Goal: Task Accomplishment & Management: Manage account settings

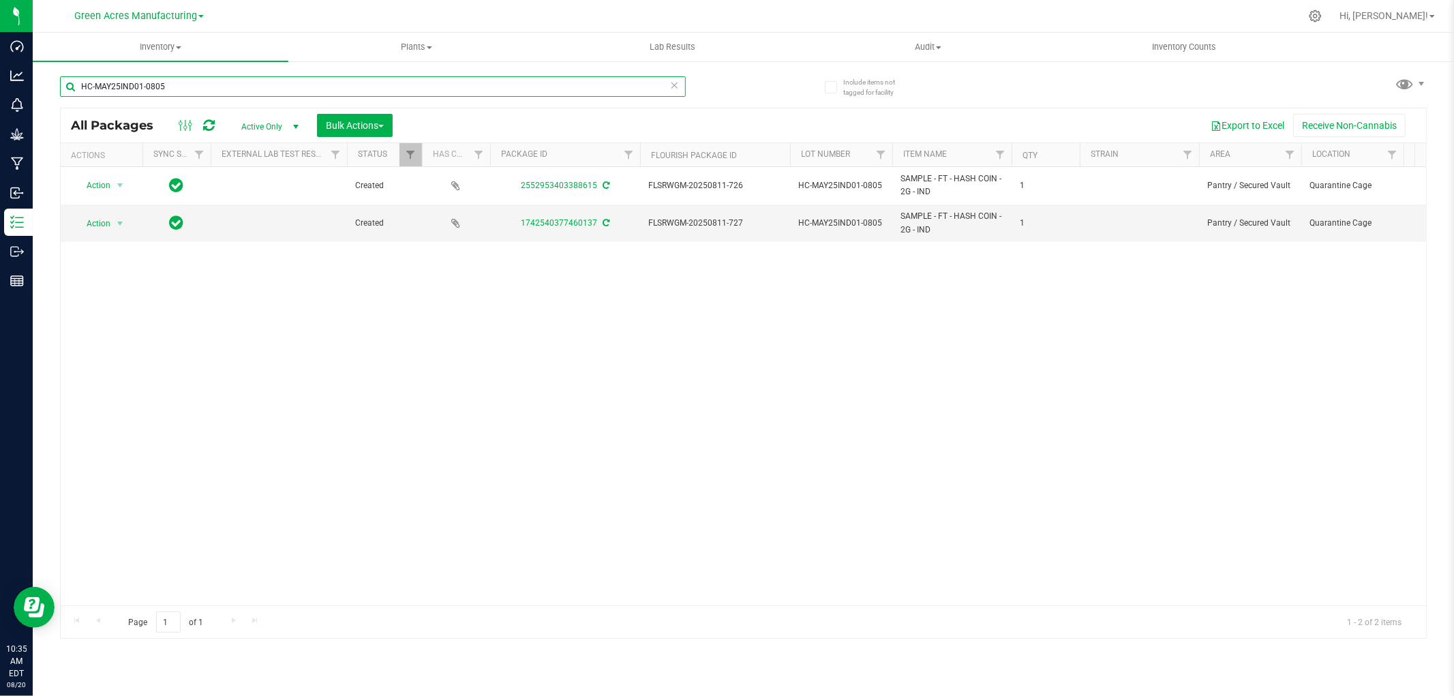
click at [112, 85] on input "HC-MAY25IND01-0805" at bounding box center [373, 86] width 626 height 20
paste input "FLSRWGM-20250811-869"
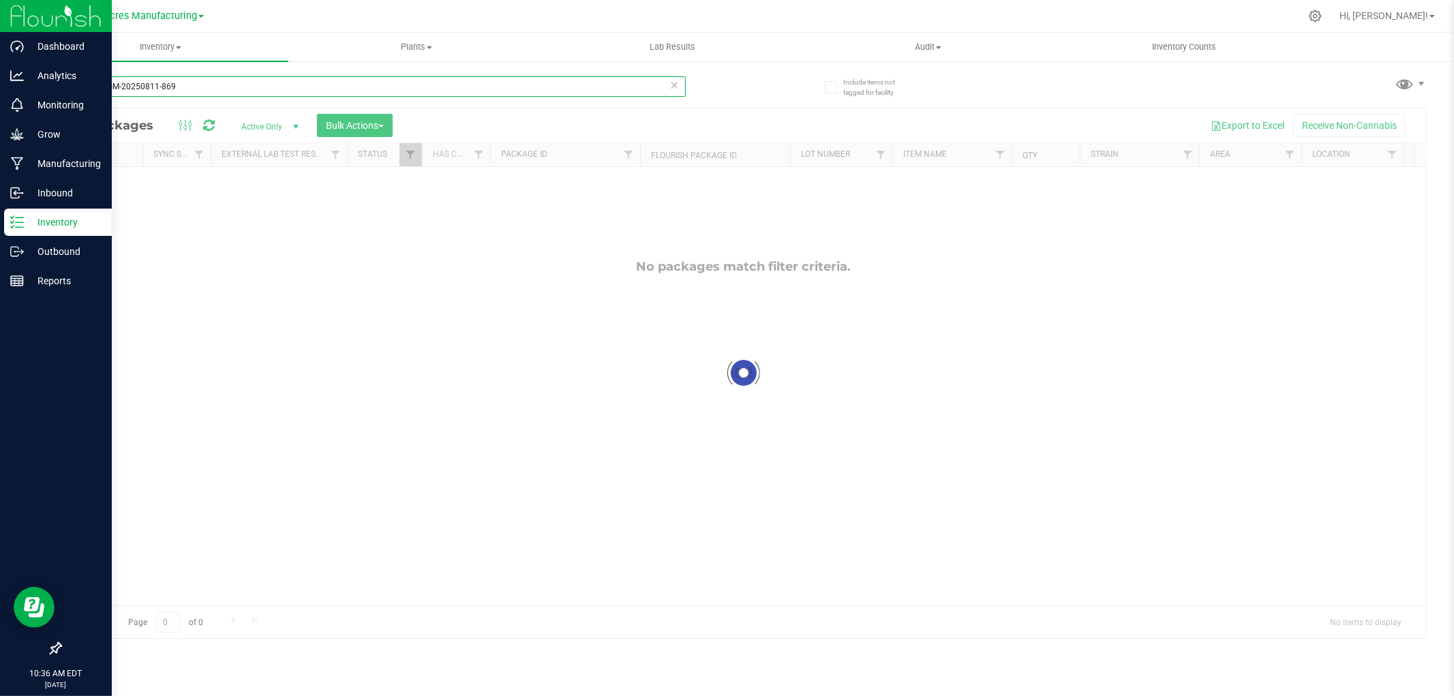
type input "FLSRWGM-20250811-869"
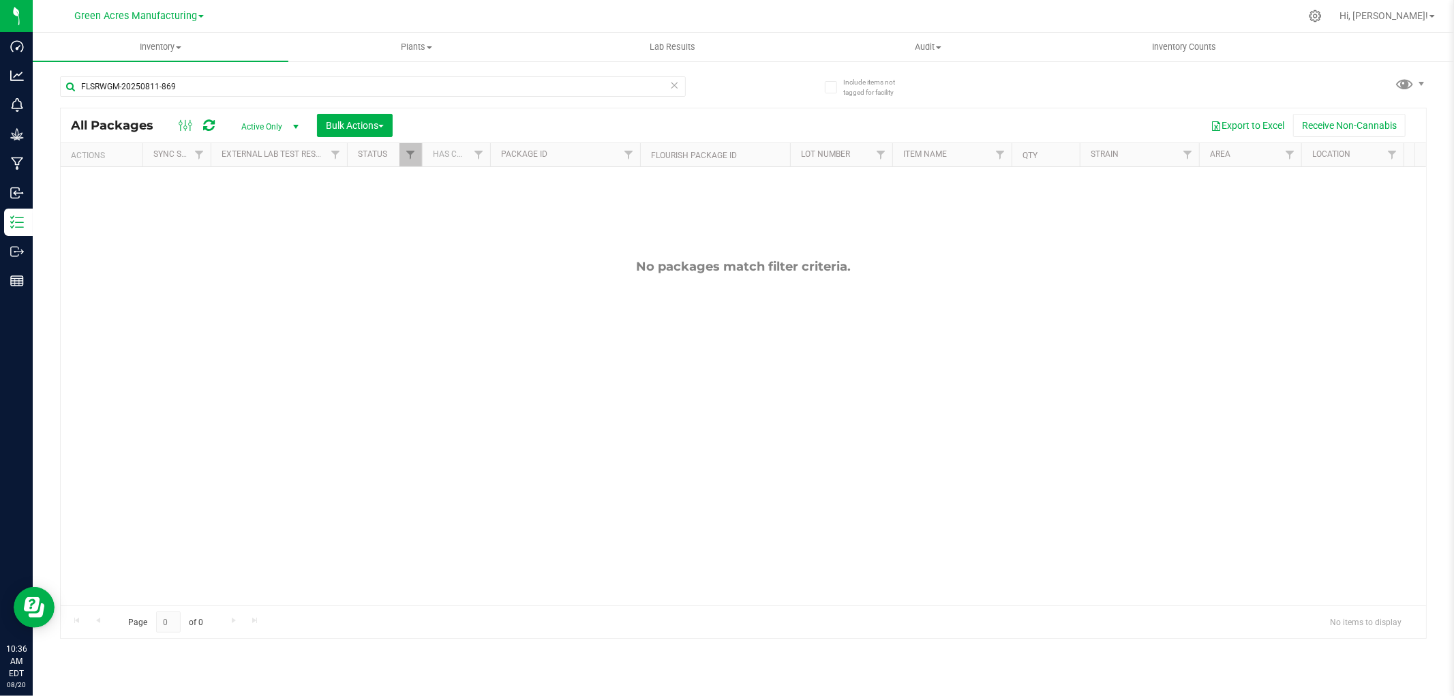
click at [278, 131] on span "Active Only" at bounding box center [267, 126] width 75 height 19
click at [261, 207] on li "All" at bounding box center [267, 210] width 74 height 20
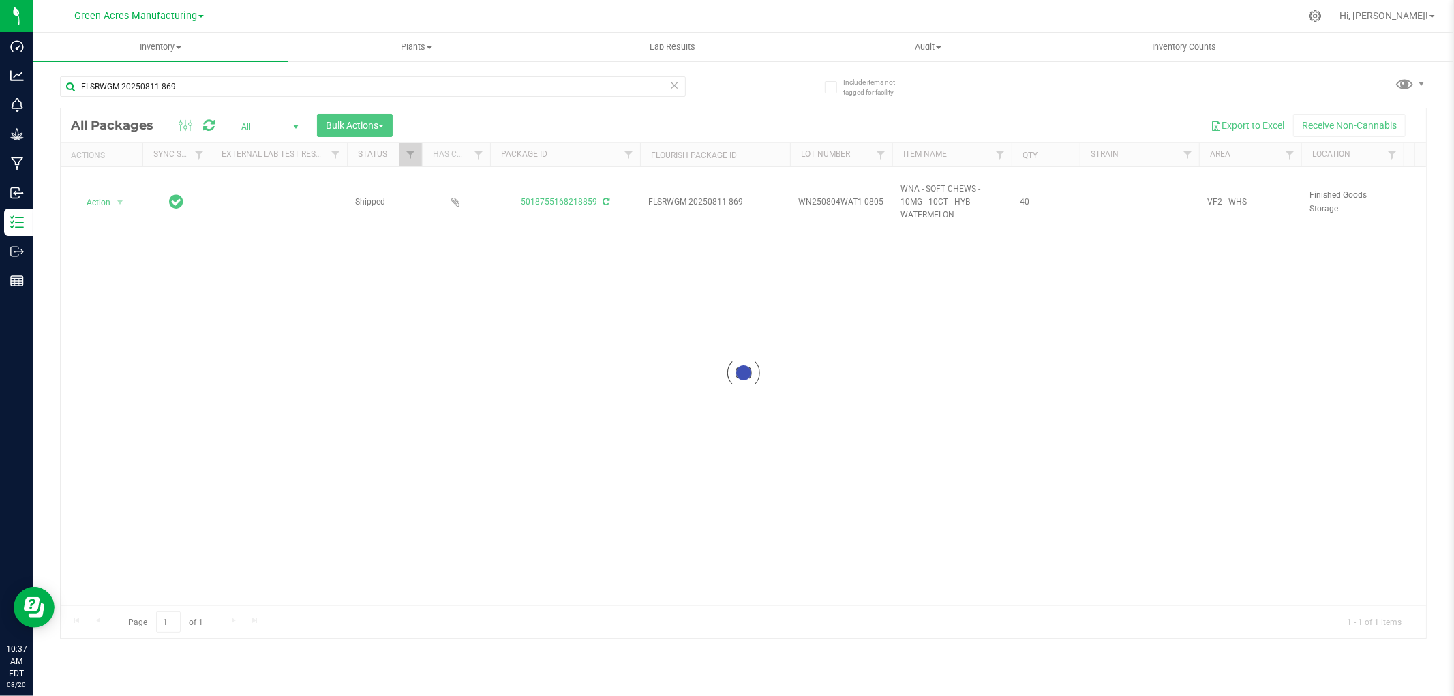
click at [198, 16] on span at bounding box center [200, 16] width 5 height 3
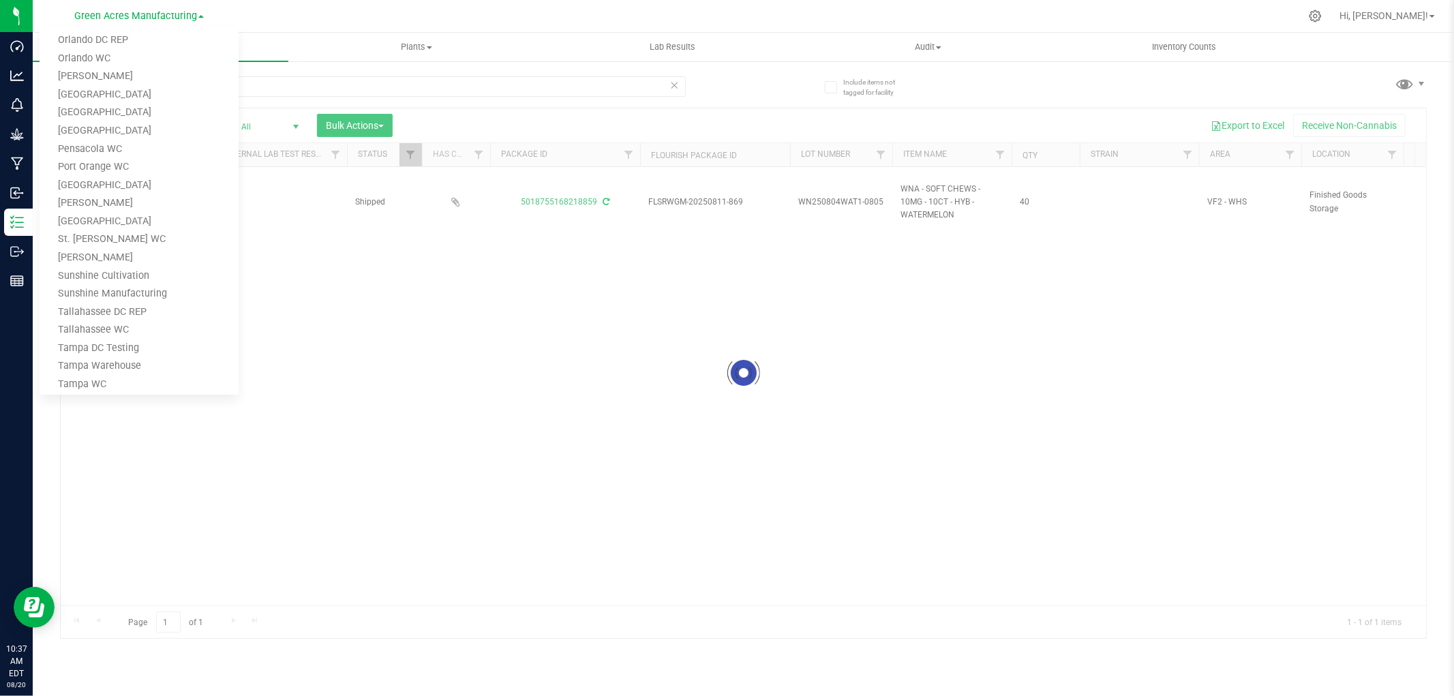
scroll to position [669, 0]
click at [125, 301] on link "Tampa Warehouse" at bounding box center [139, 303] width 199 height 18
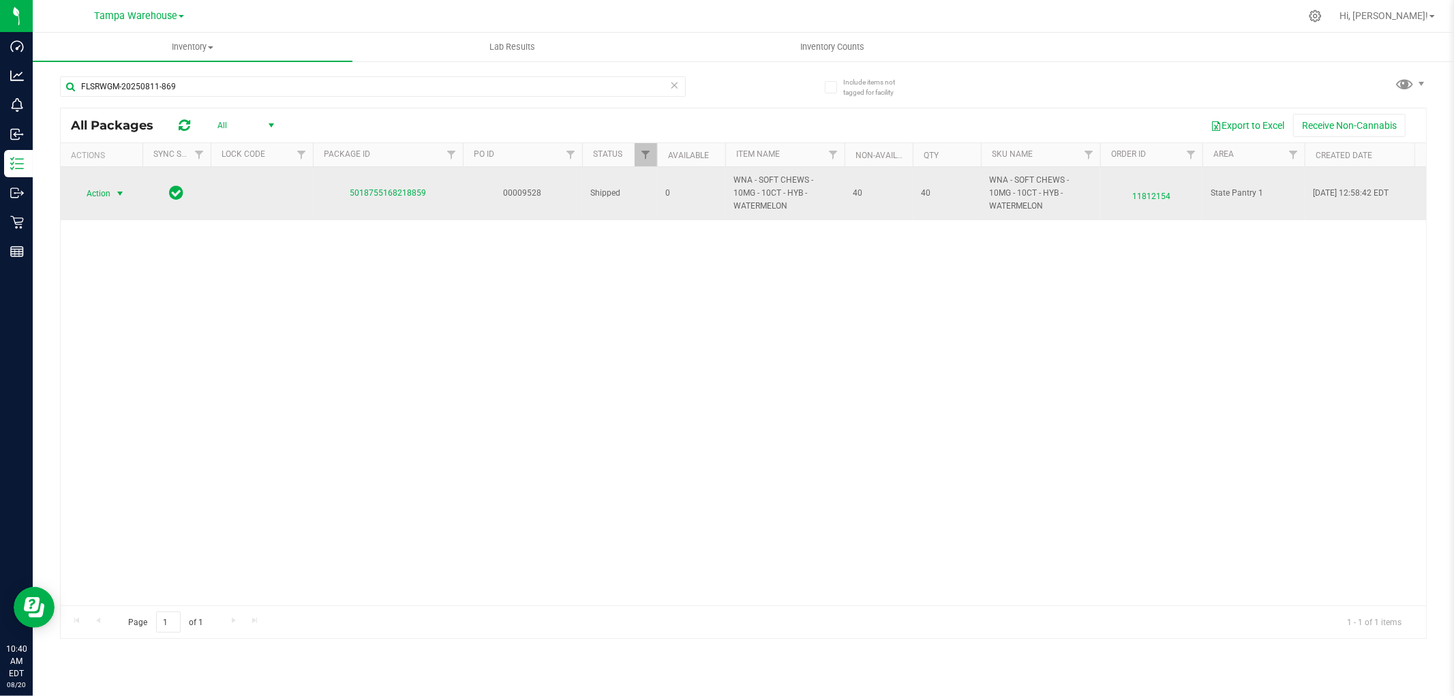
click at [119, 192] on span "select" at bounding box center [119, 193] width 11 height 11
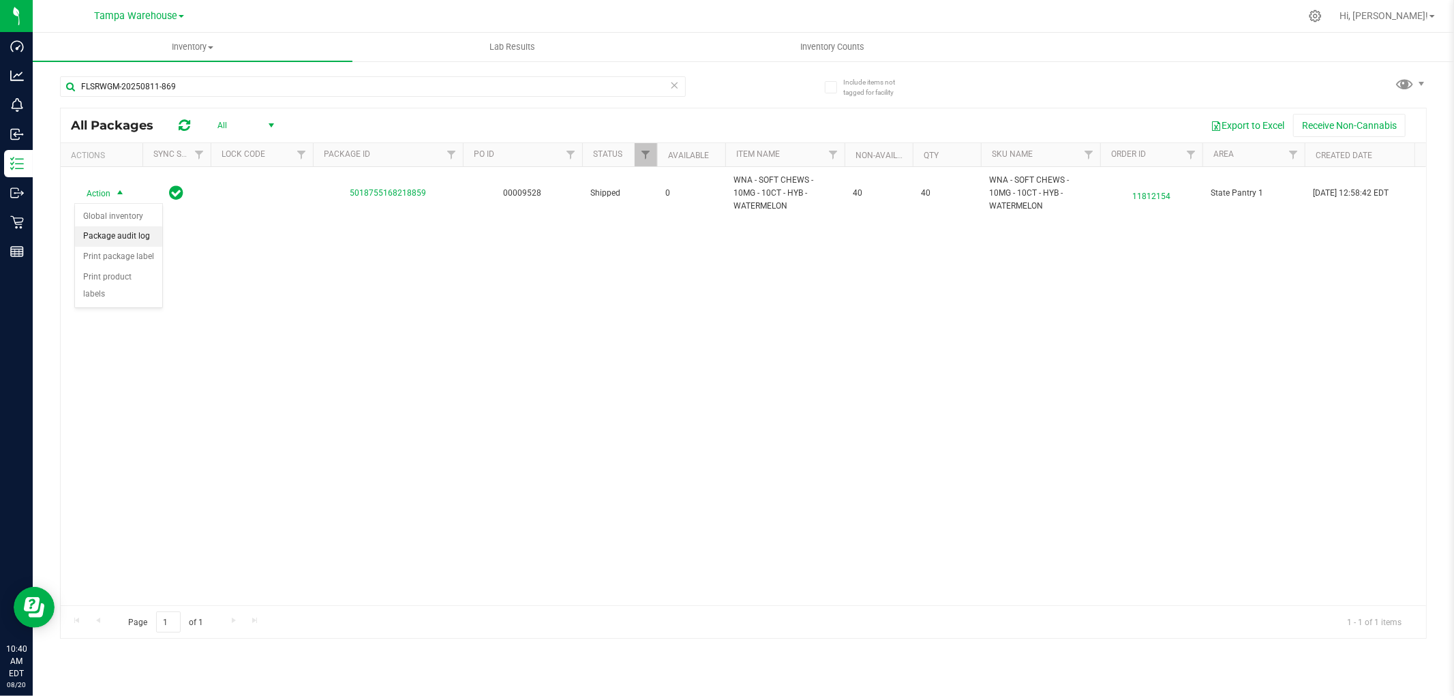
click at [116, 236] on li "Package audit log" at bounding box center [118, 236] width 87 height 20
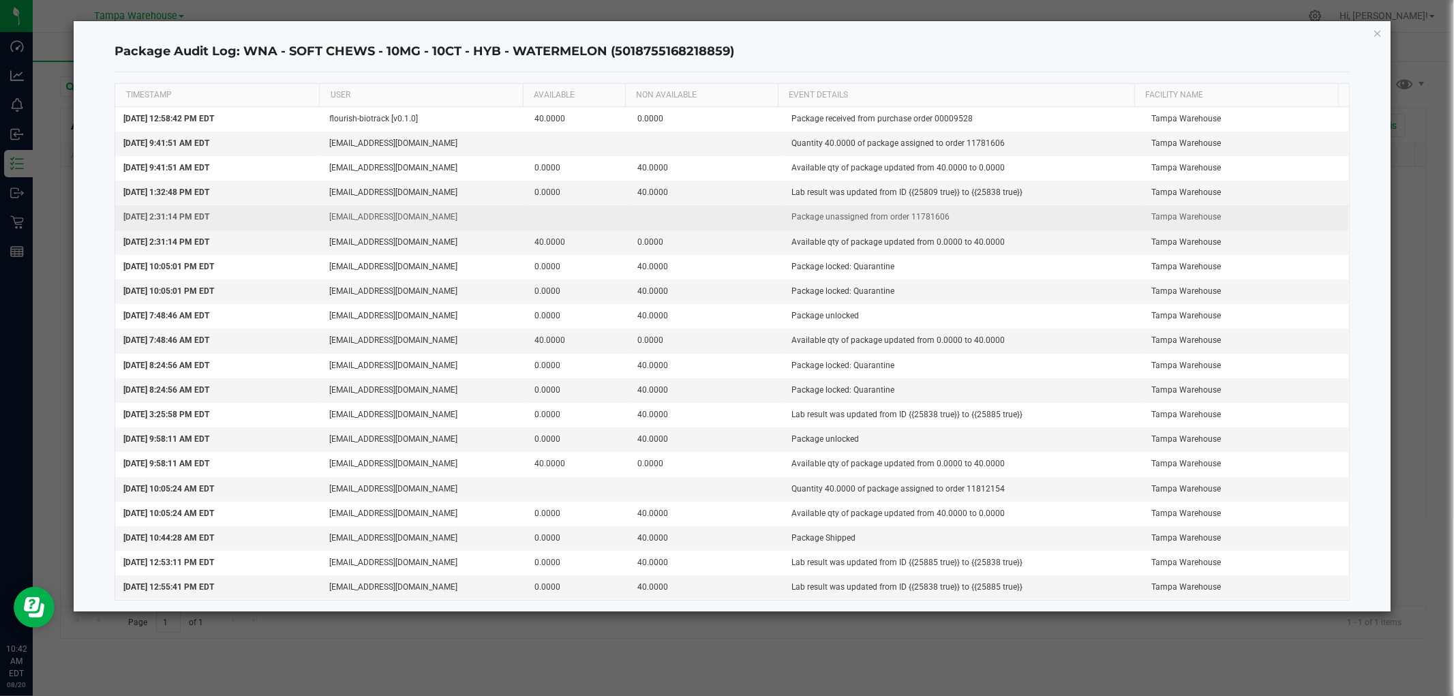
drag, startPoint x: 905, startPoint y: 218, endPoint x: 942, endPoint y: 222, distance: 37.0
click at [942, 222] on td "Package unassigned from order 11781606" at bounding box center [963, 217] width 360 height 25
click at [945, 215] on td "Package unassigned from order 11781606" at bounding box center [963, 217] width 360 height 25
drag, startPoint x: 945, startPoint y: 215, endPoint x: 904, endPoint y: 218, distance: 41.7
click at [904, 218] on td "Package unassigned from order 11781606" at bounding box center [963, 217] width 360 height 25
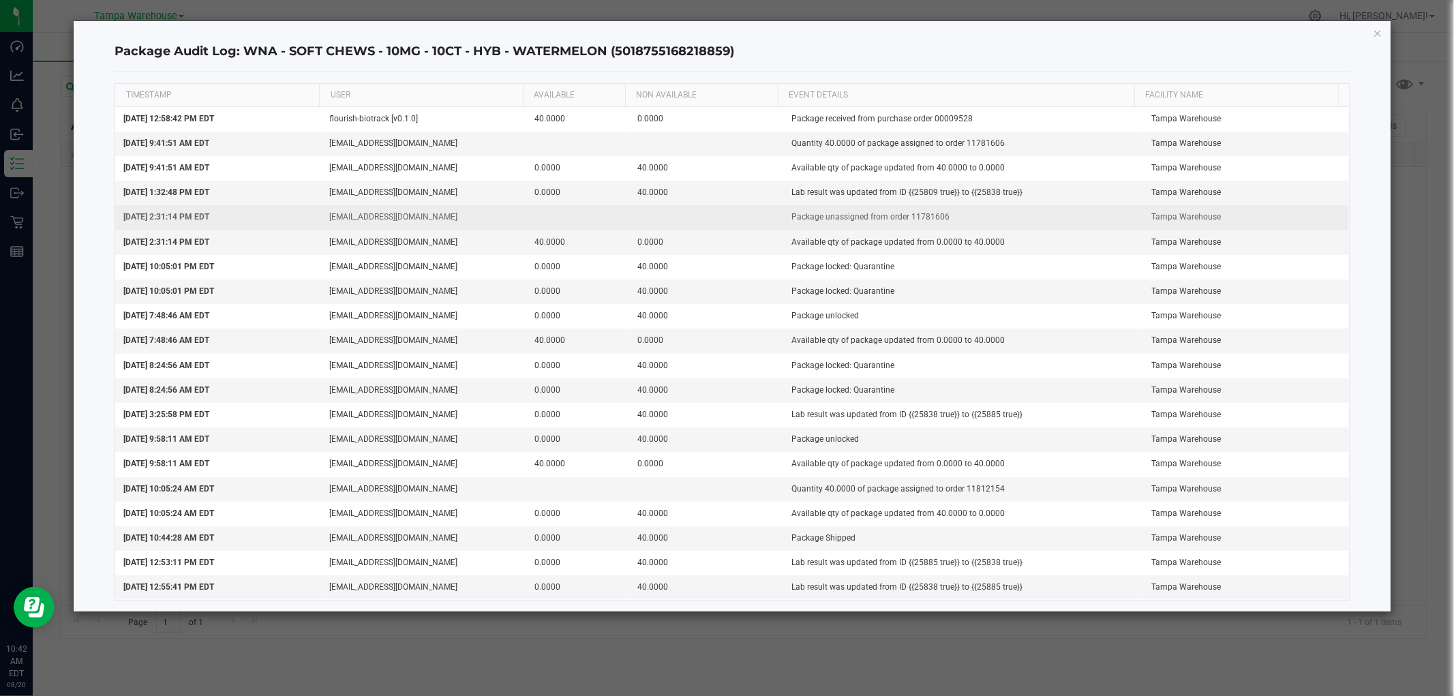
copy td "11781606"
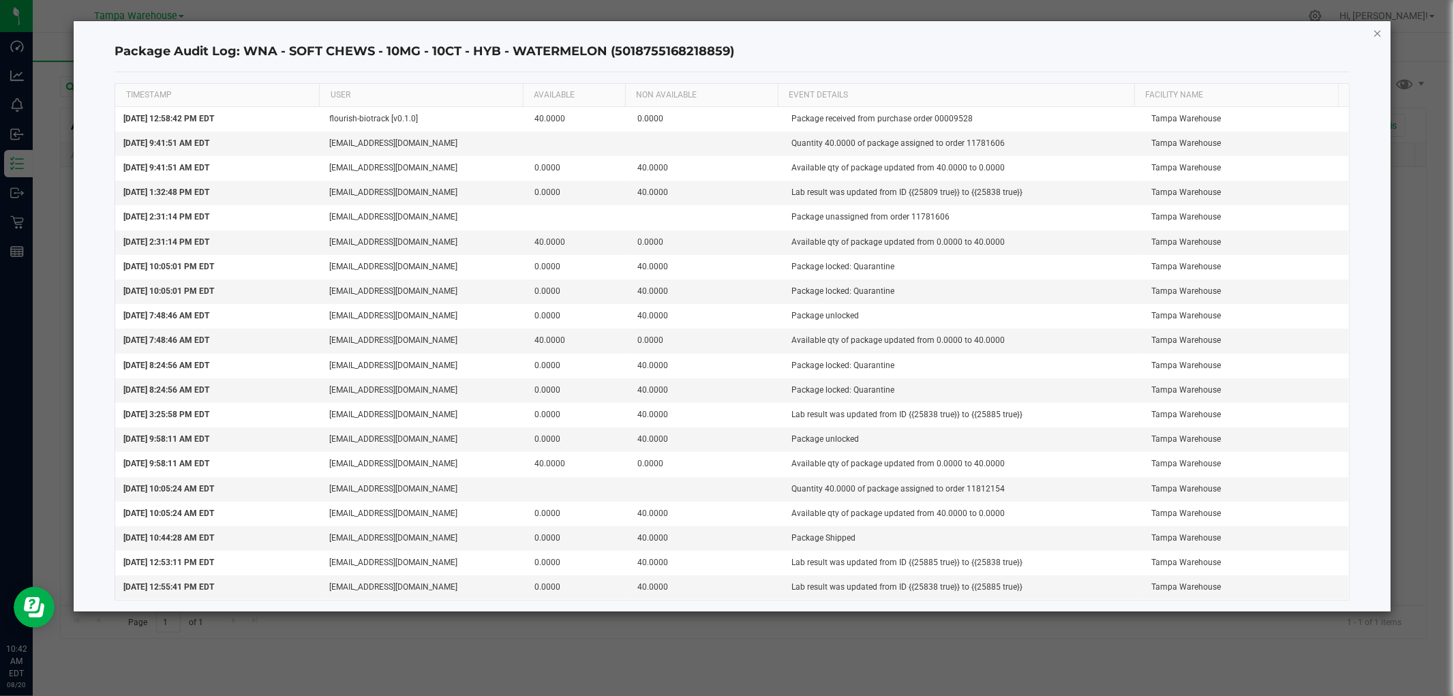
click at [1380, 28] on icon "button" at bounding box center [1377, 33] width 10 height 16
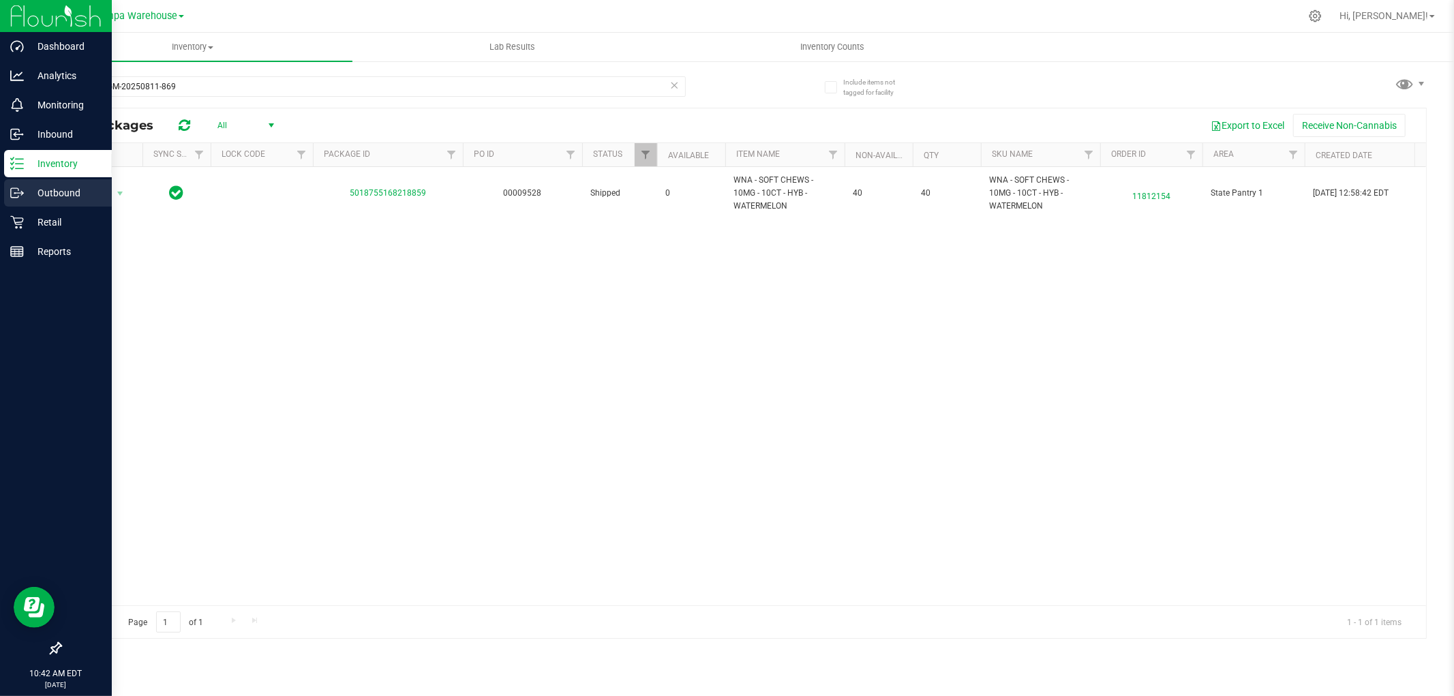
click at [16, 194] on icon at bounding box center [17, 193] width 14 height 14
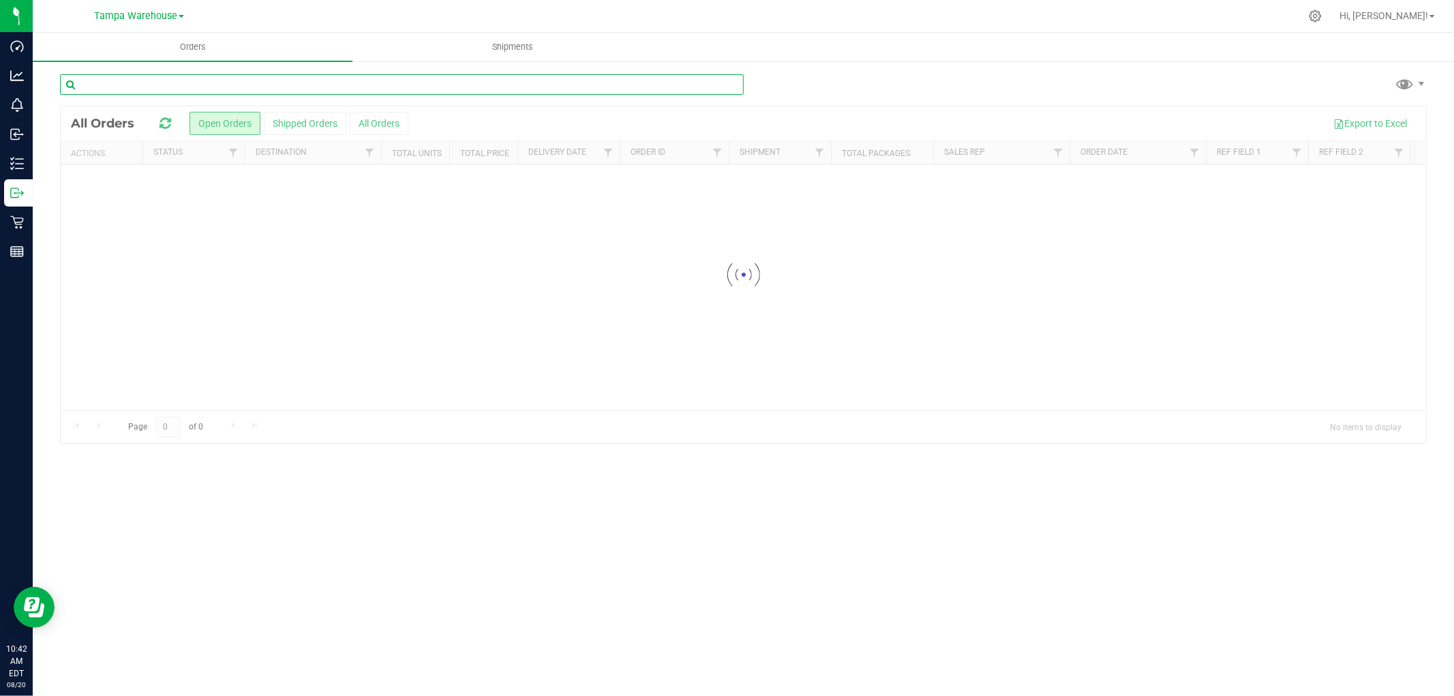
click at [226, 82] on input "text" at bounding box center [402, 84] width 684 height 20
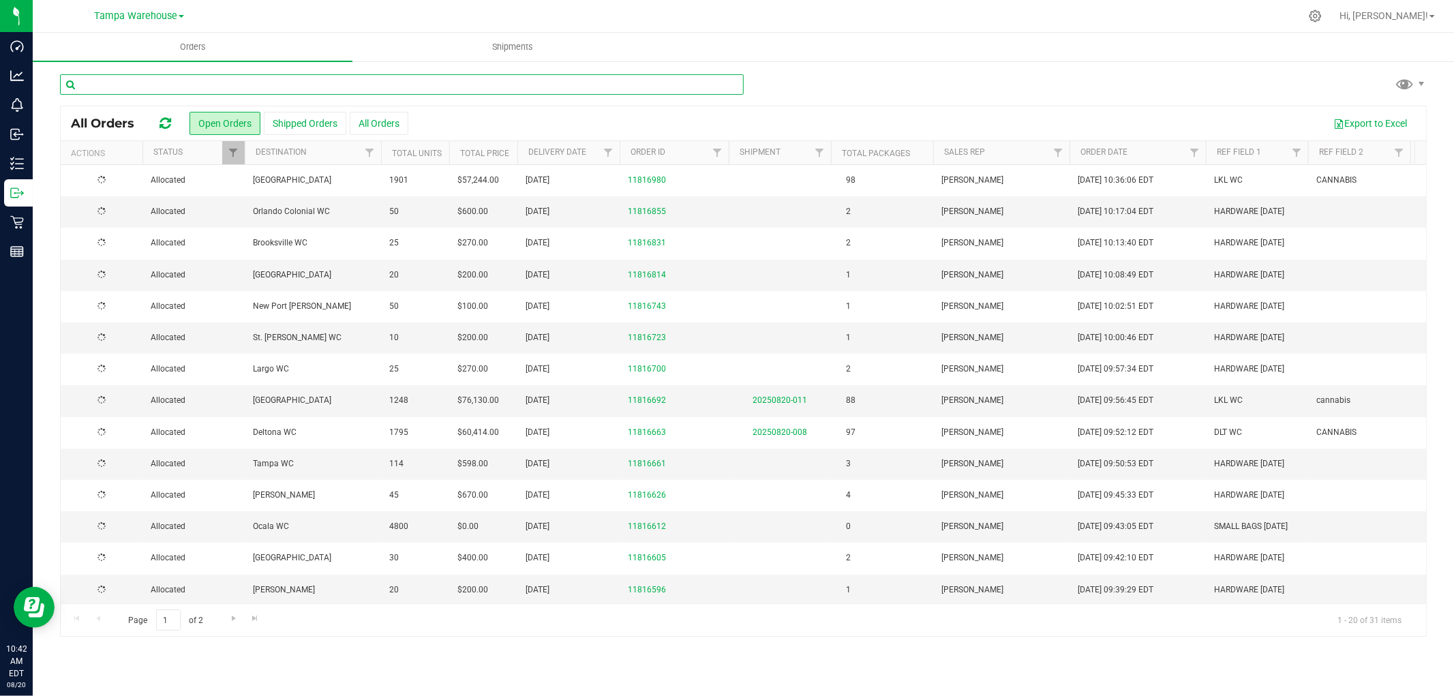
paste input "11781606"
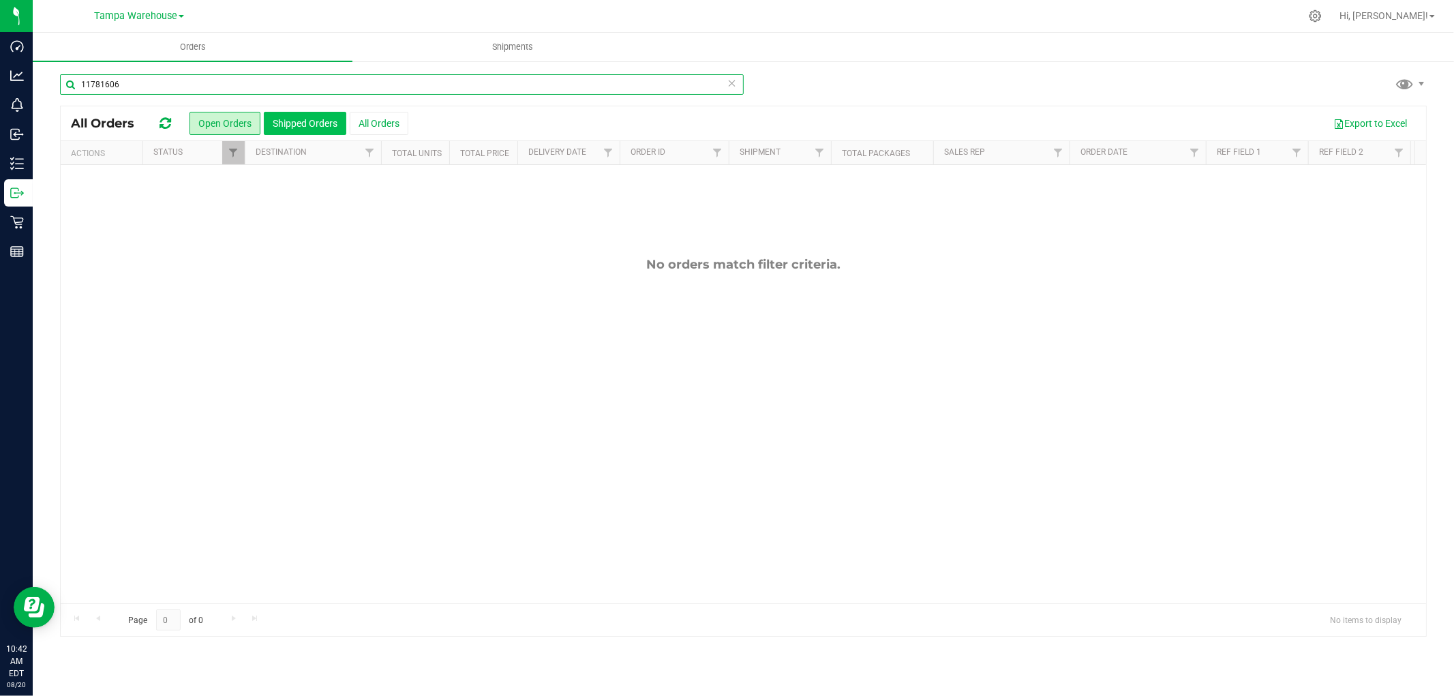
type input "11781606"
click at [310, 127] on button "Shipped Orders" at bounding box center [305, 123] width 82 height 23
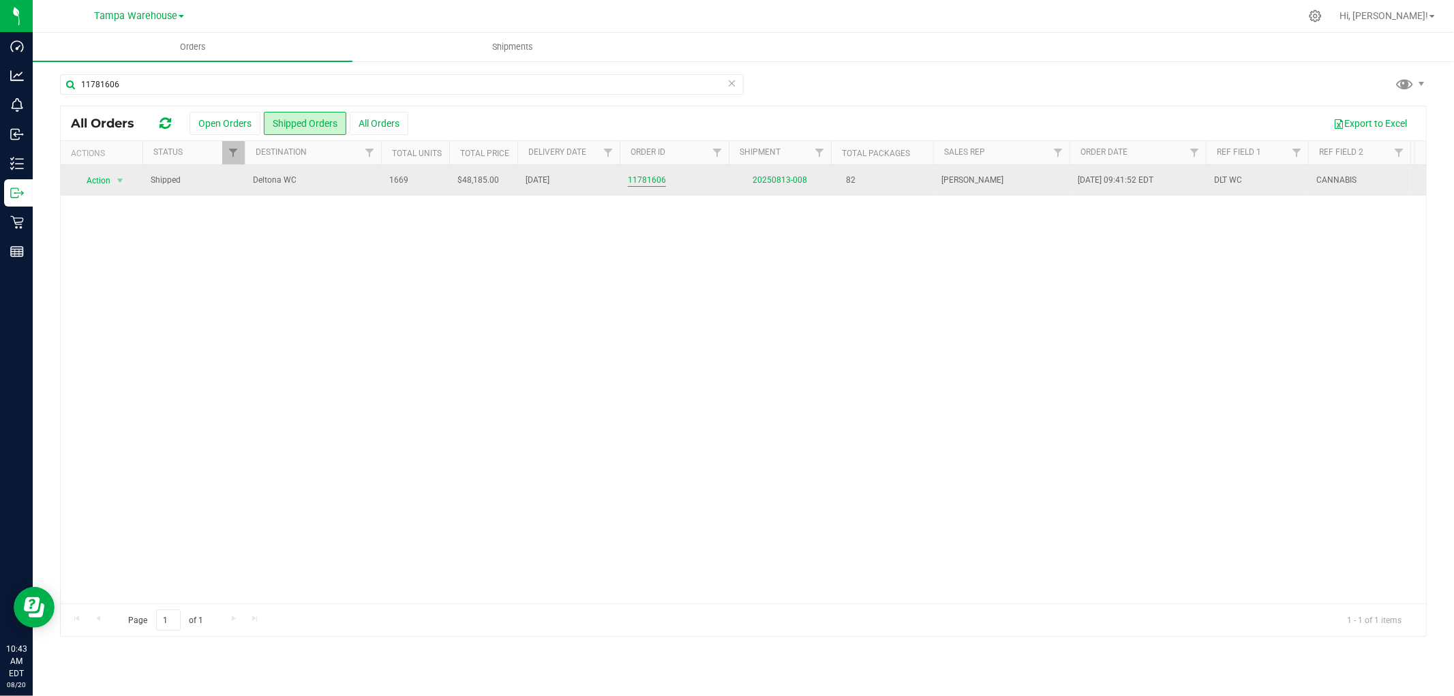
click at [655, 181] on link "11781606" at bounding box center [647, 180] width 38 height 13
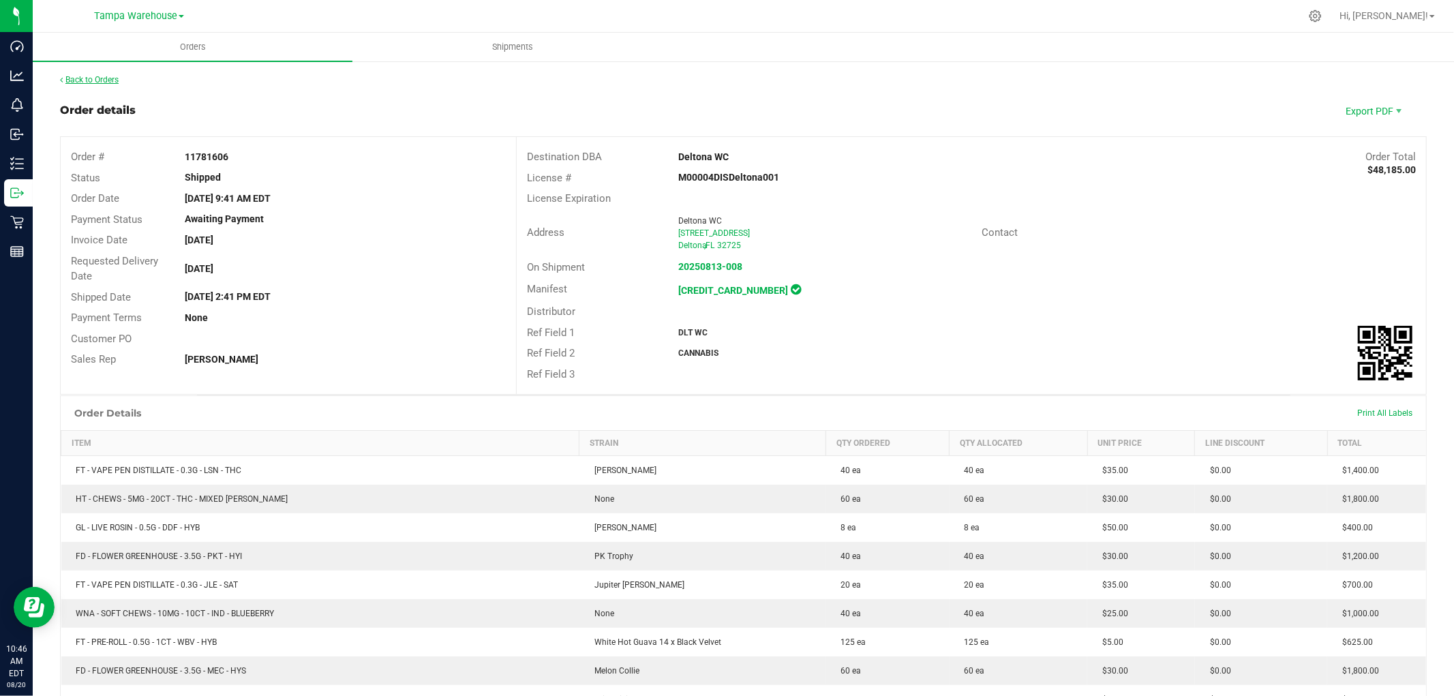
click at [85, 78] on link "Back to Orders" at bounding box center [89, 80] width 59 height 10
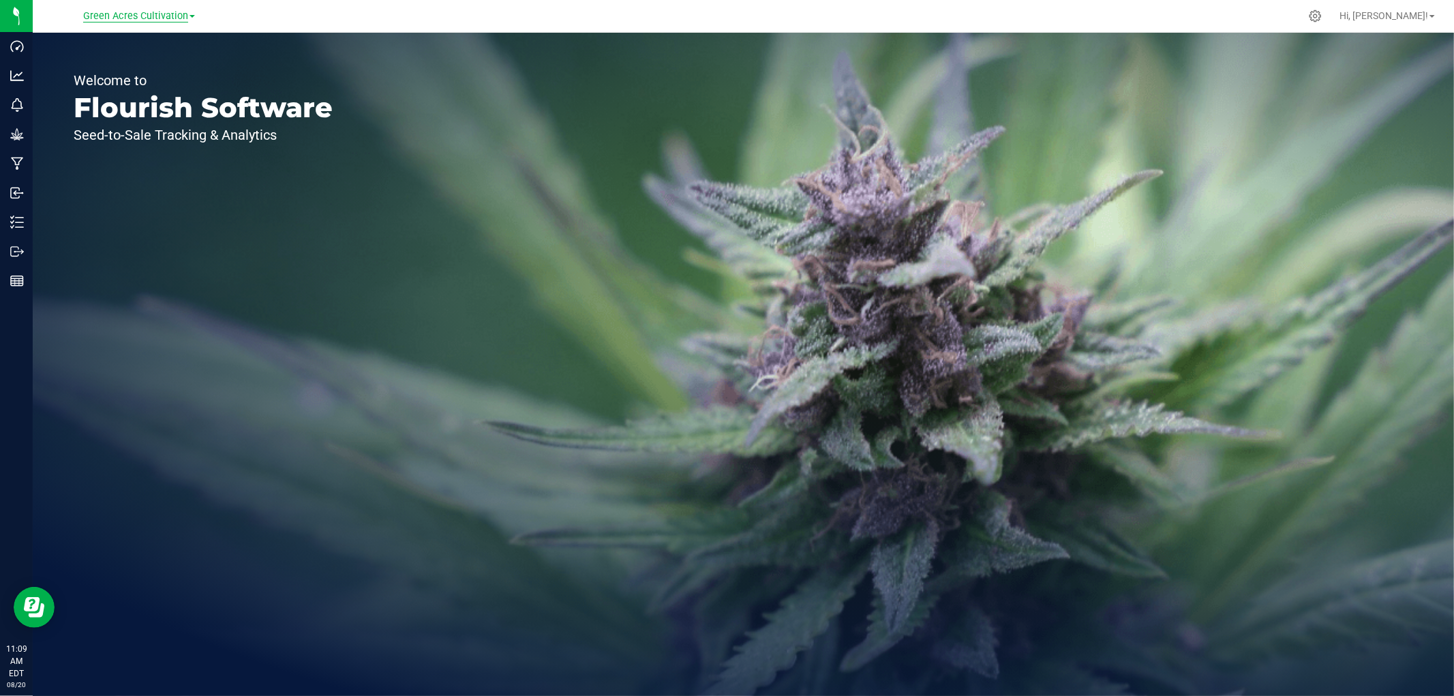
click at [129, 16] on span "Green Acres Cultivation" at bounding box center [135, 16] width 105 height 12
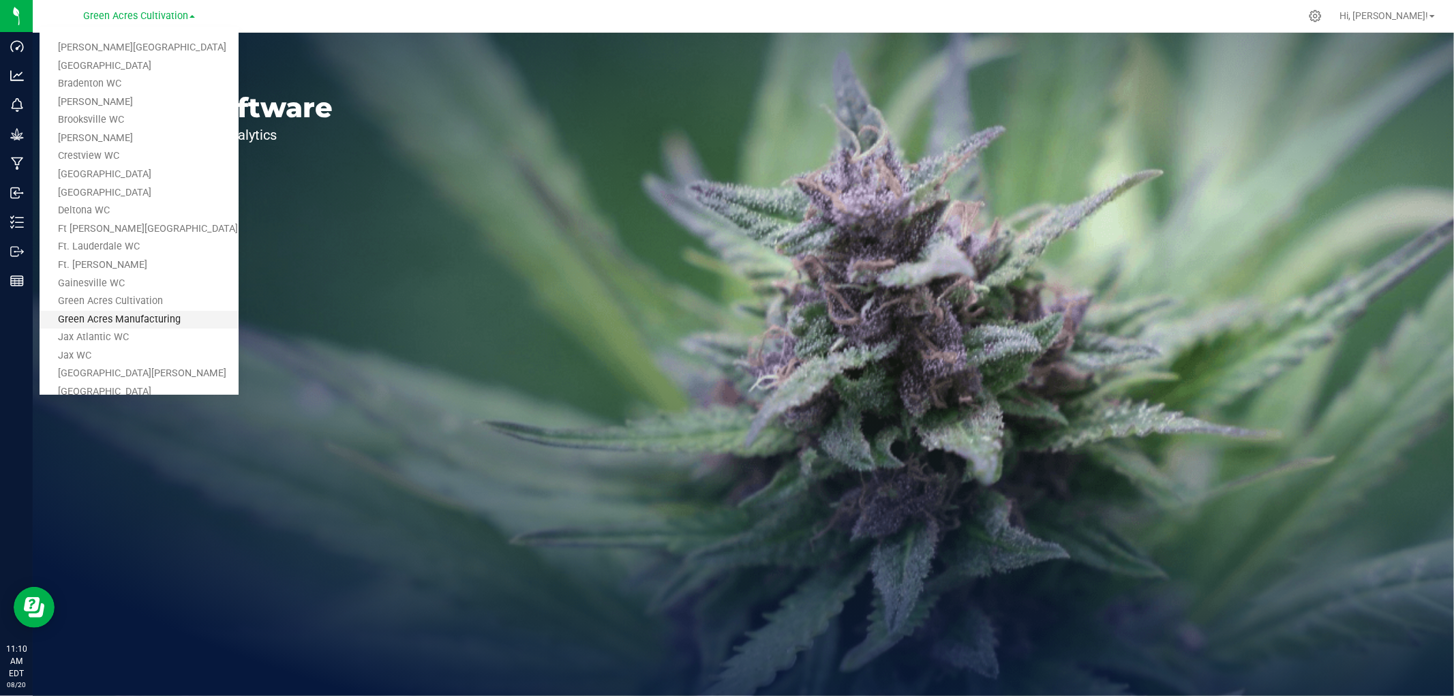
click at [132, 325] on link "Green Acres Manufacturing" at bounding box center [139, 320] width 199 height 18
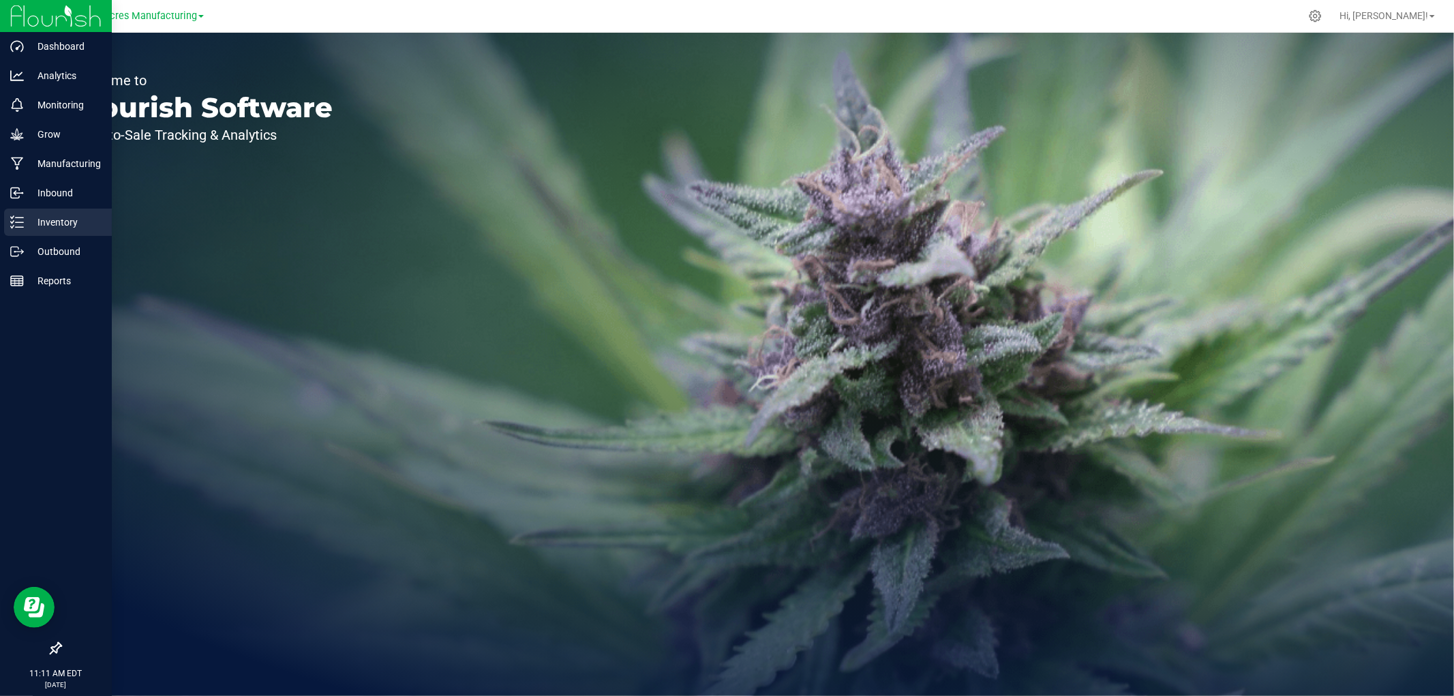
click at [35, 220] on p "Inventory" at bounding box center [65, 222] width 82 height 16
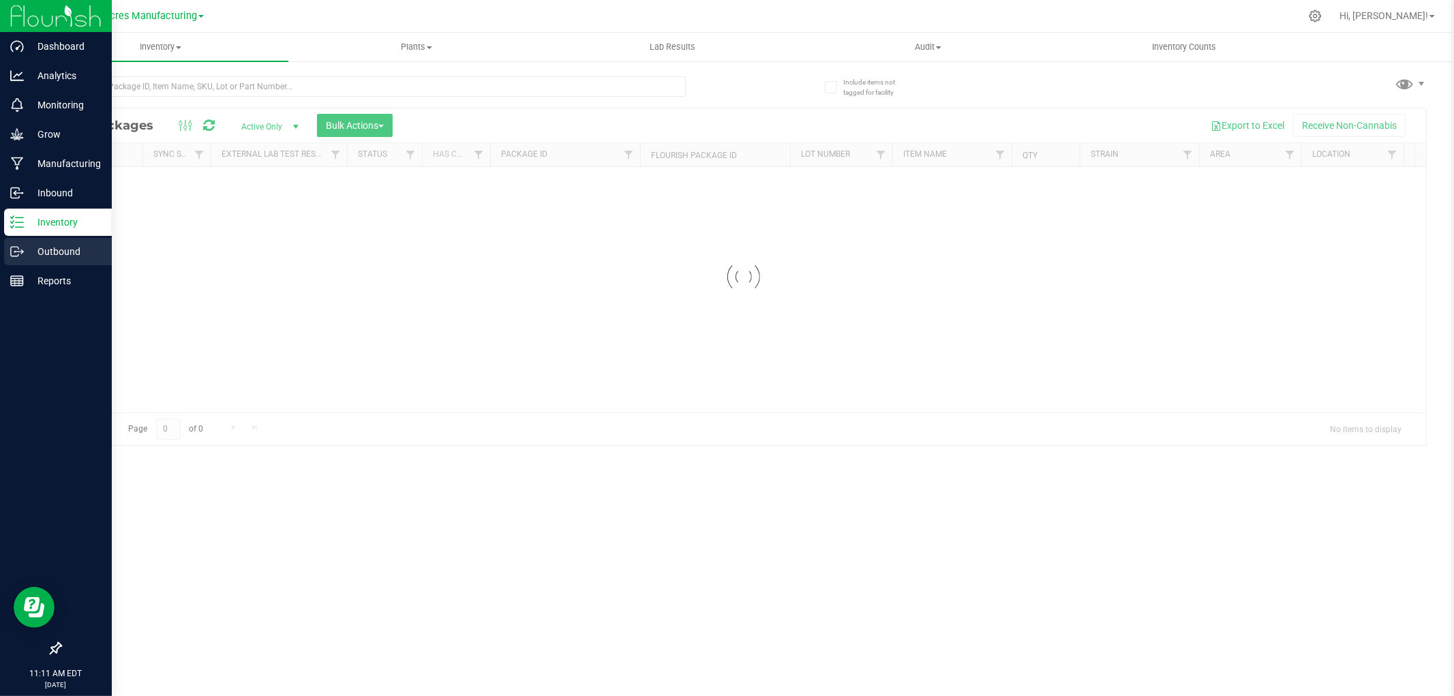
click at [22, 248] on icon at bounding box center [17, 252] width 14 height 14
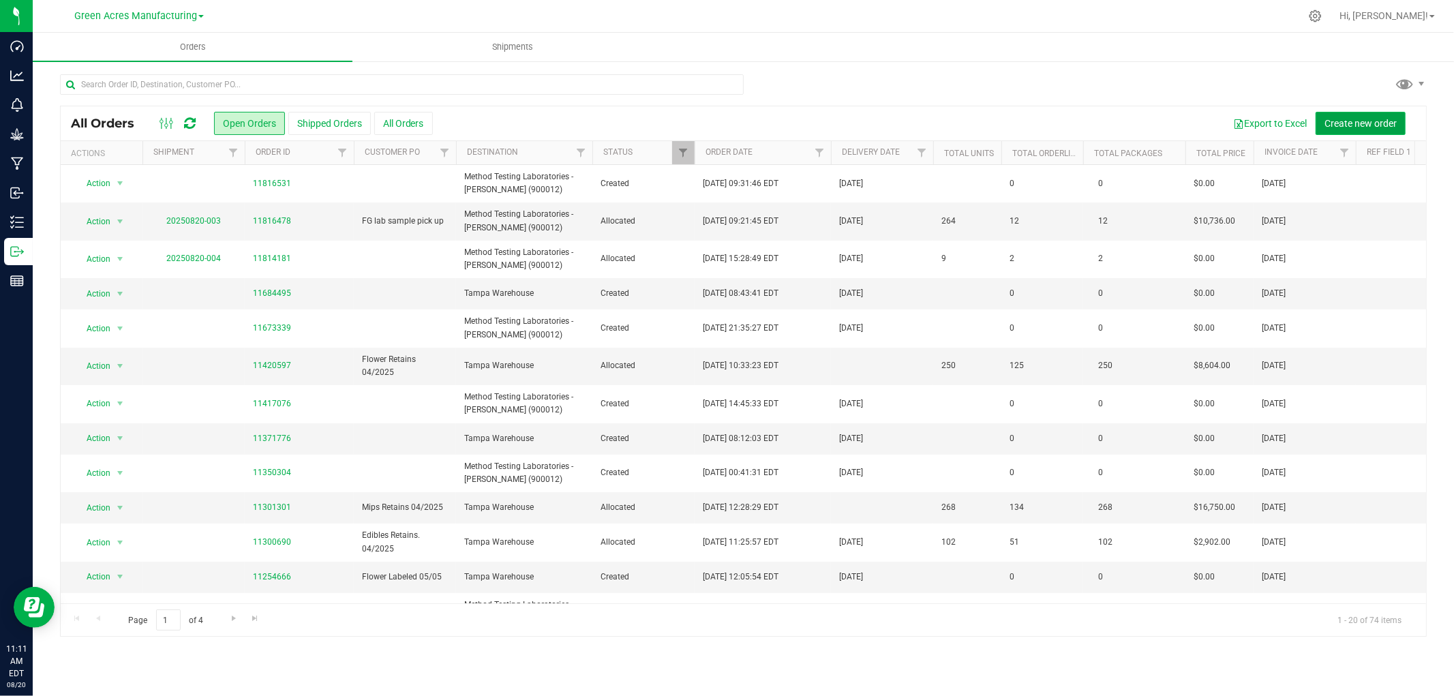
click at [1333, 121] on span "Create new order" at bounding box center [1360, 123] width 72 height 11
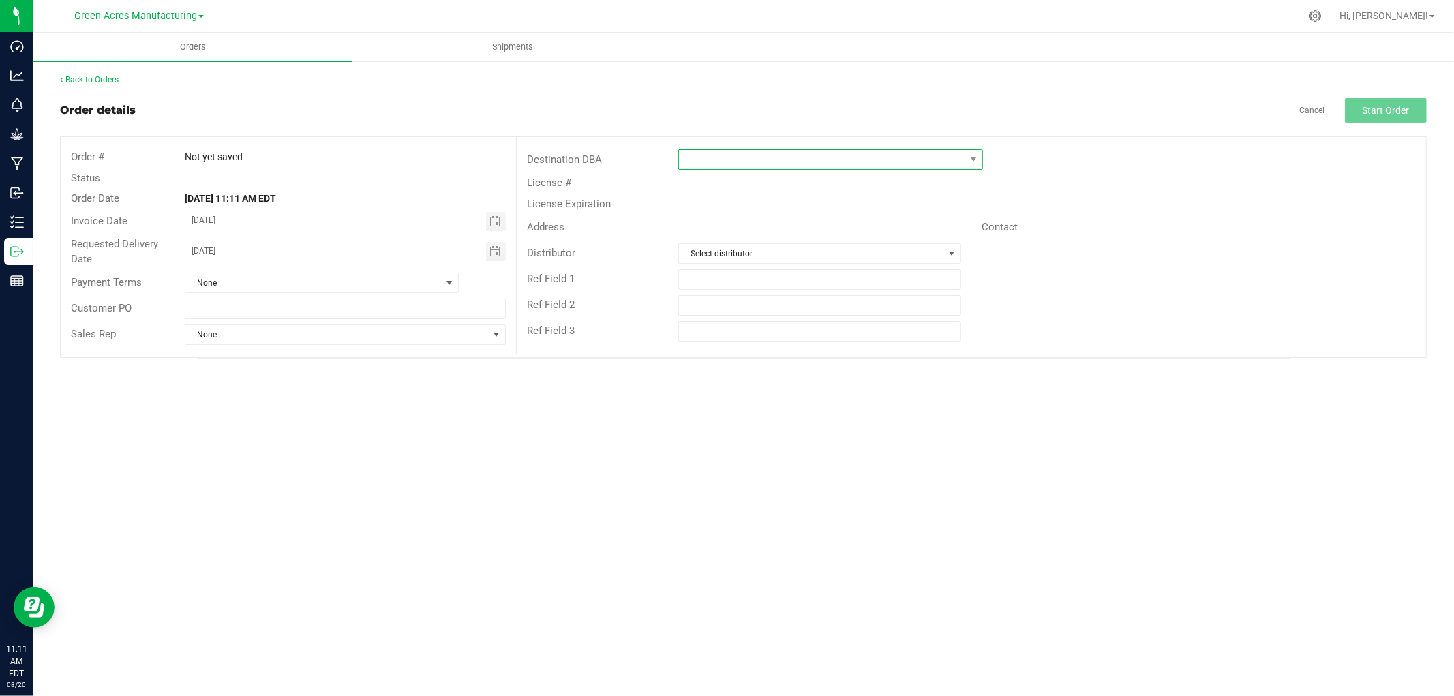
click at [827, 162] on span at bounding box center [822, 159] width 286 height 19
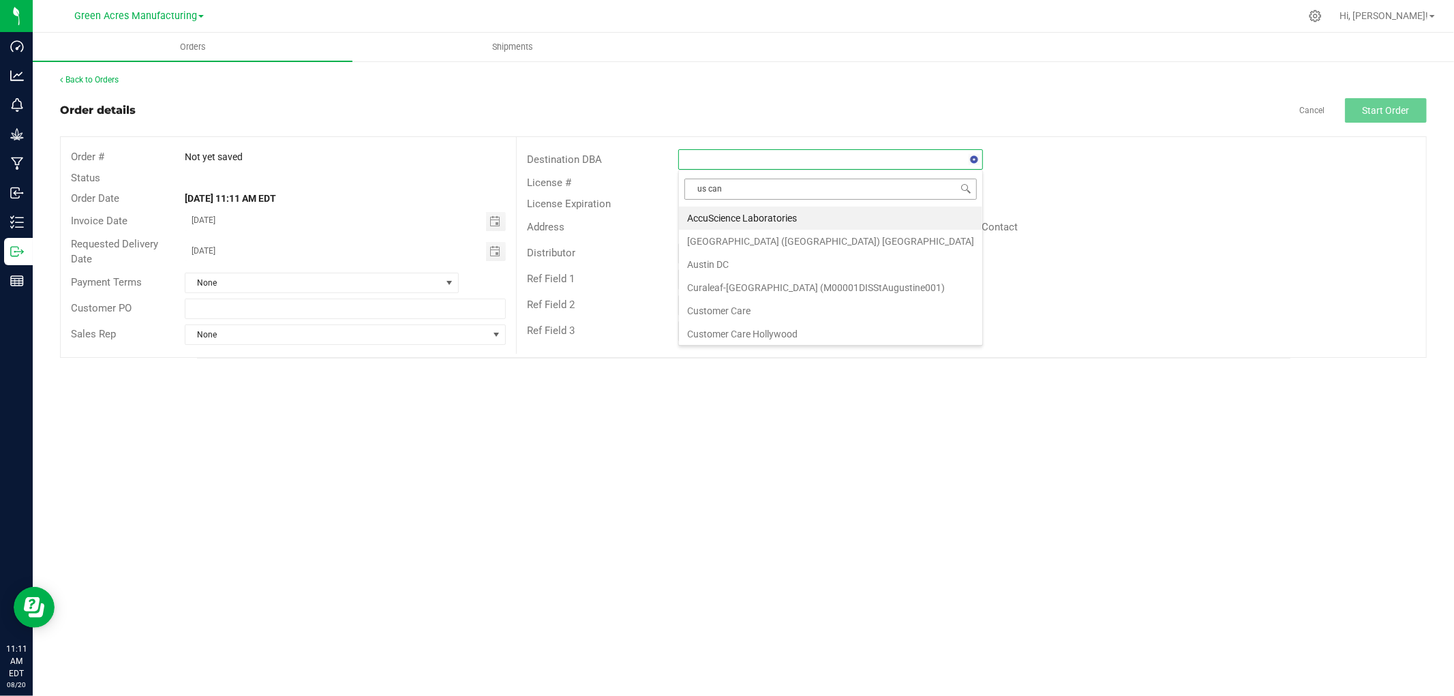
type input "us cann"
click at [731, 221] on li "US Cannalytics FL (900008)" at bounding box center [830, 217] width 303 height 23
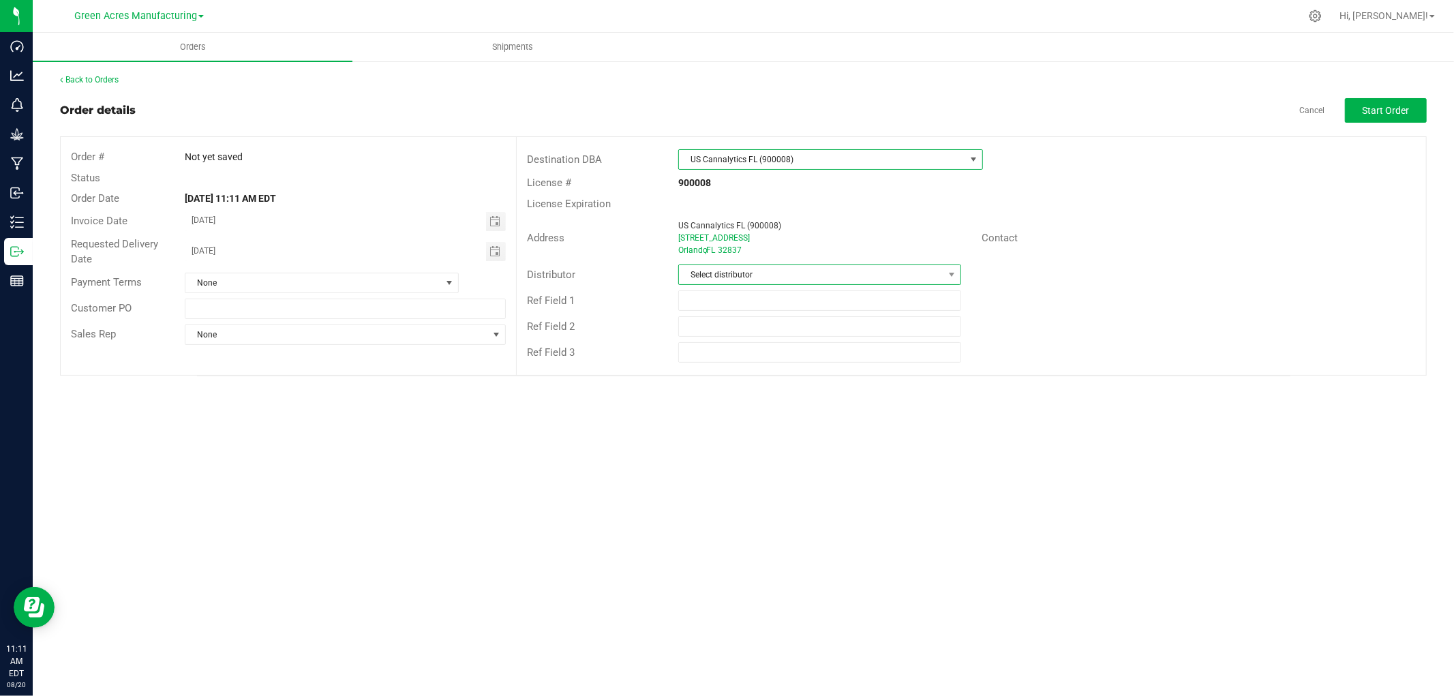
click at [739, 280] on span "Select distributor" at bounding box center [811, 274] width 264 height 19
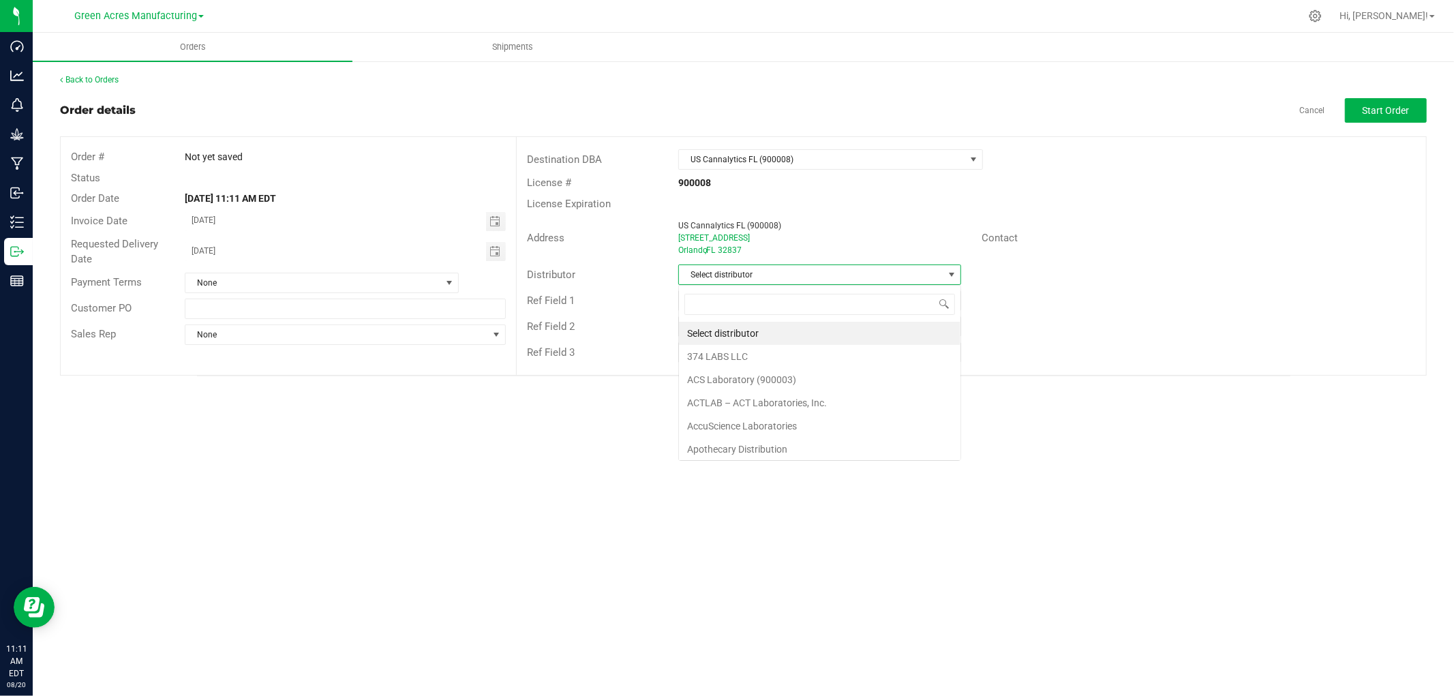
scroll to position [20, 283]
type input "parall"
click at [726, 331] on li "Parallel - Wimauma" at bounding box center [819, 333] width 281 height 23
click at [1363, 114] on span "Start Order" at bounding box center [1385, 110] width 47 height 11
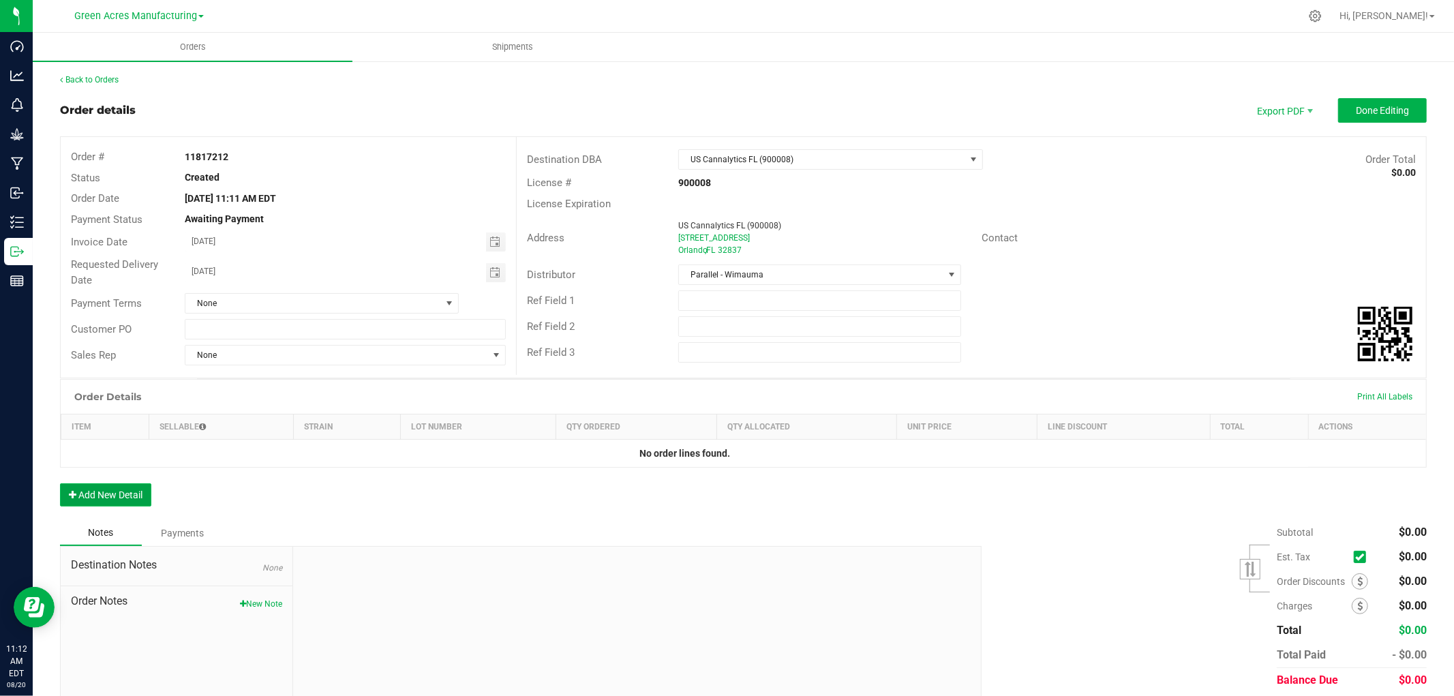
click at [104, 501] on button "Add New Detail" at bounding box center [105, 494] width 91 height 23
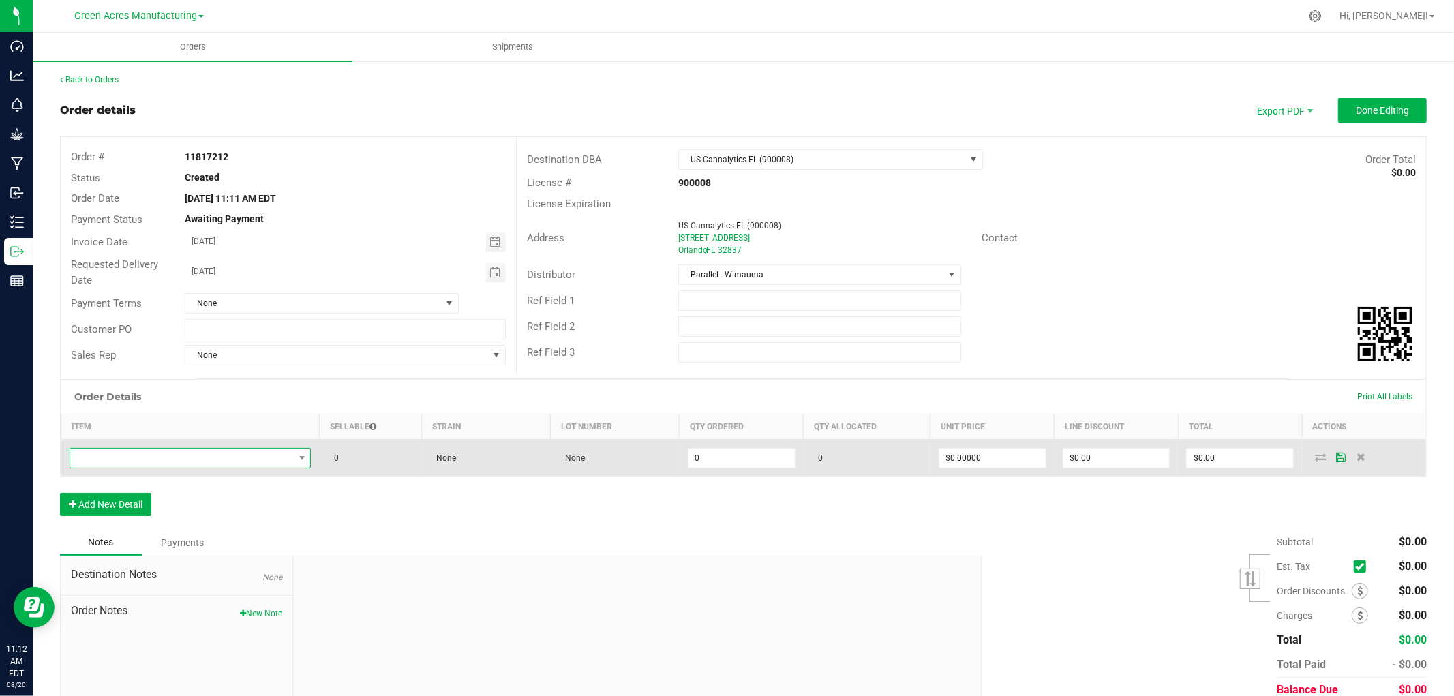
click at [106, 467] on span "NO DATA FOUND" at bounding box center [182, 457] width 224 height 19
type input "SW - FSO SYRINGE - 1G - HYB"
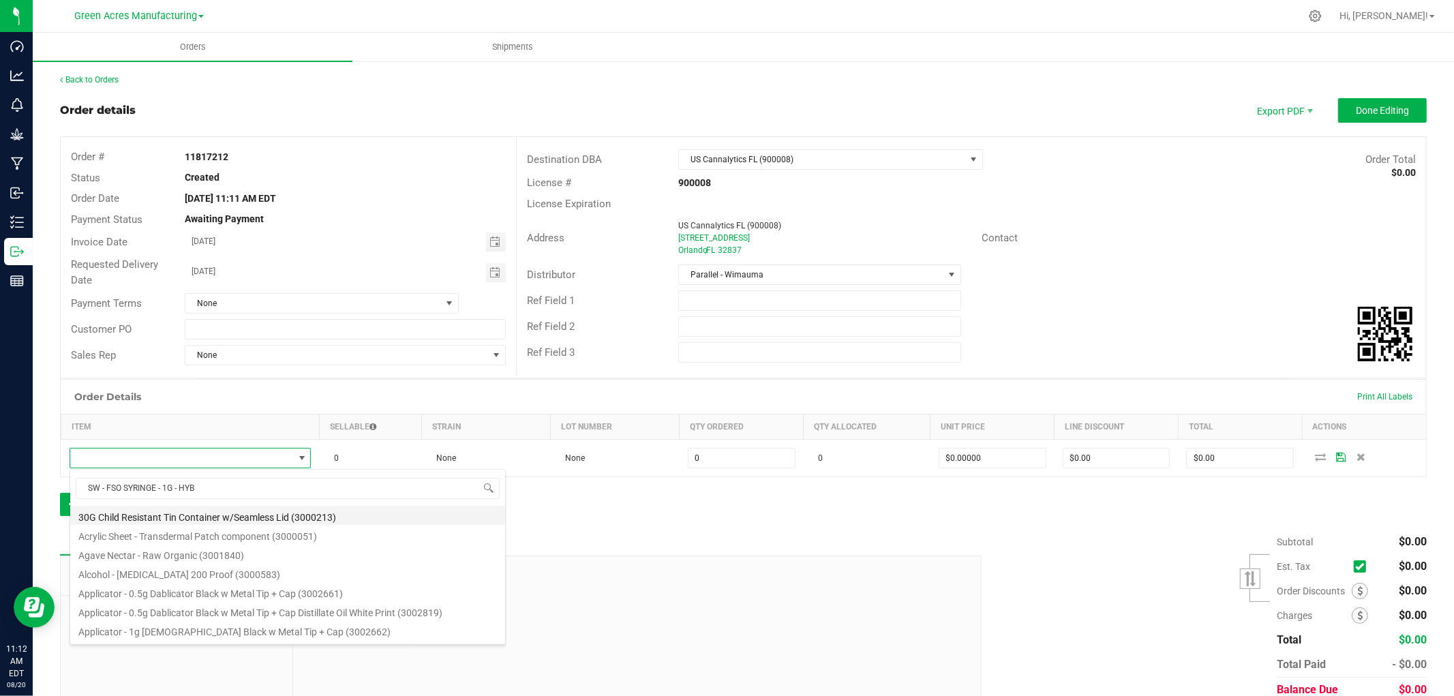
scroll to position [76, 0]
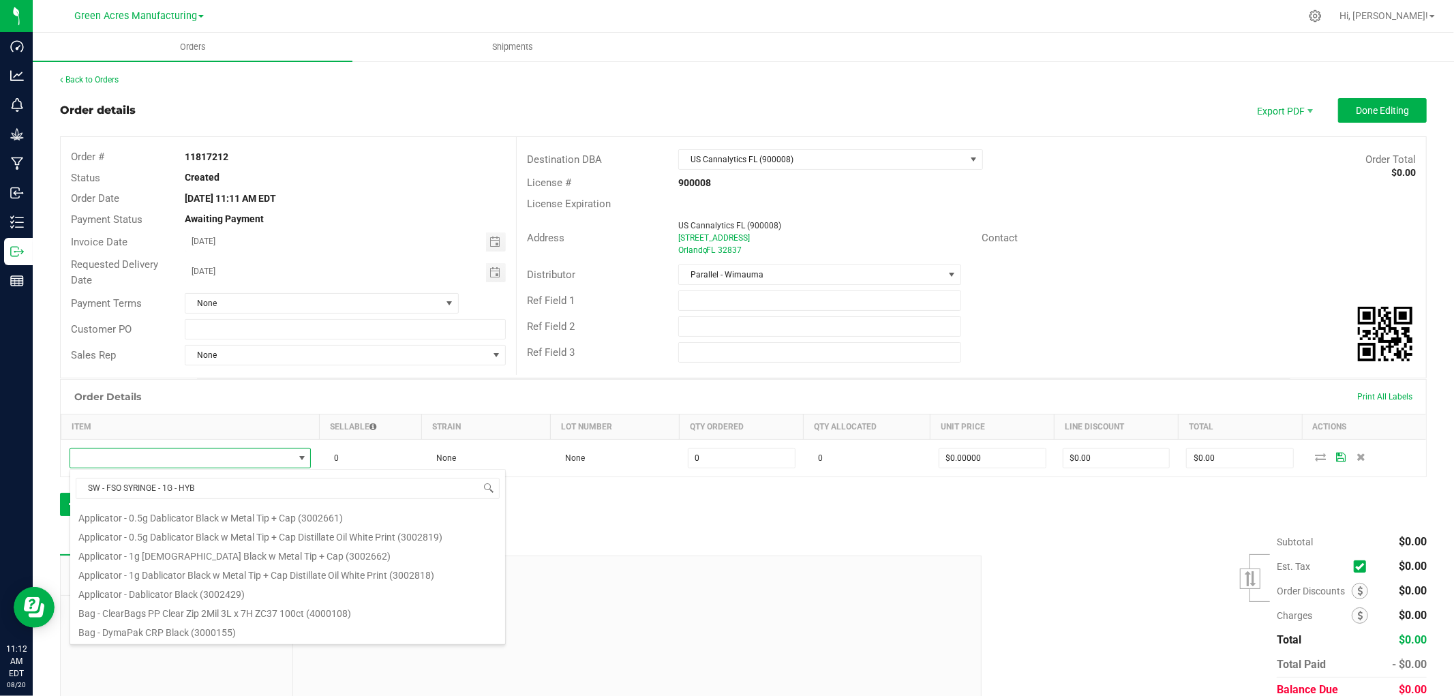
drag, startPoint x: 207, startPoint y: 482, endPoint x: 52, endPoint y: 474, distance: 155.6
click at [52, 474] on body "Dashboard Analytics Monitoring Grow Manufacturing Inbound Inventory Outbound Re…" at bounding box center [727, 348] width 1454 height 696
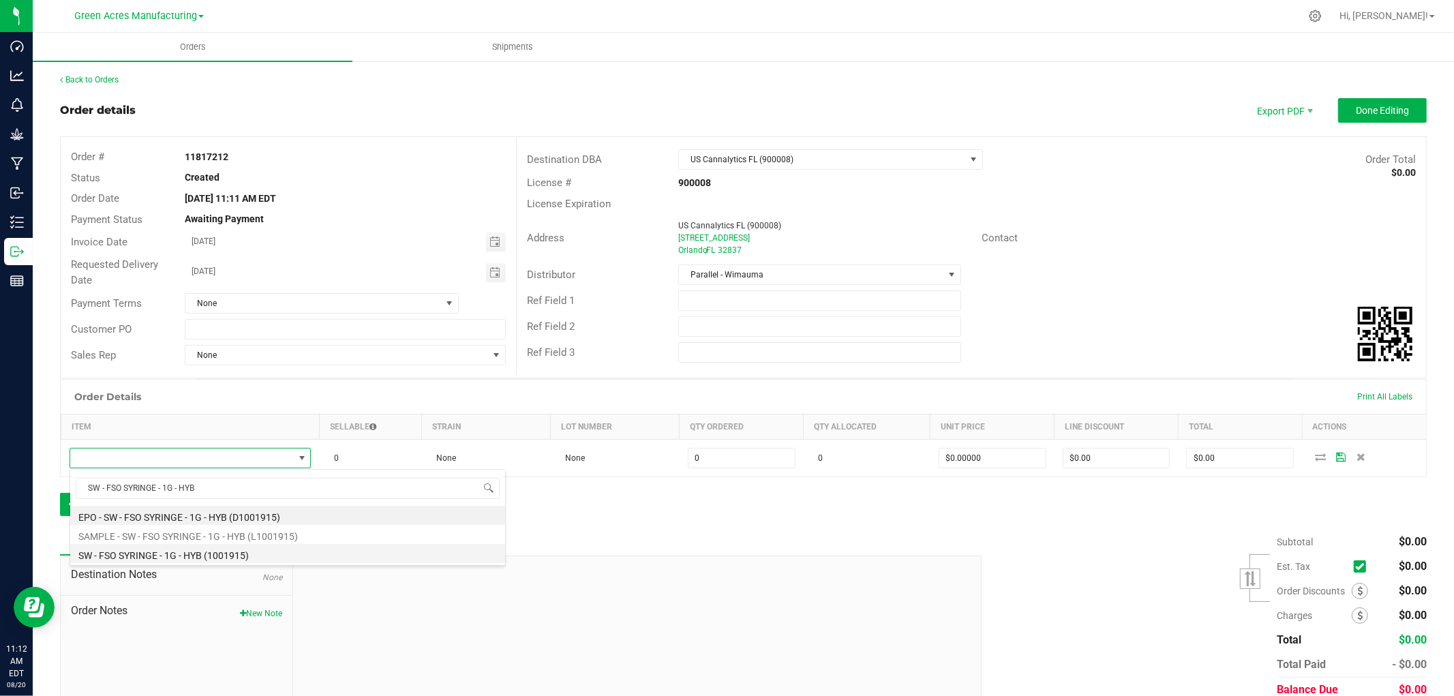
click at [200, 547] on li "SW - FSO SYRINGE - 1G - HYB (1001915)" at bounding box center [287, 553] width 435 height 19
type input "0 ea"
type input "$55.00000"
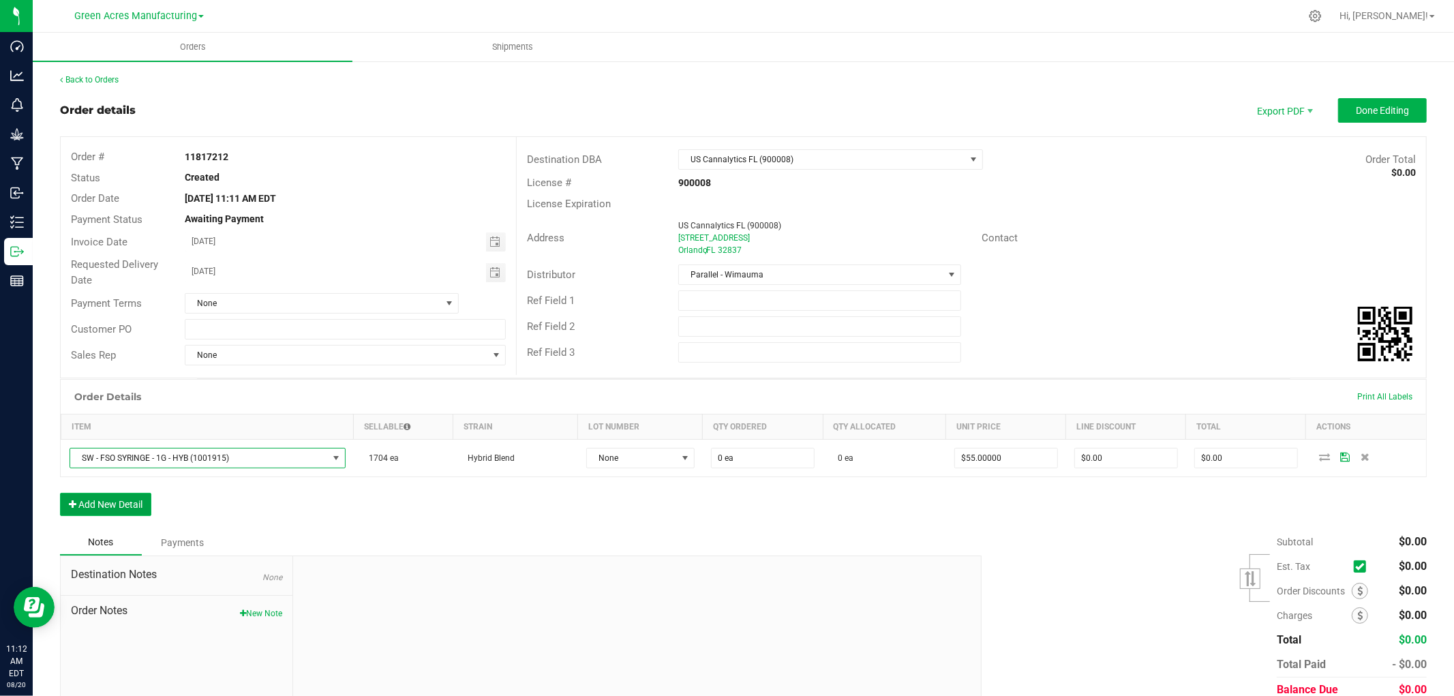
click at [135, 507] on button "Add New Detail" at bounding box center [105, 504] width 91 height 23
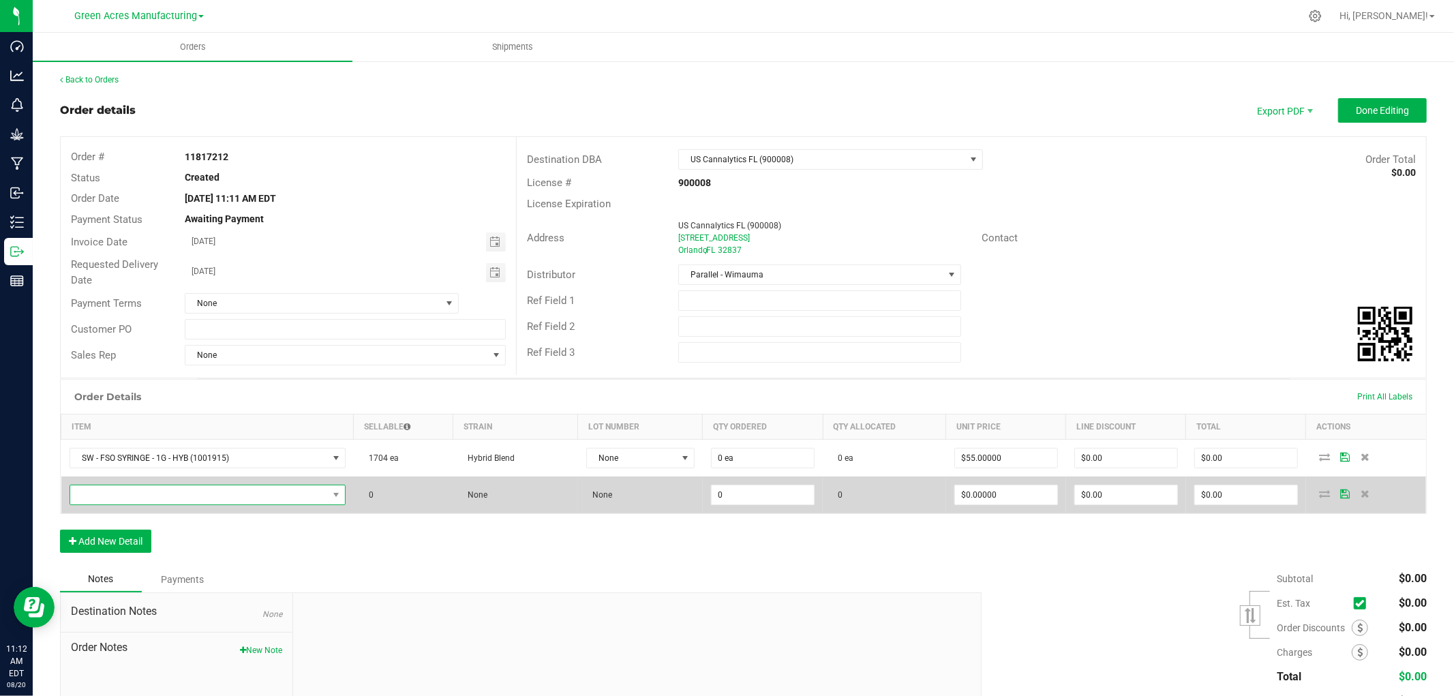
click at [134, 494] on span "NO DATA FOUND" at bounding box center [199, 494] width 258 height 19
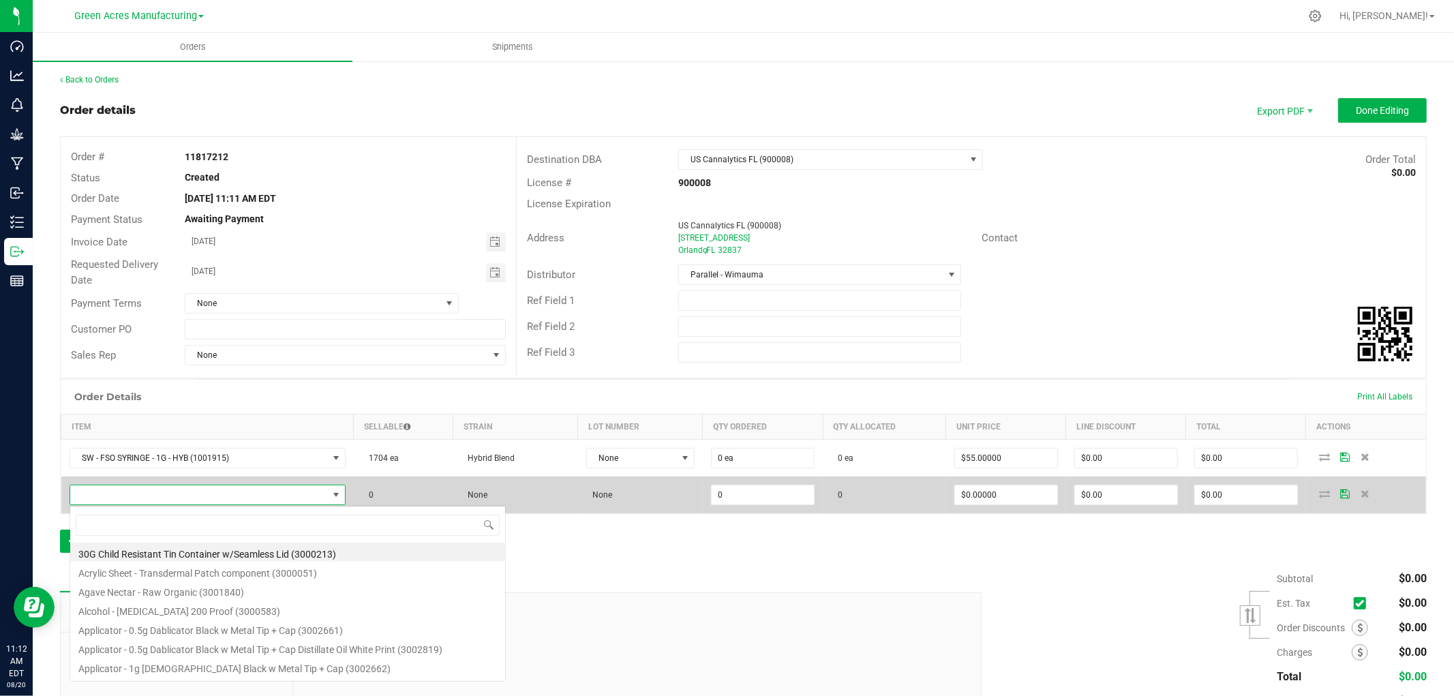
scroll to position [20, 270]
type input "SW - FSO SYRINGE - 1G - HYB"
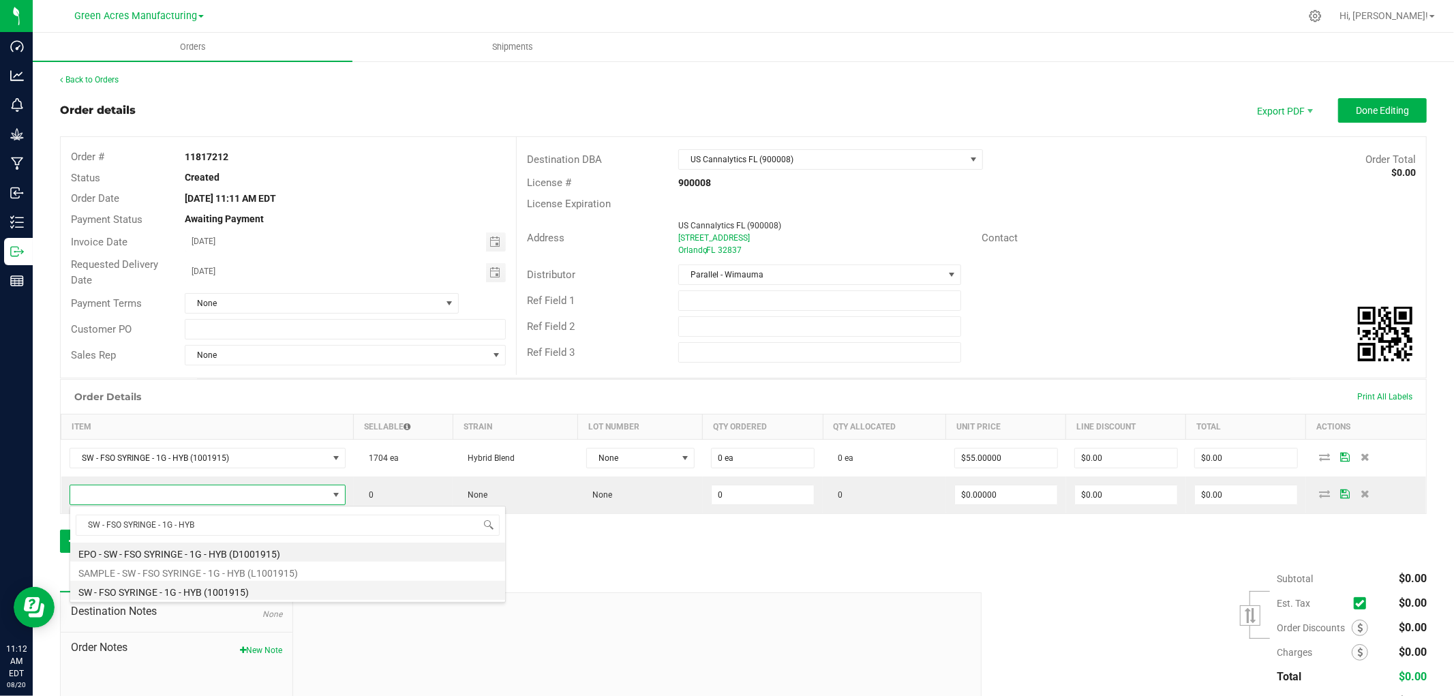
click at [139, 585] on li "SW - FSO SYRINGE - 1G - HYB (1001915)" at bounding box center [287, 590] width 435 height 19
type input "0 ea"
type input "$55.00000"
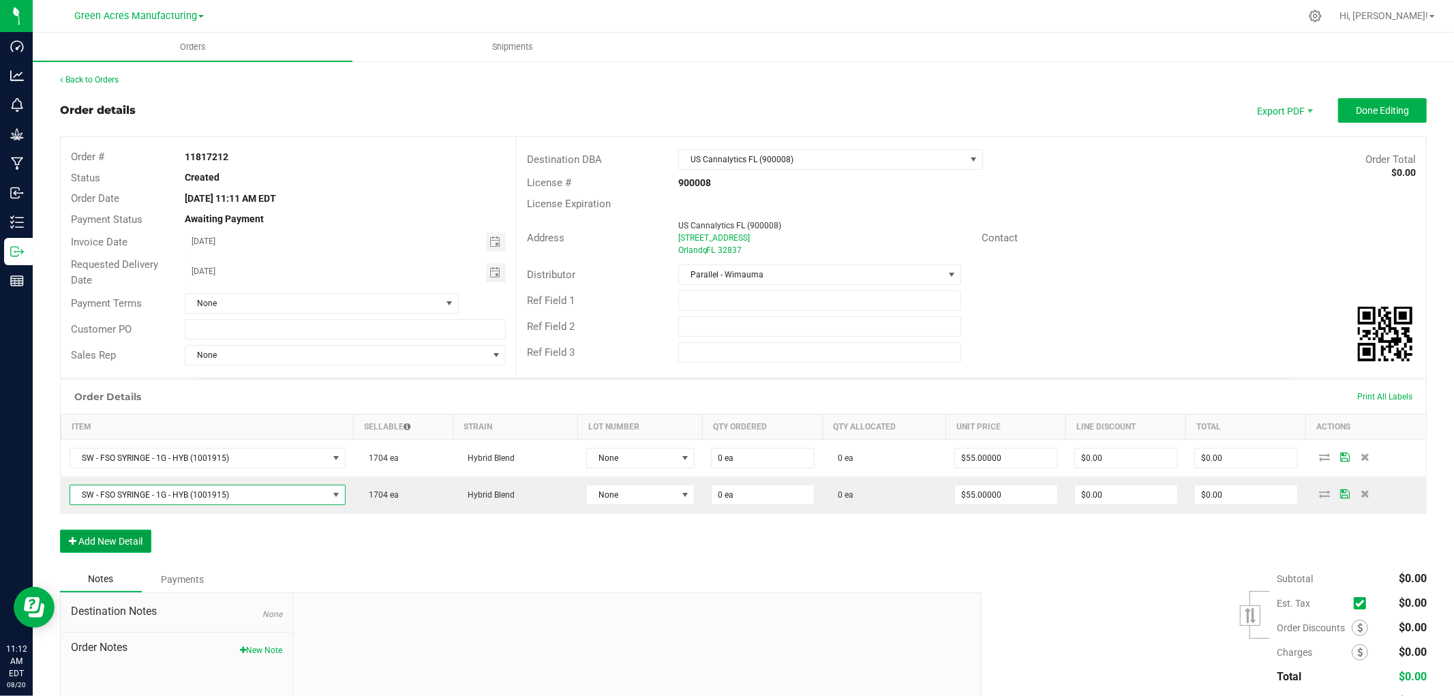
click at [93, 535] on button "Add New Detail" at bounding box center [105, 541] width 91 height 23
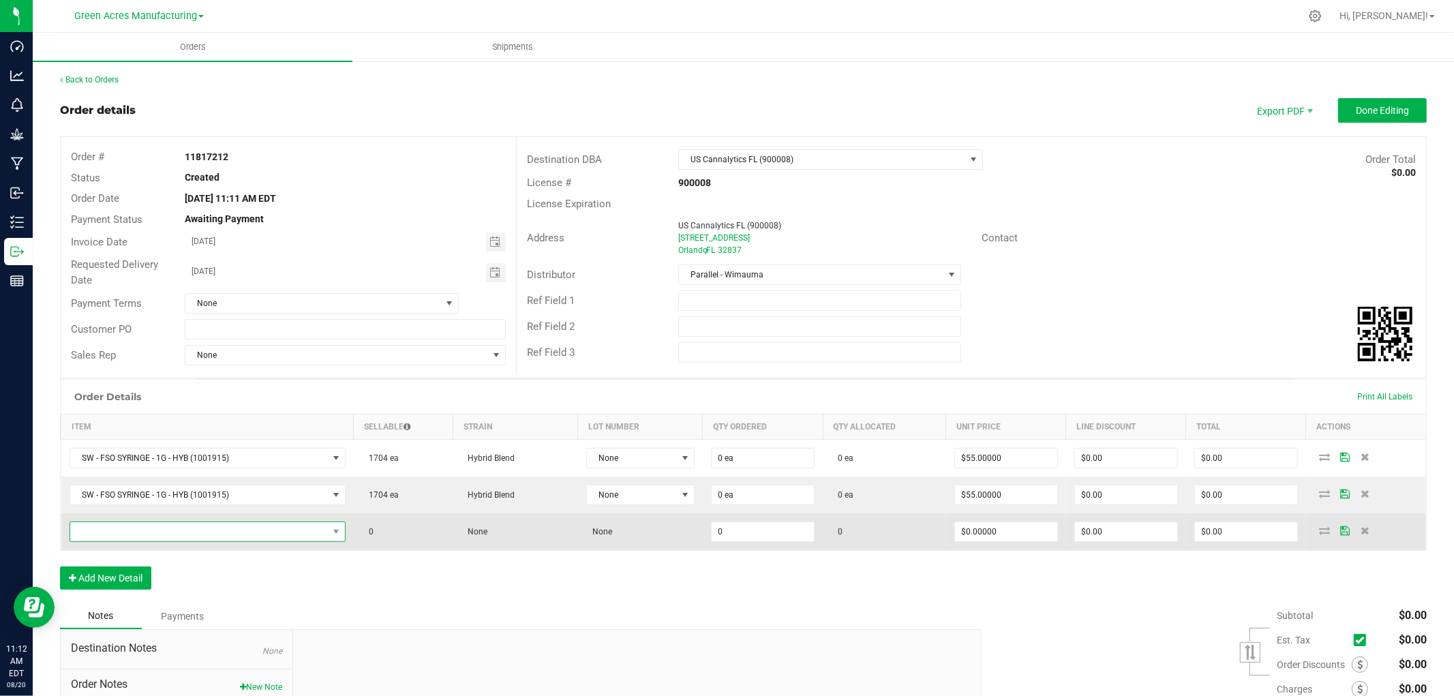
click at [140, 536] on span "NO DATA FOUND" at bounding box center [199, 531] width 258 height 19
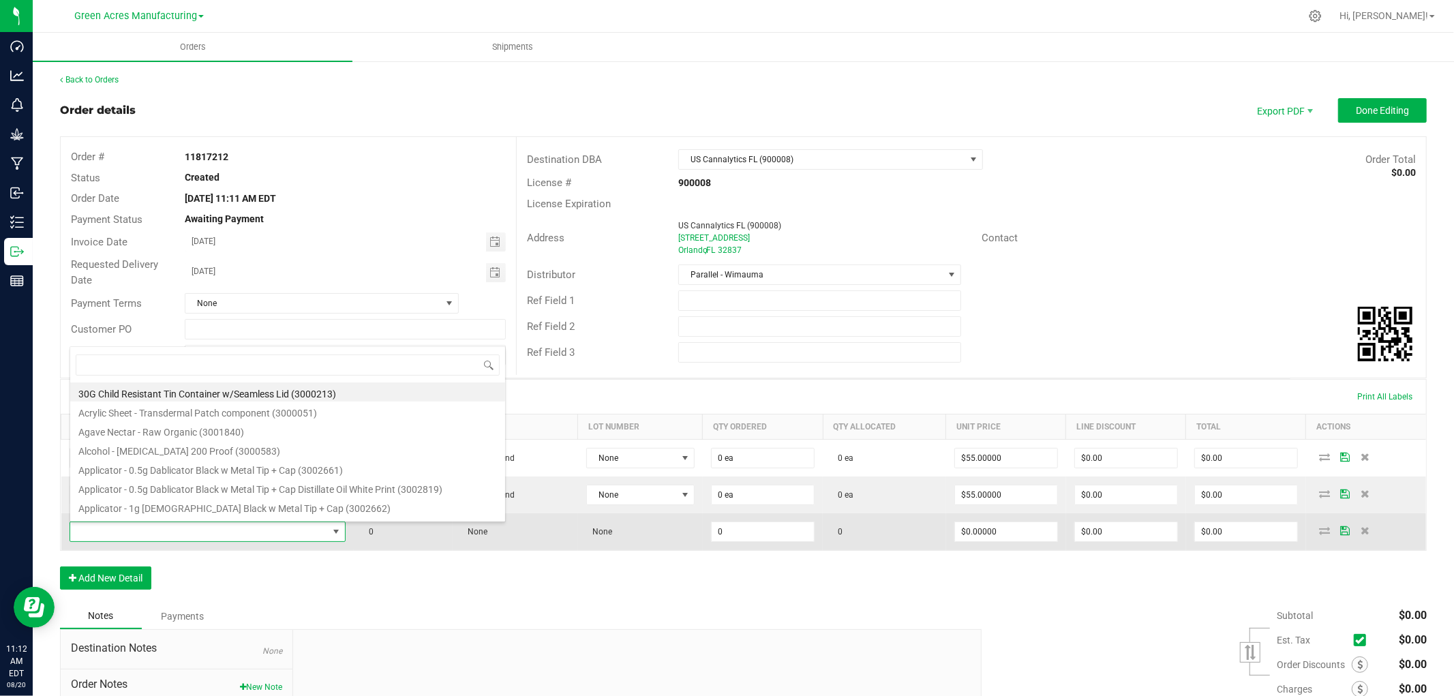
type input "FT - CANNABIS FLOWER - 3.5G - BCT - IND"
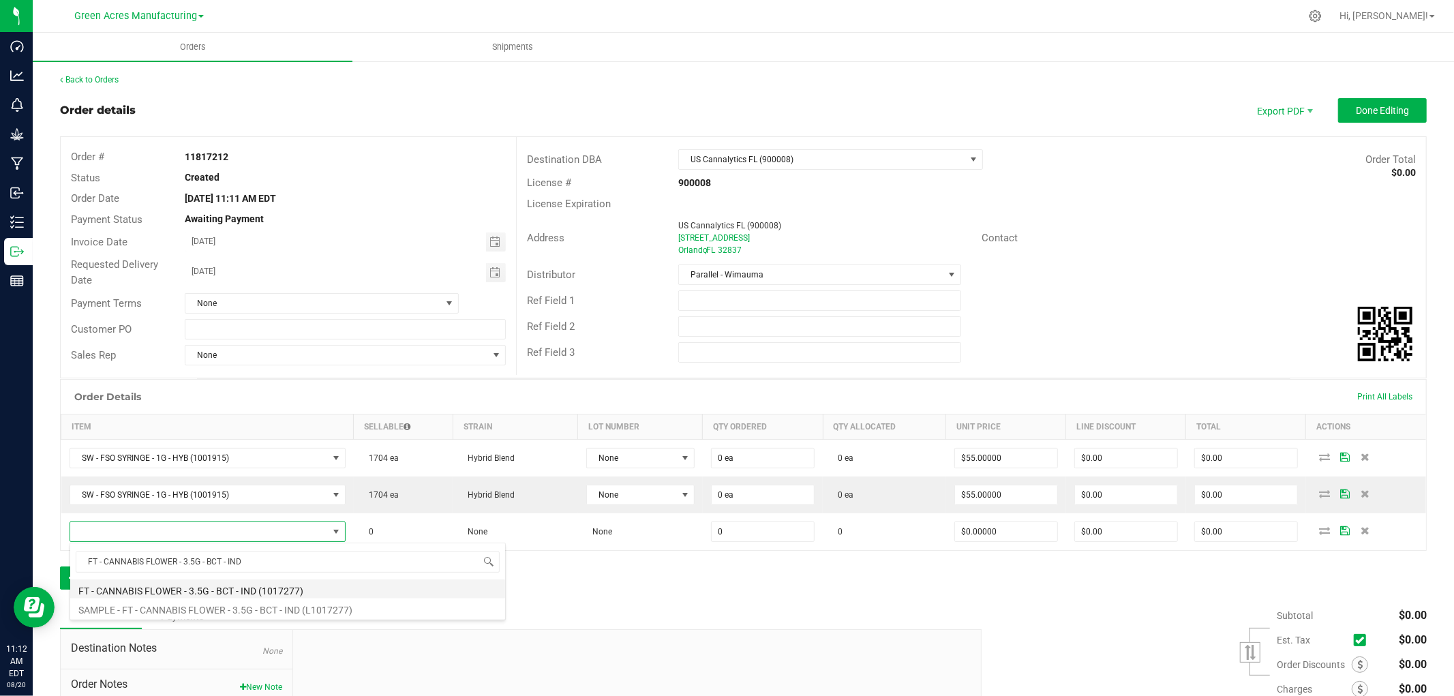
click at [117, 588] on li "FT - CANNABIS FLOWER - 3.5G - BCT - IND (1017277)" at bounding box center [287, 588] width 435 height 19
type input "0 ea"
type input "$50.00000"
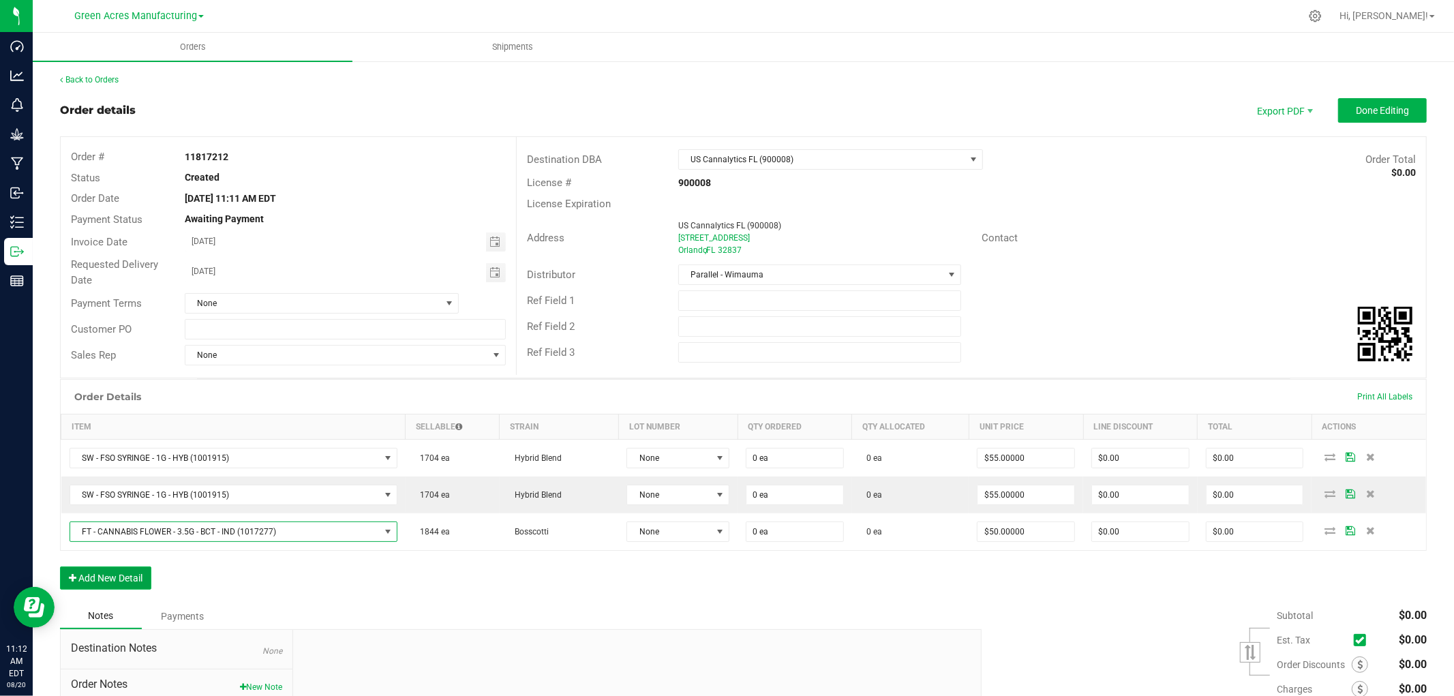
click at [84, 580] on button "Add New Detail" at bounding box center [105, 577] width 91 height 23
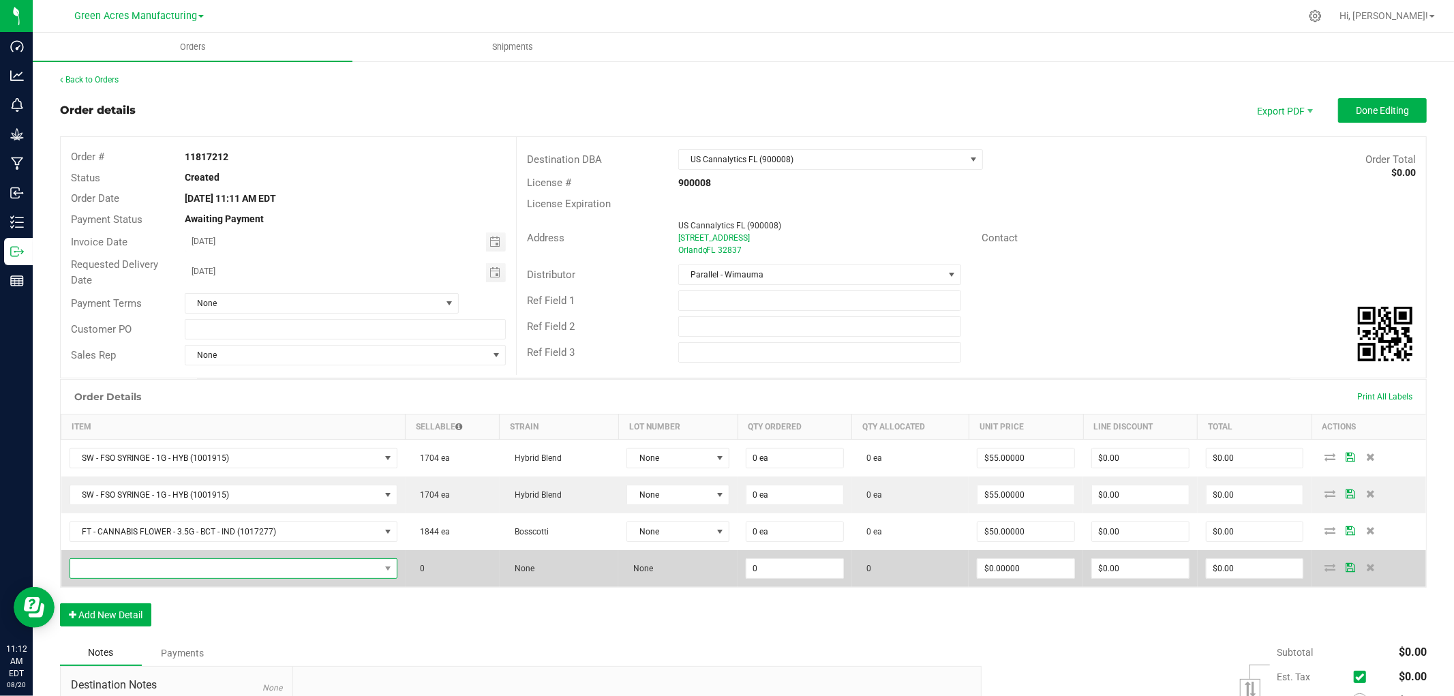
click at [93, 572] on span "NO DATA FOUND" at bounding box center [224, 568] width 309 height 19
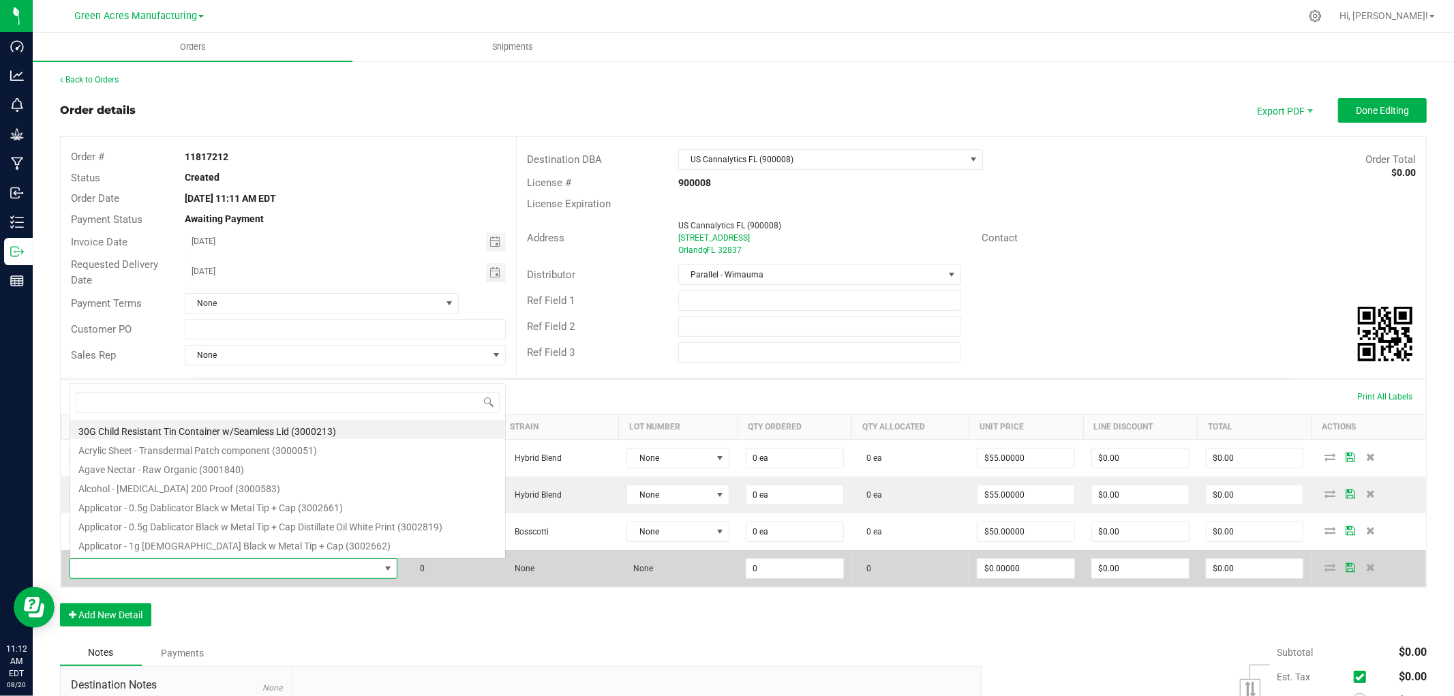
scroll to position [20, 320]
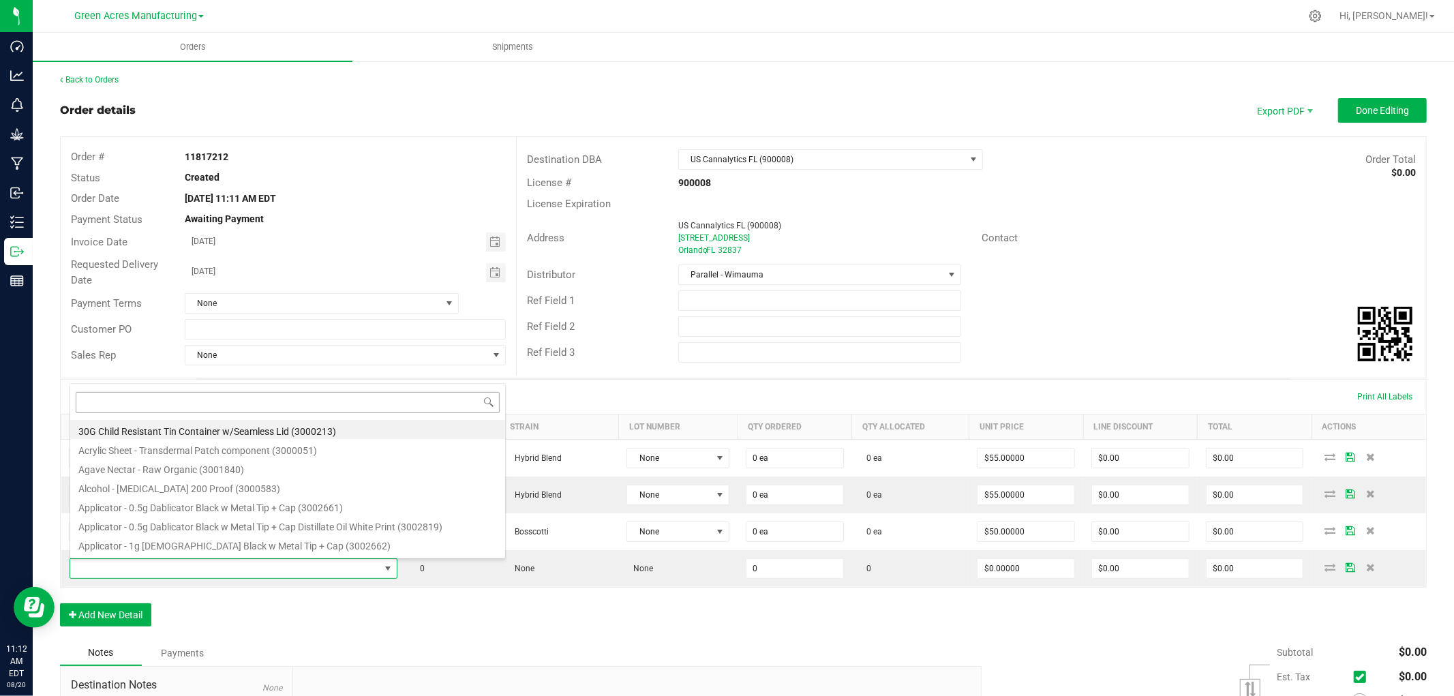
type input "FT - CANNABIS FLOWER - 3.5G - BCT - IND"
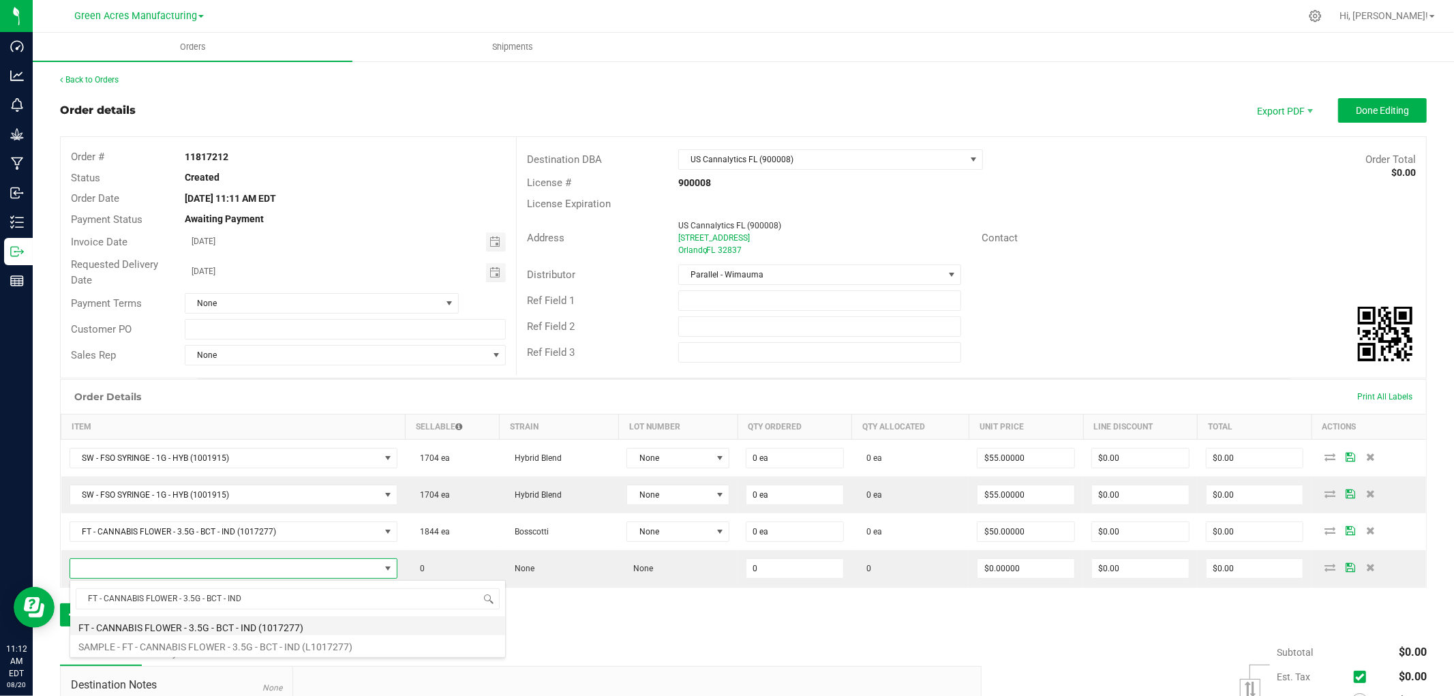
click at [119, 634] on li "FT - CANNABIS FLOWER - 3.5G - BCT - IND (1017277)" at bounding box center [287, 625] width 435 height 19
type input "0 ea"
type input "$50.00000"
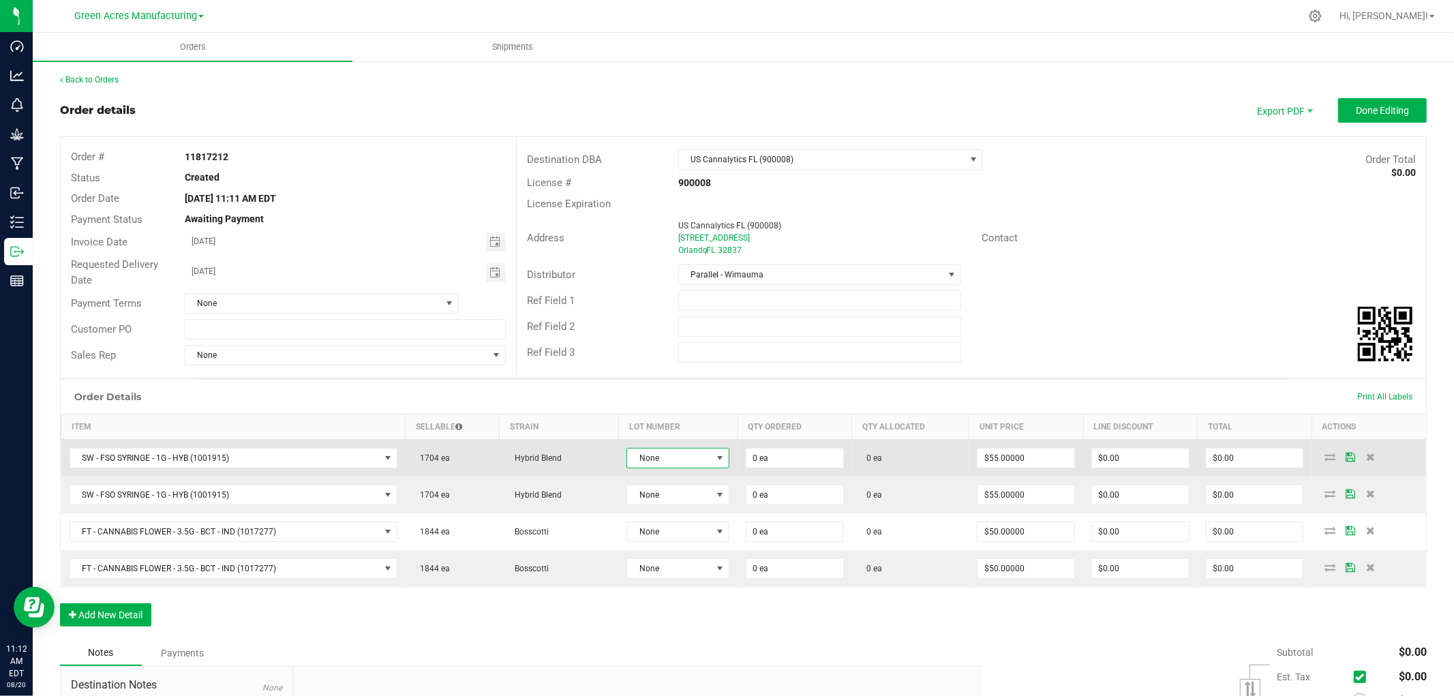
click at [662, 458] on span "None" at bounding box center [669, 457] width 85 height 19
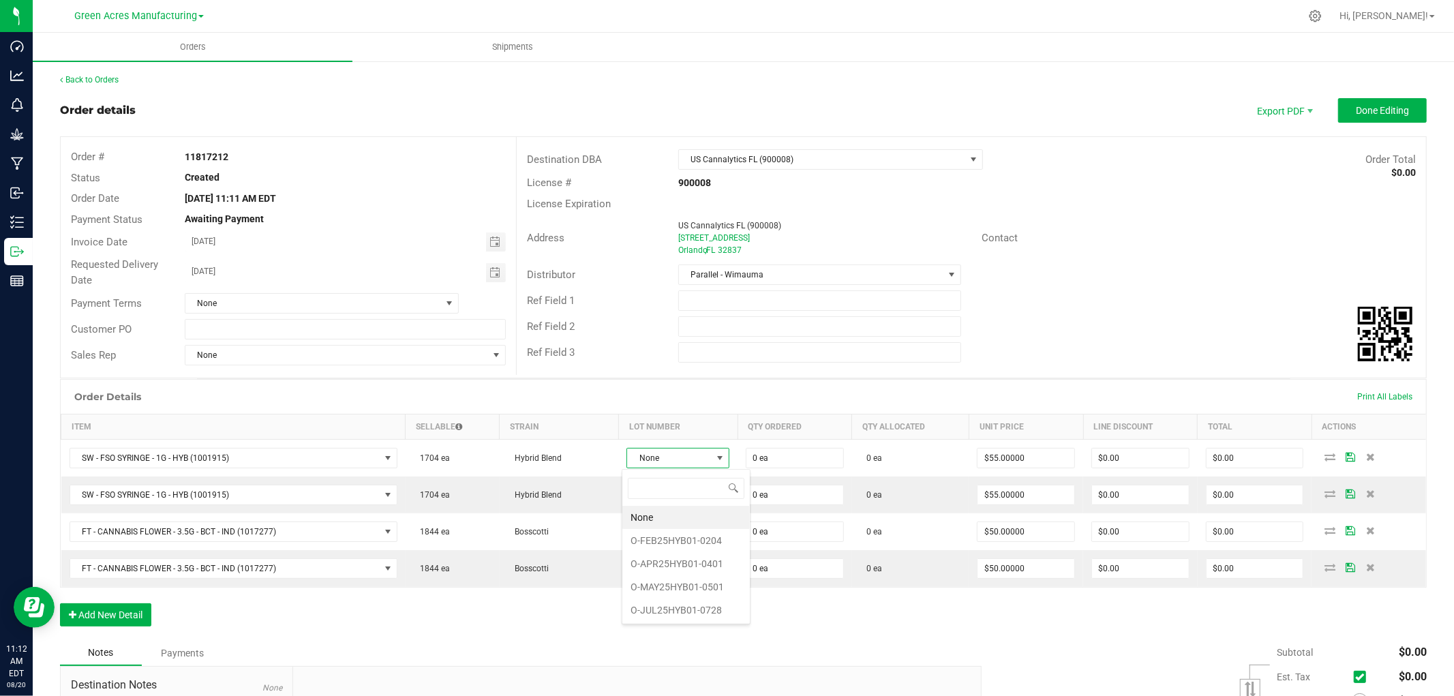
scroll to position [20, 102]
click at [724, 608] on li "O-JUL25HYB01-0728" at bounding box center [685, 609] width 127 height 23
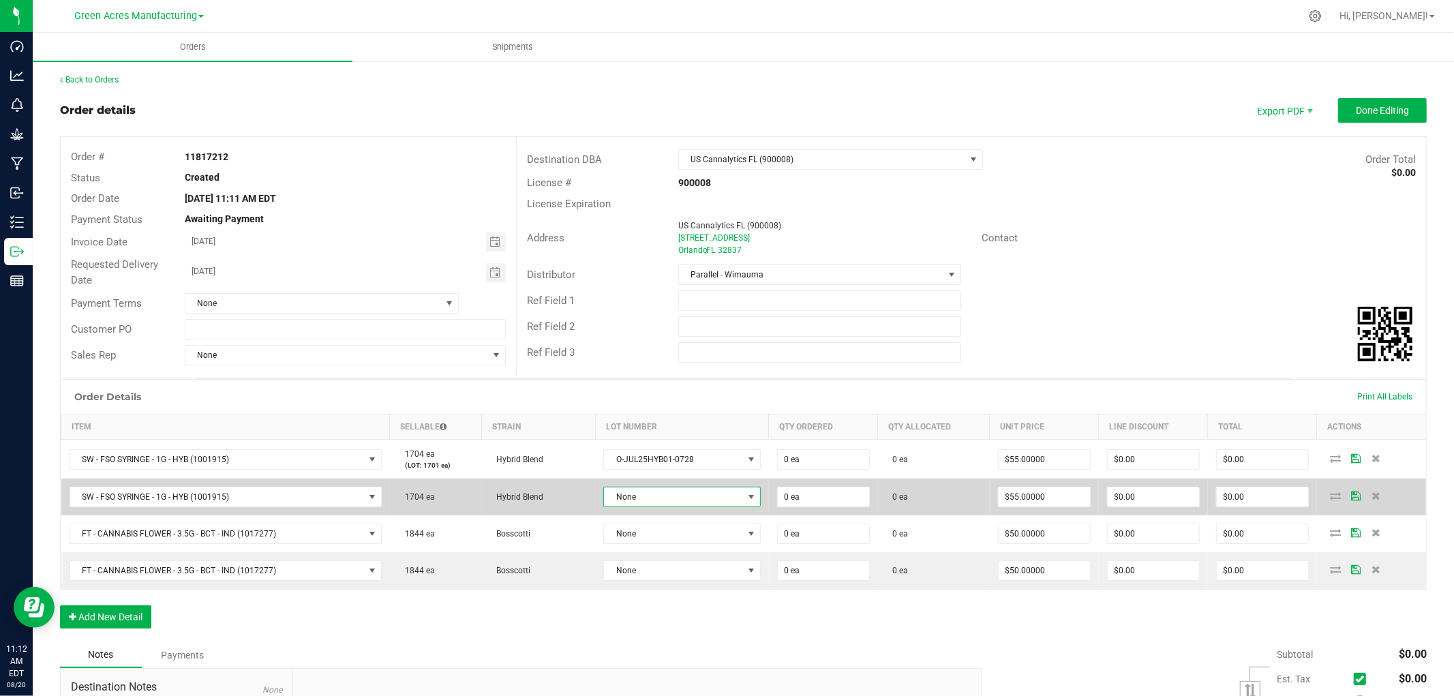
click at [709, 505] on span "None" at bounding box center [673, 496] width 138 height 19
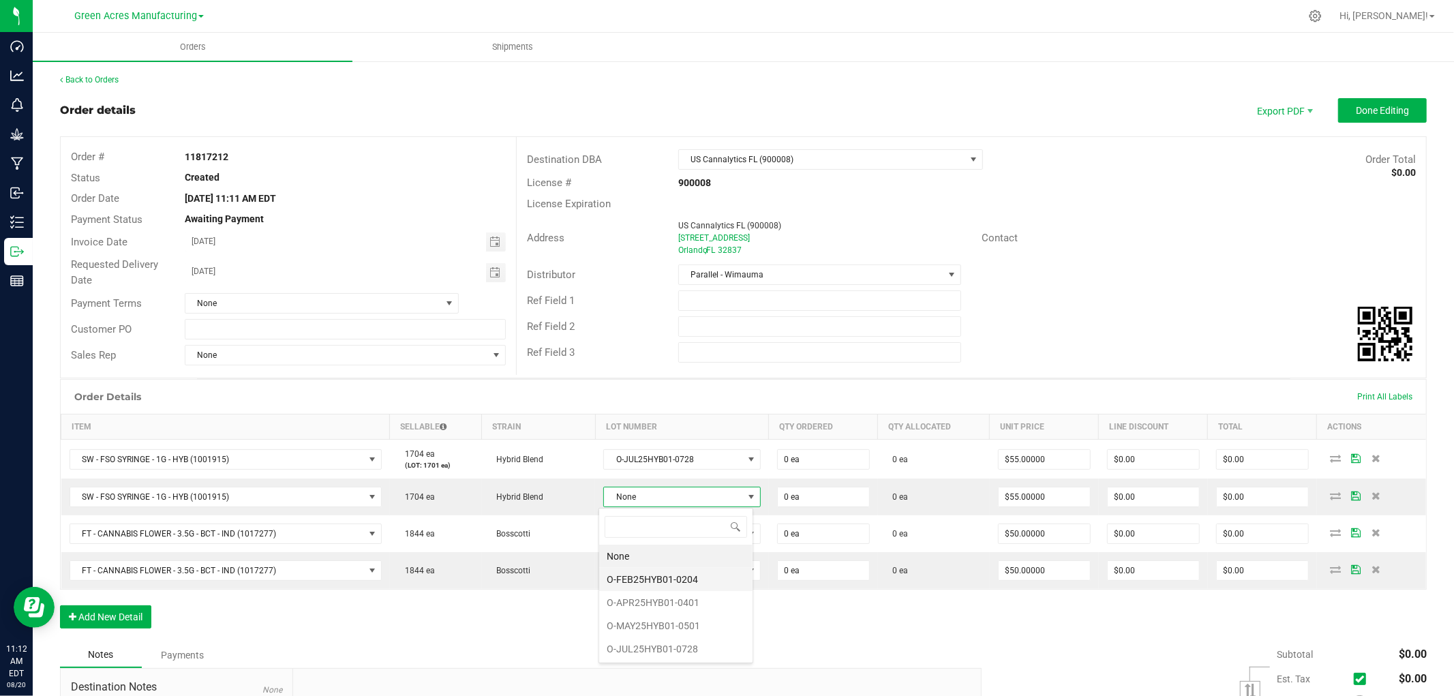
scroll to position [20, 155]
click at [685, 653] on li "O-JUL25HYB01-0728" at bounding box center [675, 648] width 153 height 23
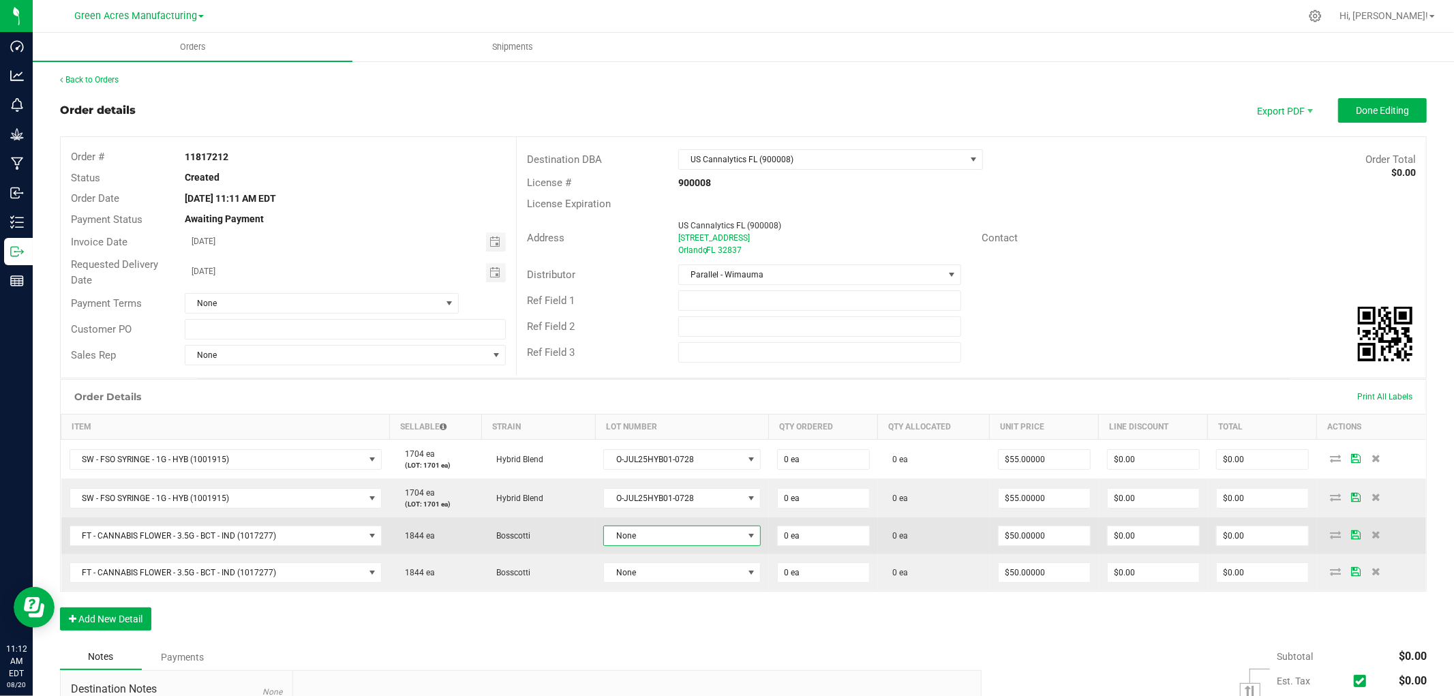
click at [656, 540] on span "None" at bounding box center [673, 535] width 138 height 19
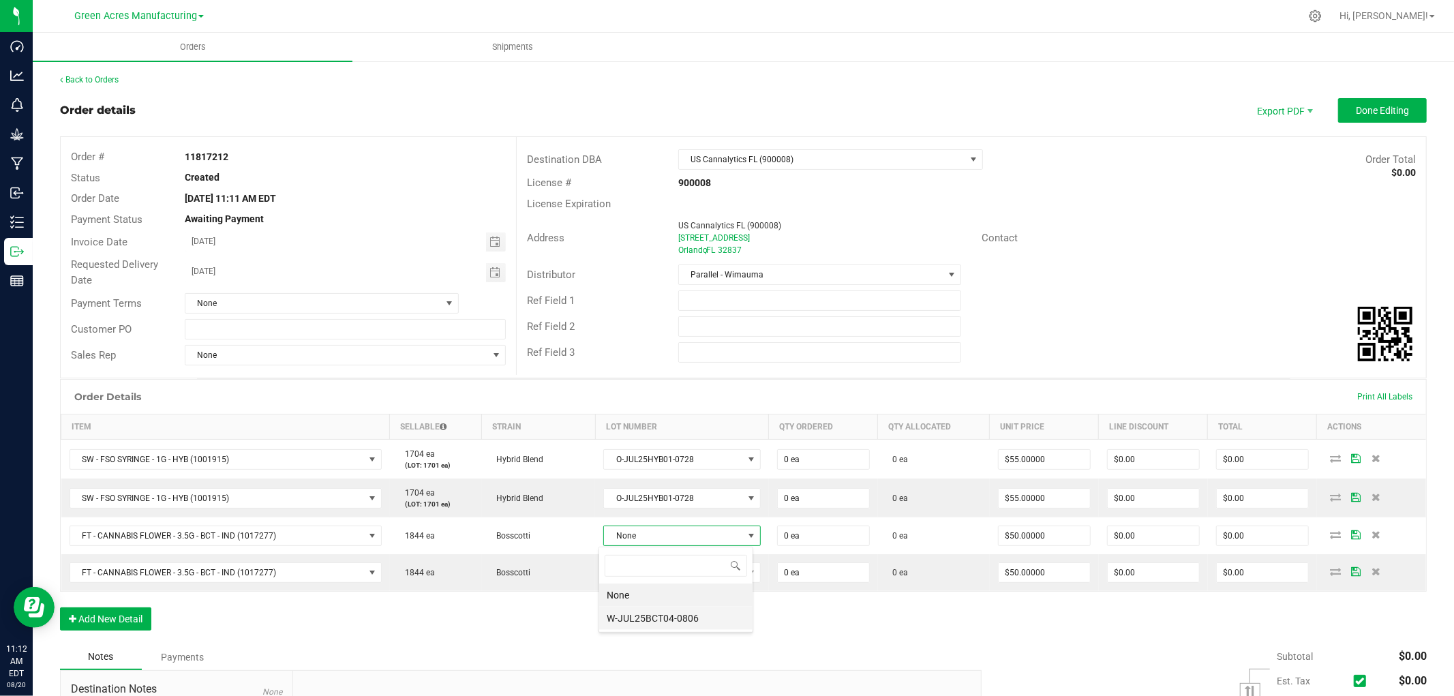
click at [656, 623] on li "W-JUL25BCT04-0806" at bounding box center [675, 618] width 153 height 23
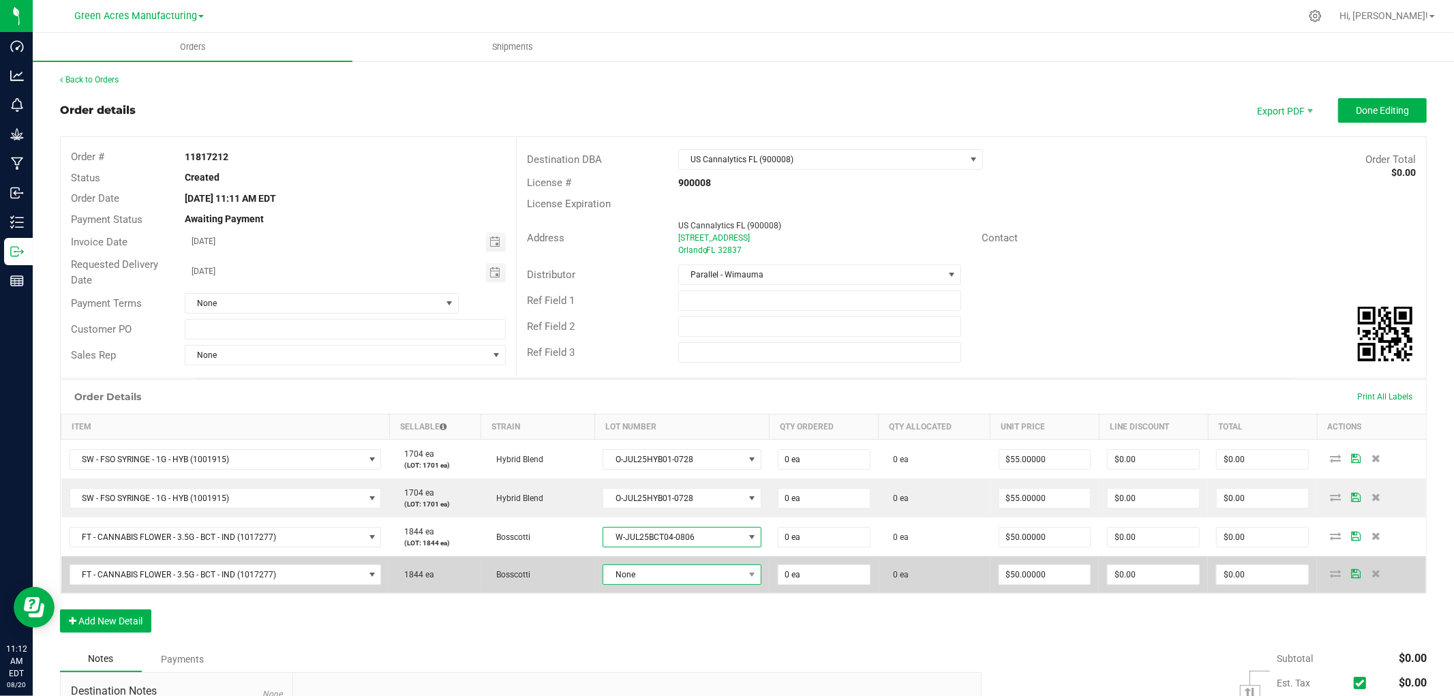
click at [677, 578] on span "None" at bounding box center [673, 574] width 140 height 19
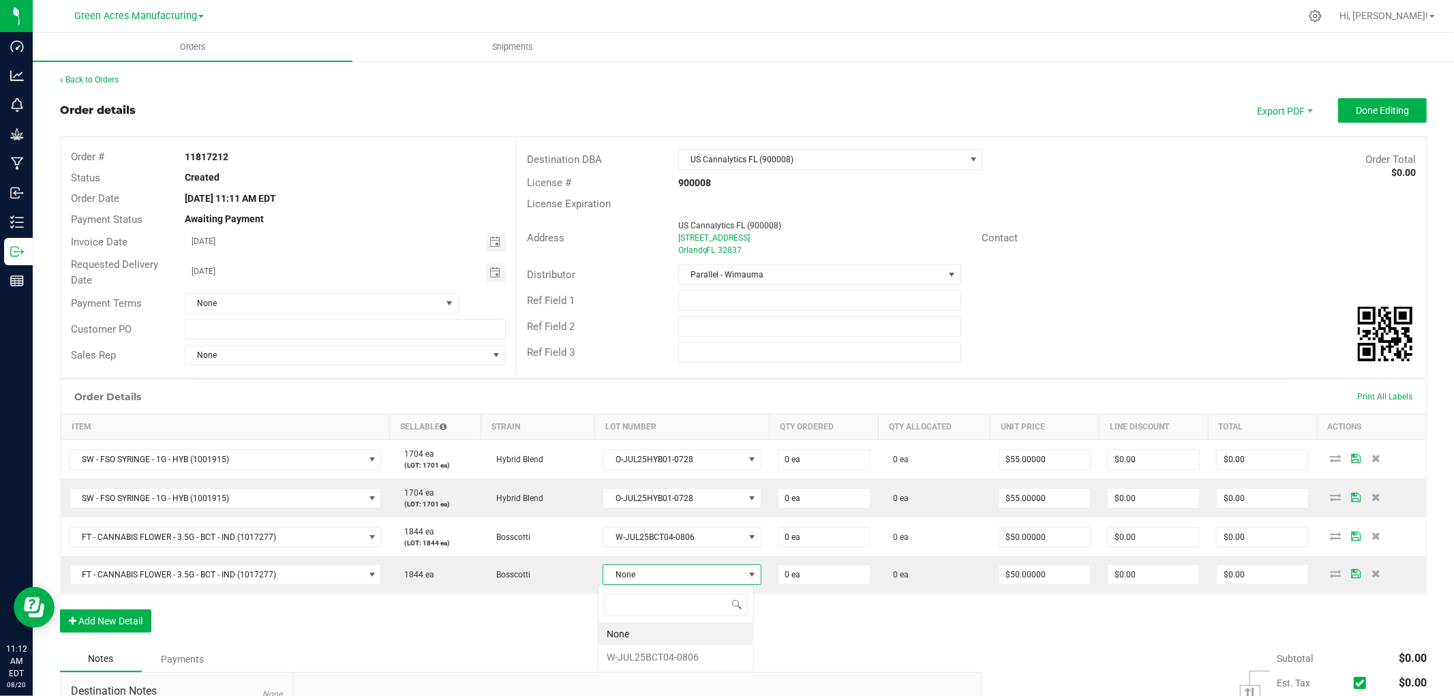
scroll to position [20, 155]
click at [684, 658] on li "W-JUL25BCT04-0806" at bounding box center [675, 656] width 155 height 23
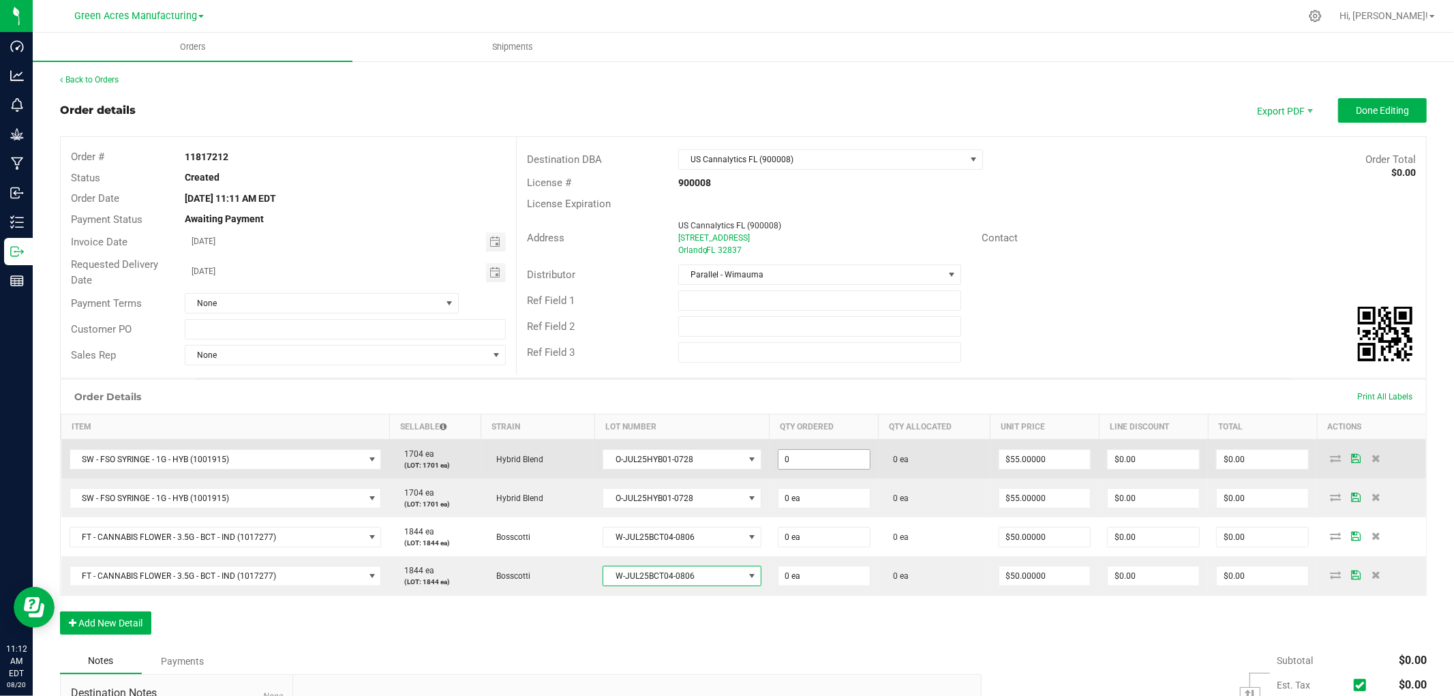
click at [788, 457] on input "0" at bounding box center [823, 459] width 91 height 19
type input "9"
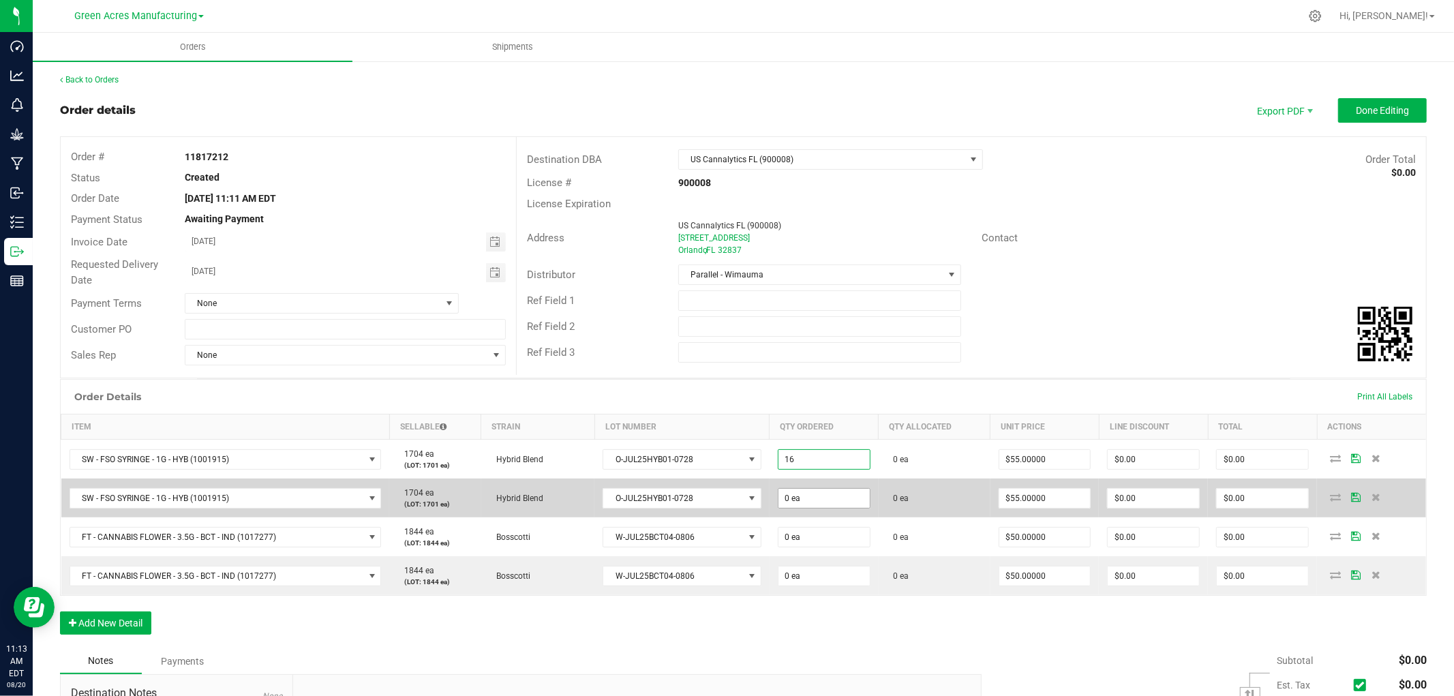
type input "16 ea"
type input "$880.00"
click at [791, 496] on input "0" at bounding box center [823, 498] width 91 height 19
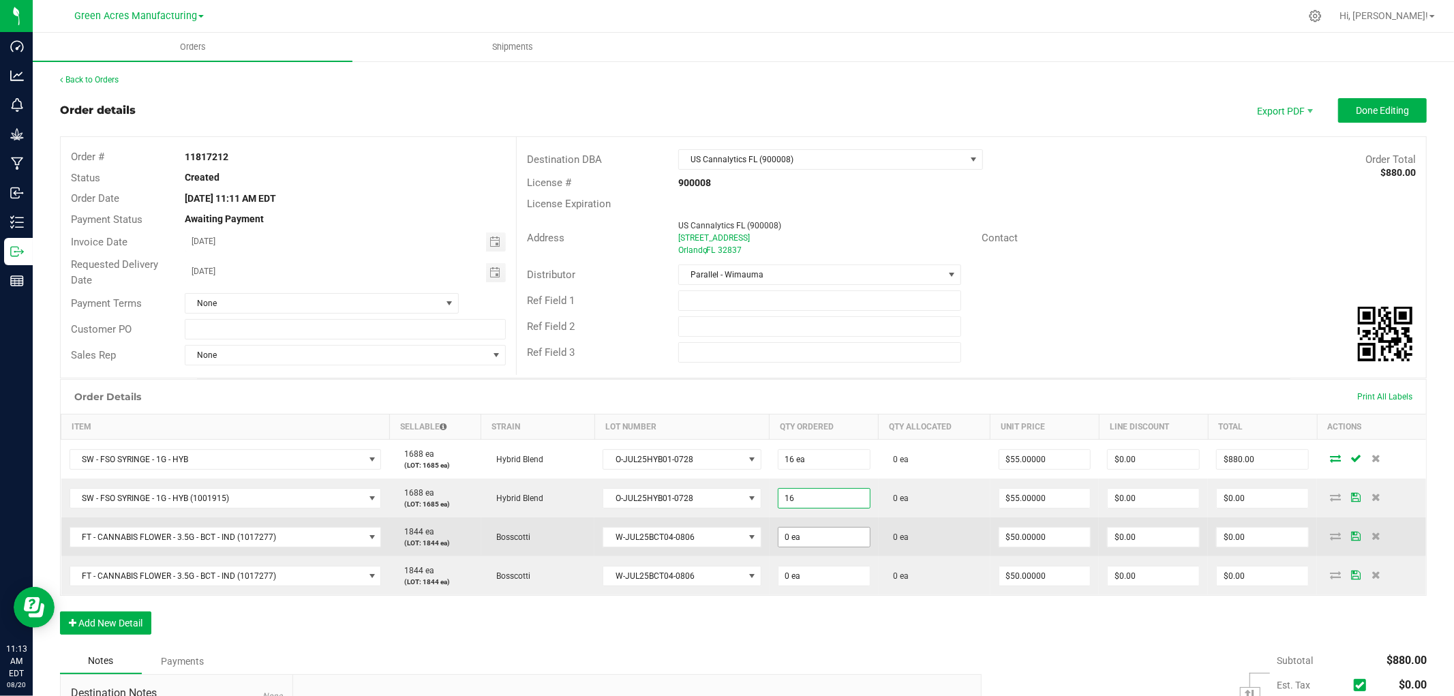
type input "16 ea"
type input "$880.00"
click at [822, 534] on input "0" at bounding box center [823, 536] width 91 height 19
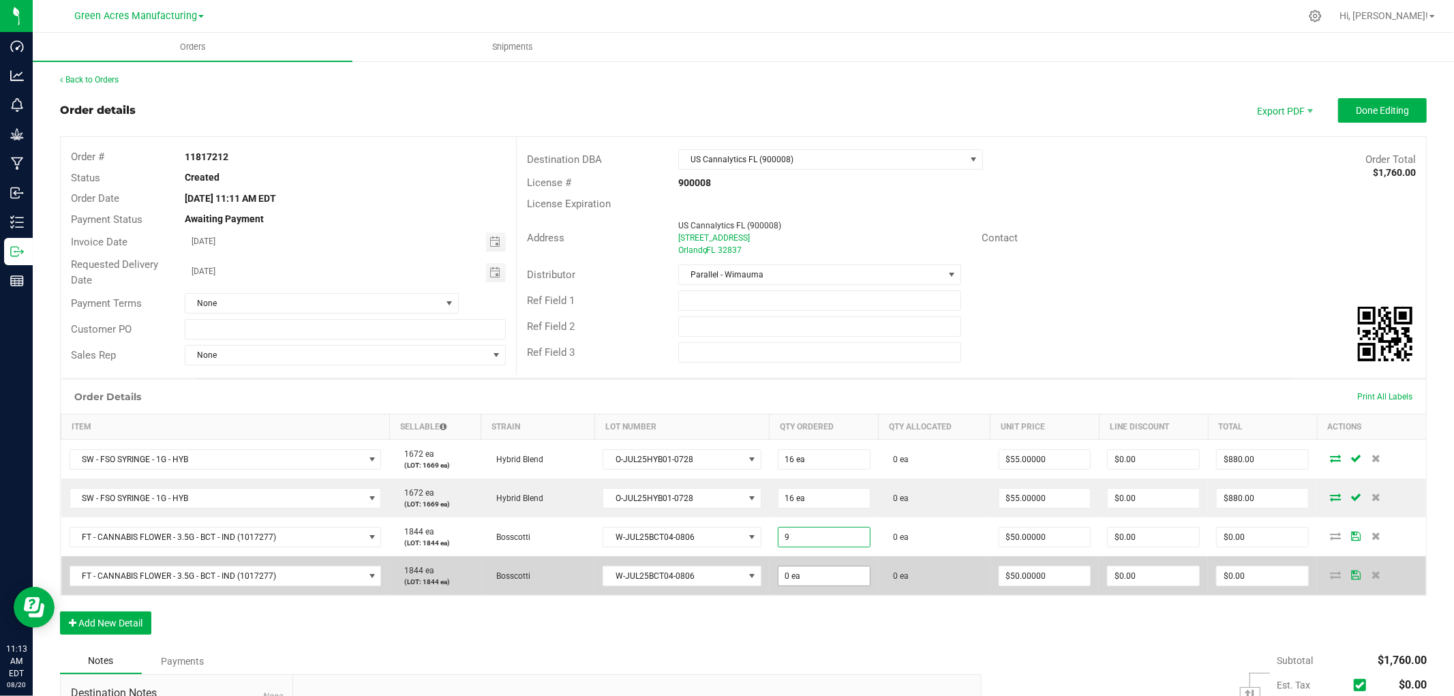
type input "9 ea"
type input "$450.00"
click at [815, 574] on input "0" at bounding box center [823, 575] width 91 height 19
type input "9 ea"
type input "$450.00"
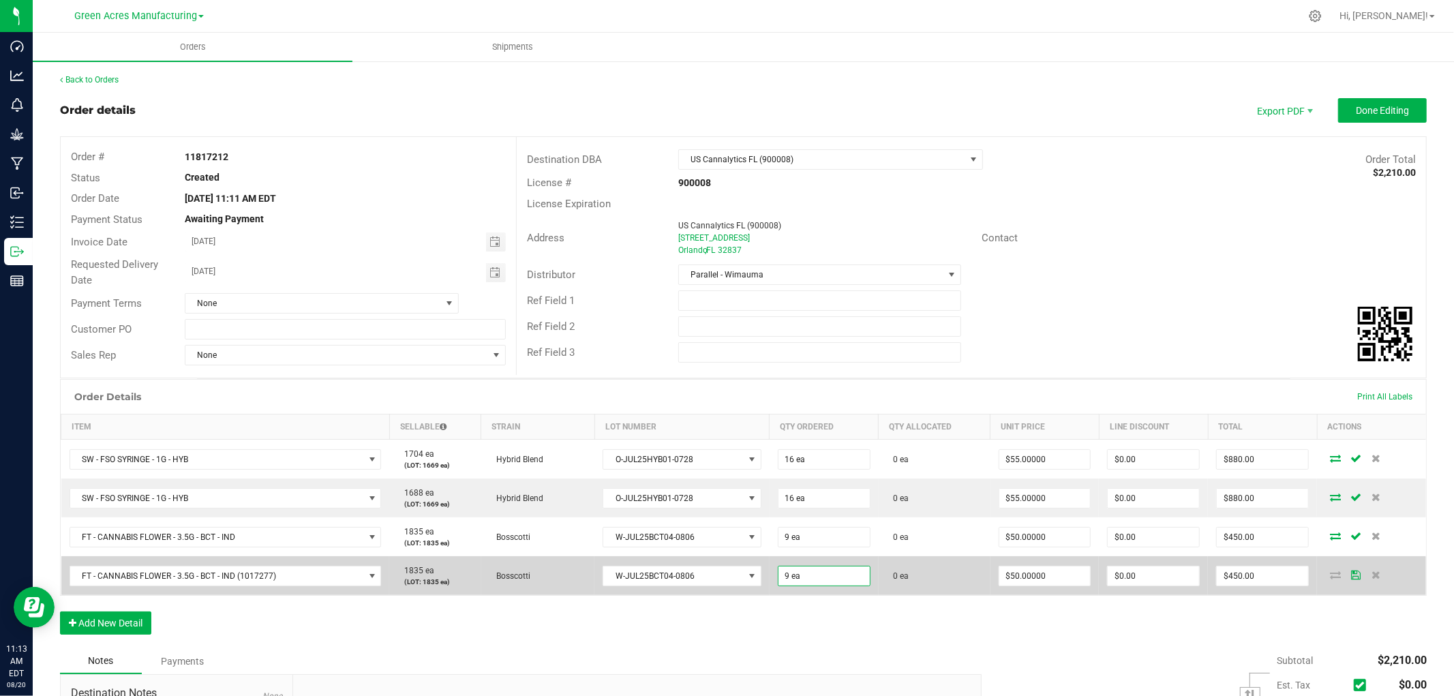
click at [901, 576] on td "0 ea" at bounding box center [934, 575] width 112 height 39
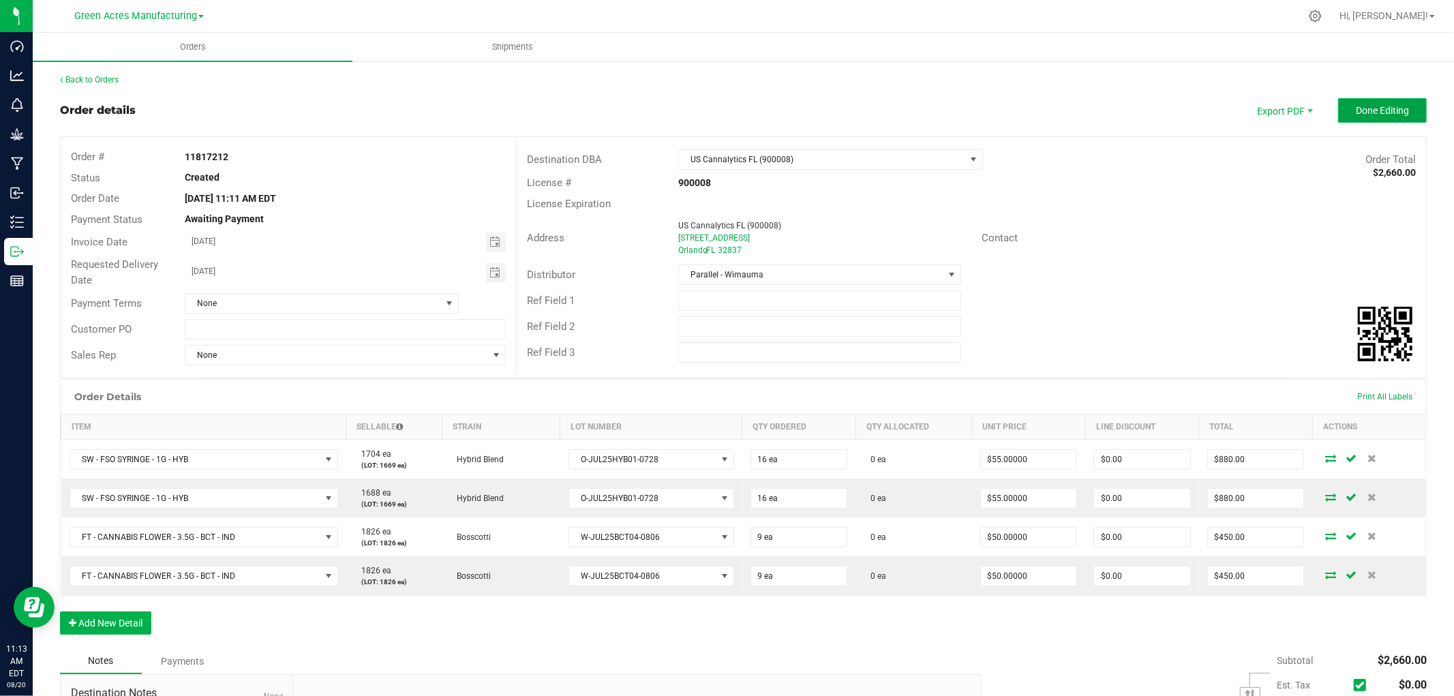
click at [1355, 112] on span "Done Editing" at bounding box center [1381, 110] width 53 height 11
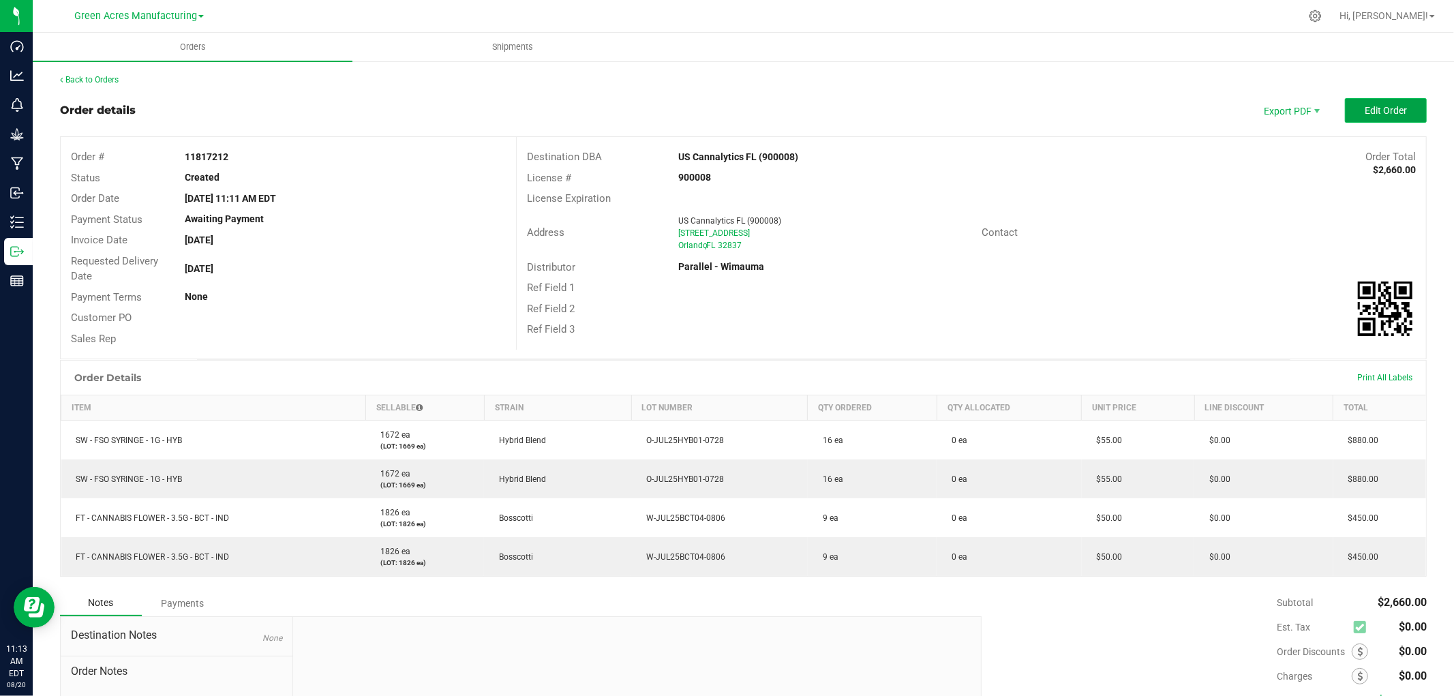
click at [1364, 108] on span "Edit Order" at bounding box center [1385, 110] width 42 height 11
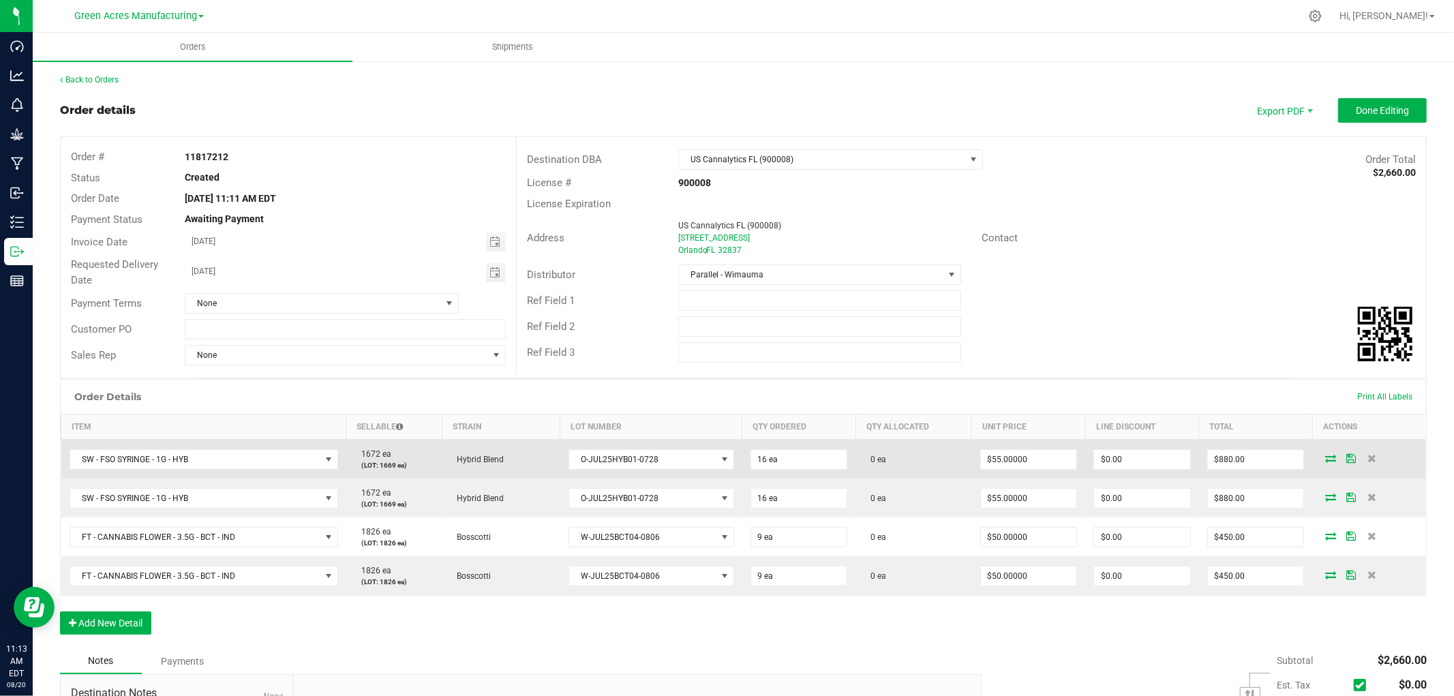
click at [1320, 457] on span at bounding box center [1330, 458] width 20 height 8
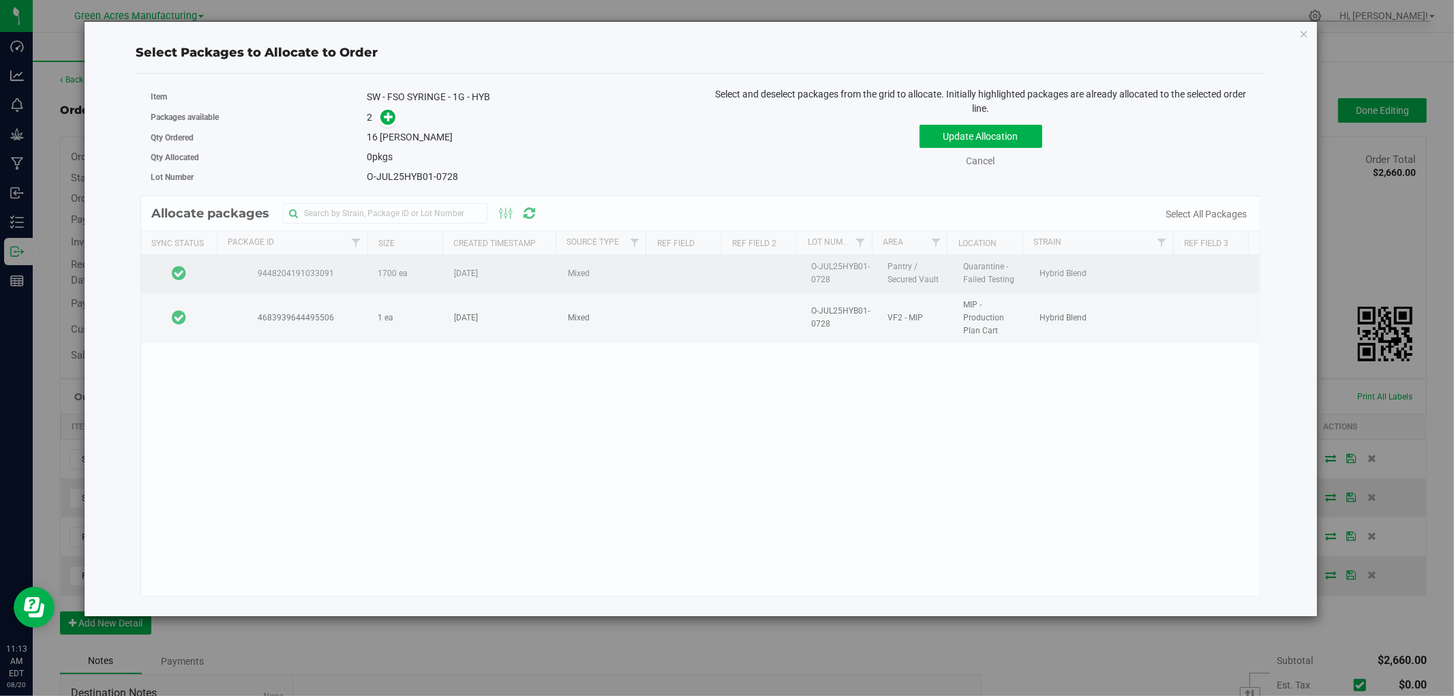
click at [204, 278] on td at bounding box center [179, 273] width 76 height 37
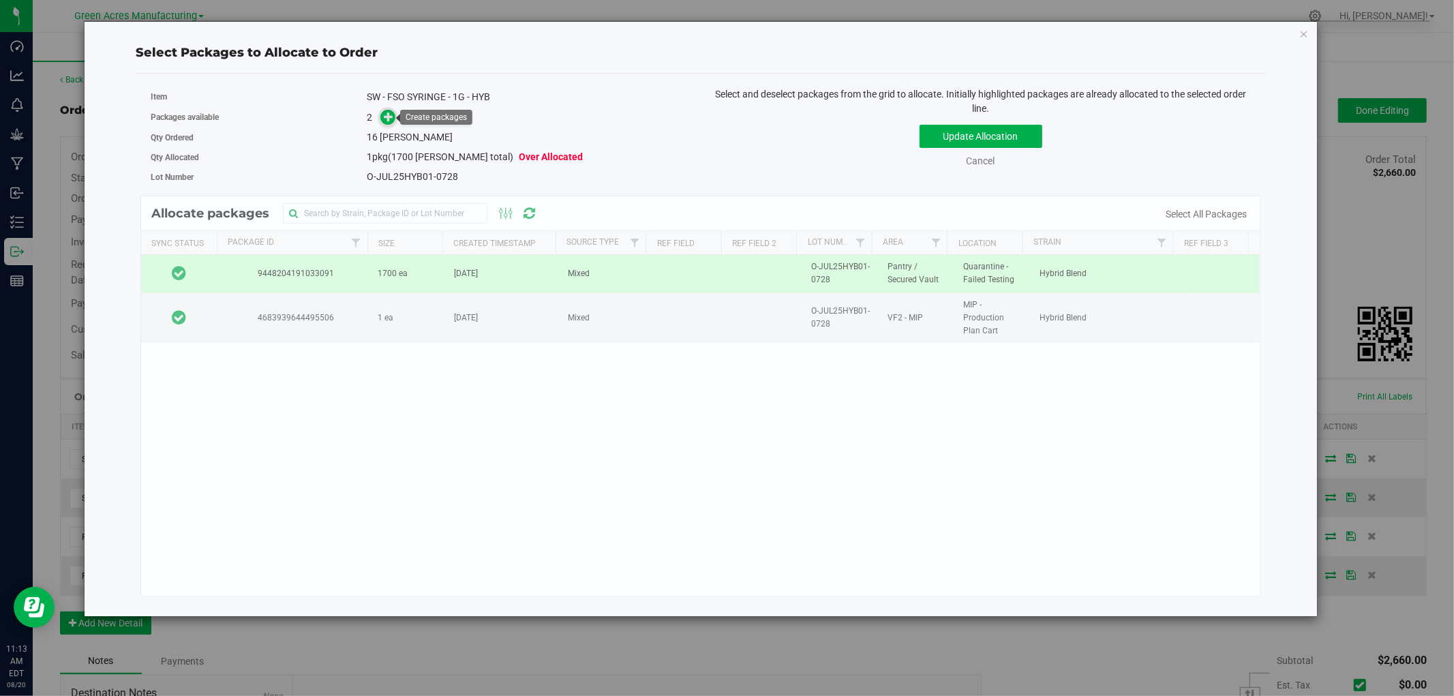
click at [387, 118] on icon at bounding box center [389, 115] width 11 height 11
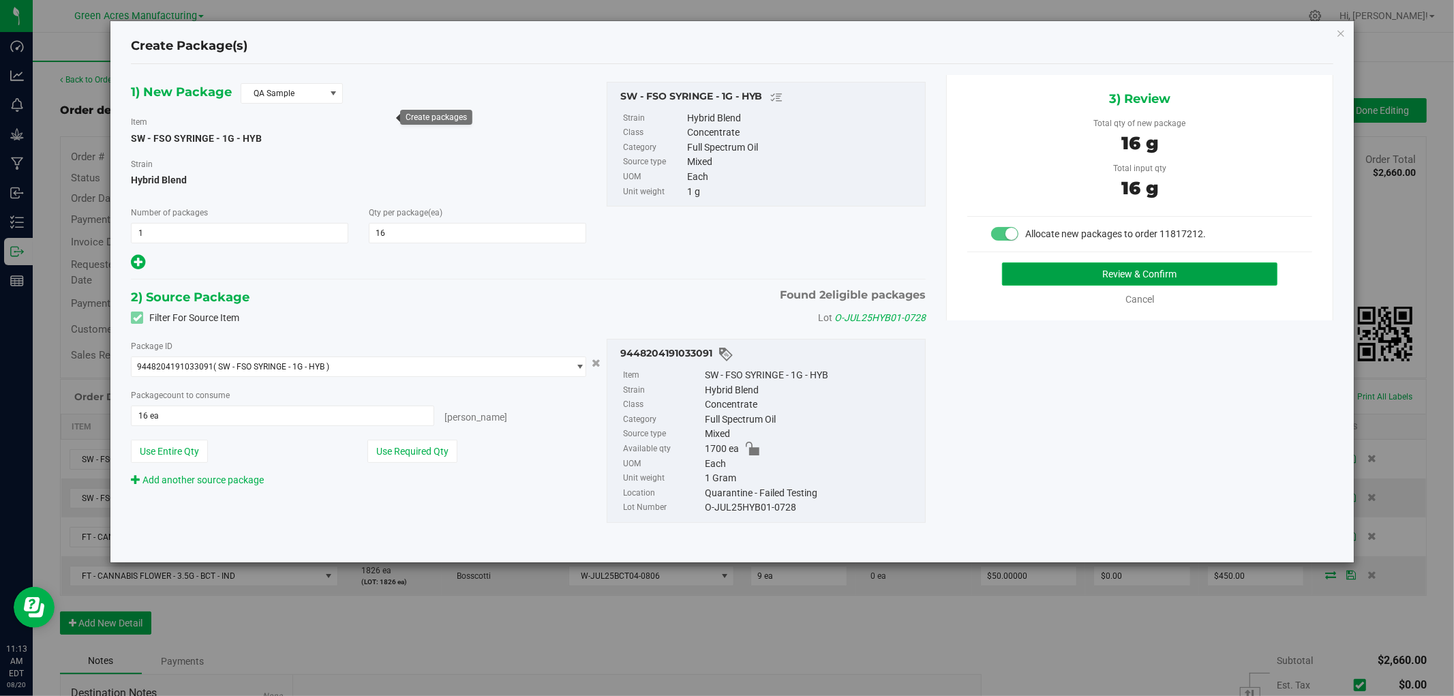
click at [1034, 275] on button "Review & Confirm" at bounding box center [1140, 273] width 276 height 23
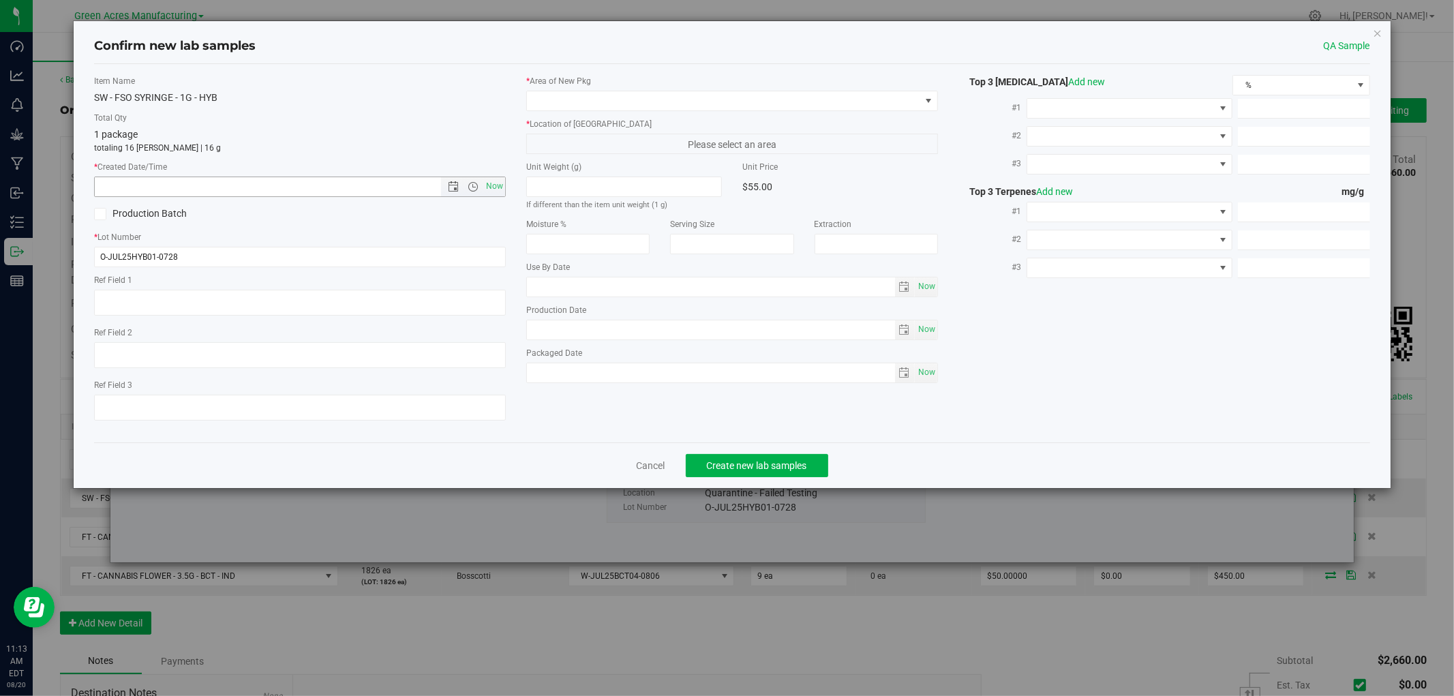
click at [496, 185] on span "Now" at bounding box center [494, 187] width 23 height 20
type input "8/20/2025 11:13 AM"
click at [540, 97] on span at bounding box center [723, 100] width 393 height 19
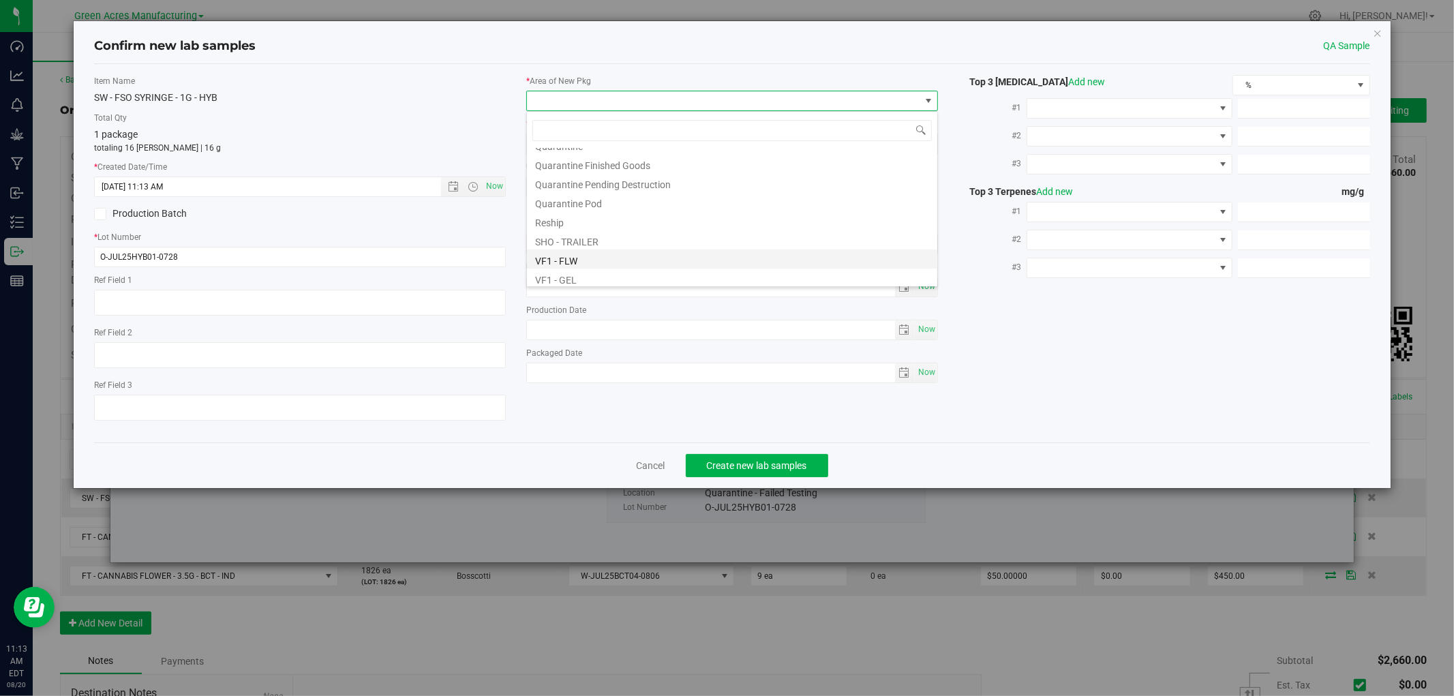
scroll to position [378, 0]
click at [595, 187] on li "Pantry / Secured Vault" at bounding box center [732, 179] width 410 height 19
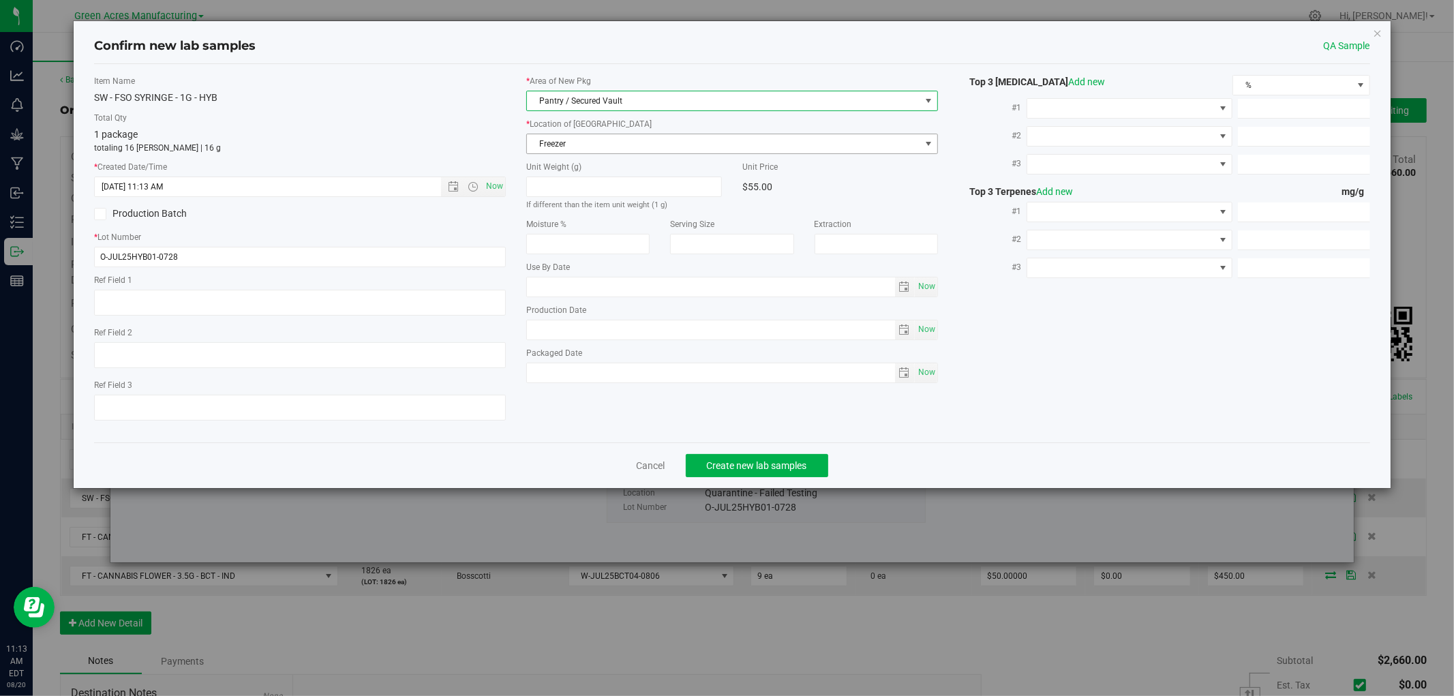
click at [589, 147] on span "Freezer" at bounding box center [723, 143] width 393 height 19
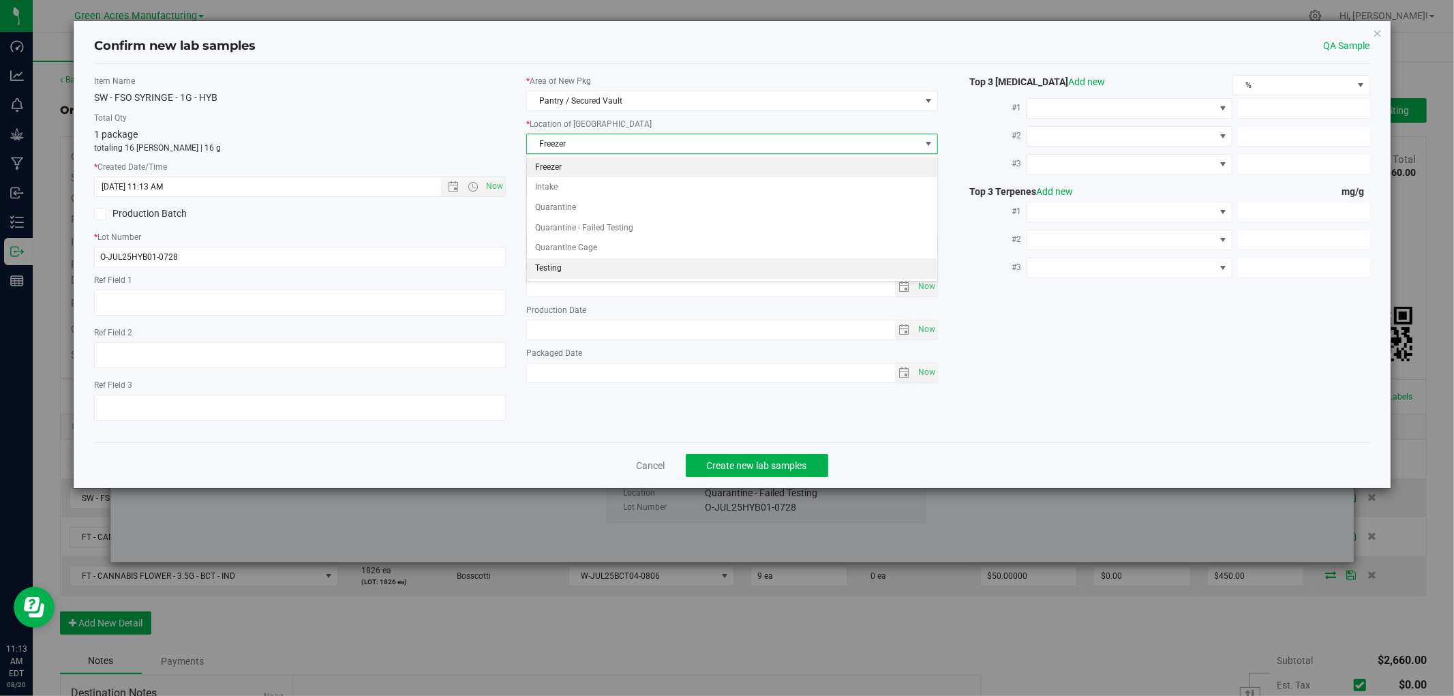
click at [547, 266] on li "Testing" at bounding box center [732, 268] width 410 height 20
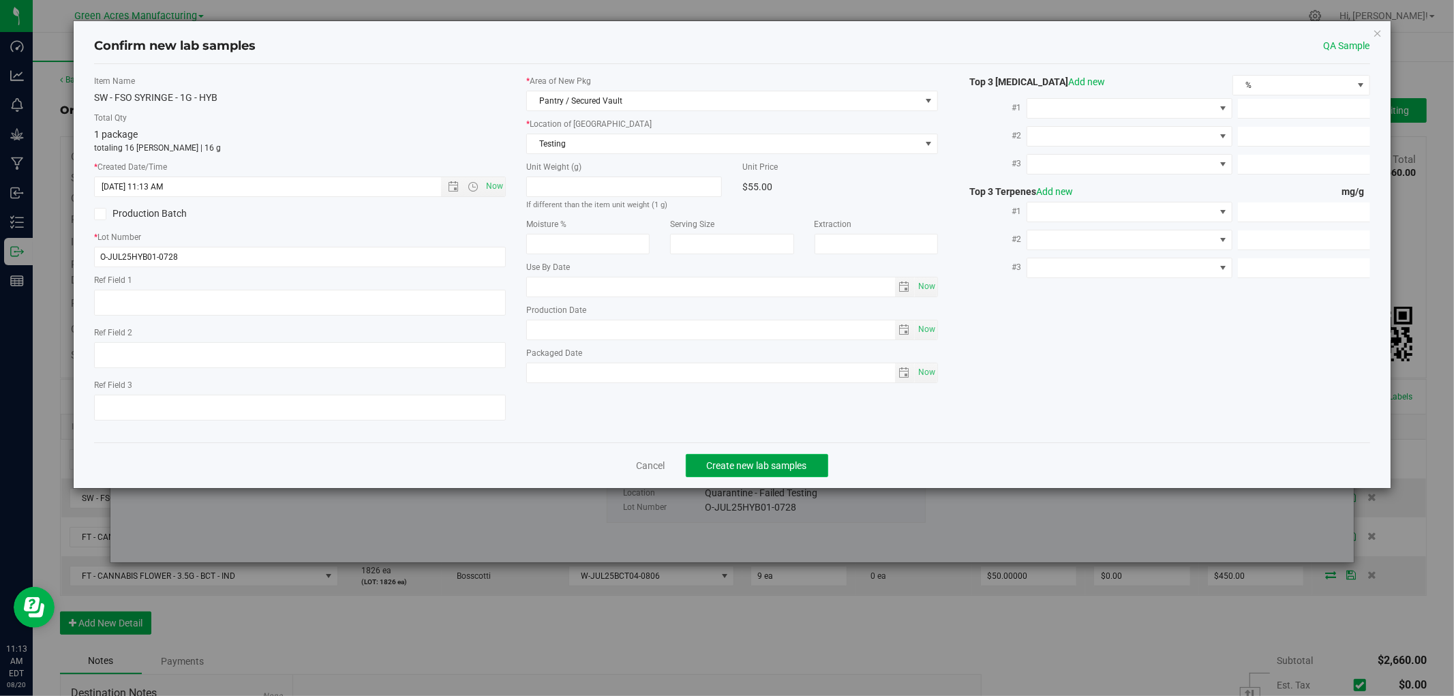
click at [730, 465] on span "Create new lab samples" at bounding box center [757, 465] width 100 height 11
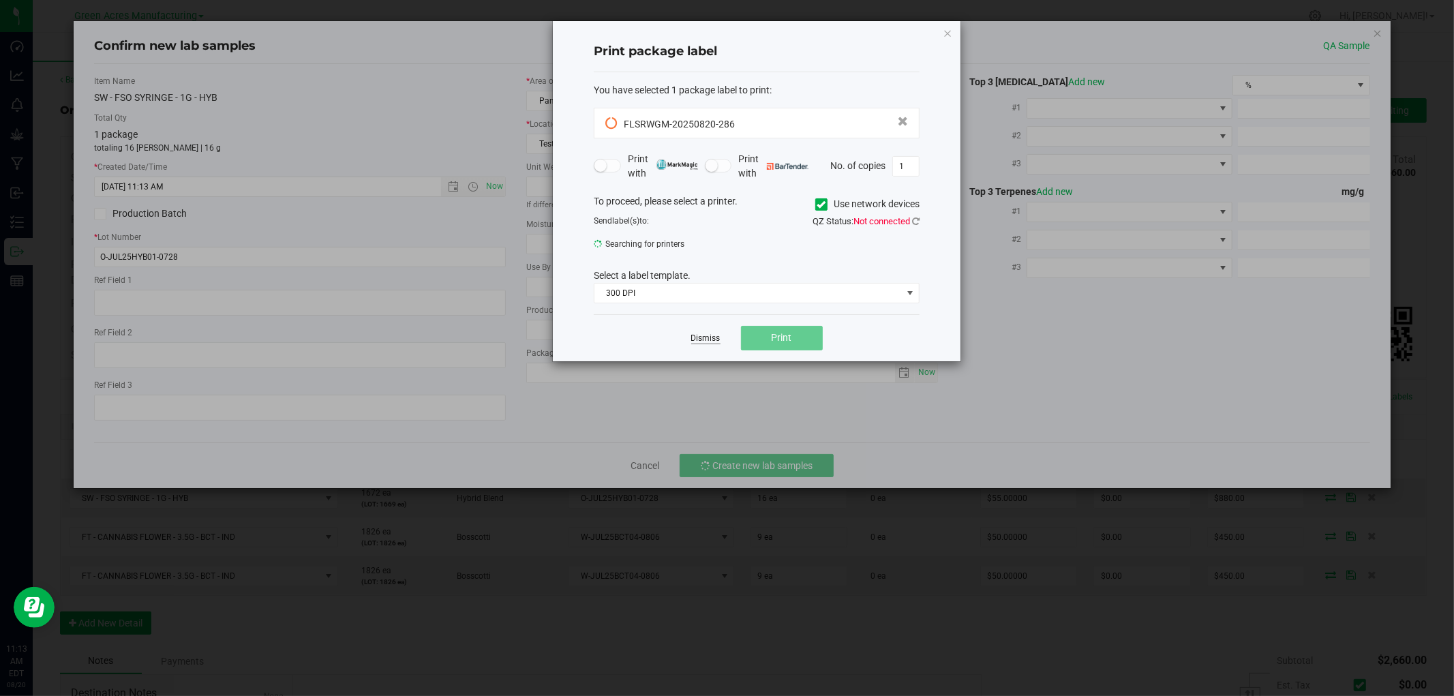
click at [701, 333] on link "Dismiss" at bounding box center [705, 339] width 29 height 12
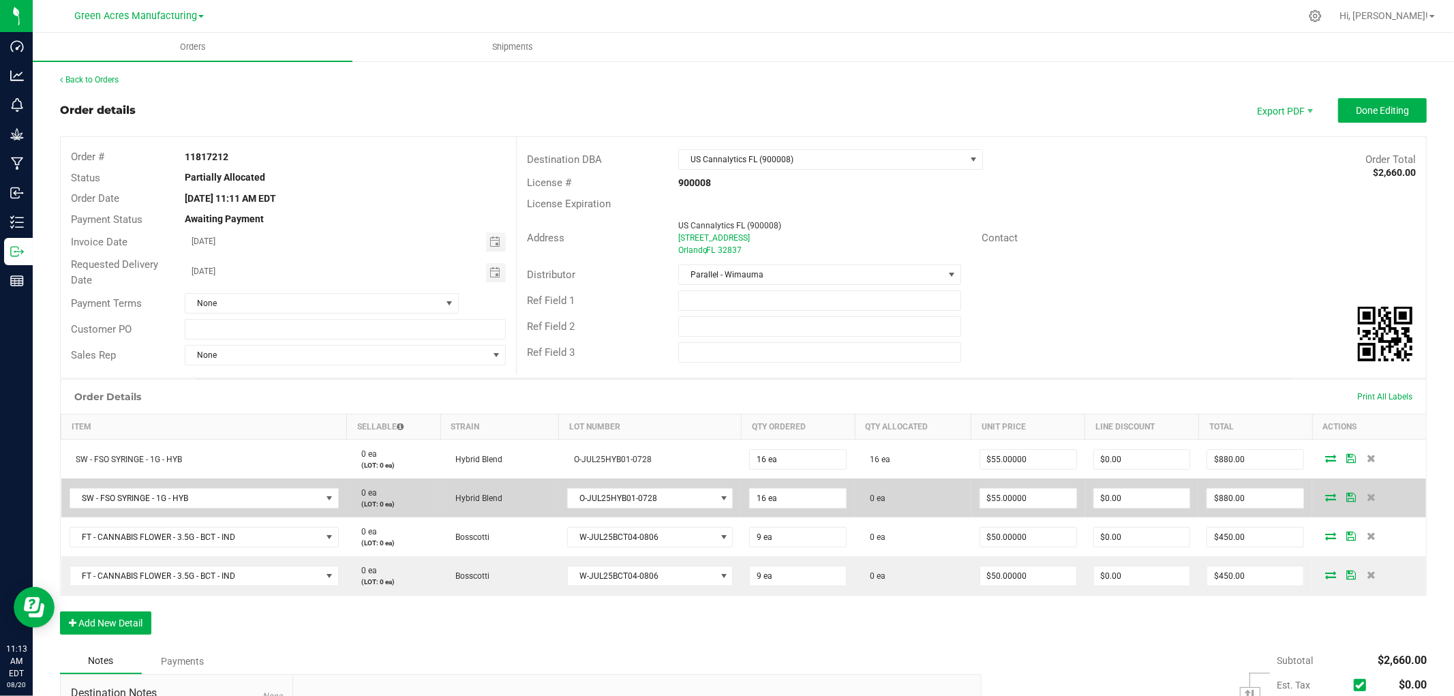
click at [1325, 495] on icon at bounding box center [1330, 497] width 11 height 8
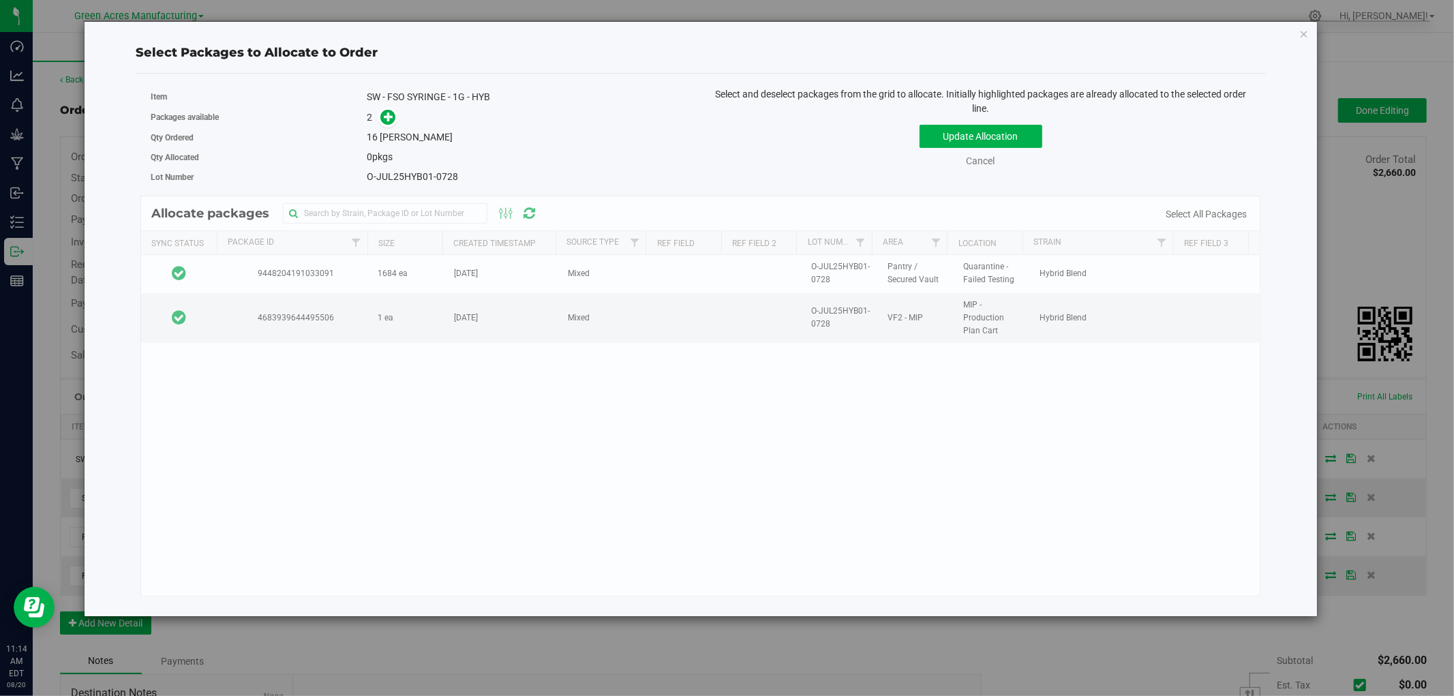
click at [259, 281] on div "Allocate packages Sync Status Package Id Size Created Timestamp Source Type Ref…" at bounding box center [700, 396] width 1120 height 401
click at [227, 275] on div "Allocate packages Sync Status Package Id Size Created Timestamp Source Type Ref…" at bounding box center [700, 396] width 1120 height 401
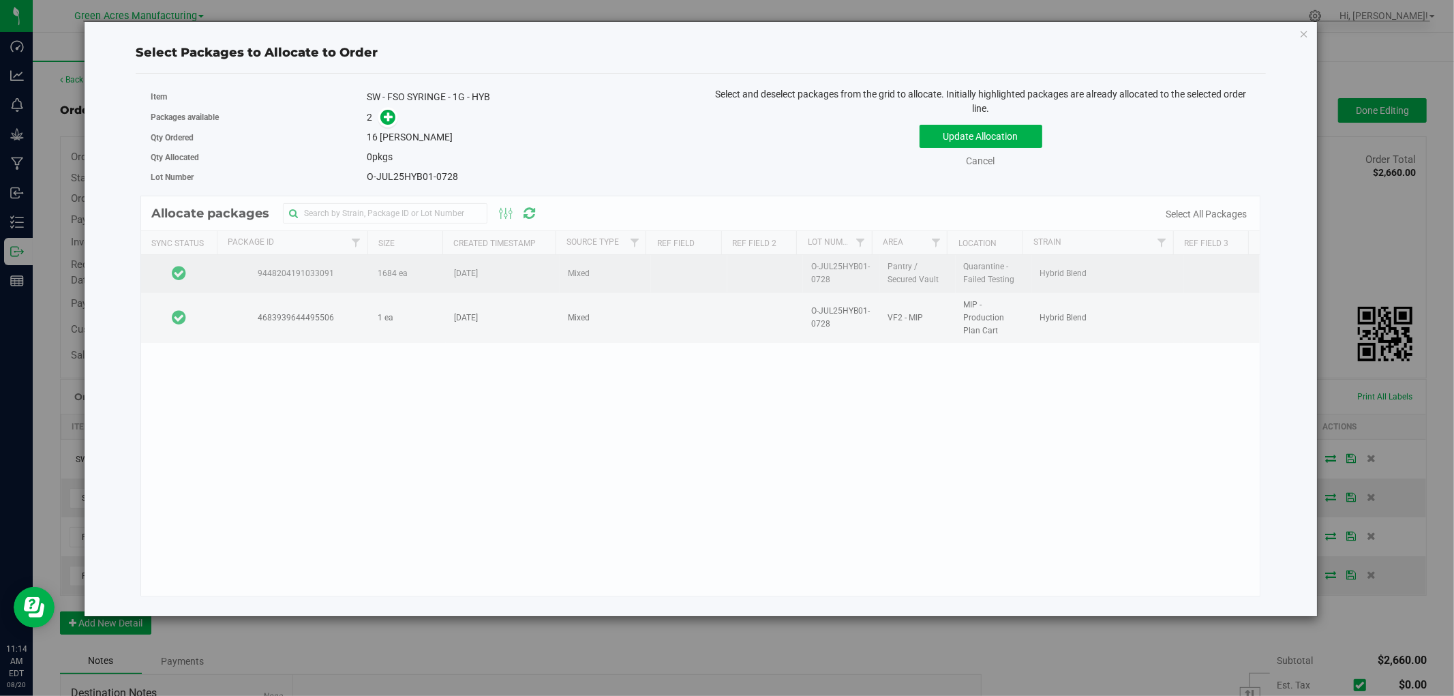
click at [216, 282] on td at bounding box center [179, 273] width 76 height 37
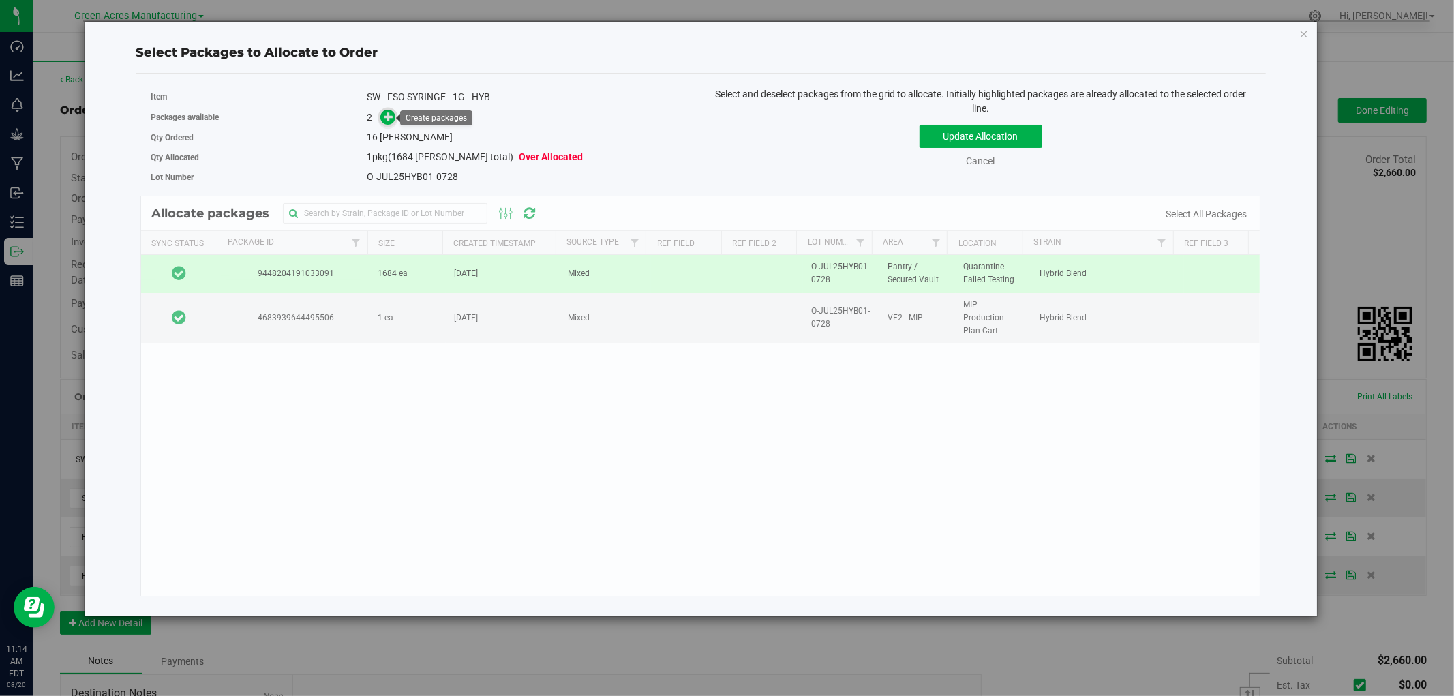
click at [384, 117] on icon at bounding box center [389, 117] width 10 height 10
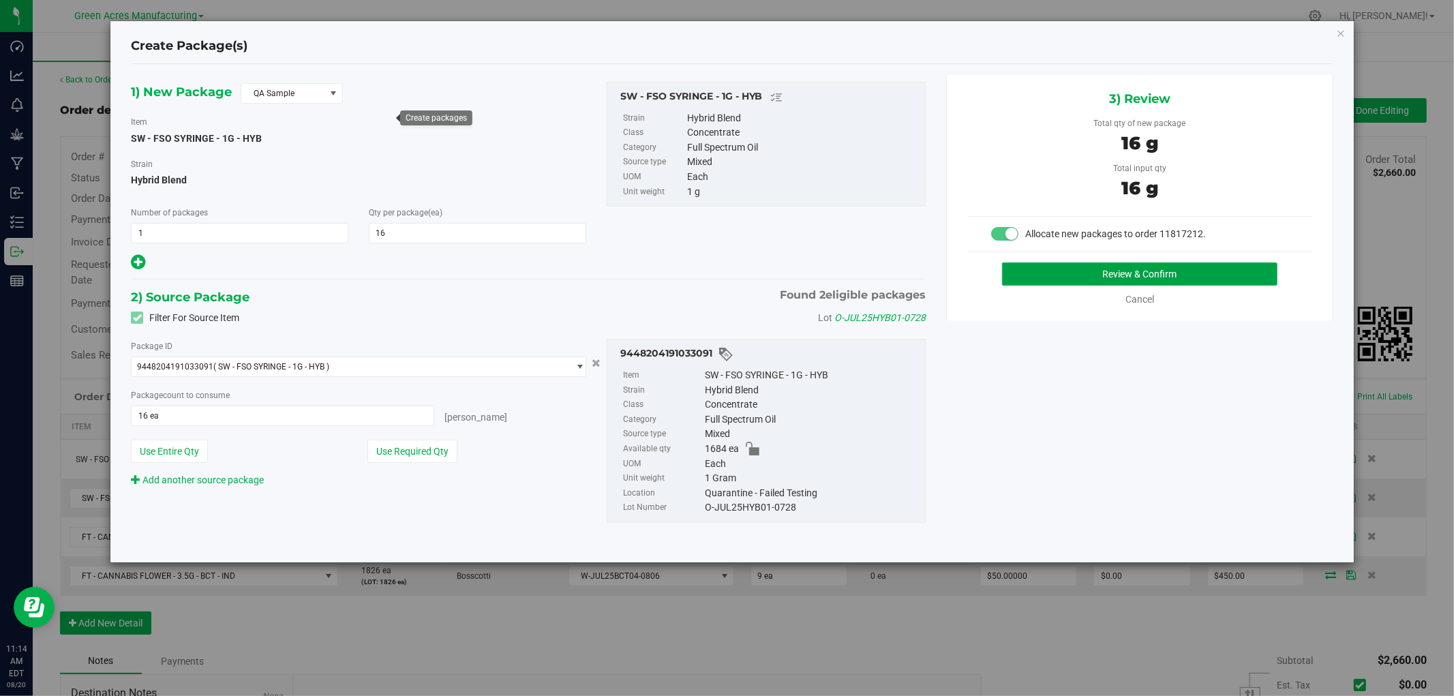
click at [1179, 275] on button "Review & Confirm" at bounding box center [1140, 273] width 276 height 23
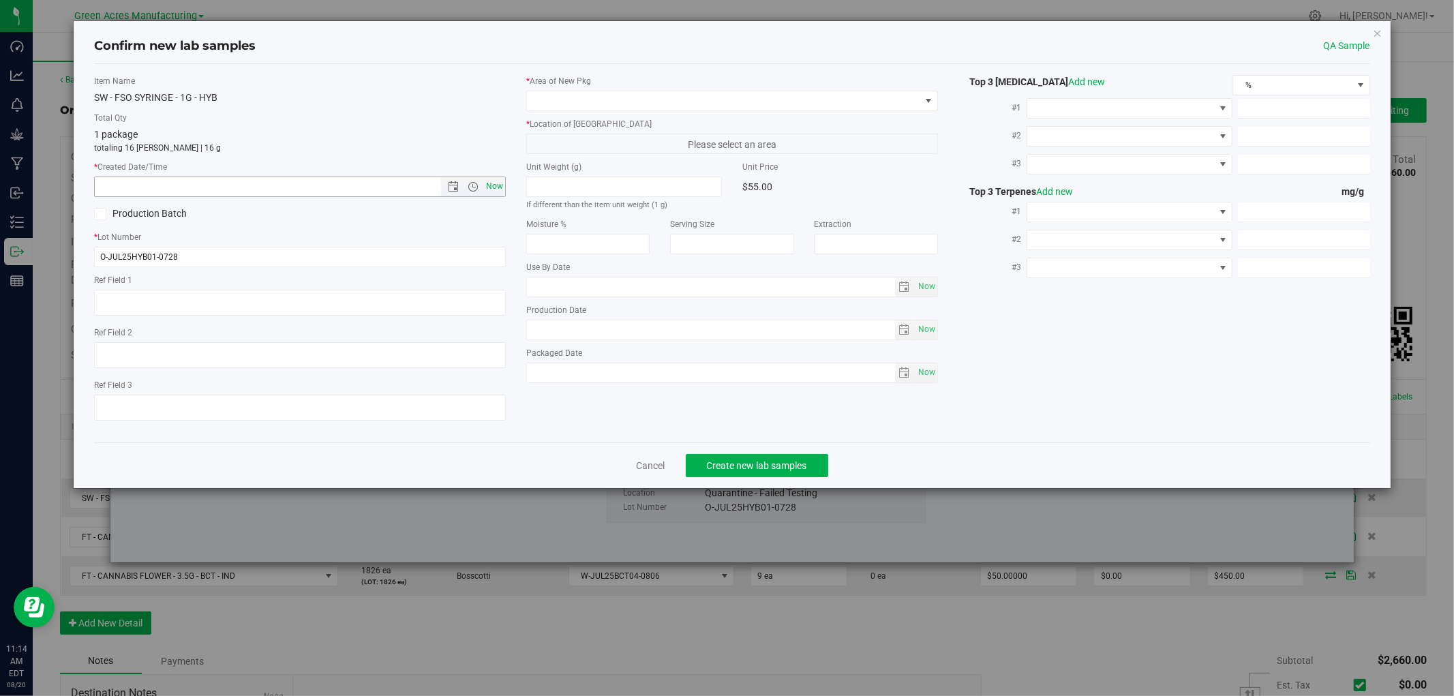
click at [498, 187] on span "Now" at bounding box center [494, 187] width 23 height 20
type input "8/20/2025 11:14 AM"
click at [545, 100] on span at bounding box center [723, 100] width 393 height 19
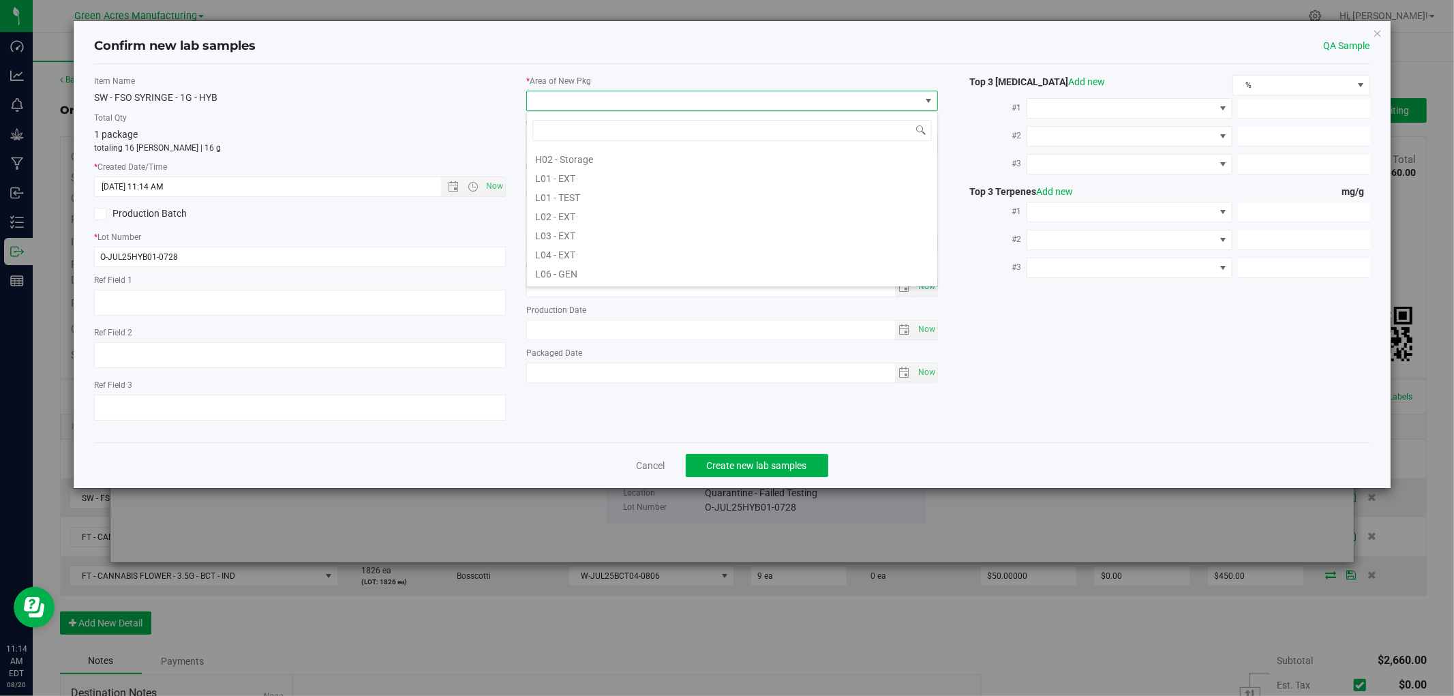
scroll to position [303, 0]
click at [568, 254] on li "Pantry / Secured Vault" at bounding box center [732, 255] width 410 height 19
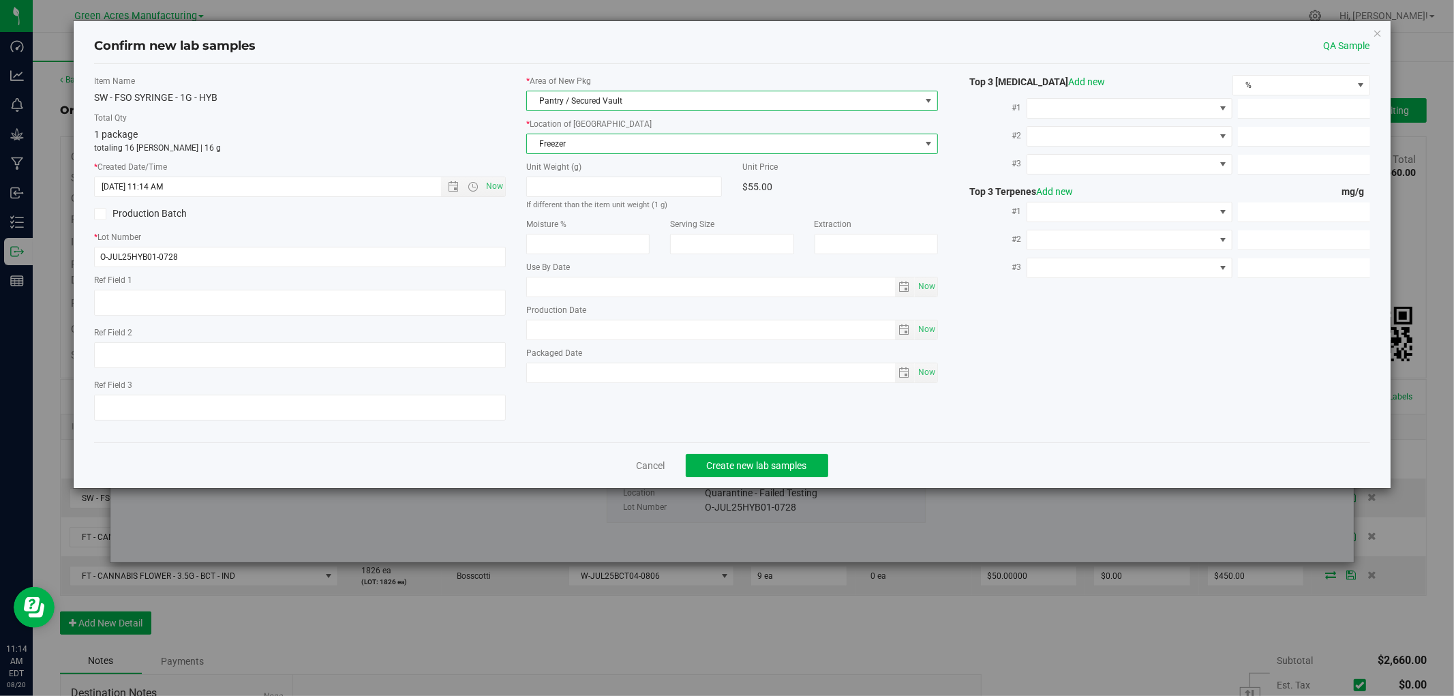
click at [567, 142] on span "Freezer" at bounding box center [723, 143] width 393 height 19
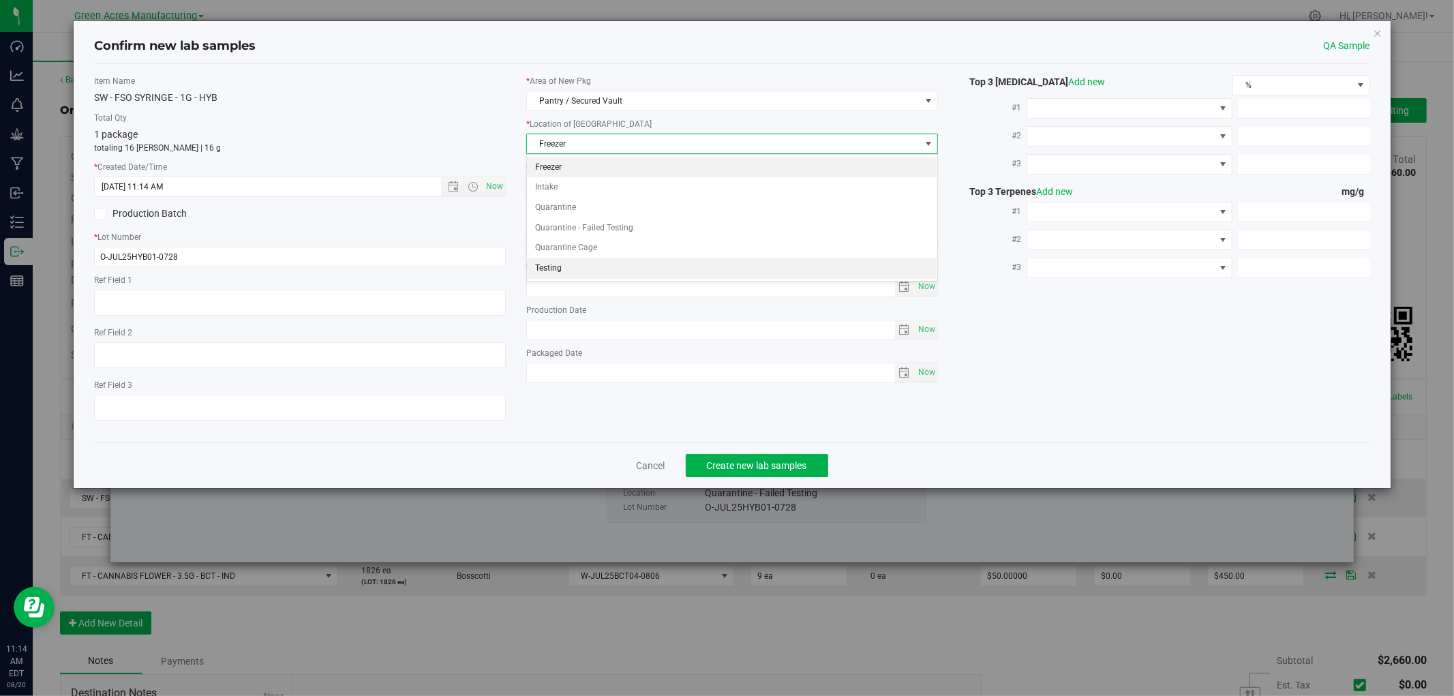
click at [568, 267] on li "Testing" at bounding box center [732, 268] width 410 height 20
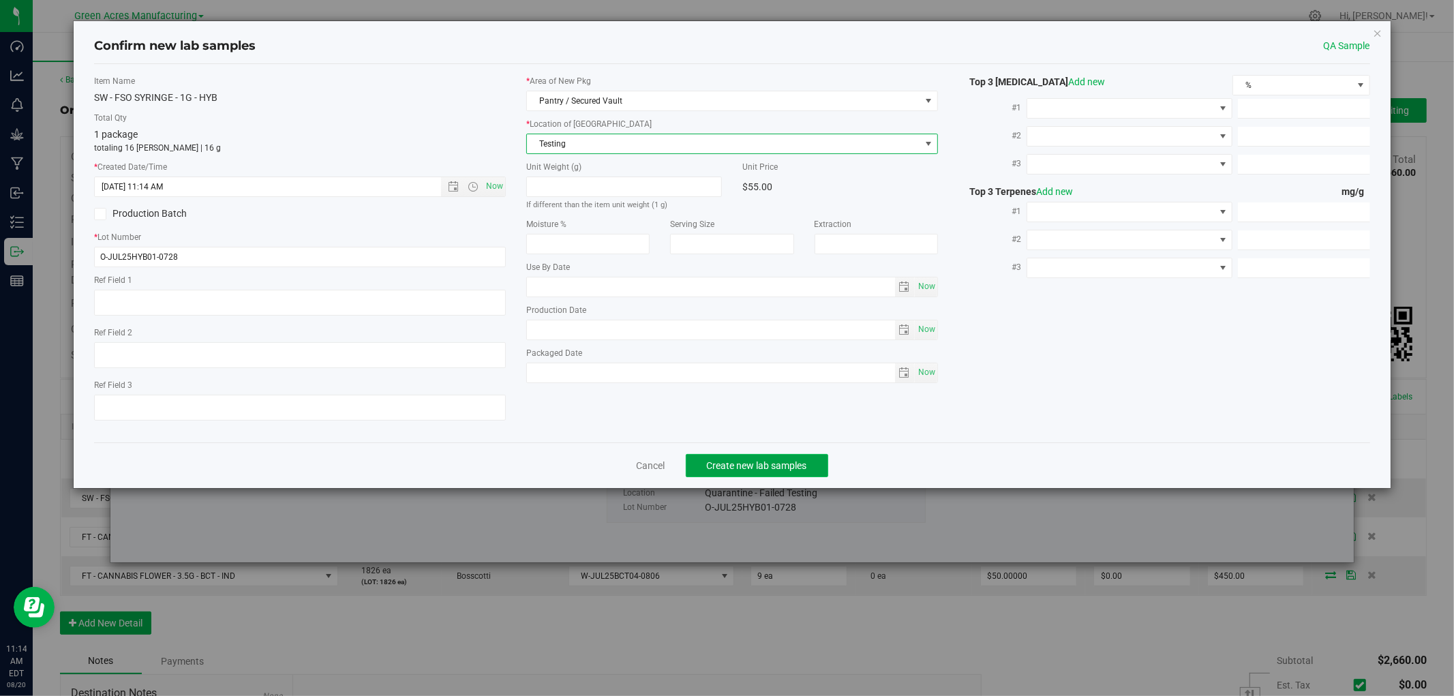
click at [733, 467] on span "Create new lab samples" at bounding box center [757, 465] width 100 height 11
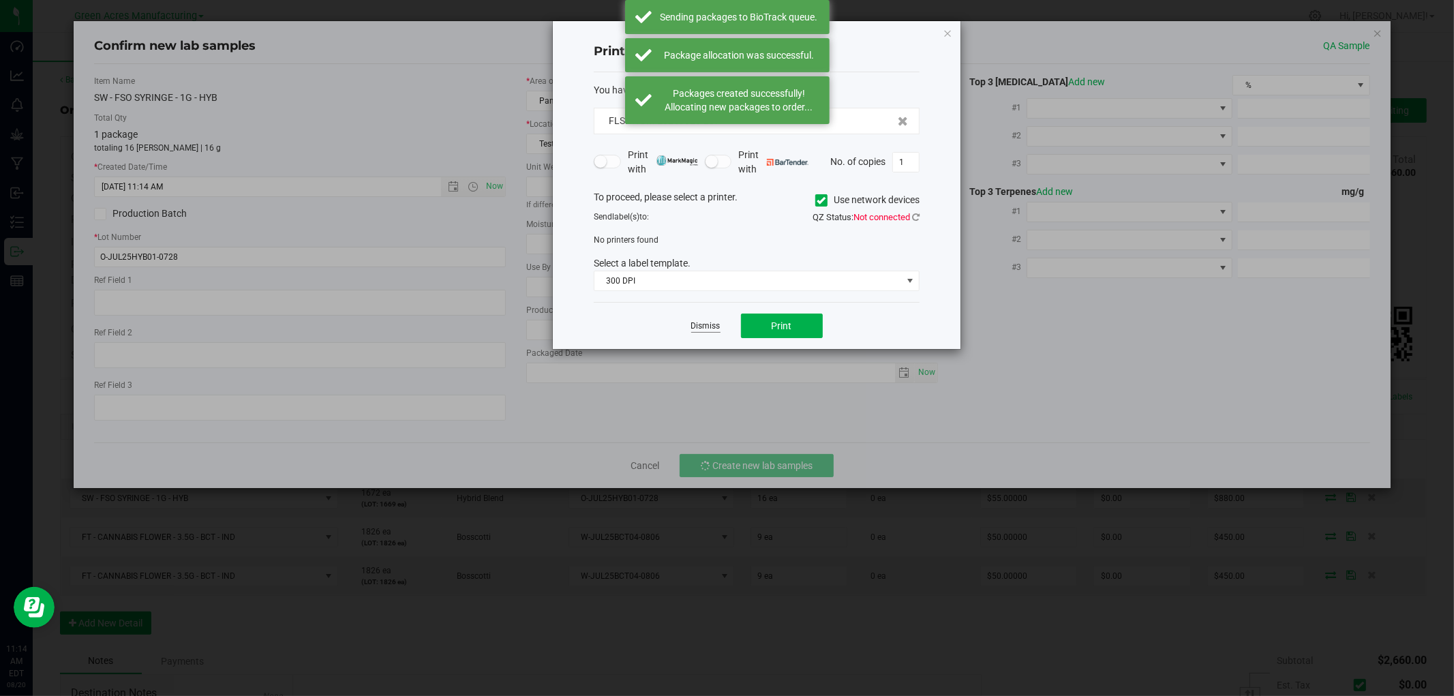
click at [700, 324] on link "Dismiss" at bounding box center [705, 326] width 29 height 12
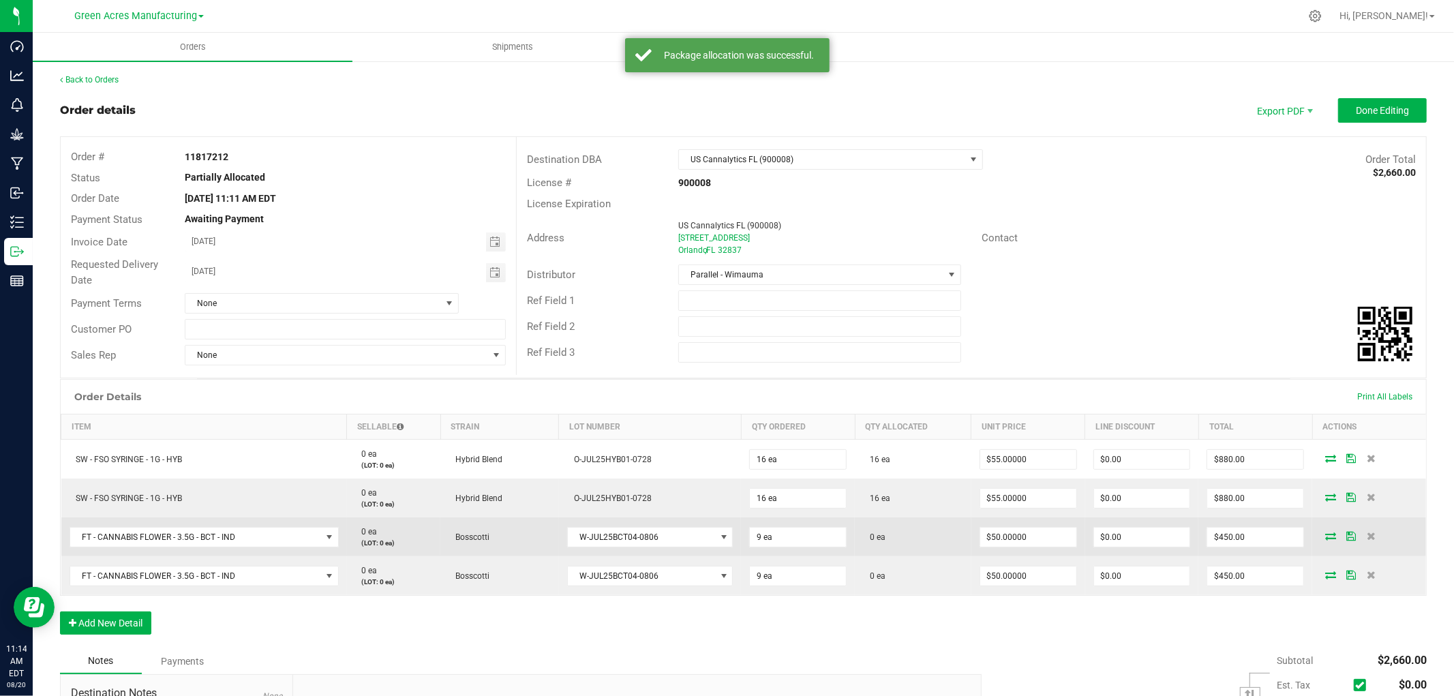
click at [1325, 536] on icon at bounding box center [1330, 536] width 11 height 8
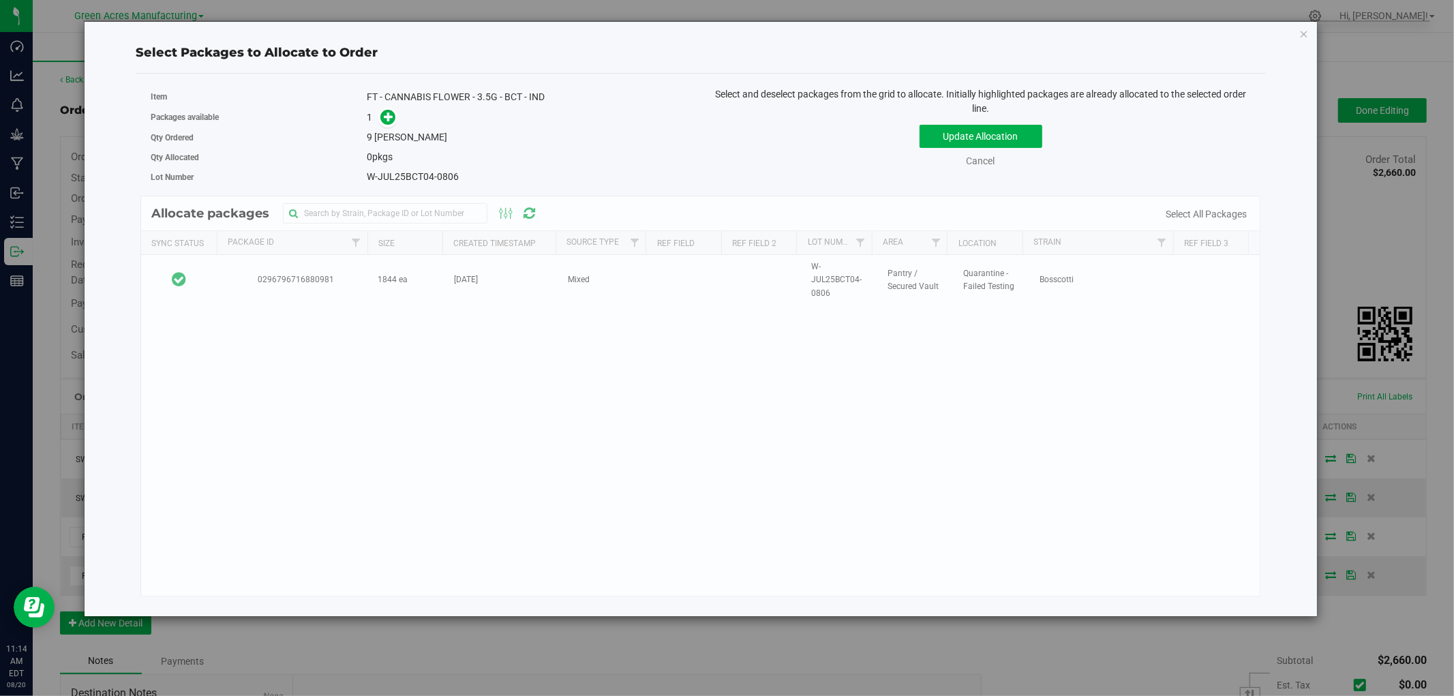
click at [352, 287] on div "Allocate packages Sync Status Package Id Size Created Timestamp Source Type Ref…" at bounding box center [700, 396] width 1120 height 401
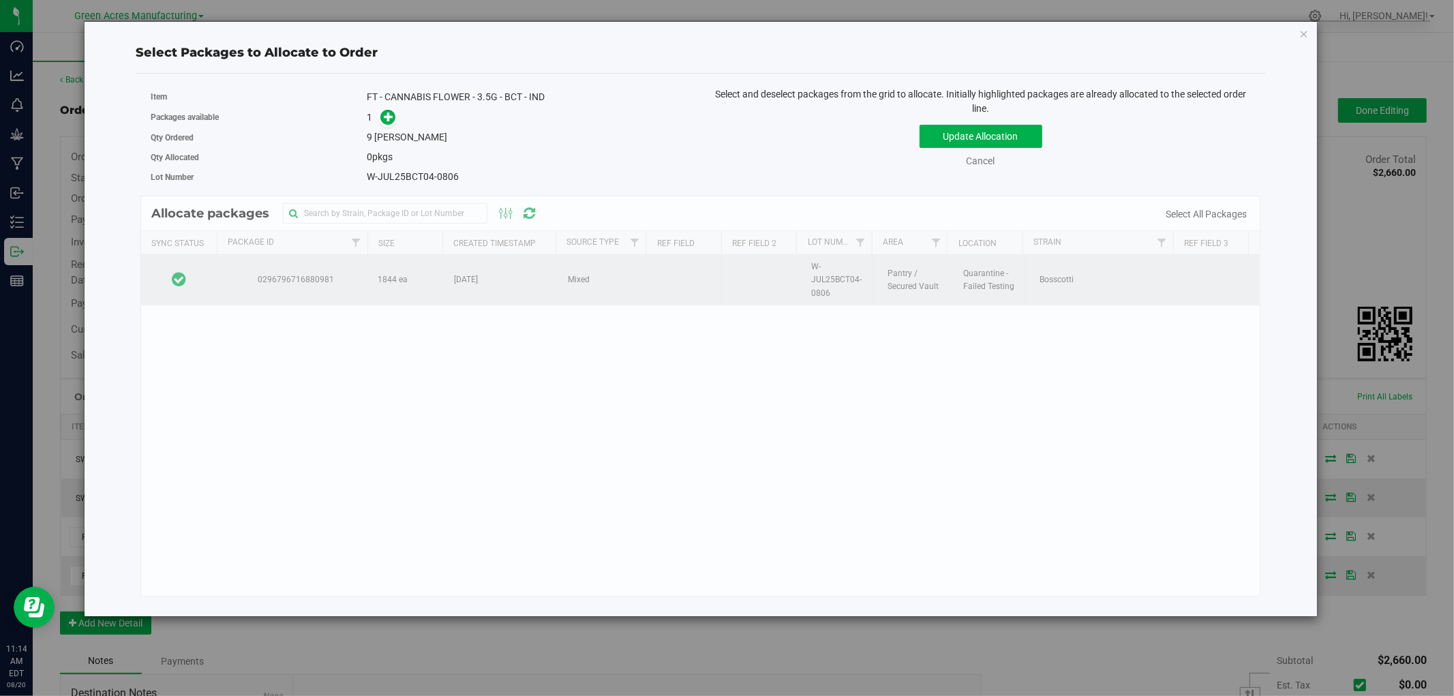
click at [213, 286] on td at bounding box center [179, 280] width 76 height 50
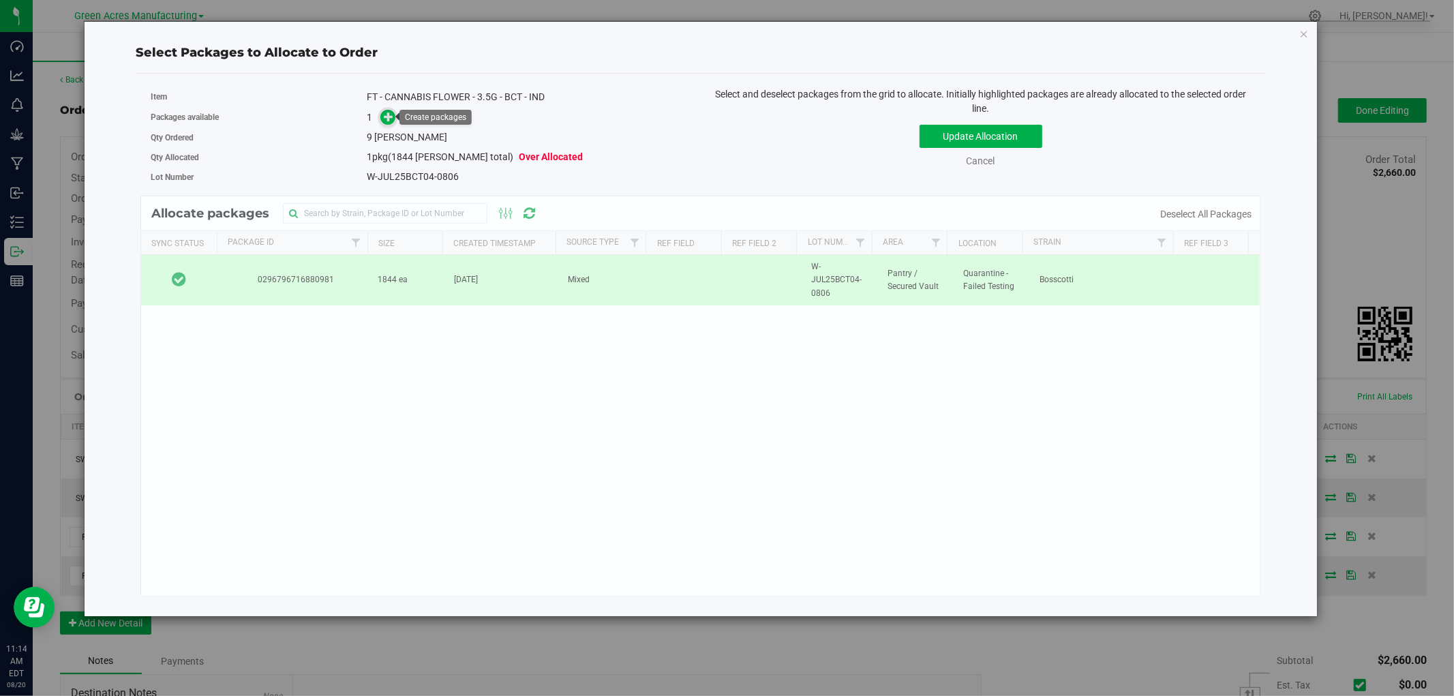
click at [386, 117] on icon at bounding box center [389, 115] width 11 height 11
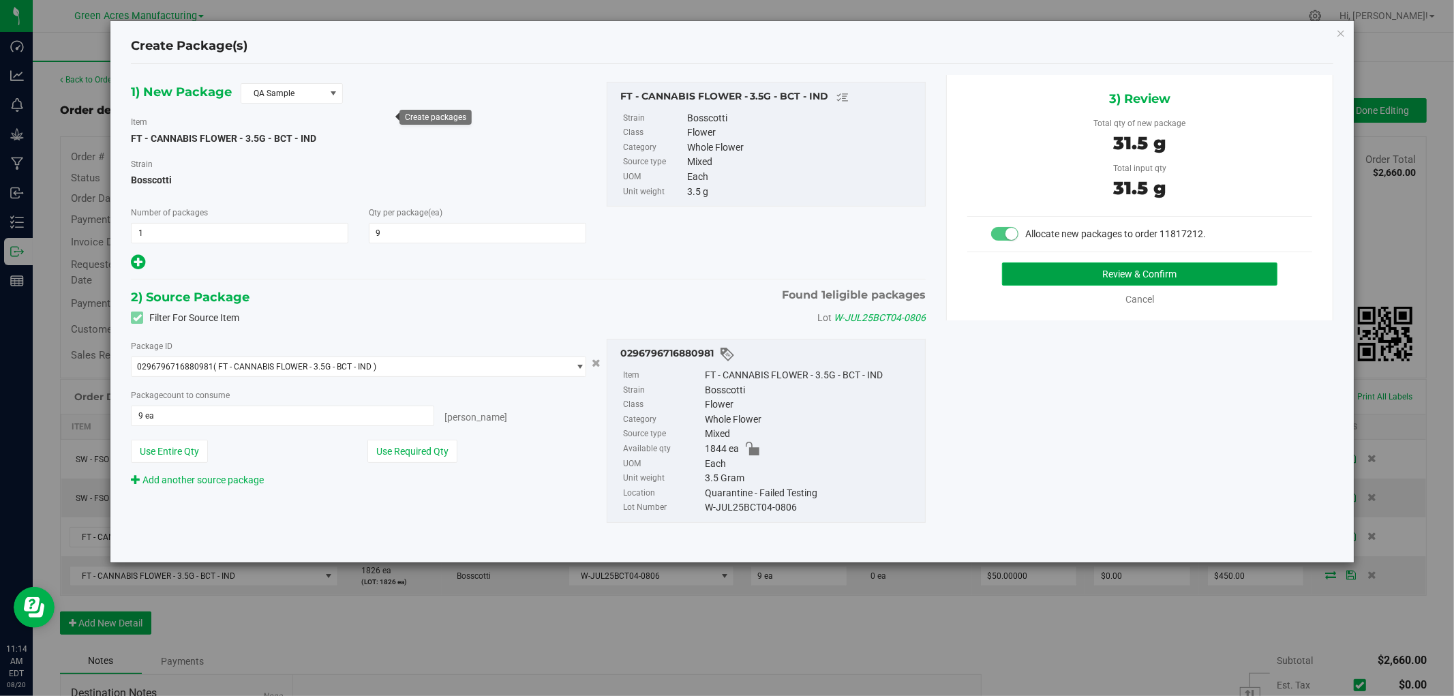
click at [1053, 273] on button "Review & Confirm" at bounding box center [1140, 273] width 276 height 23
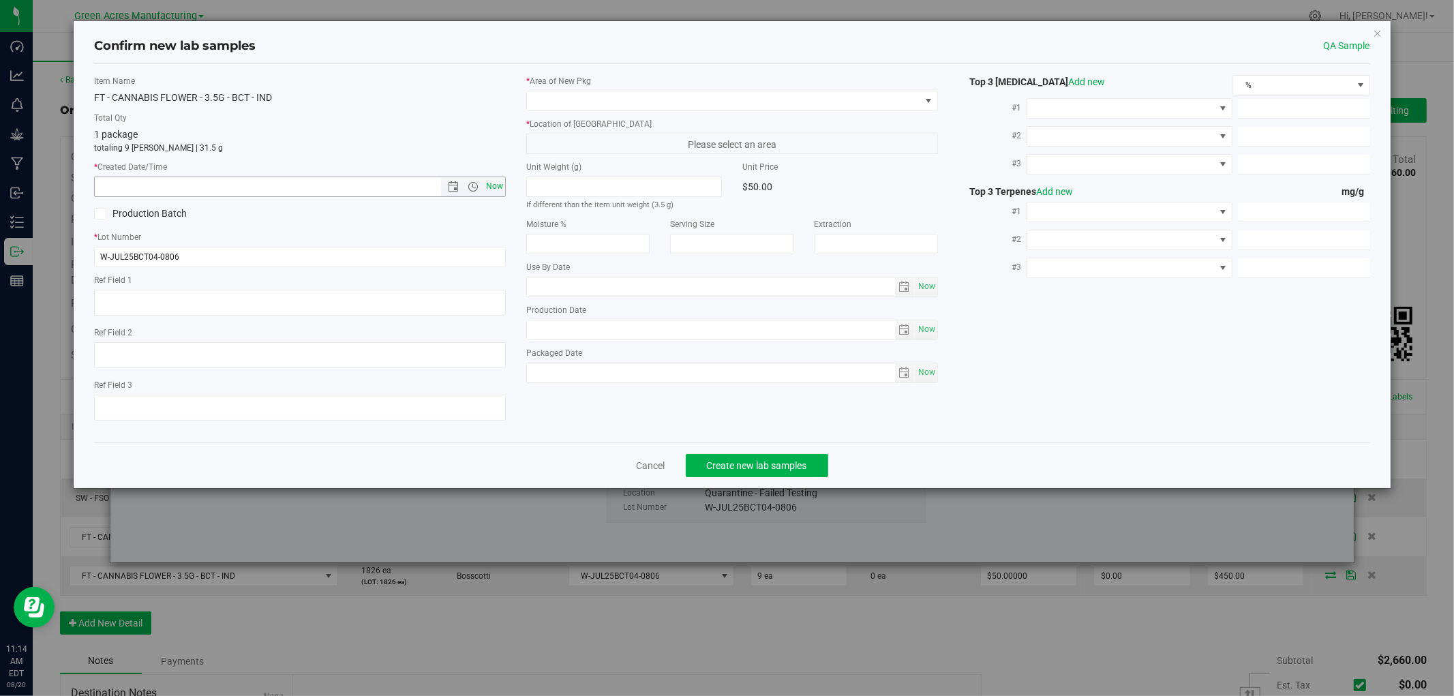
click at [500, 184] on span "Now" at bounding box center [494, 187] width 23 height 20
type input "8/20/2025 11:14 AM"
click at [608, 98] on span at bounding box center [723, 100] width 393 height 19
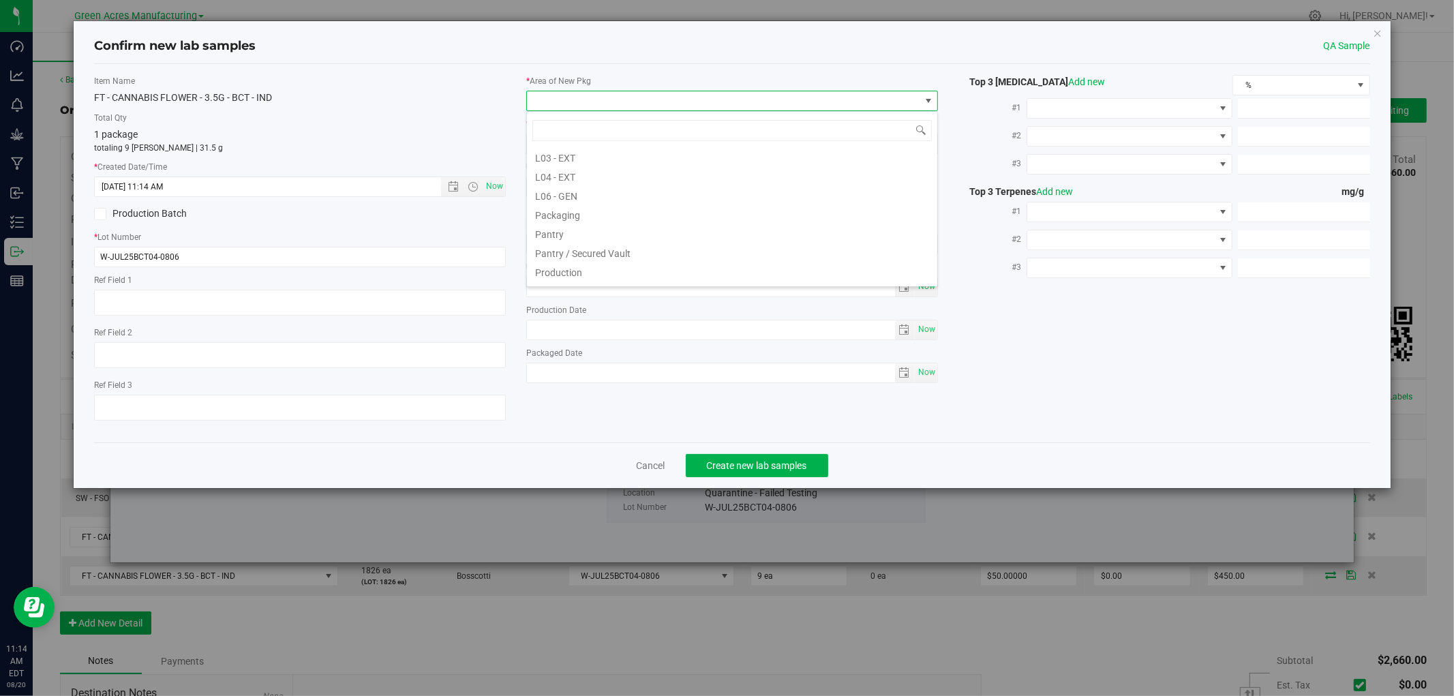
scroll to position [305, 0]
click at [593, 249] on li "Pantry / Secured Vault" at bounding box center [732, 252] width 410 height 19
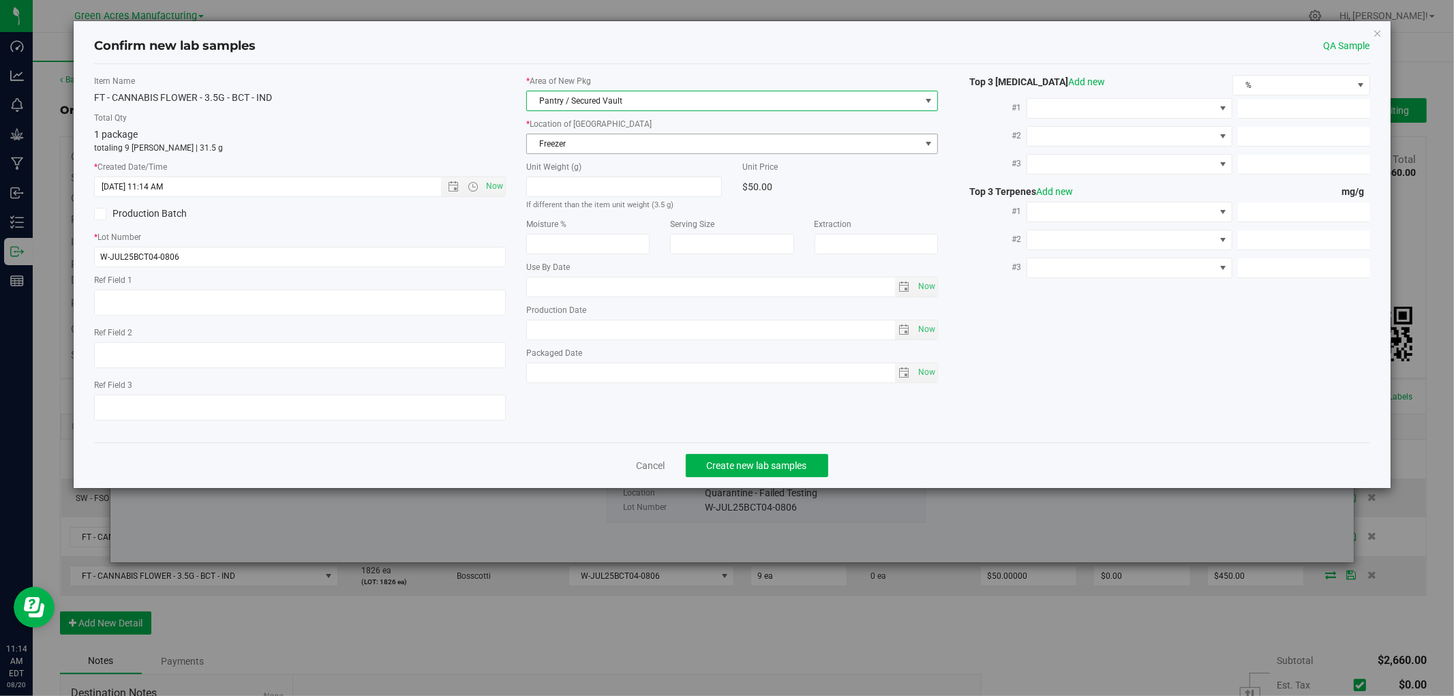
click at [611, 141] on span "Freezer" at bounding box center [723, 143] width 393 height 19
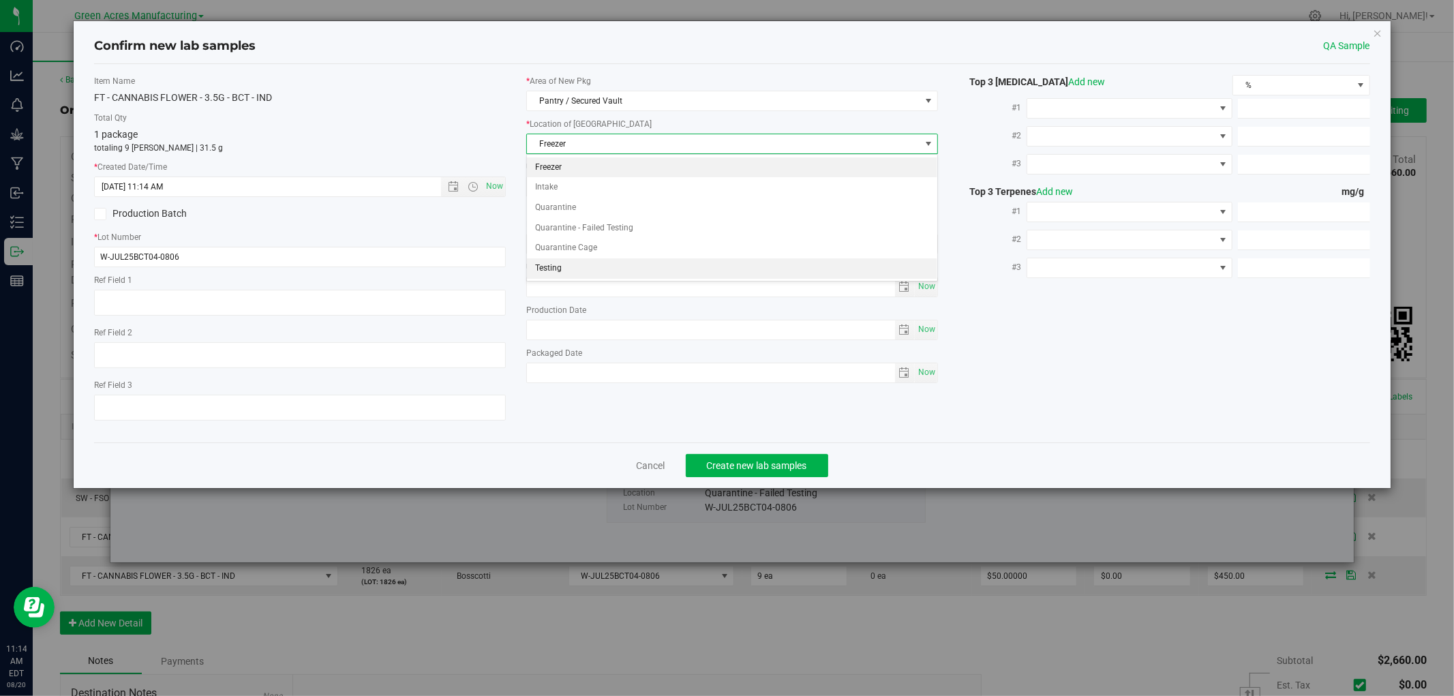
click at [568, 270] on li "Testing" at bounding box center [732, 268] width 410 height 20
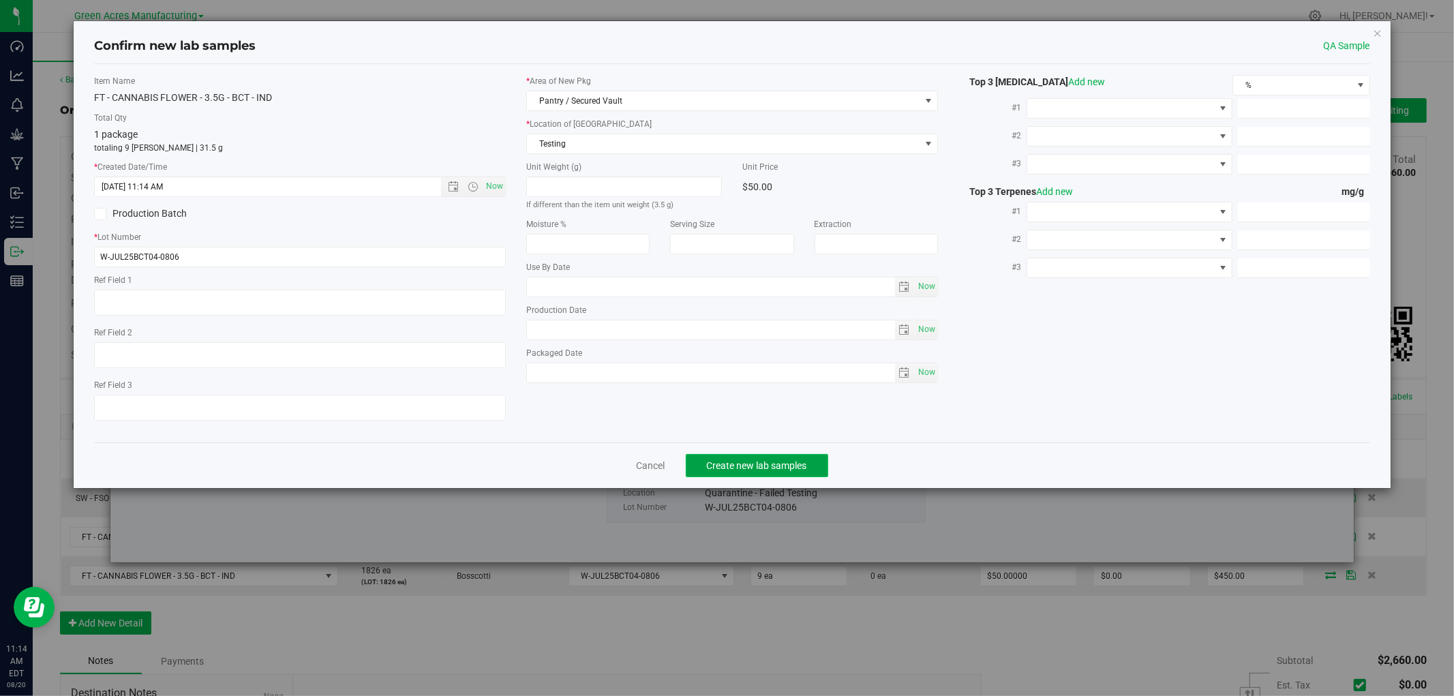
click at [730, 470] on span "Create new lab samples" at bounding box center [757, 465] width 100 height 11
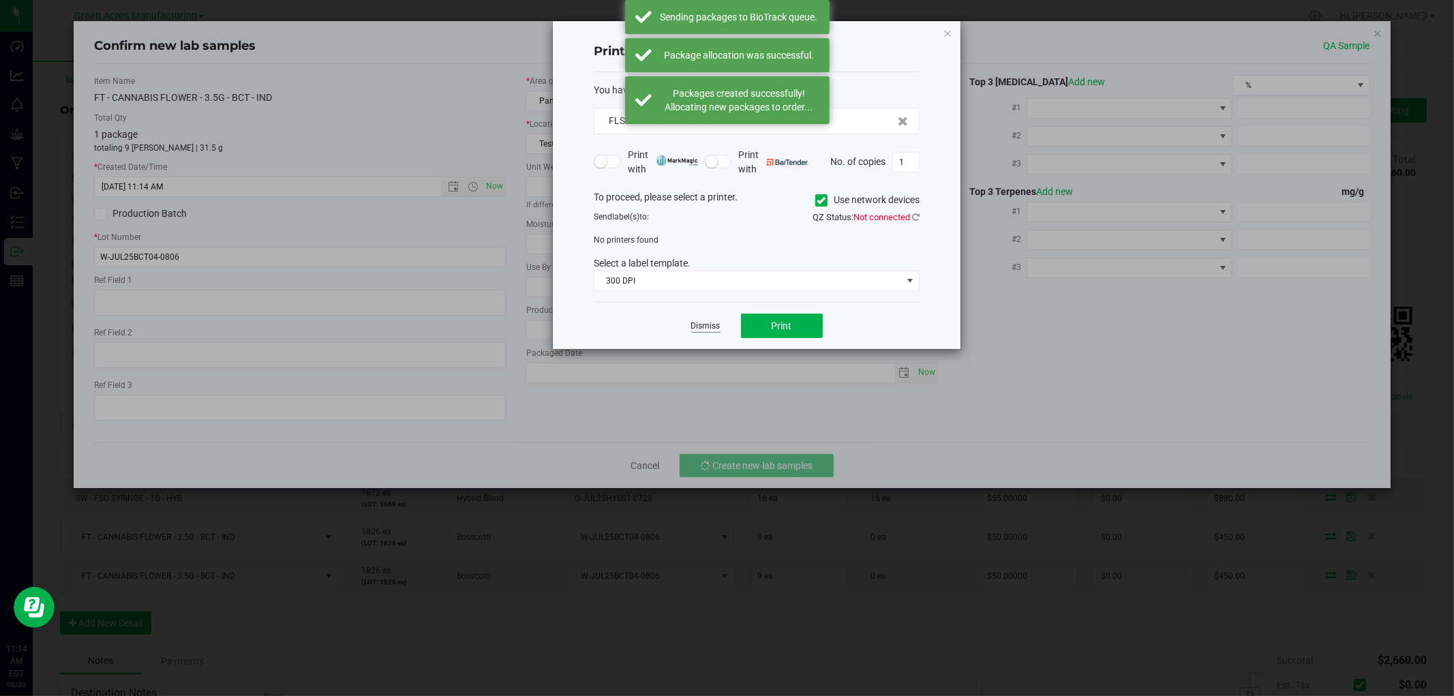
click at [705, 328] on link "Dismiss" at bounding box center [705, 326] width 29 height 12
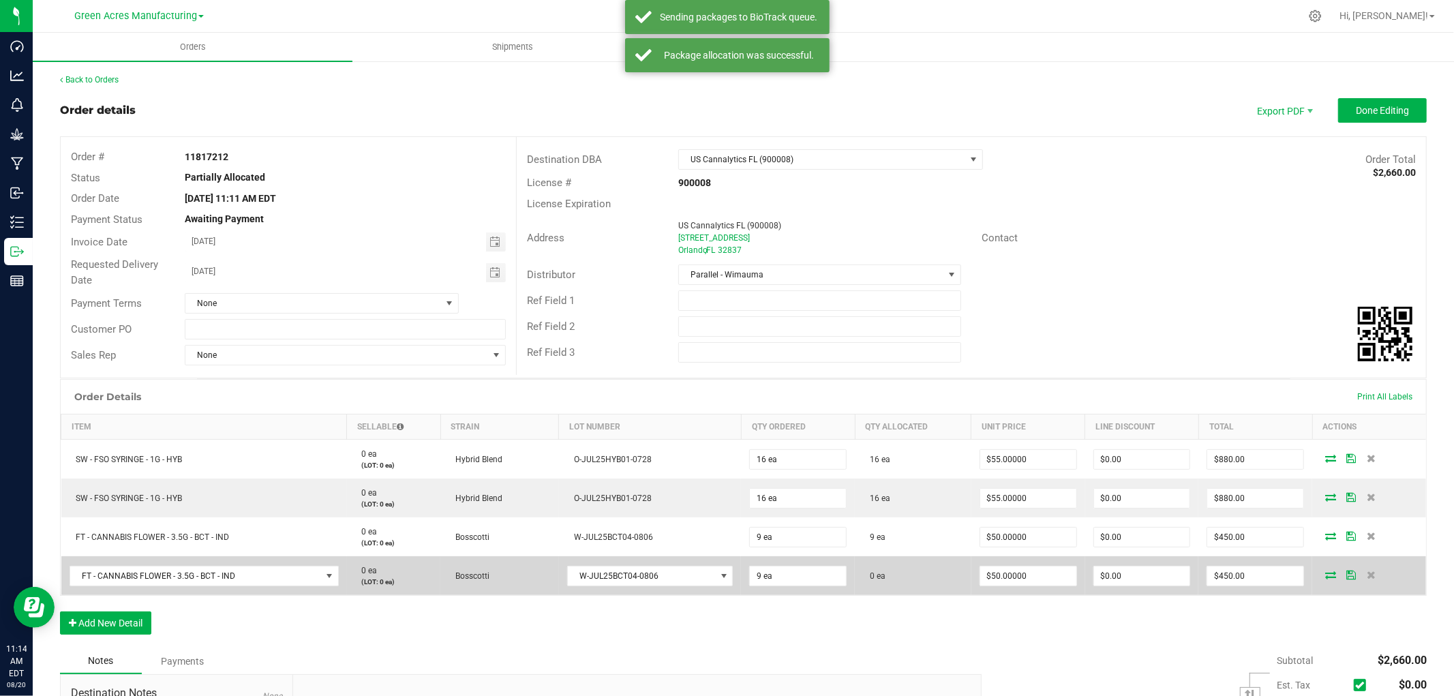
click at [1325, 574] on icon at bounding box center [1330, 574] width 11 height 8
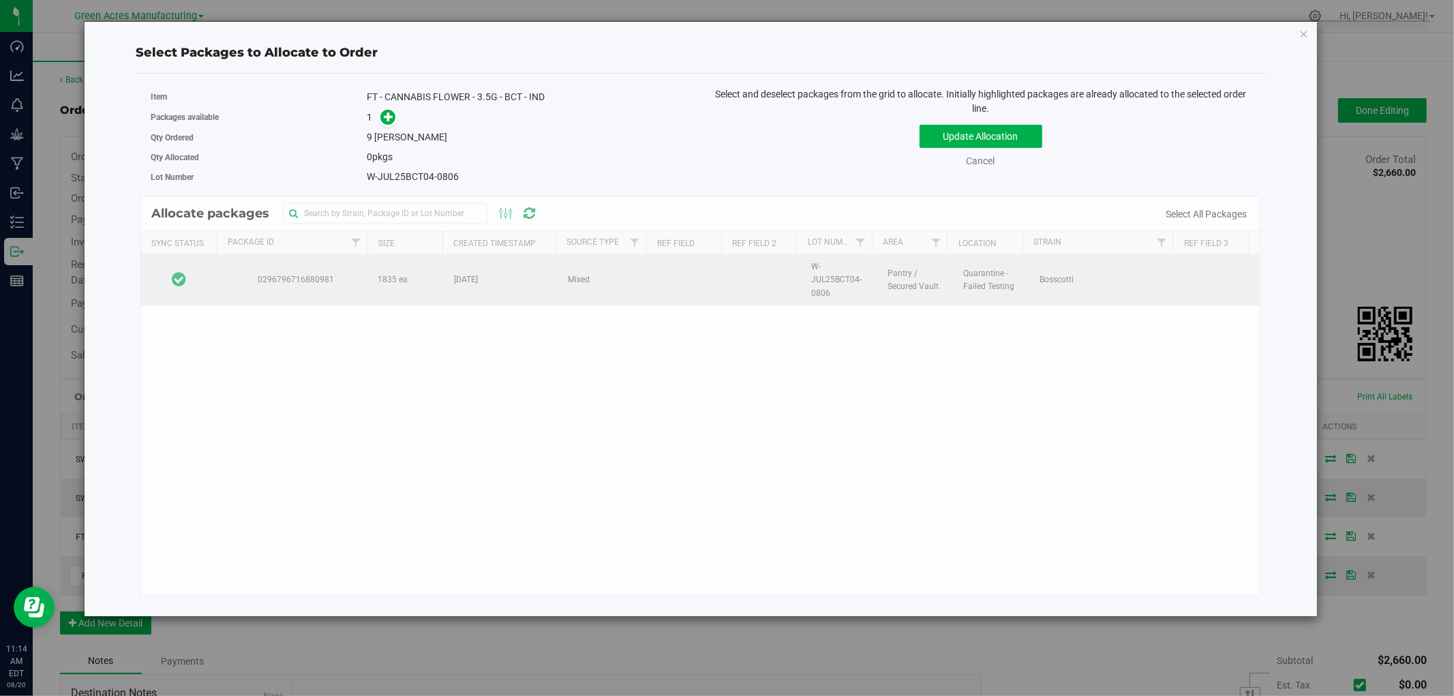
click at [201, 280] on td at bounding box center [179, 280] width 76 height 50
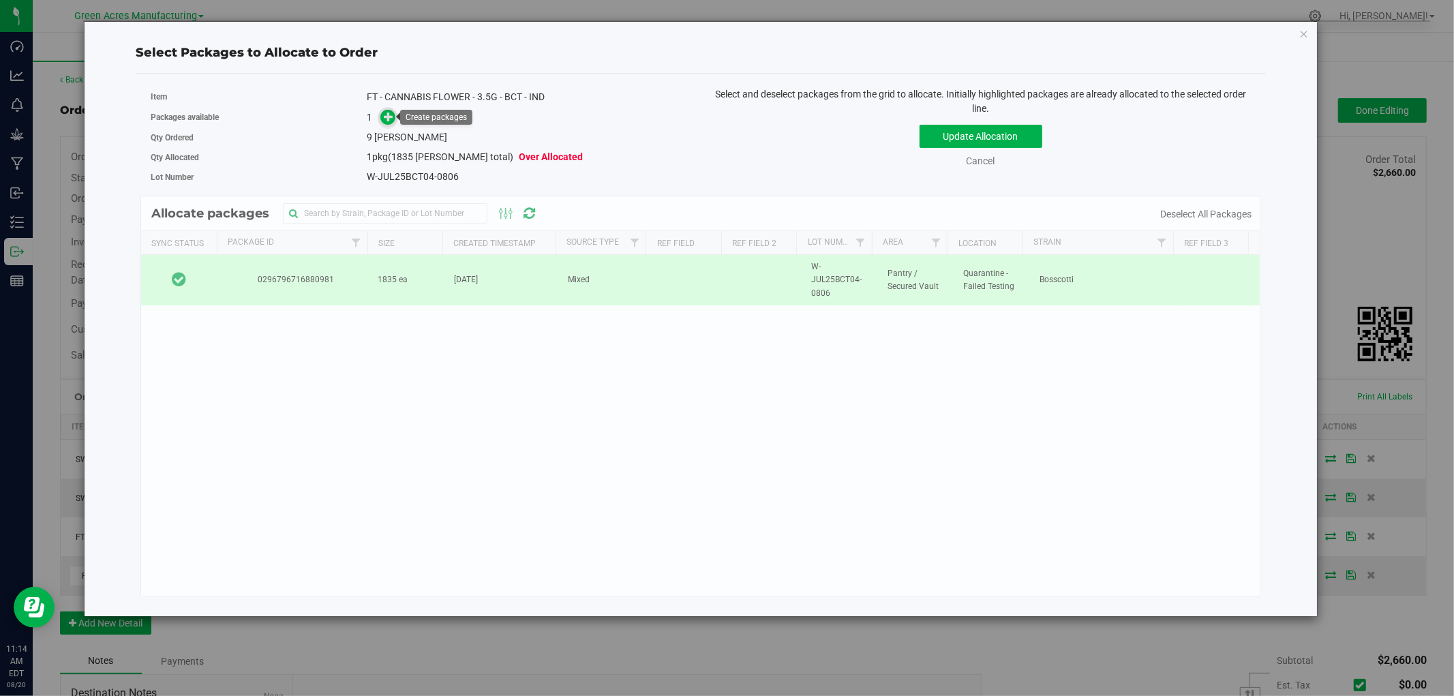
click at [391, 114] on icon at bounding box center [390, 116] width 12 height 12
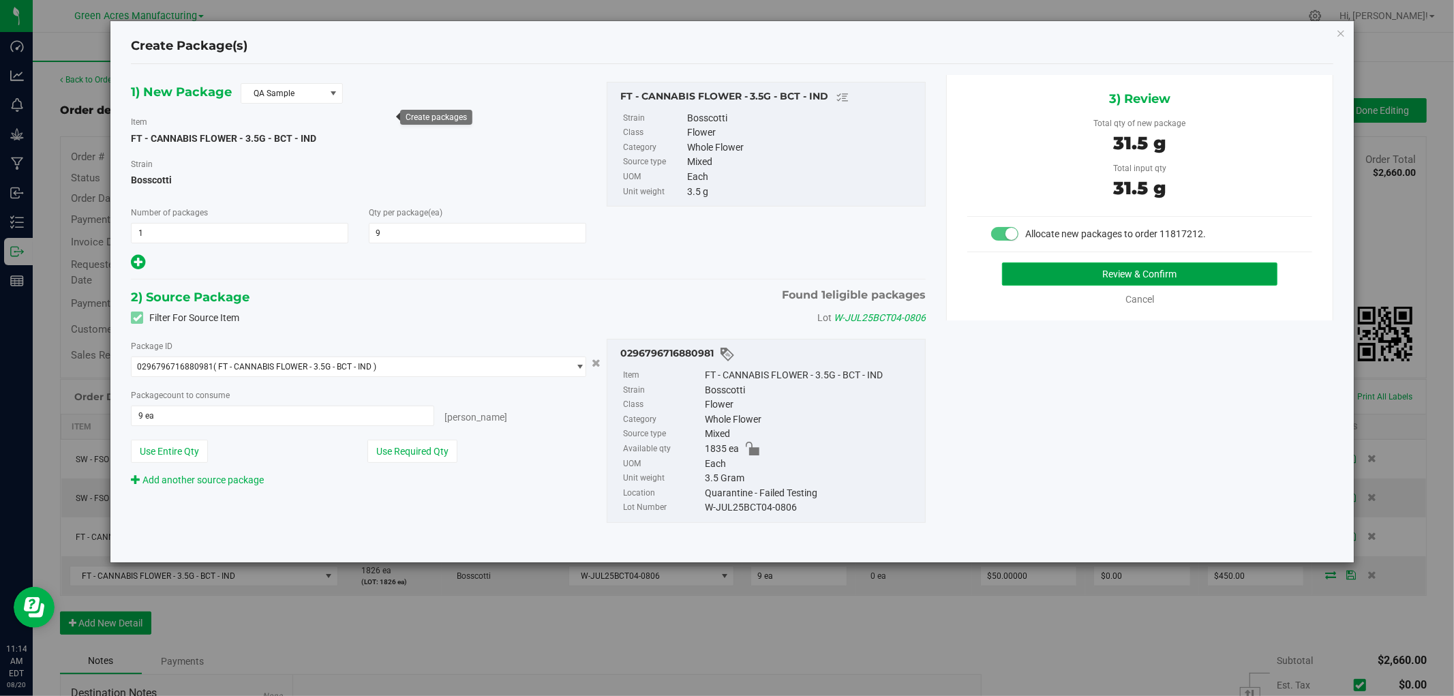
click at [1019, 274] on button "Review & Confirm" at bounding box center [1140, 273] width 276 height 23
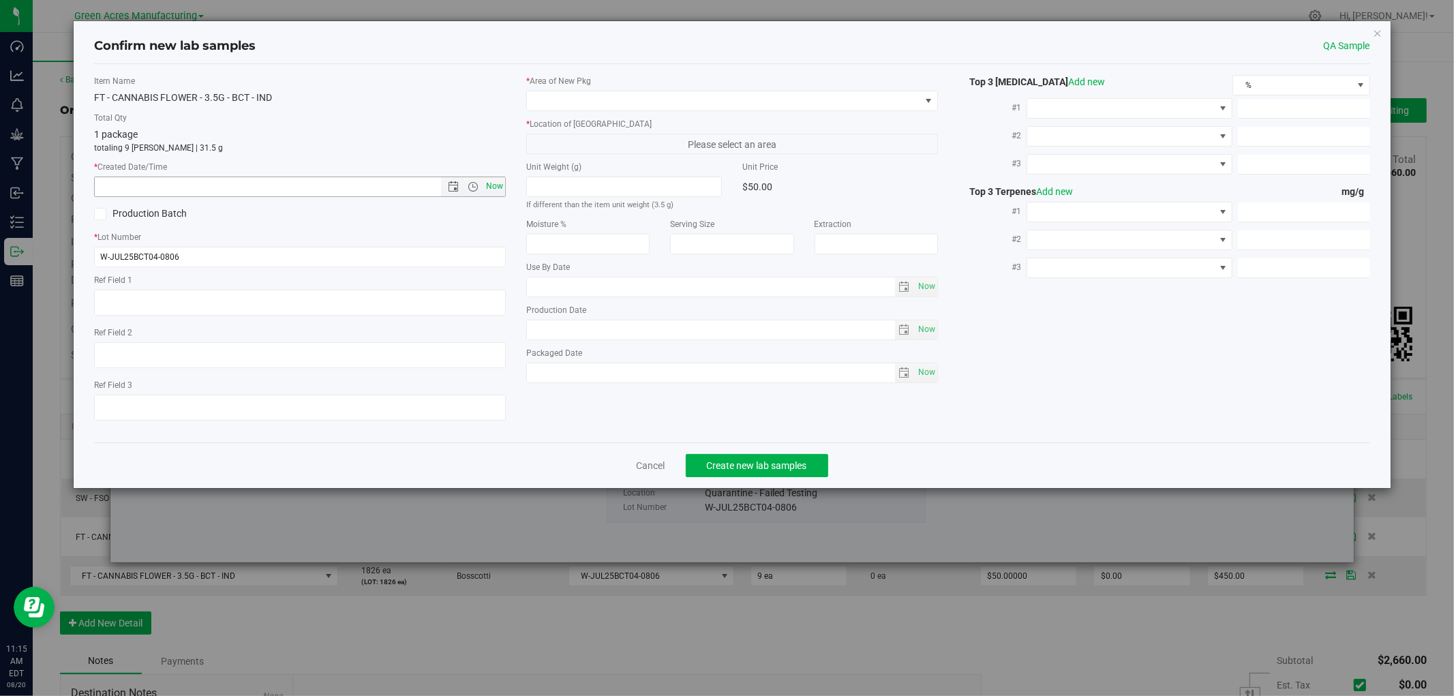
click at [491, 181] on span "Now" at bounding box center [494, 187] width 23 height 20
type input "8/20/2025 11:15 AM"
click at [577, 103] on span at bounding box center [723, 100] width 393 height 19
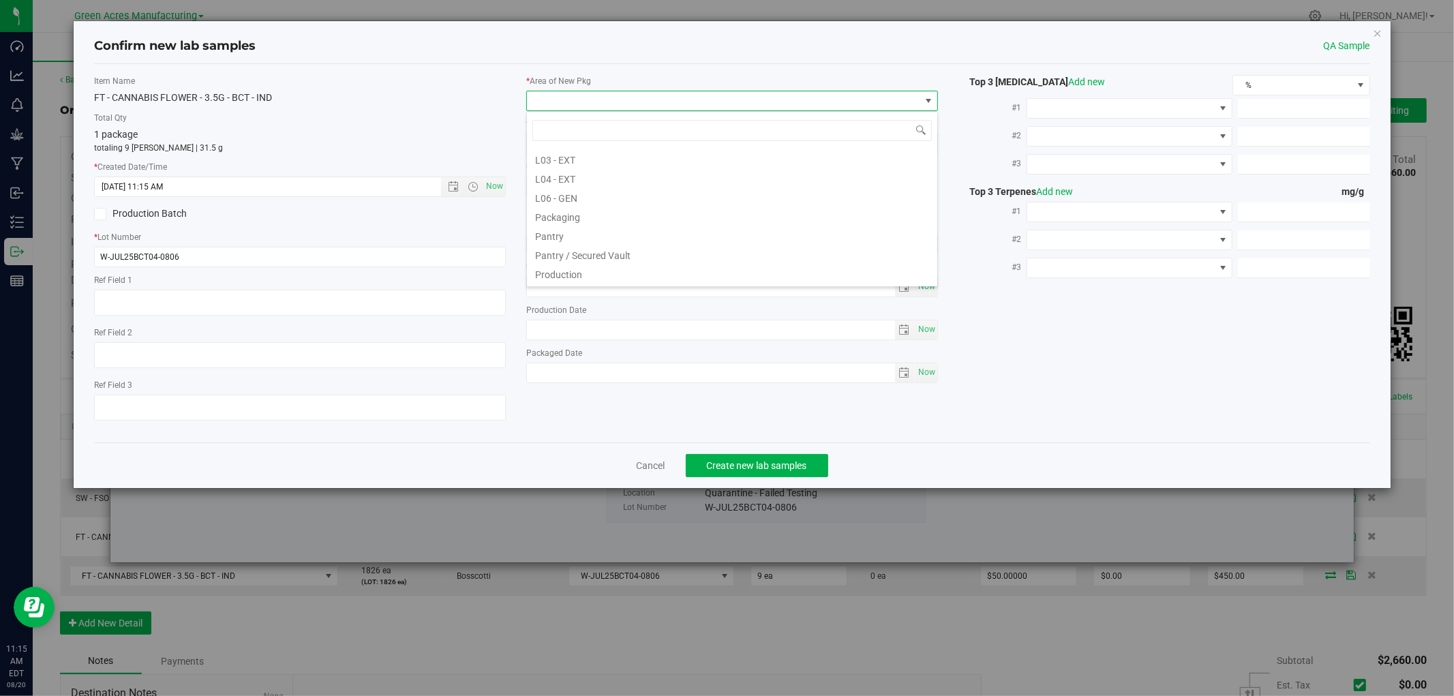
scroll to position [303, 0]
click at [572, 254] on li "Pantry / Secured Vault" at bounding box center [732, 255] width 410 height 19
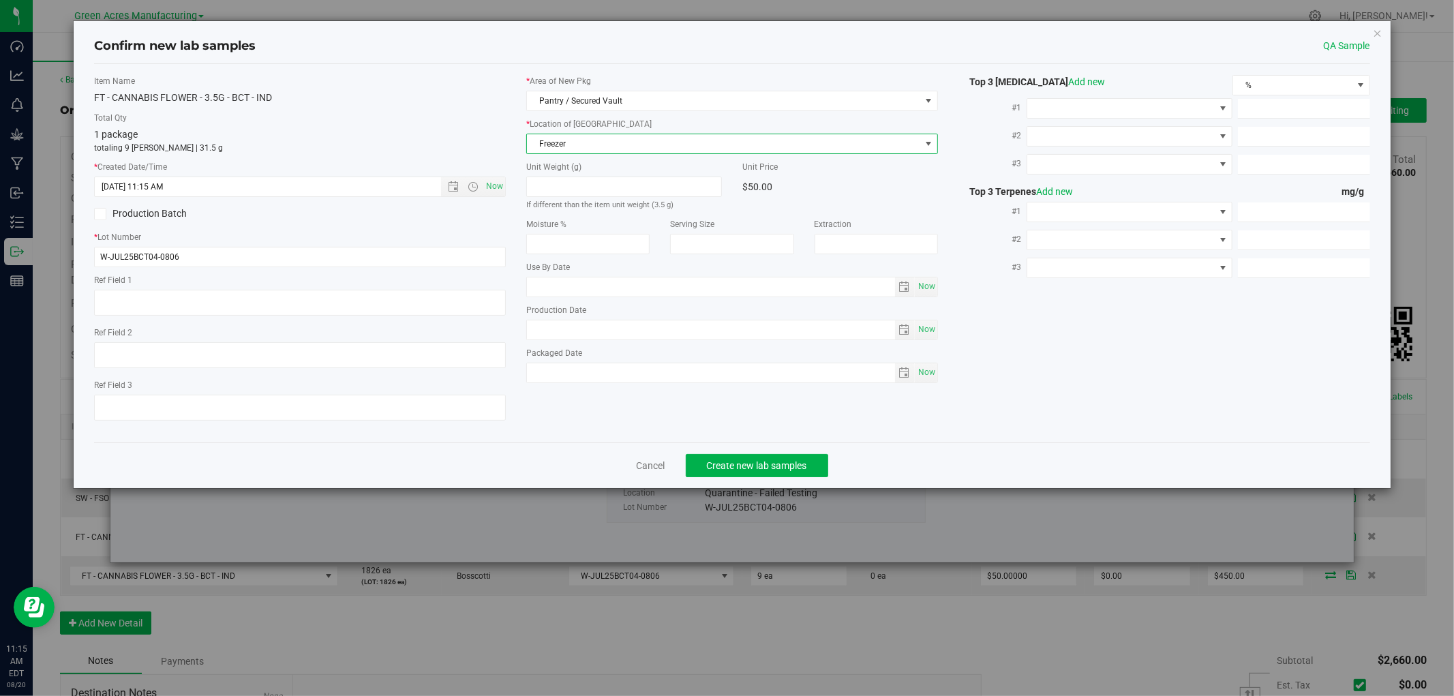
click at [564, 145] on span "Freezer" at bounding box center [723, 143] width 393 height 19
click at [574, 269] on li "Testing" at bounding box center [732, 268] width 410 height 20
click at [734, 464] on span "Create new lab samples" at bounding box center [757, 465] width 100 height 11
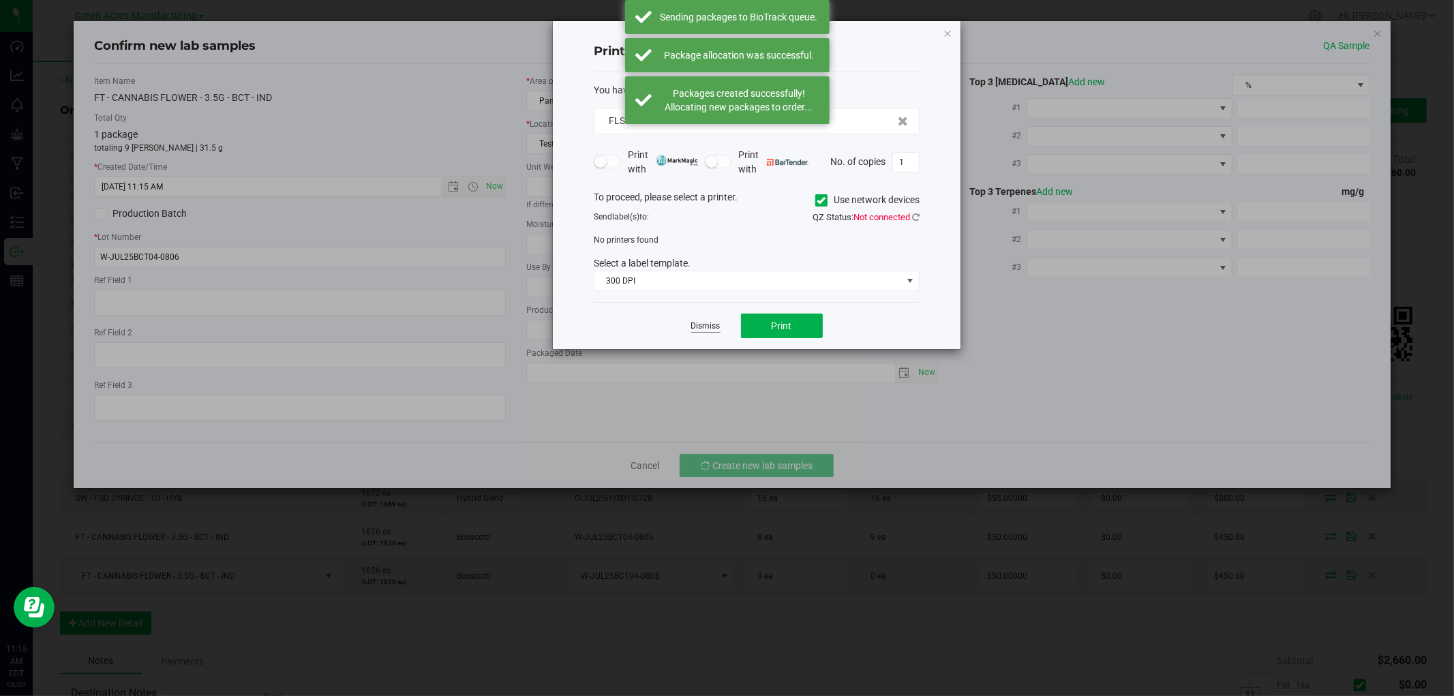
click at [711, 324] on link "Dismiss" at bounding box center [705, 326] width 29 height 12
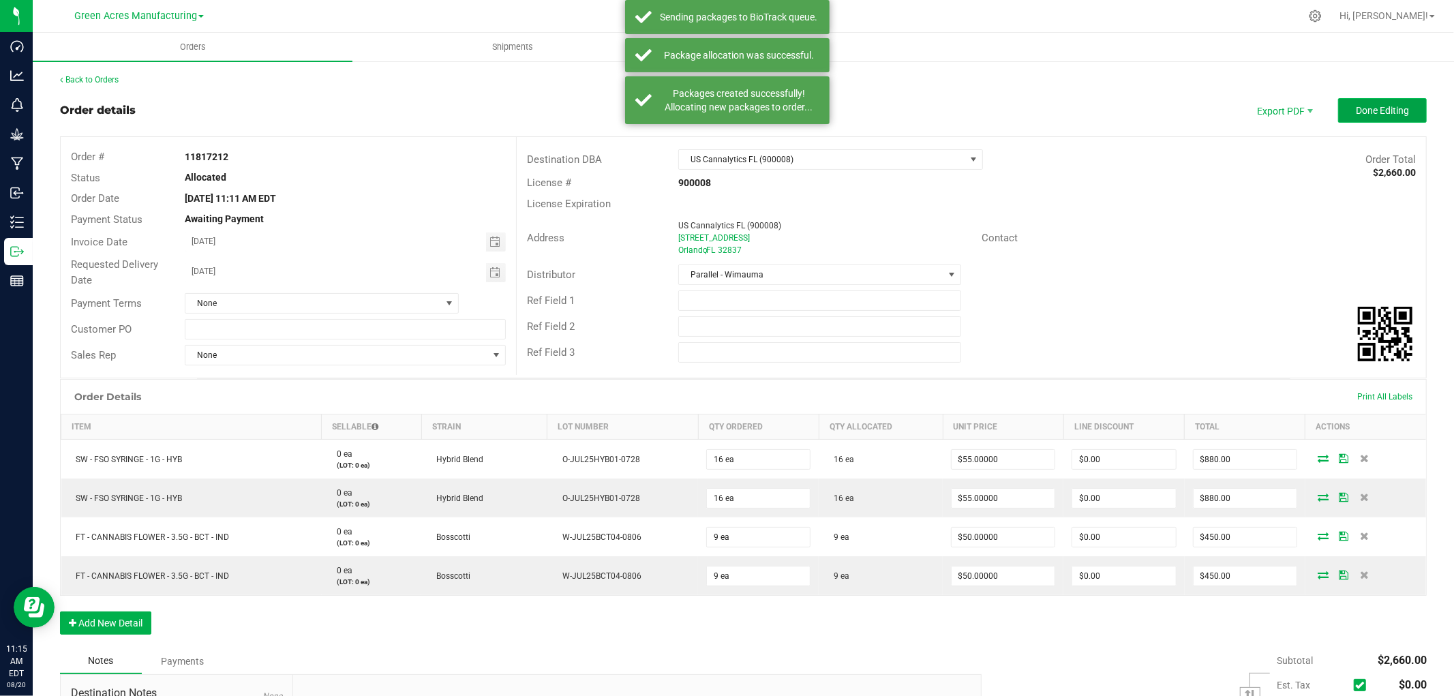
click at [1366, 113] on span "Done Editing" at bounding box center [1381, 110] width 53 height 11
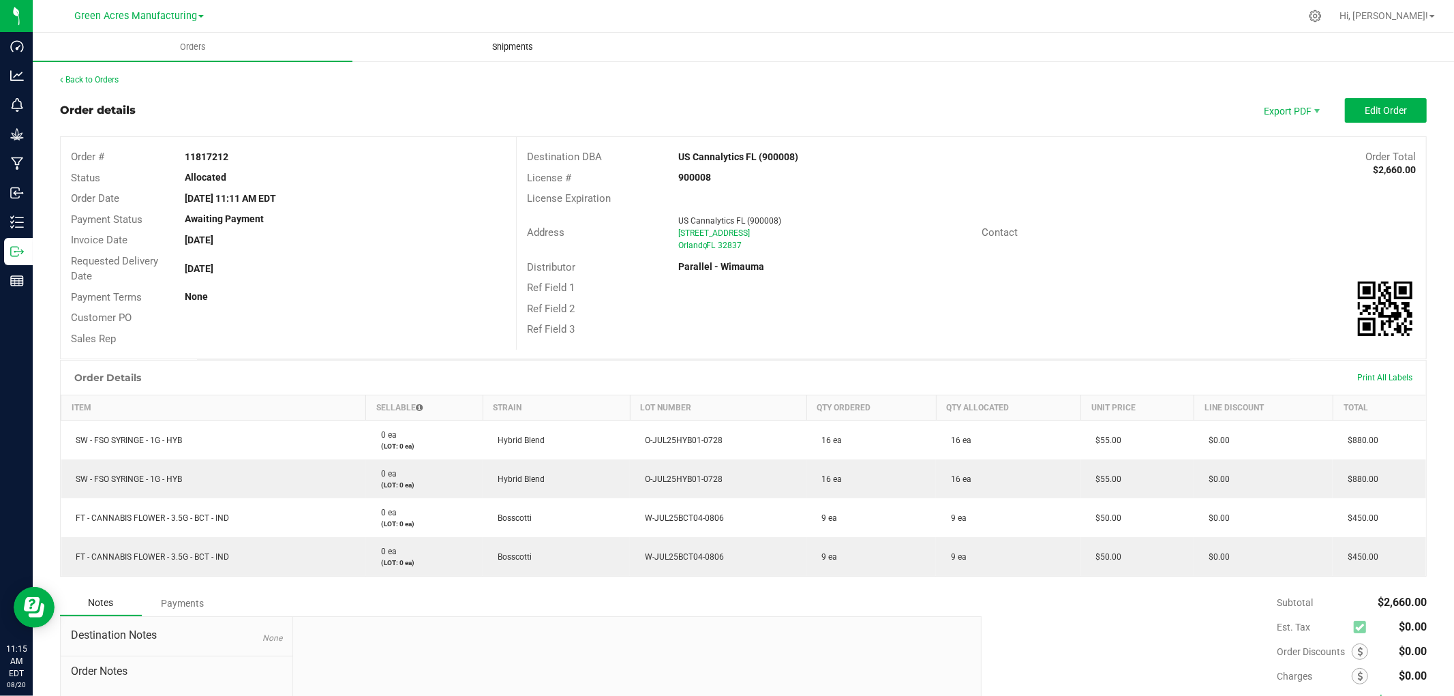
click at [506, 46] on span "Shipments" at bounding box center [513, 47] width 78 height 12
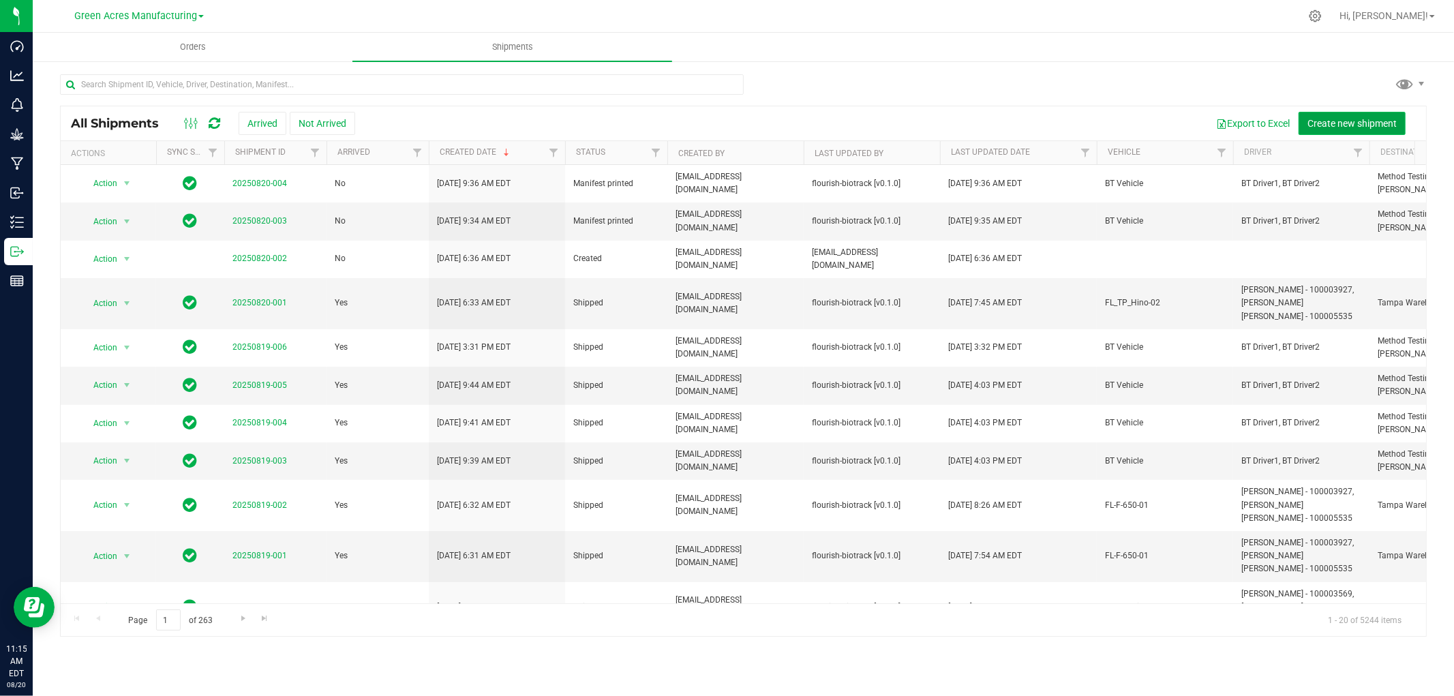
click at [1331, 119] on span "Create new shipment" at bounding box center [1351, 123] width 89 height 11
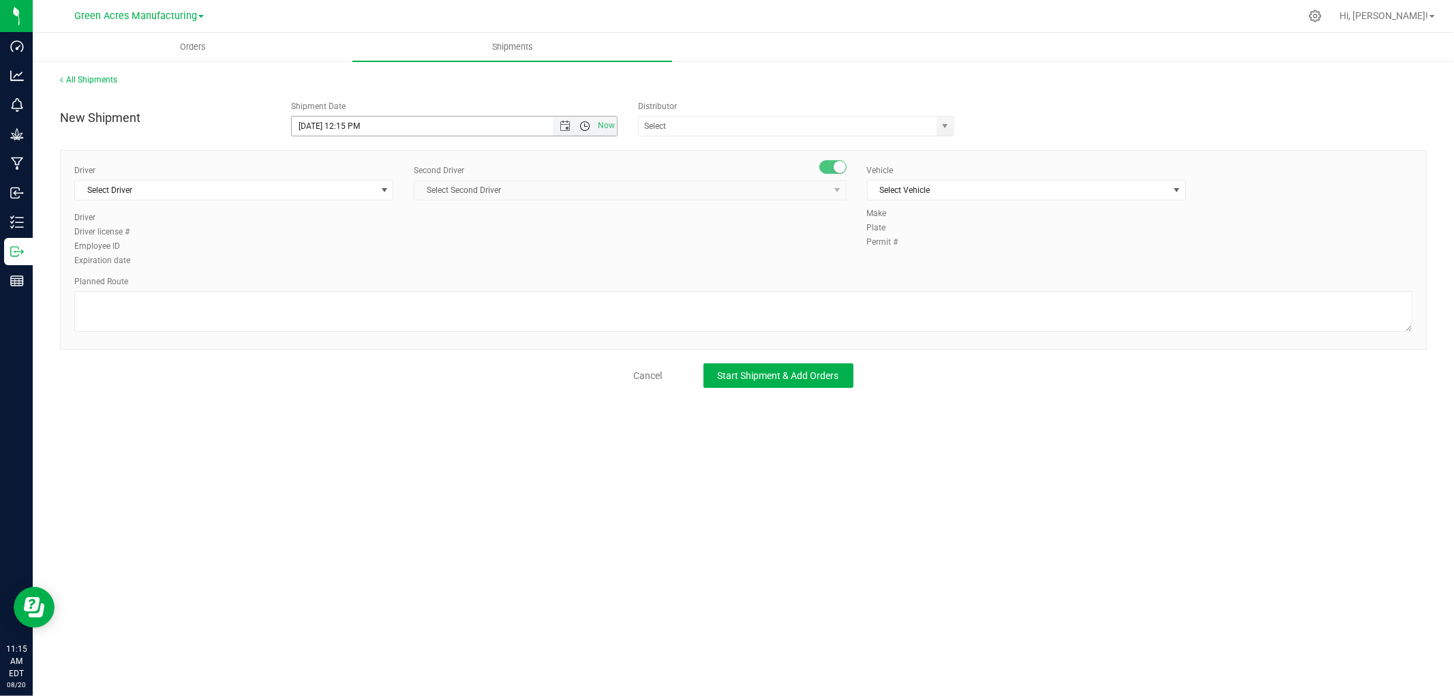
click at [583, 123] on span "Open the time view" at bounding box center [584, 126] width 11 height 11
click at [362, 189] on li "12:00 PM" at bounding box center [454, 190] width 324 height 18
type input "8/20/2025 12:00 PM"
click at [724, 123] on input "text" at bounding box center [783, 126] width 289 height 19
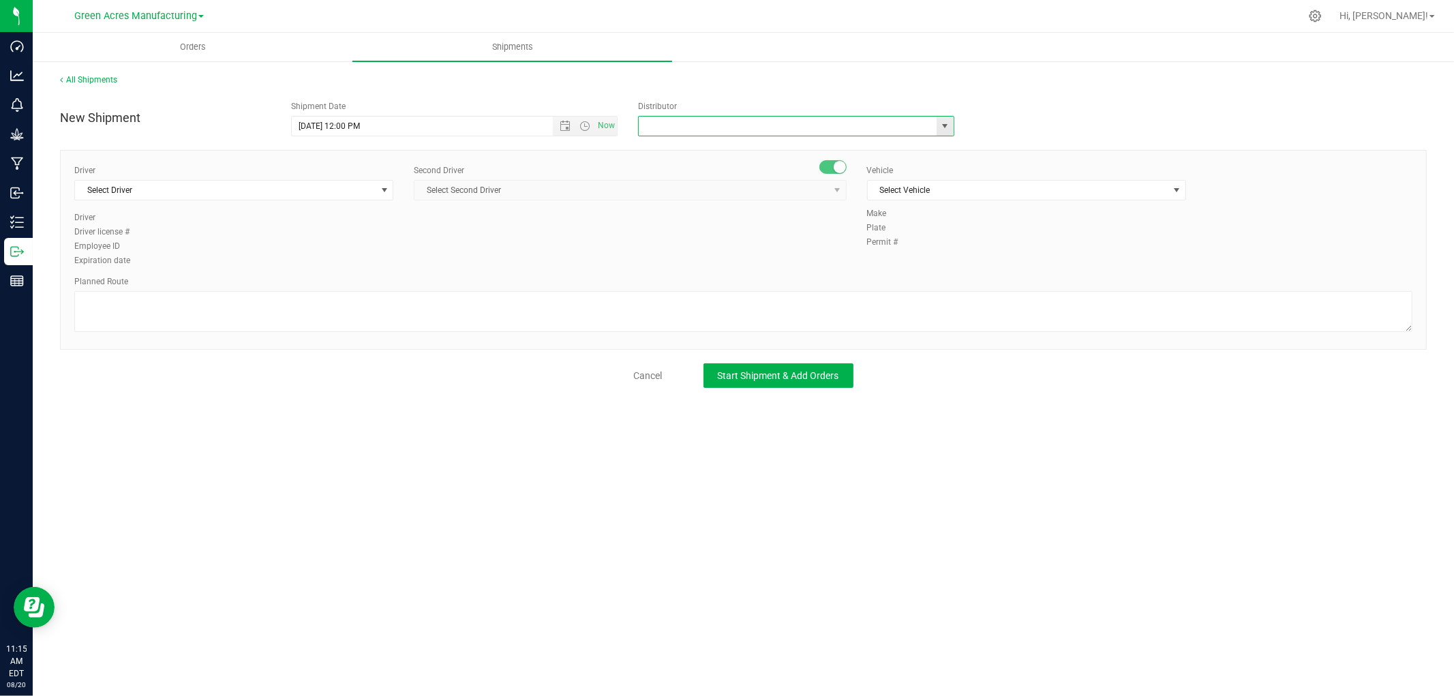
click at [943, 126] on span "select" at bounding box center [945, 126] width 11 height 11
click at [720, 149] on li "Parallel - Wimauma" at bounding box center [796, 149] width 315 height 20
type input "Parallel - Wimauma"
click at [375, 186] on span "Select Driver" at bounding box center [225, 190] width 301 height 19
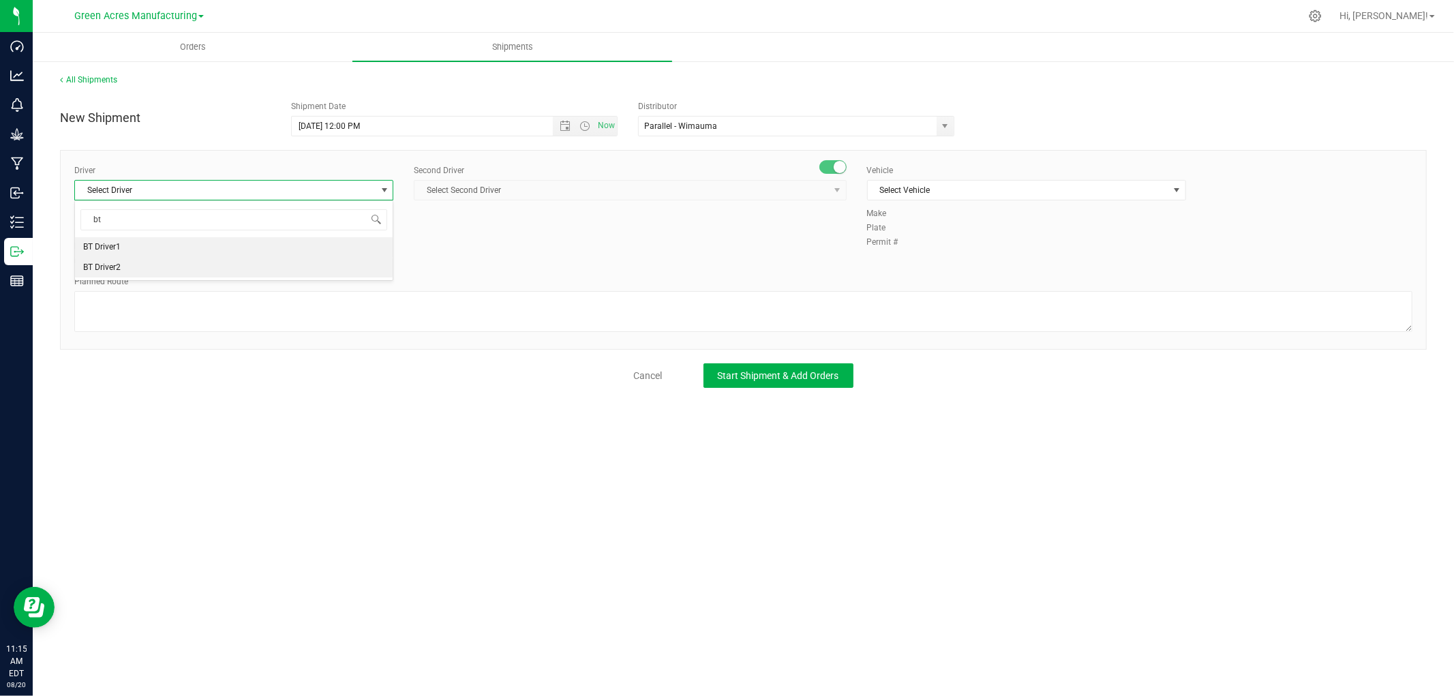
scroll to position [0, 0]
click at [187, 250] on li "BT Driver1" at bounding box center [234, 247] width 318 height 20
type input "bt"
click at [622, 193] on span "Select Second Driver" at bounding box center [621, 190] width 414 height 19
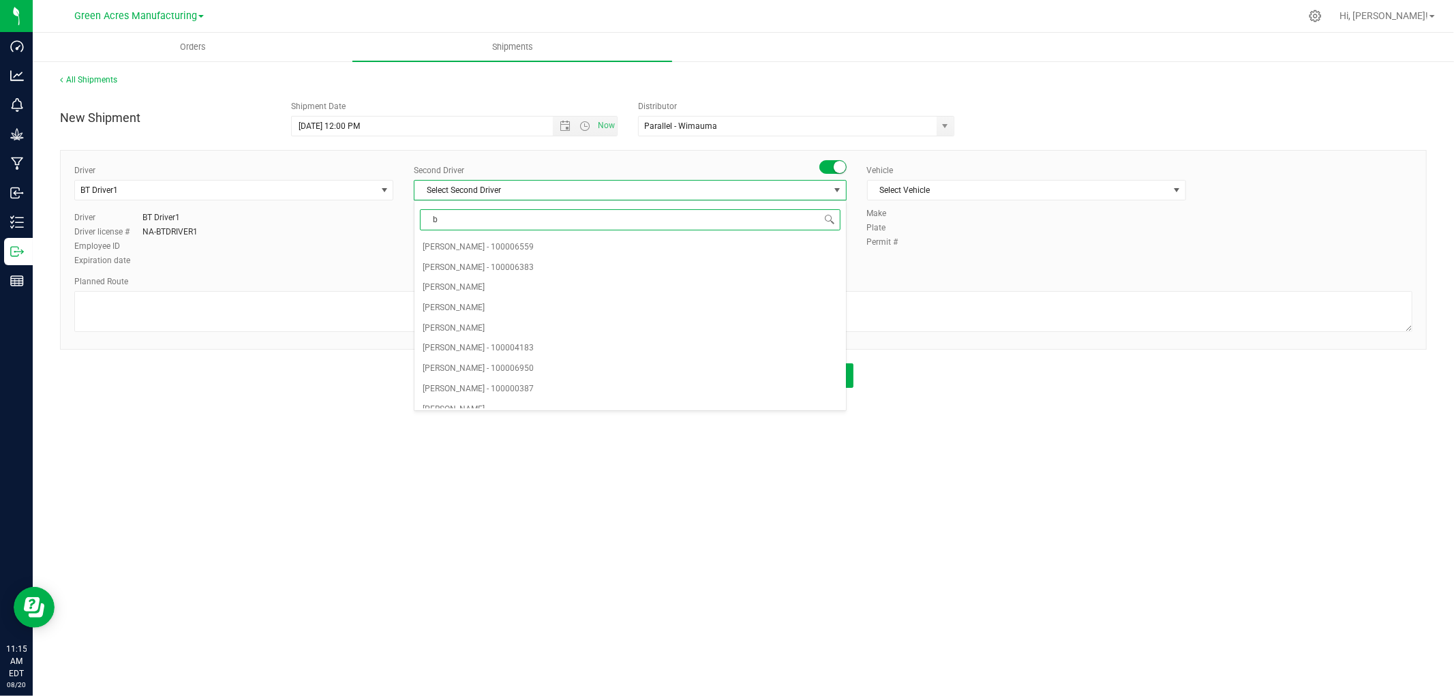
type input "bt"
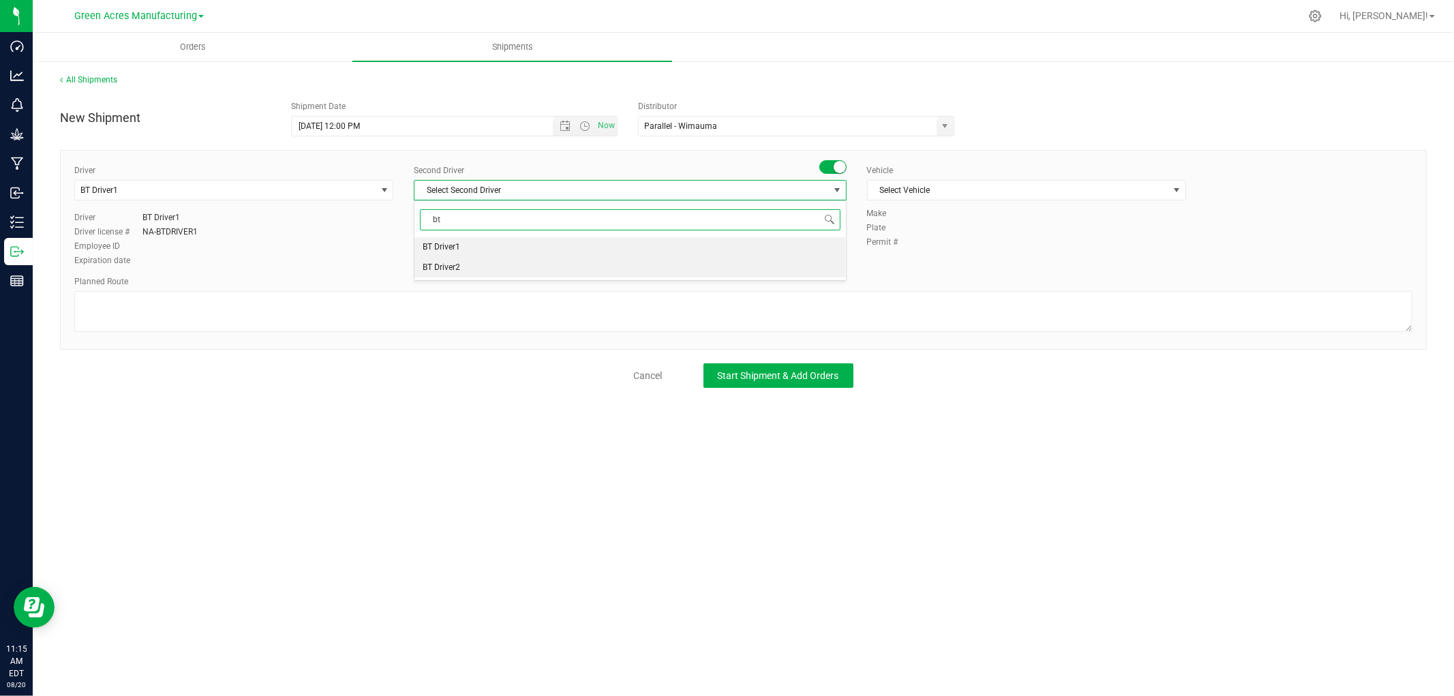
click at [480, 269] on li "BT Driver2" at bounding box center [629, 268] width 431 height 20
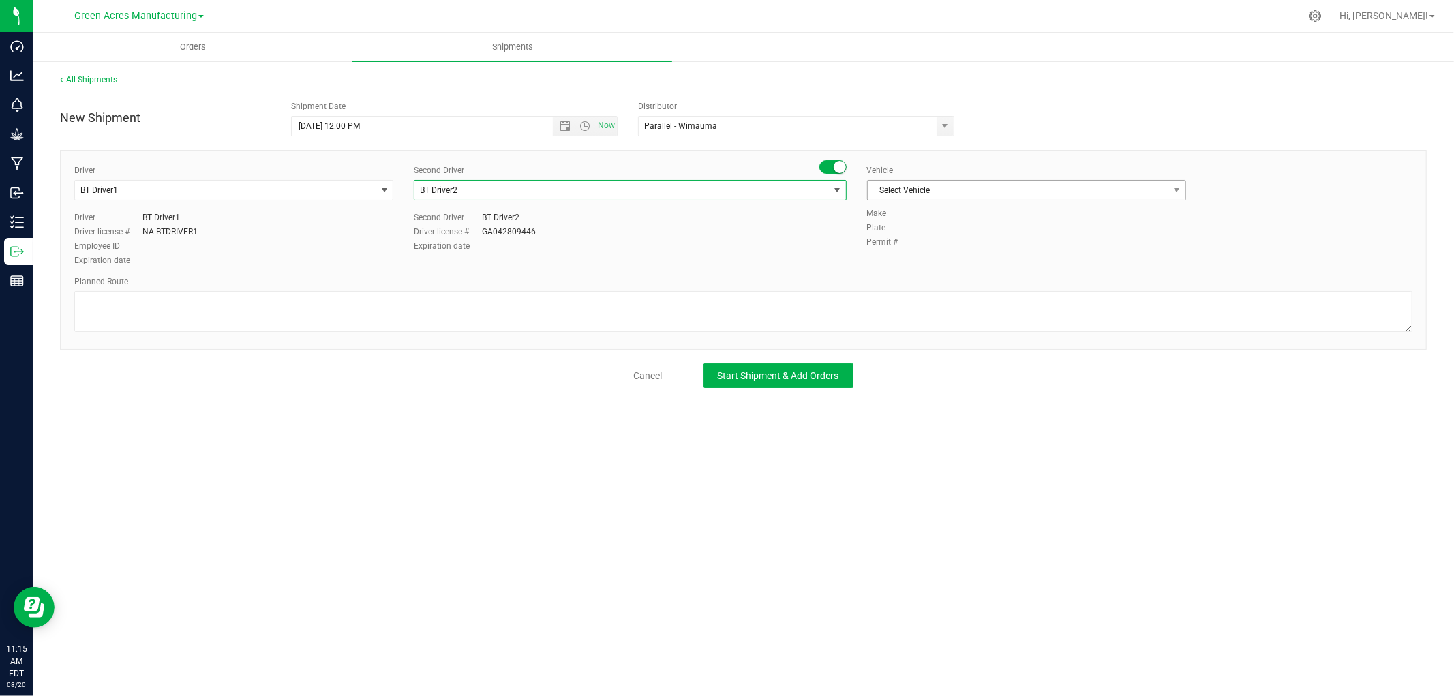
click at [887, 187] on span "Select Vehicle" at bounding box center [1018, 190] width 301 height 19
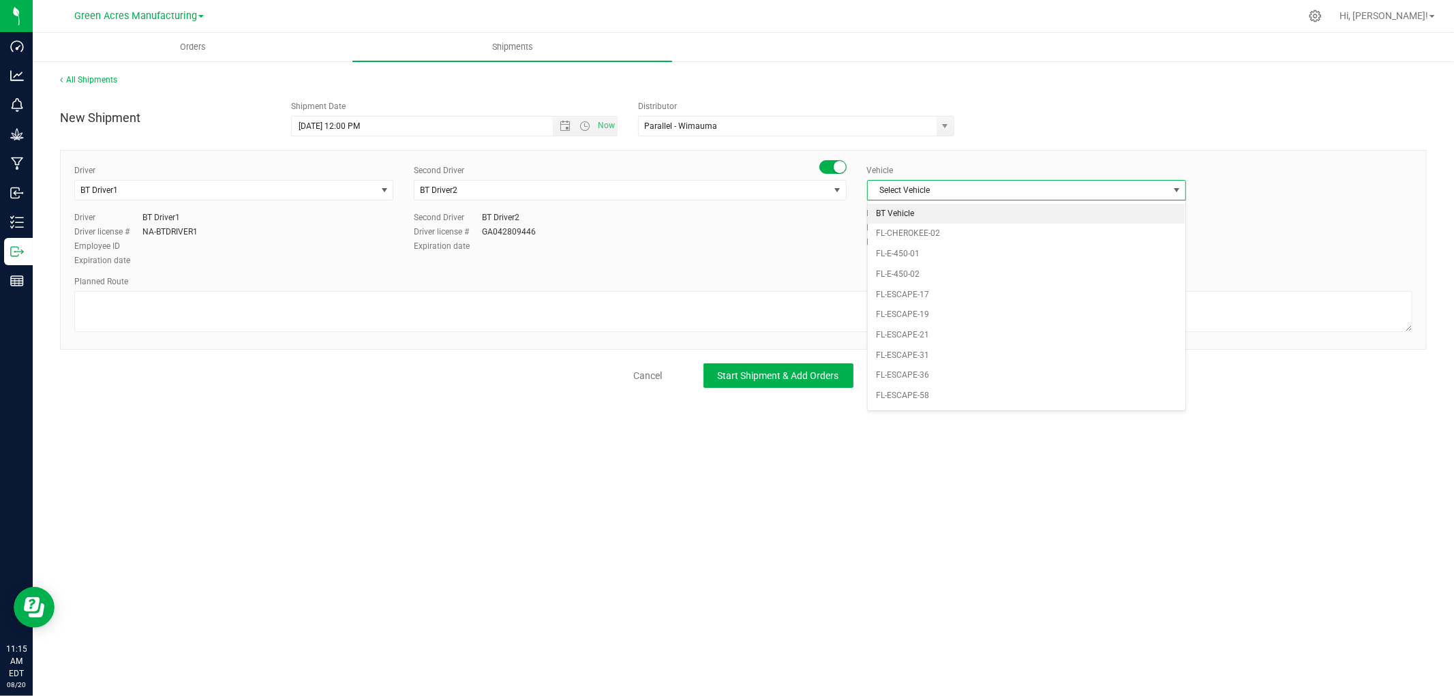
click at [891, 215] on li "BT Vehicle" at bounding box center [1027, 214] width 318 height 20
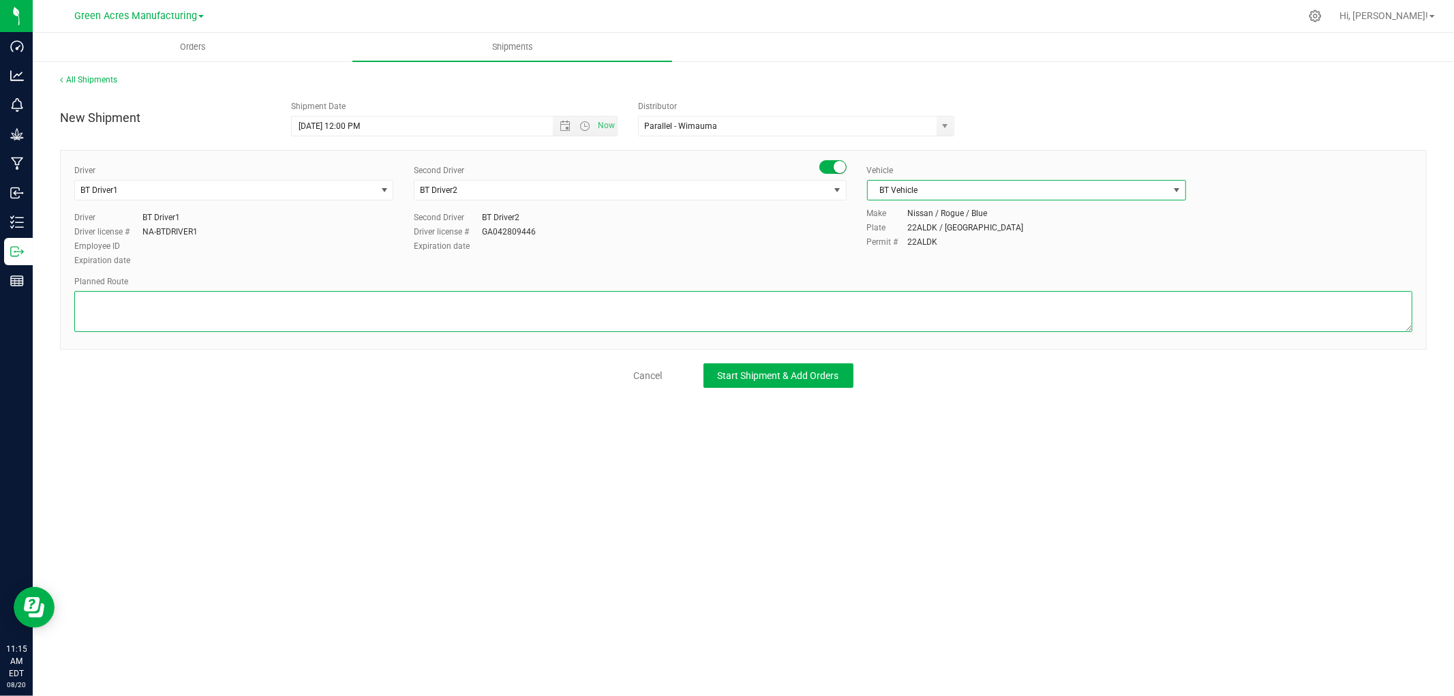
click at [465, 304] on textarea at bounding box center [743, 311] width 1338 height 41
type textarea "Lab Pick up Failed Batch Retests"
click at [774, 384] on button "Start Shipment & Add Orders" at bounding box center [778, 375] width 150 height 25
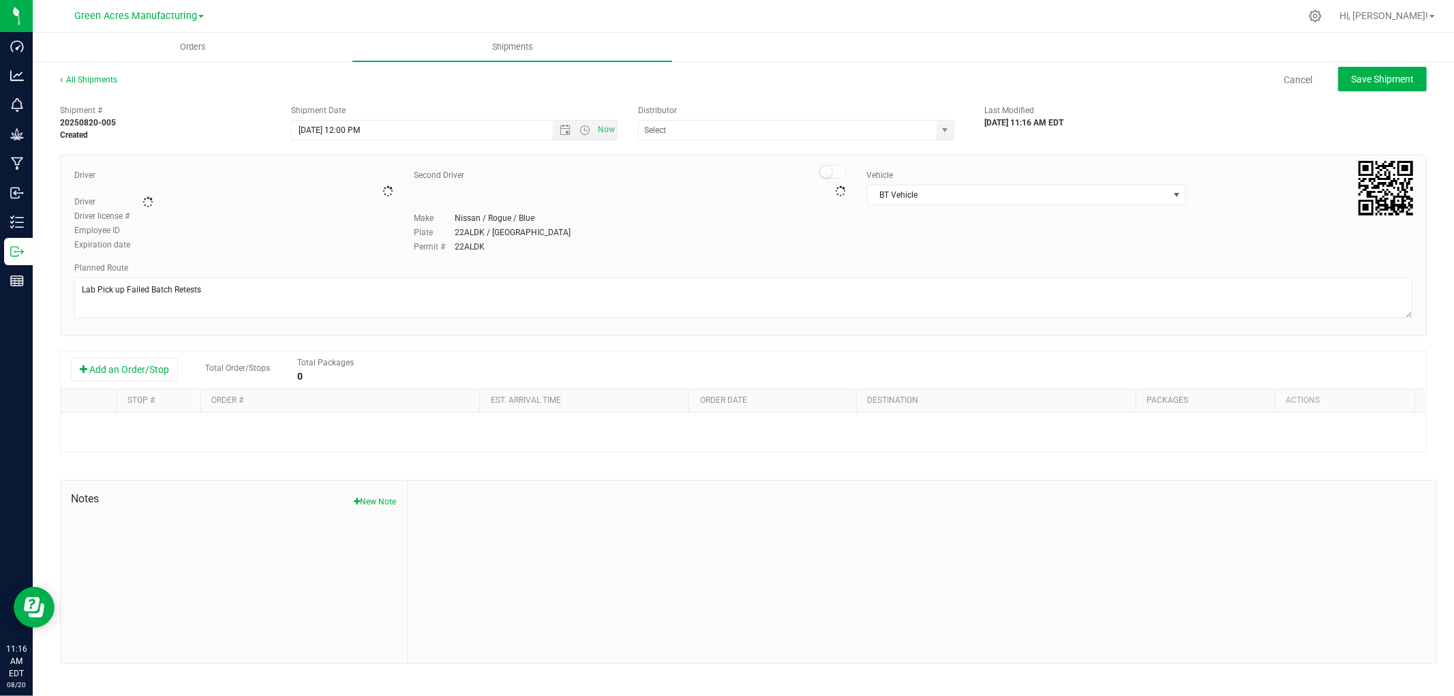
type input "Parallel - Wimauma"
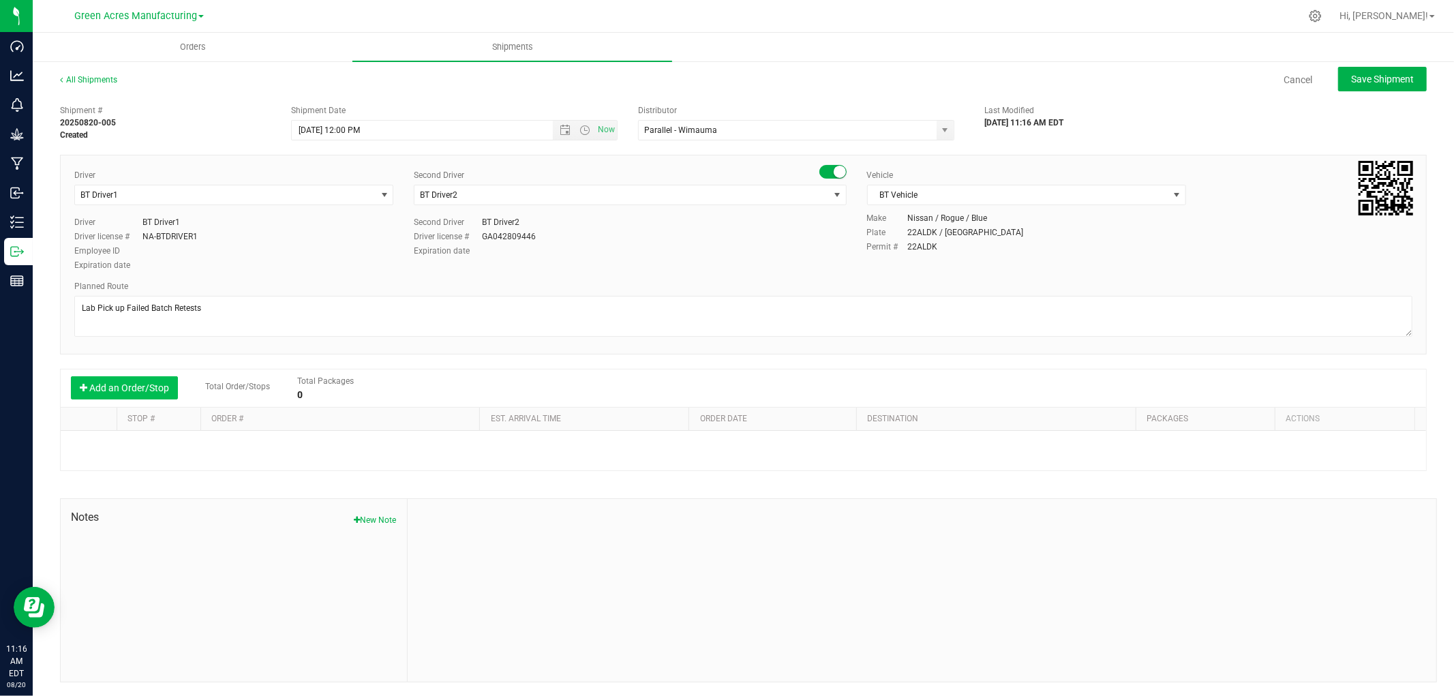
click at [151, 390] on button "Add an Order/Stop" at bounding box center [124, 387] width 107 height 23
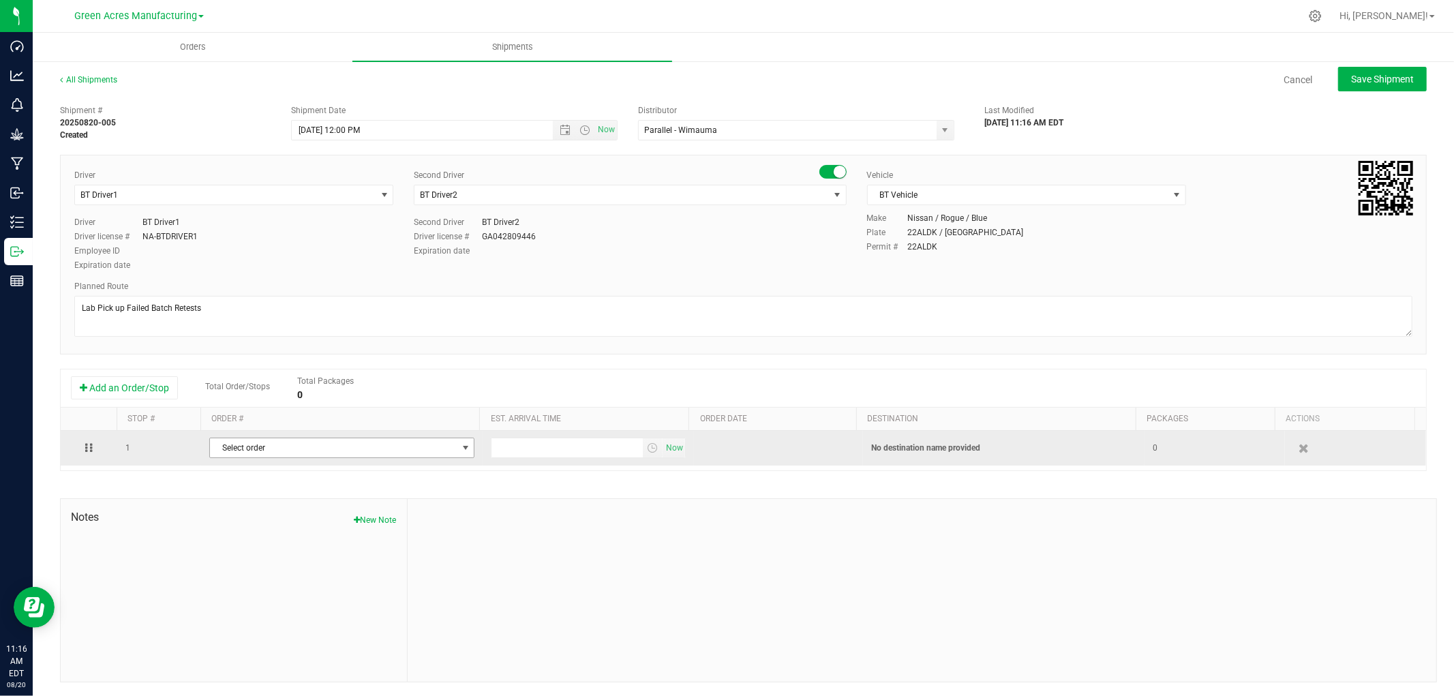
click at [348, 455] on span "Select order" at bounding box center [333, 447] width 247 height 19
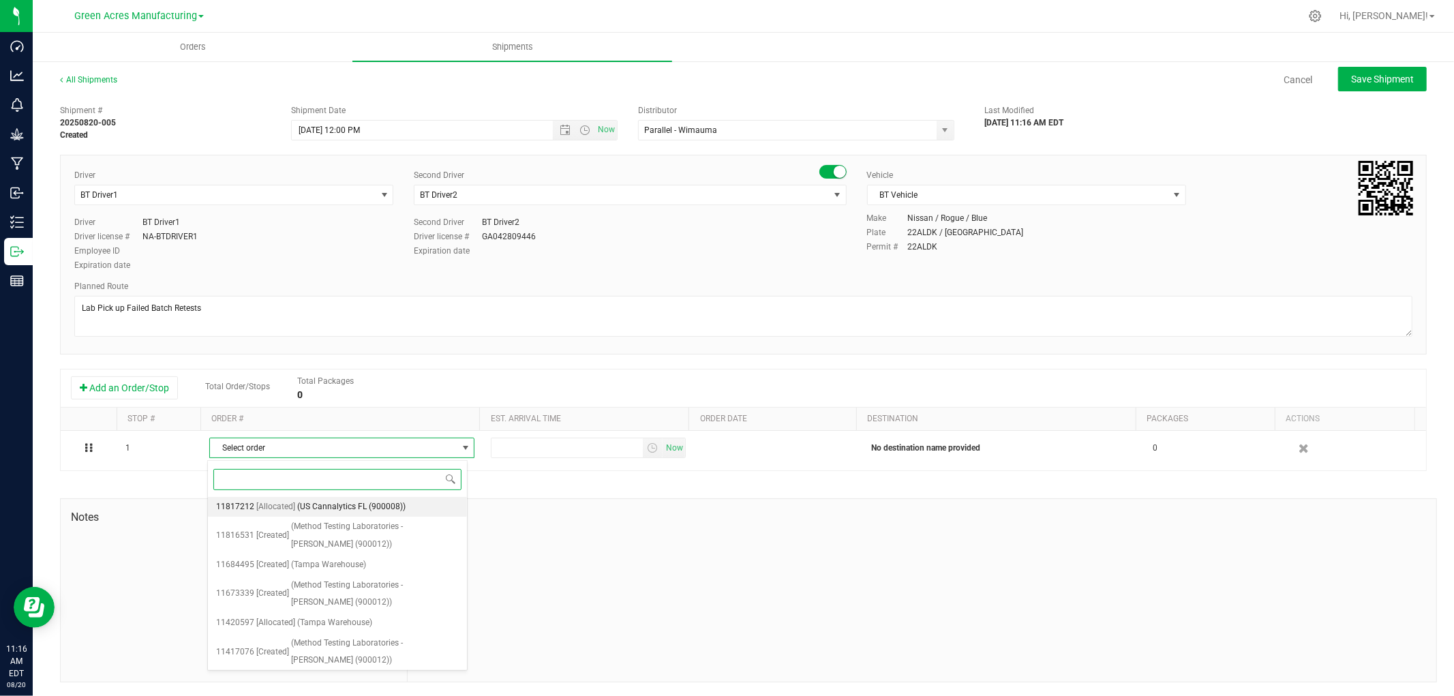
click at [346, 508] on span "(US Cannalytics FL (900008))" at bounding box center [351, 507] width 108 height 18
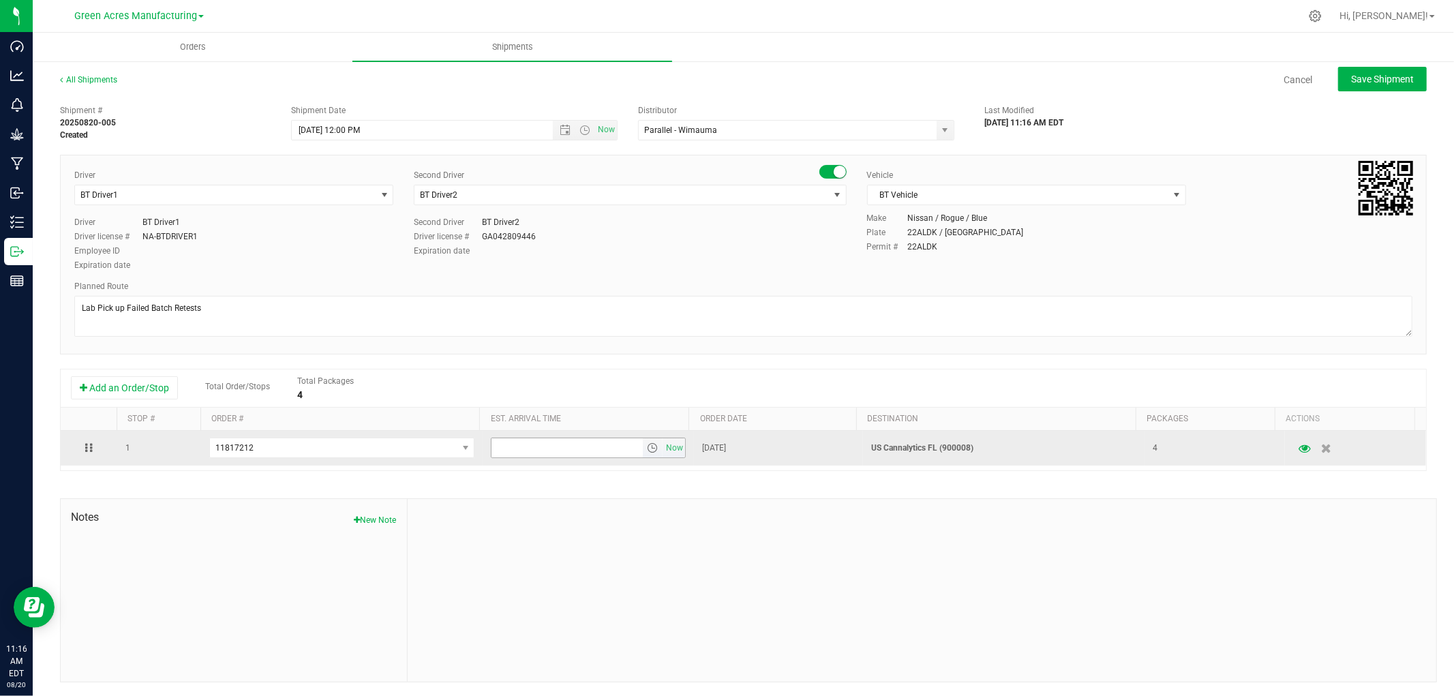
click at [647, 453] on span "select" at bounding box center [652, 447] width 11 height 11
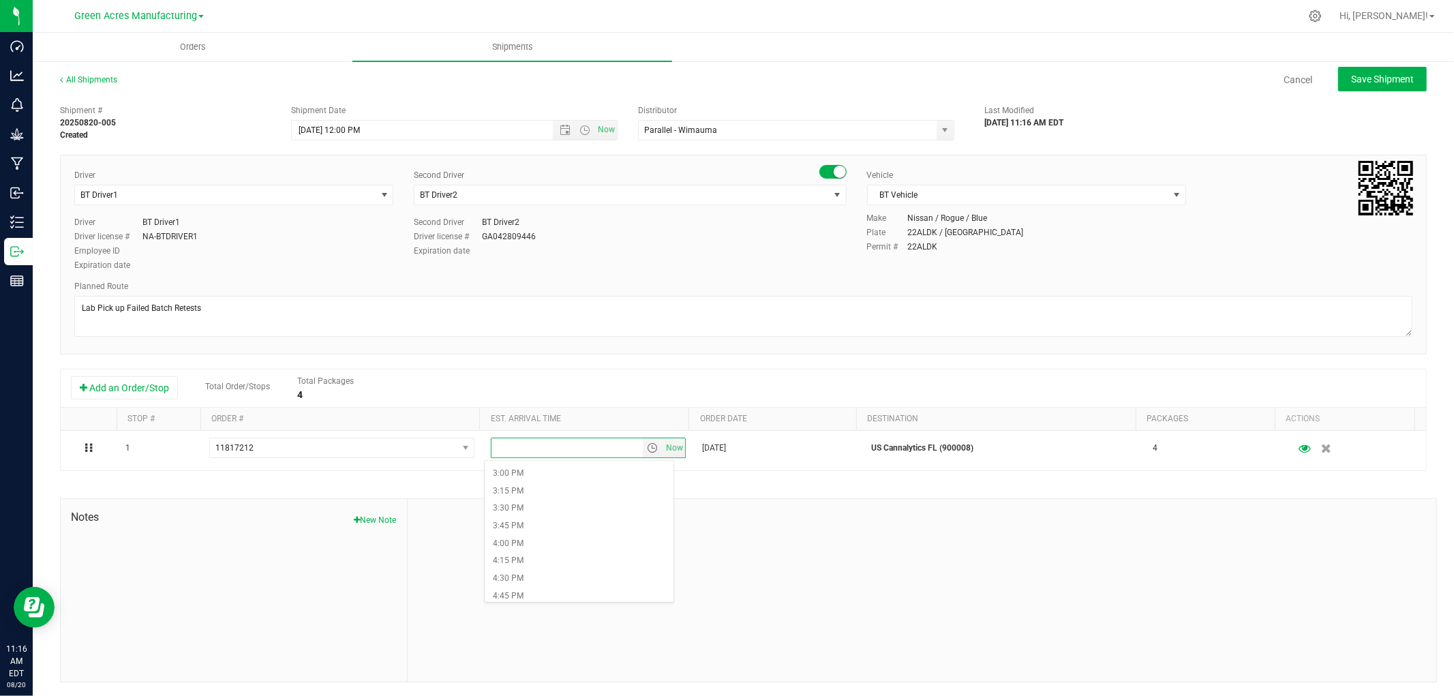
scroll to position [984, 0]
click at [557, 472] on li "2:00 PM" at bounding box center [579, 469] width 188 height 18
click at [1368, 77] on span "Save Shipment" at bounding box center [1382, 79] width 63 height 11
type input "8/20/2025 4:00 PM"
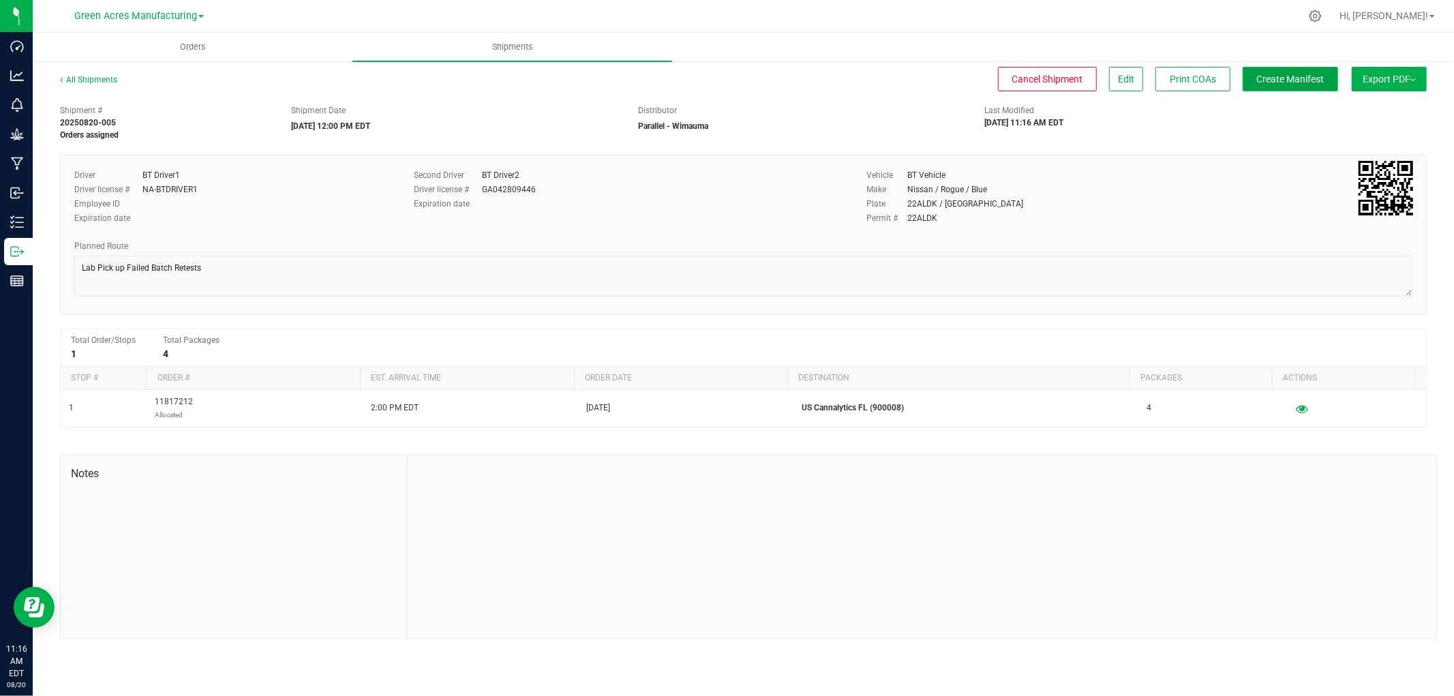
click at [1274, 75] on span "Create Manifest" at bounding box center [1290, 79] width 67 height 11
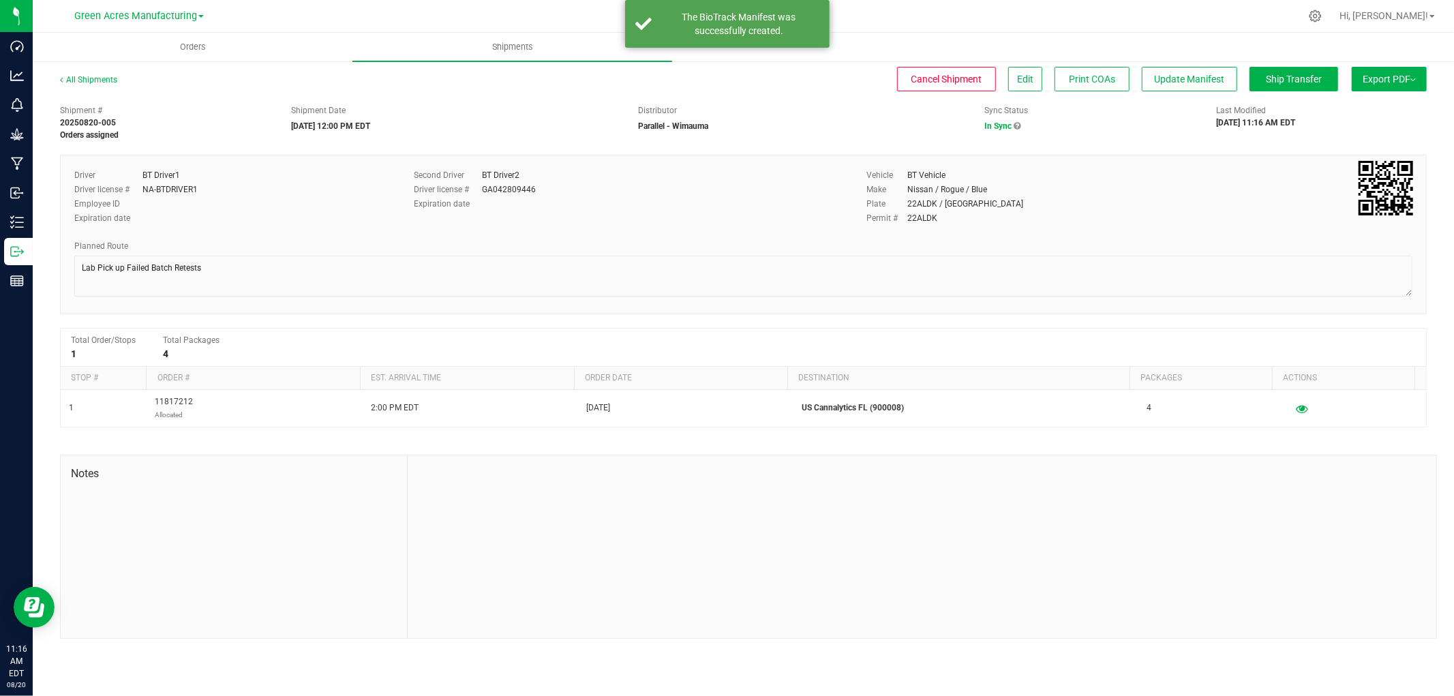
click at [1384, 72] on button "Export PDF" at bounding box center [1388, 79] width 75 height 25
click at [1351, 109] on span "Manifest by Package ID" at bounding box center [1368, 109] width 87 height 10
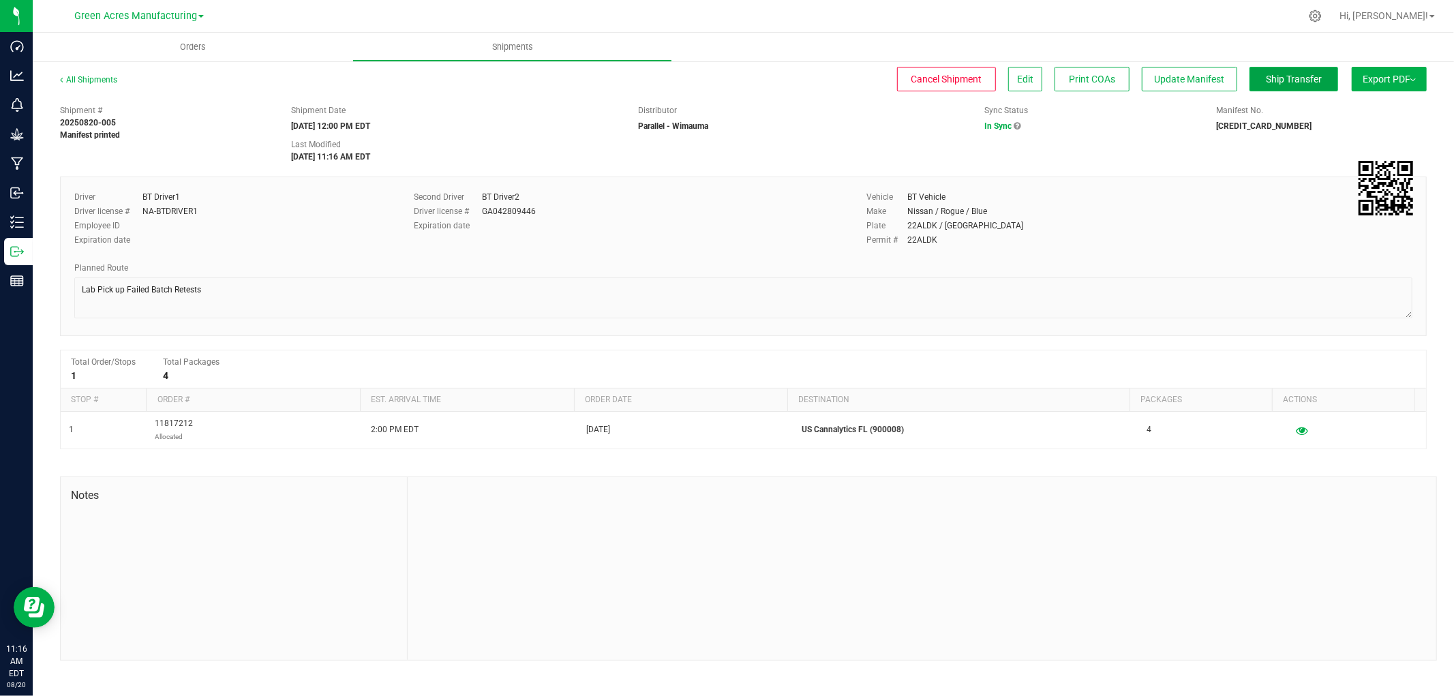
click at [1293, 78] on span "Ship Transfer" at bounding box center [1294, 79] width 56 height 11
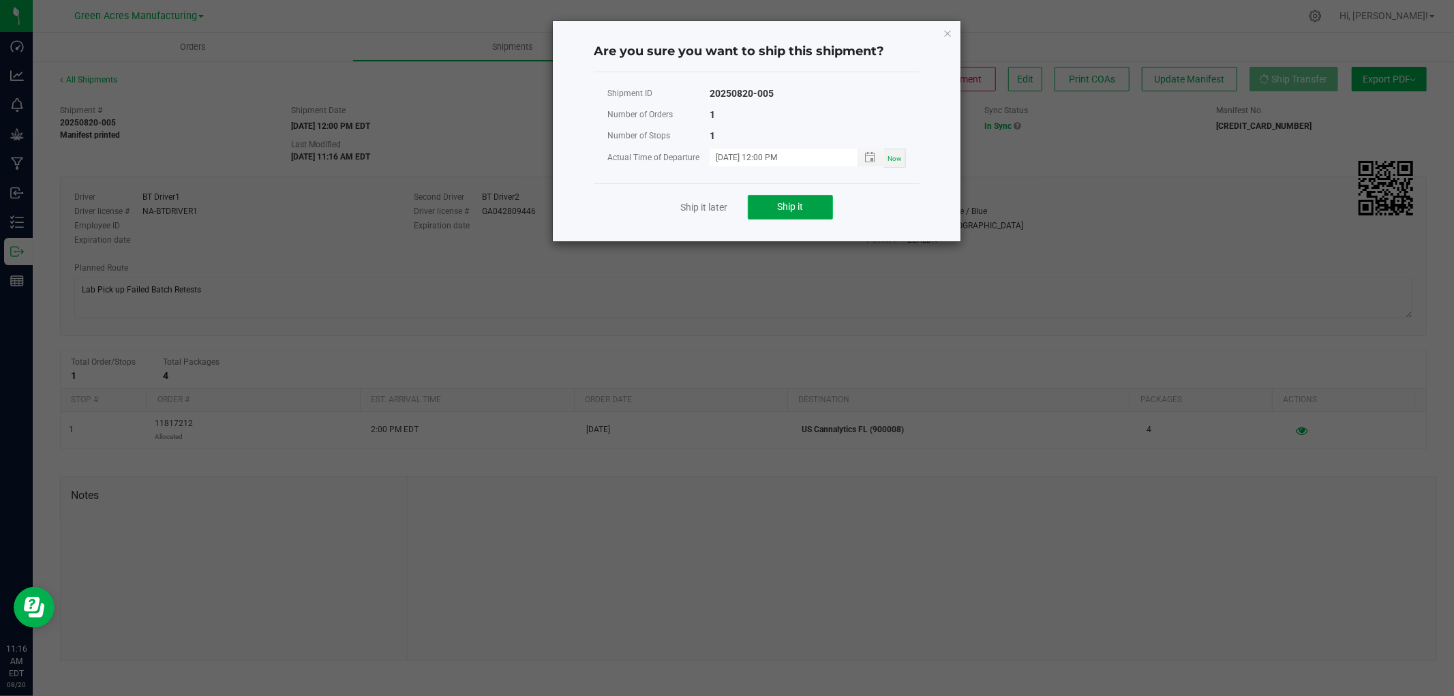
click at [809, 204] on button "Ship it" at bounding box center [790, 207] width 85 height 25
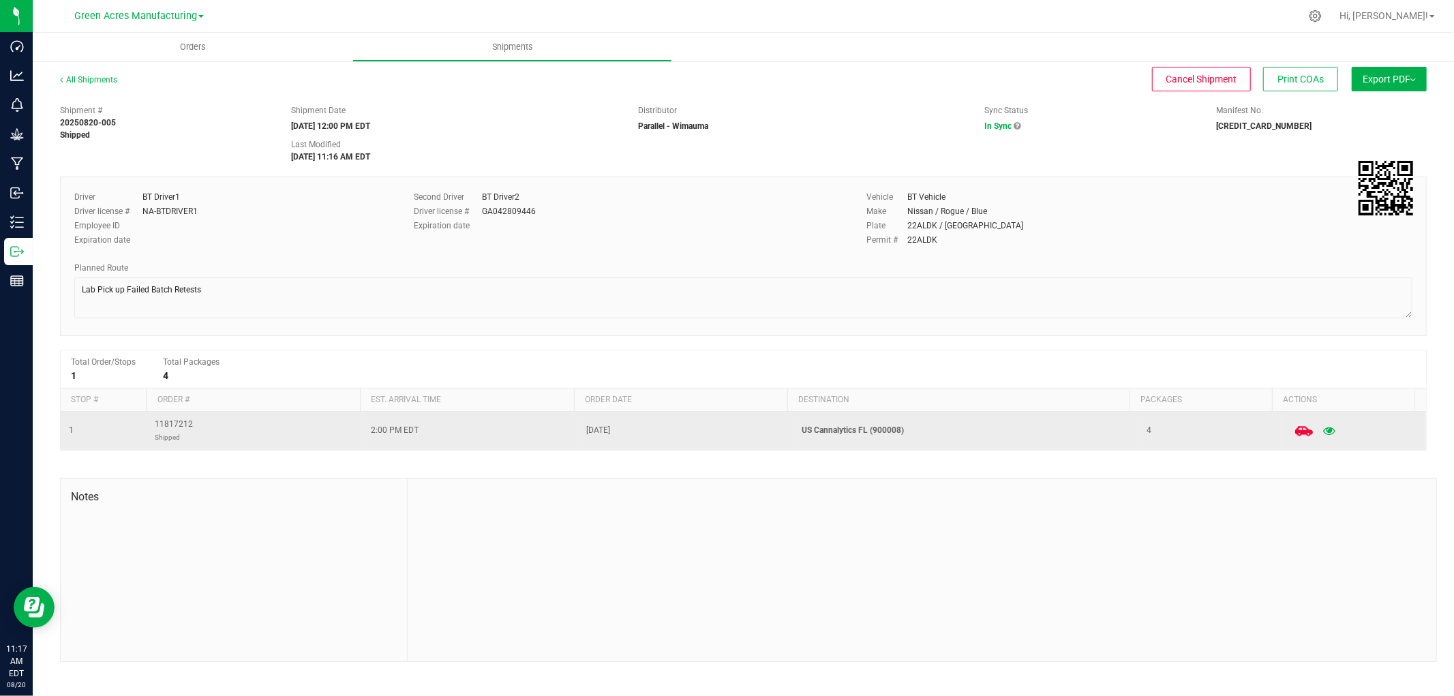
click at [1295, 431] on icon at bounding box center [1304, 431] width 18 height 18
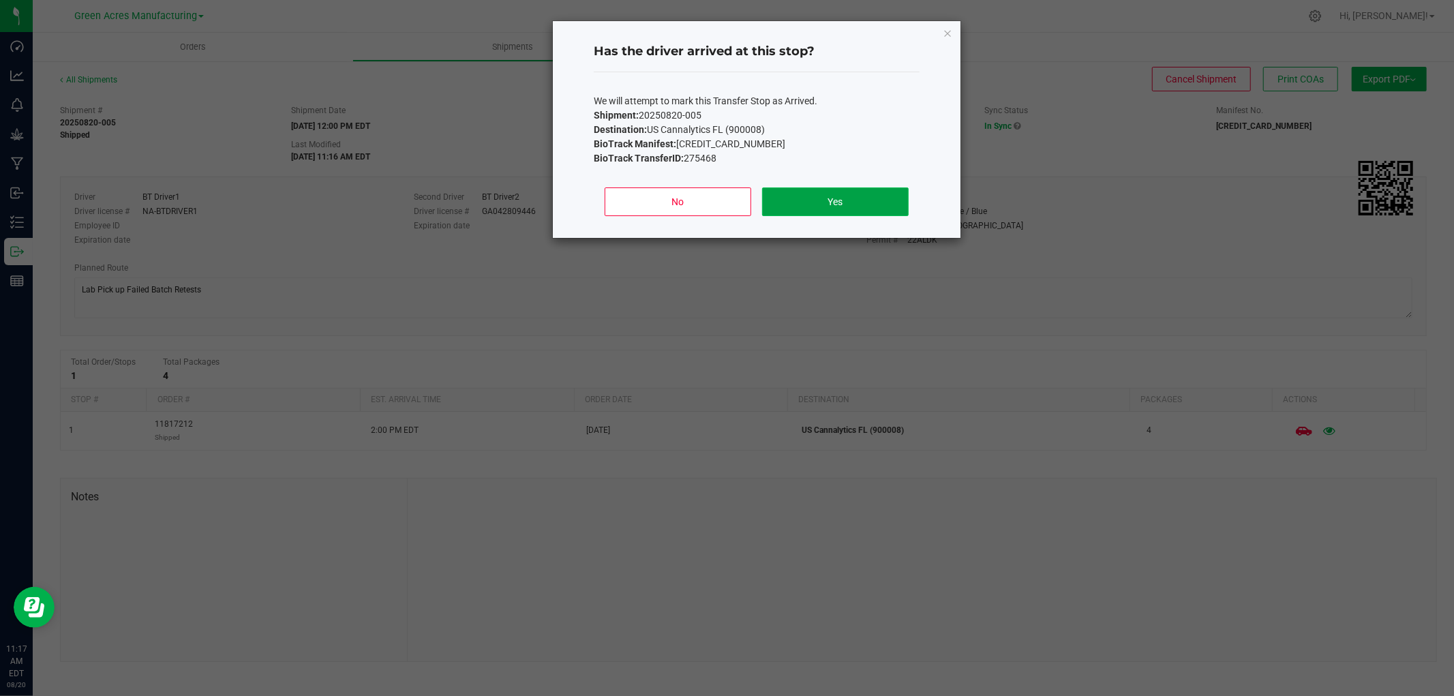
click at [821, 204] on button "Yes" at bounding box center [835, 201] width 147 height 29
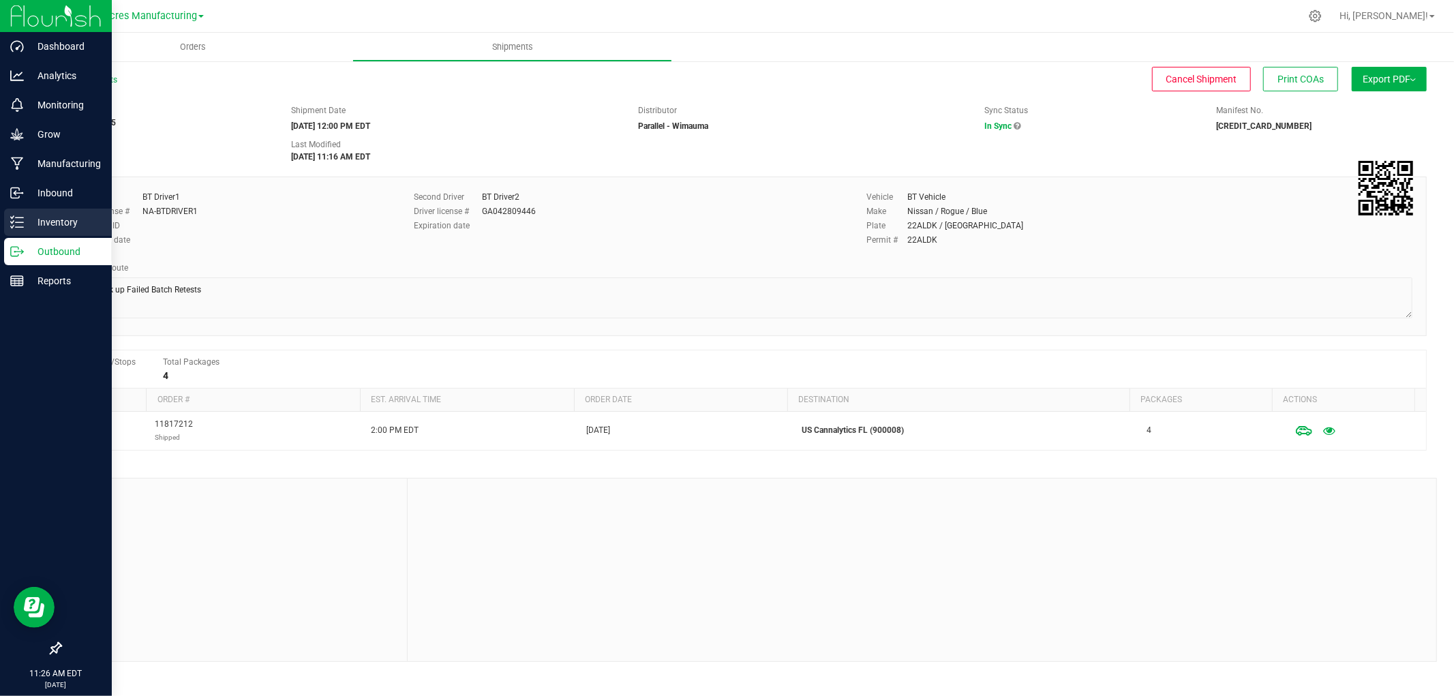
click at [41, 223] on p "Inventory" at bounding box center [65, 222] width 82 height 16
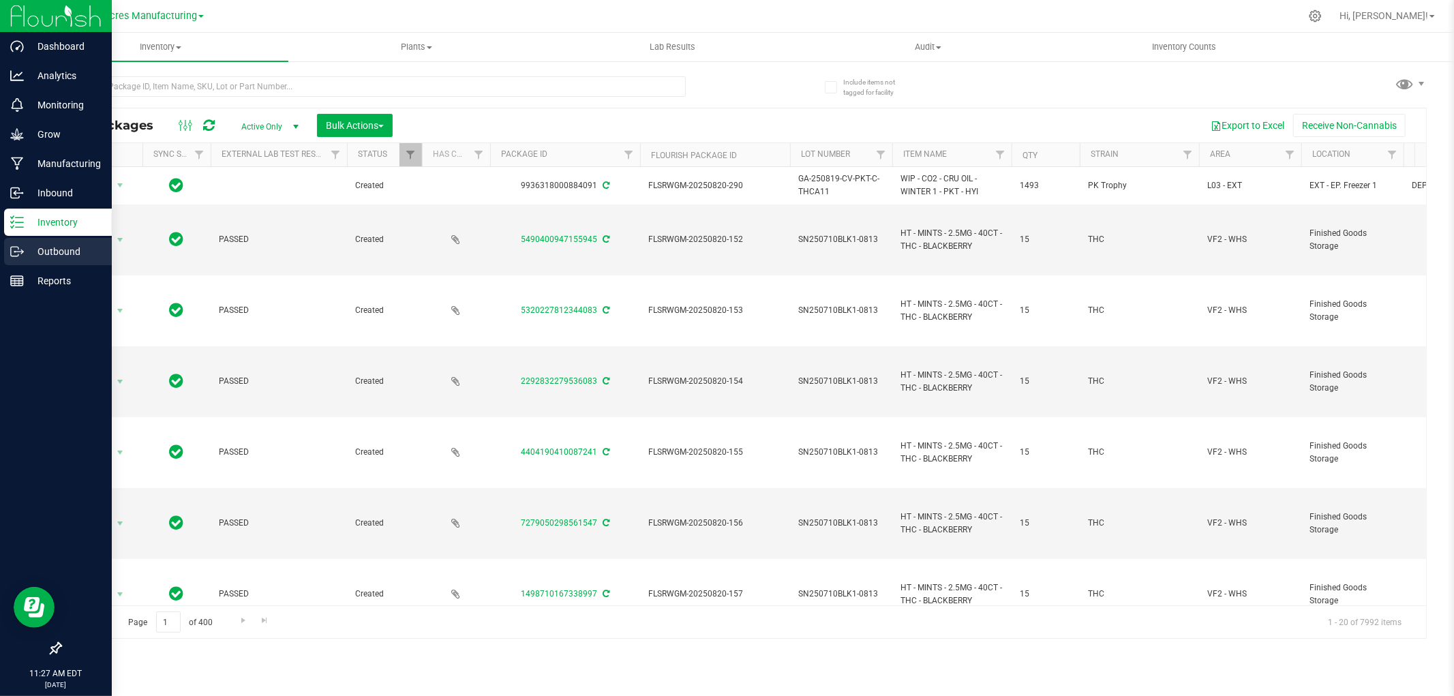
click at [18, 247] on icon at bounding box center [17, 252] width 14 height 14
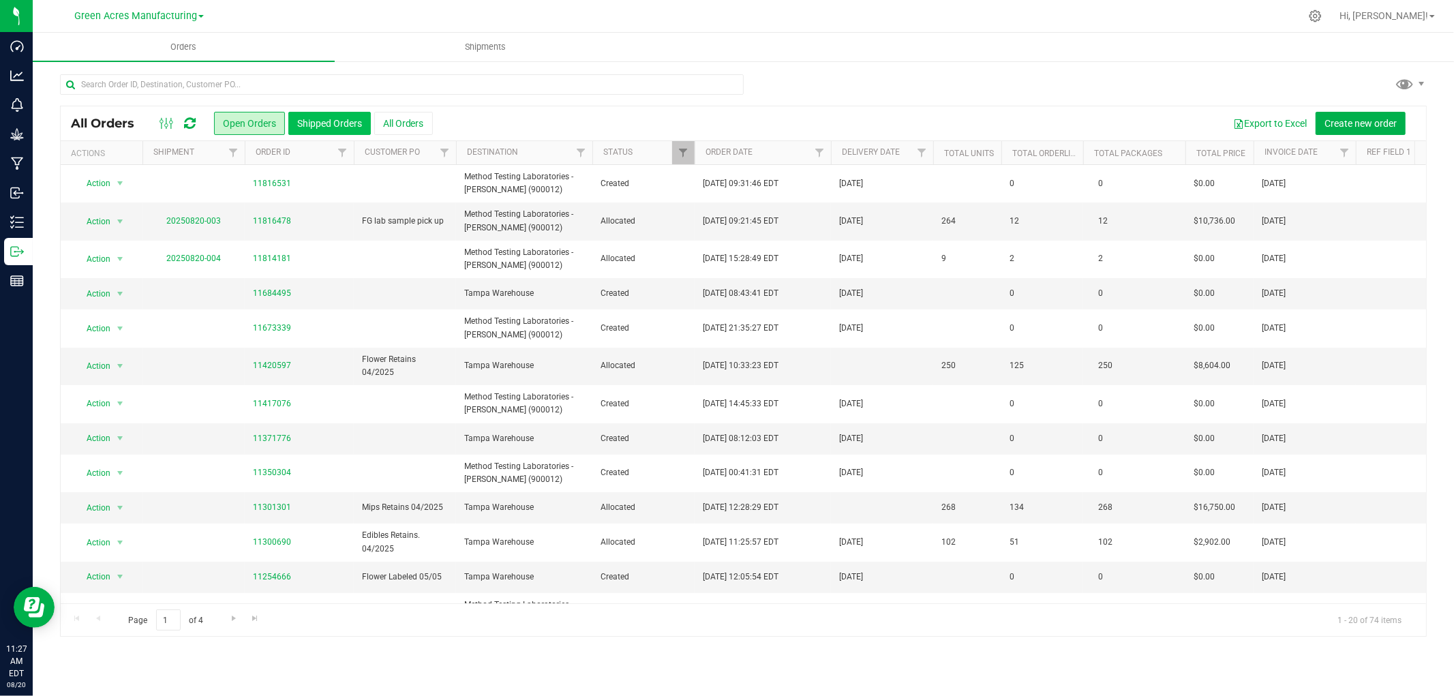
click at [310, 117] on button "Shipped Orders" at bounding box center [329, 123] width 82 height 23
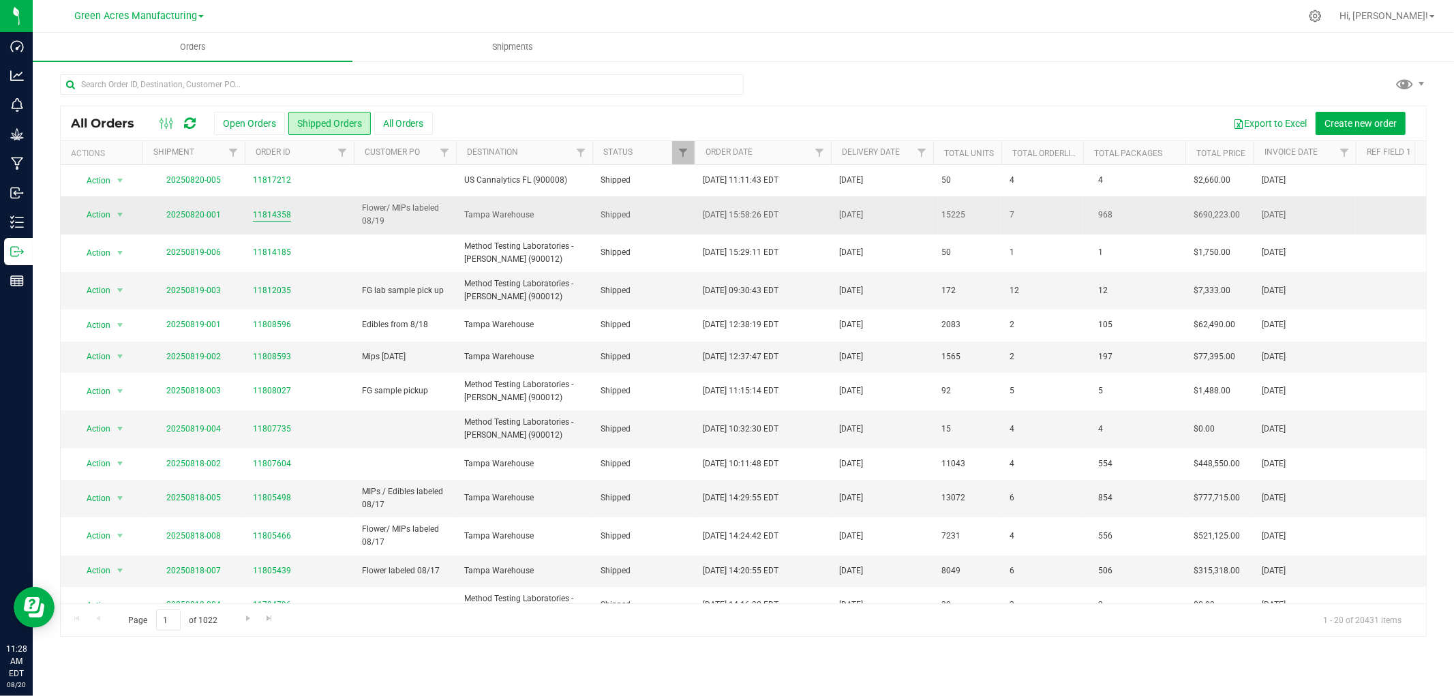
click at [271, 215] on link "11814358" at bounding box center [272, 215] width 38 height 13
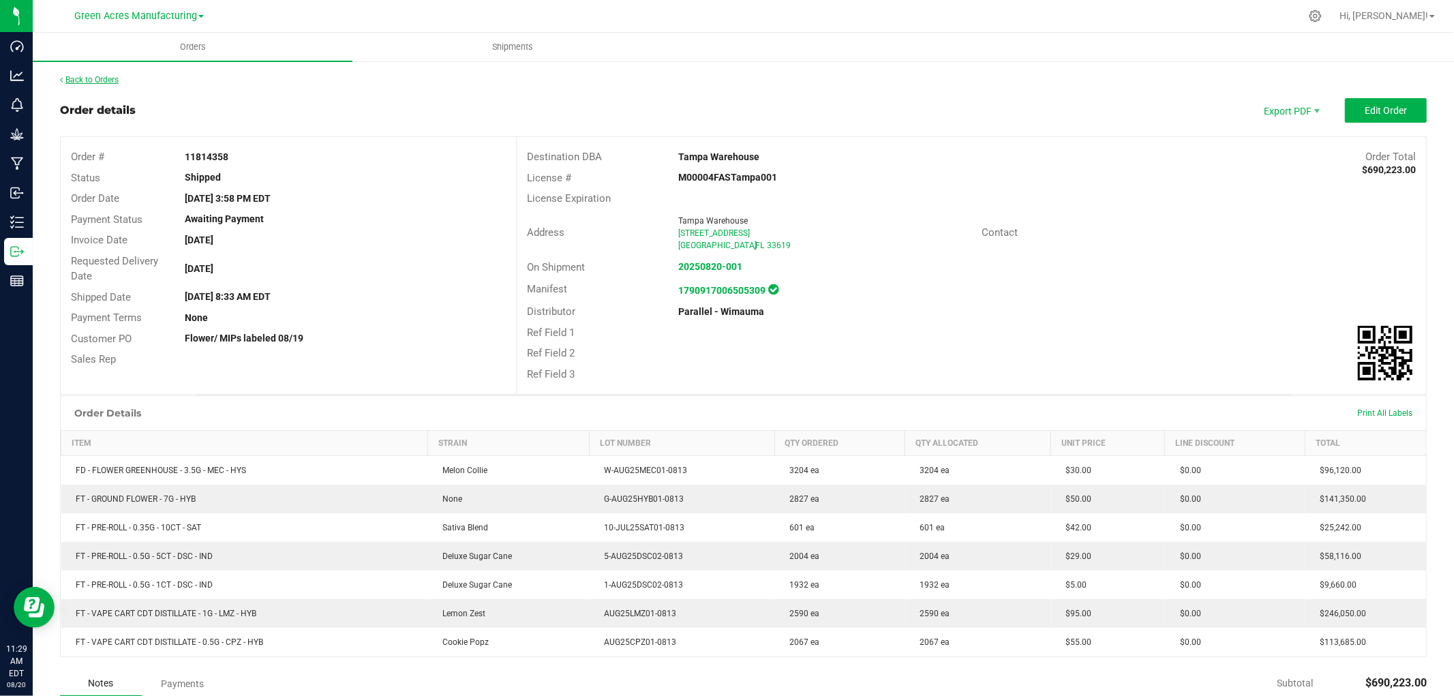
click at [104, 78] on link "Back to Orders" at bounding box center [89, 80] width 59 height 10
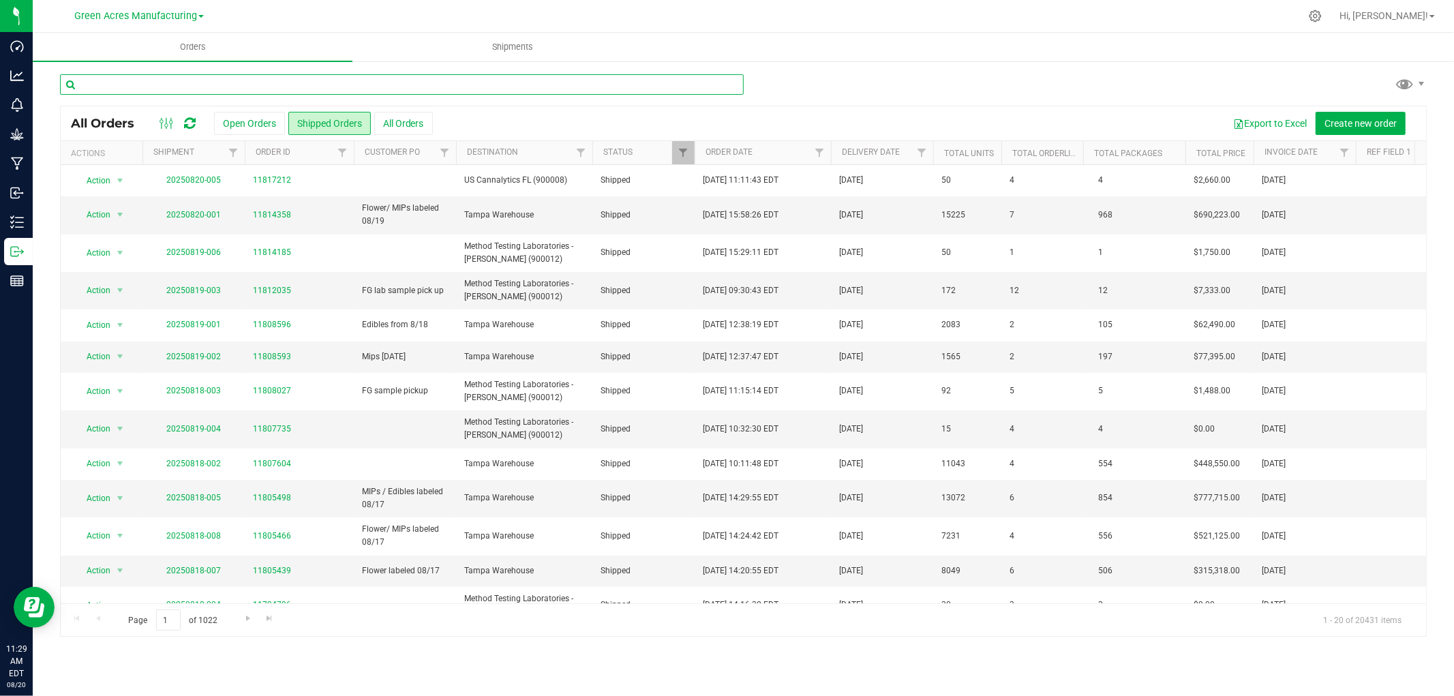
click at [177, 86] on input "text" at bounding box center [402, 84] width 684 height 20
click at [333, 12] on div at bounding box center [772, 16] width 1056 height 27
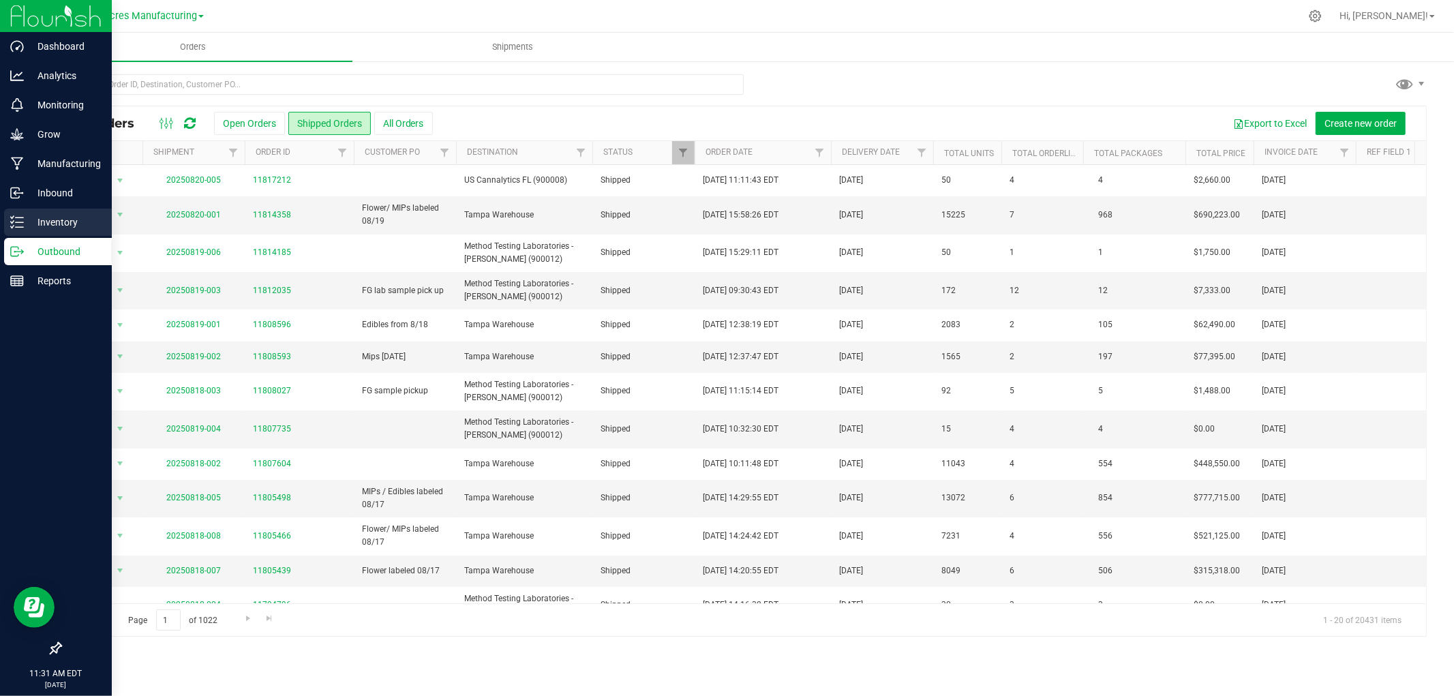
click at [30, 230] on div "Inventory" at bounding box center [58, 222] width 108 height 27
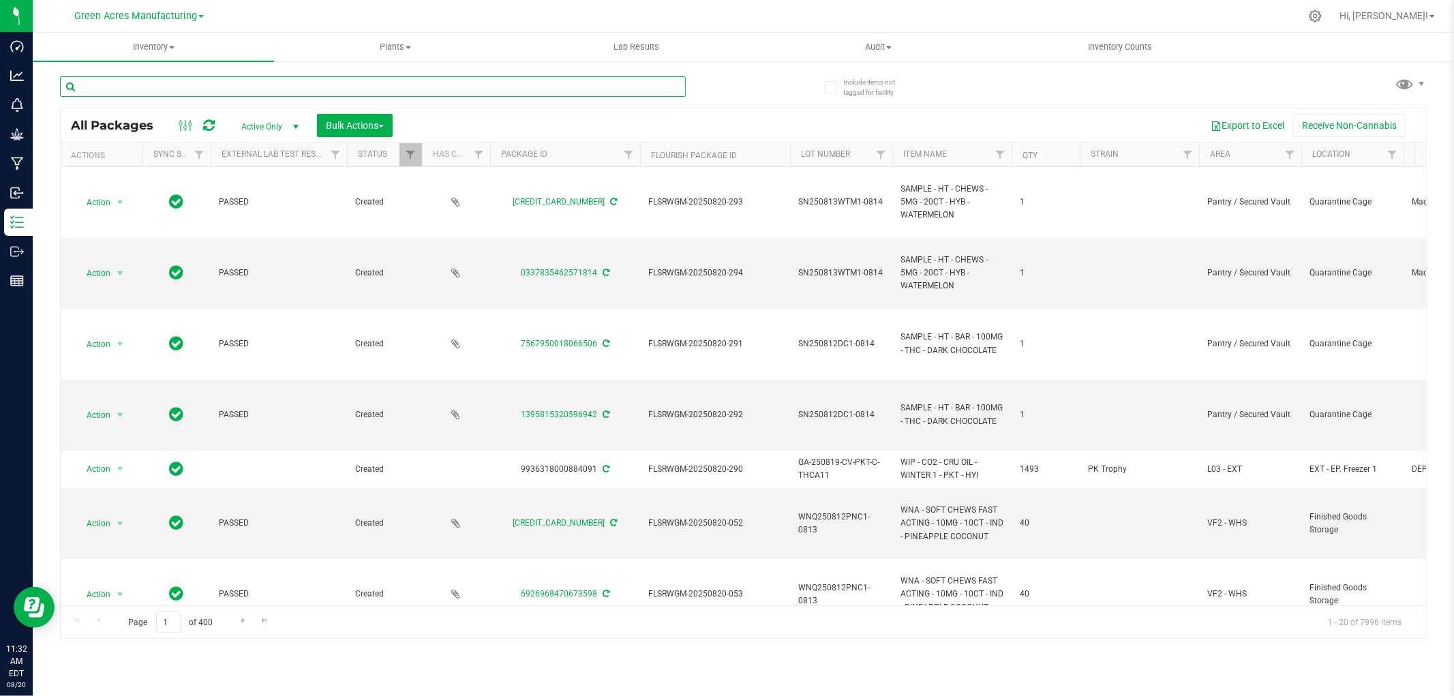
click at [256, 89] on input "text" at bounding box center [373, 86] width 626 height 20
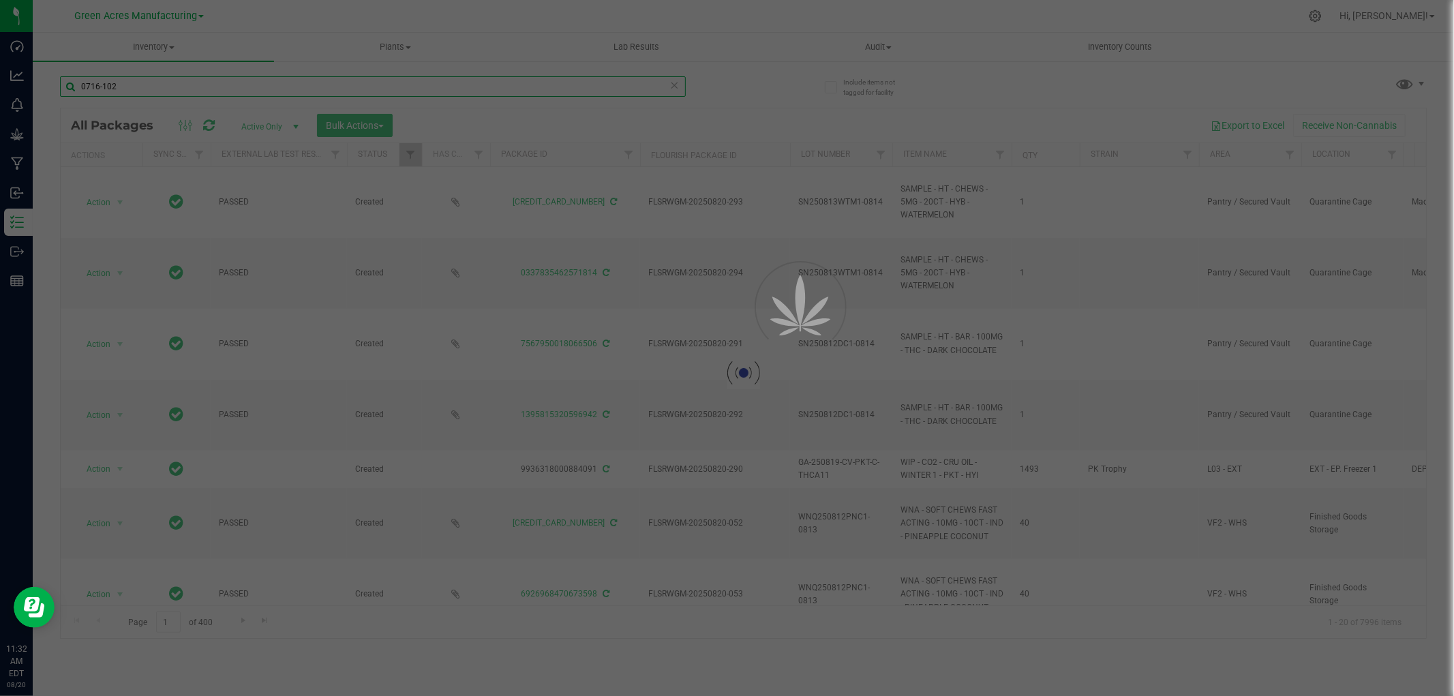
type input "0716-102"
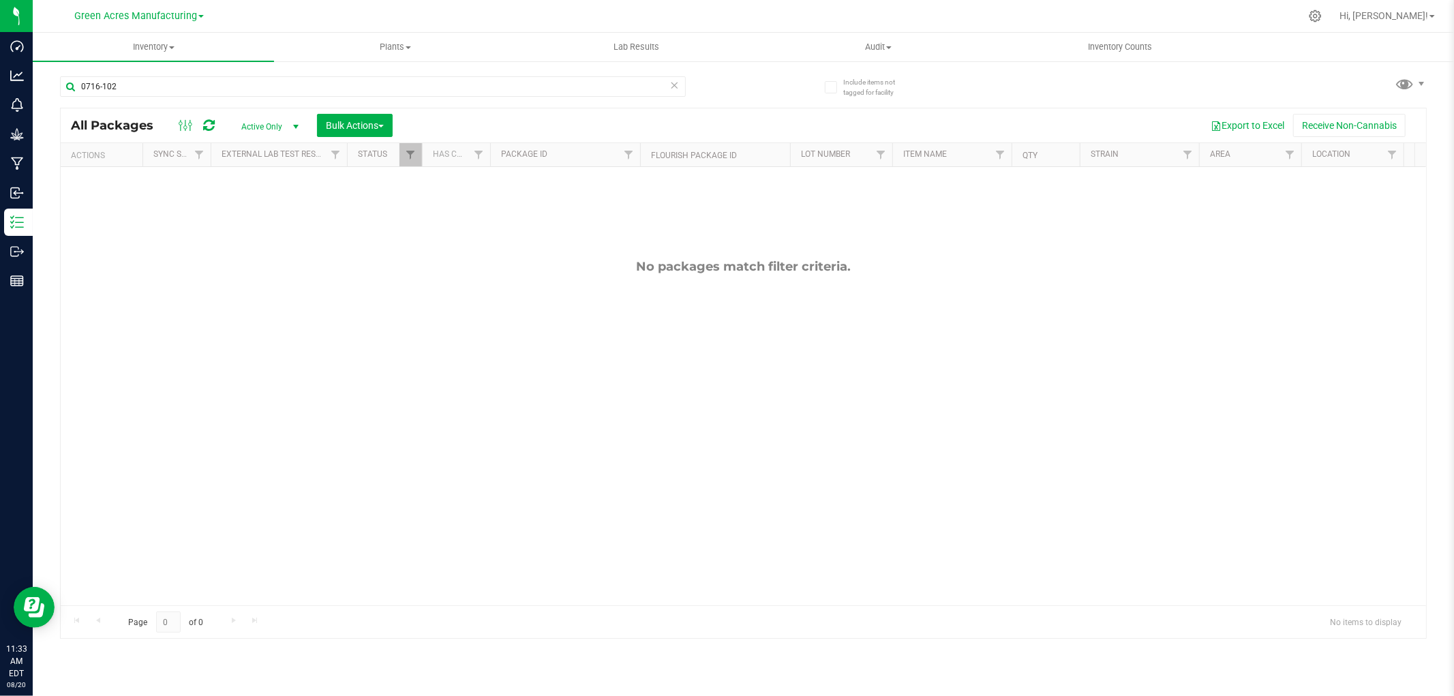
click at [286, 121] on span "Active Only" at bounding box center [267, 126] width 75 height 19
click at [252, 206] on li "All" at bounding box center [267, 210] width 74 height 20
click at [180, 15] on span "Green Acres Manufacturing" at bounding box center [135, 16] width 123 height 12
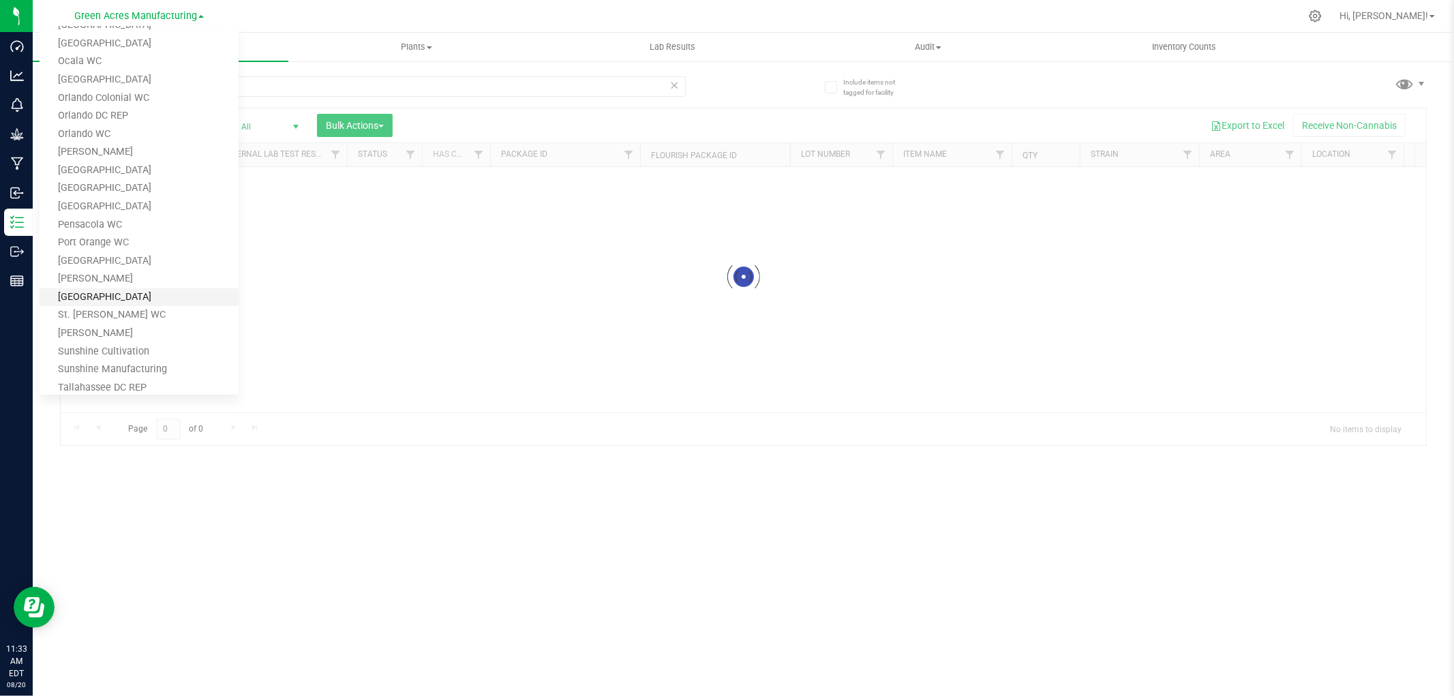
scroll to position [669, 0]
click at [140, 302] on link "Tampa Warehouse" at bounding box center [139, 303] width 199 height 18
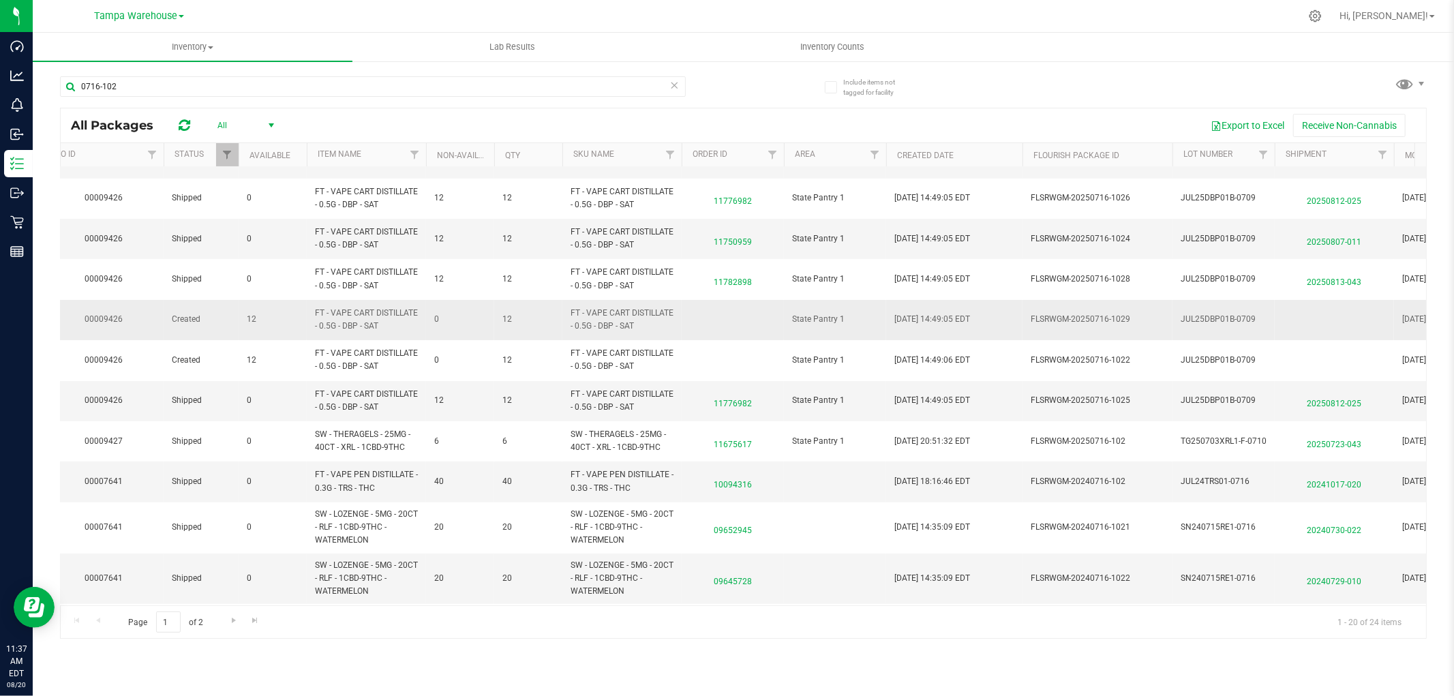
scroll to position [151, 418]
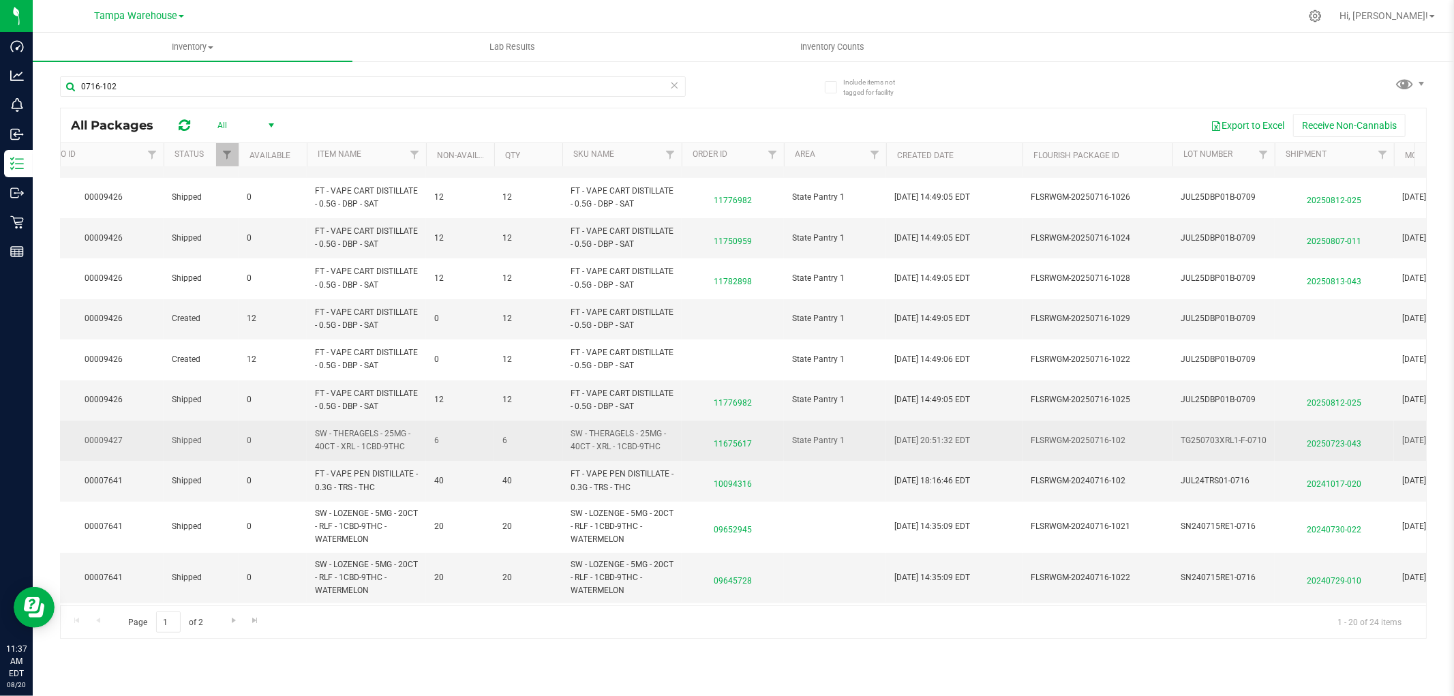
click at [737, 443] on span "11675617" at bounding box center [733, 441] width 86 height 20
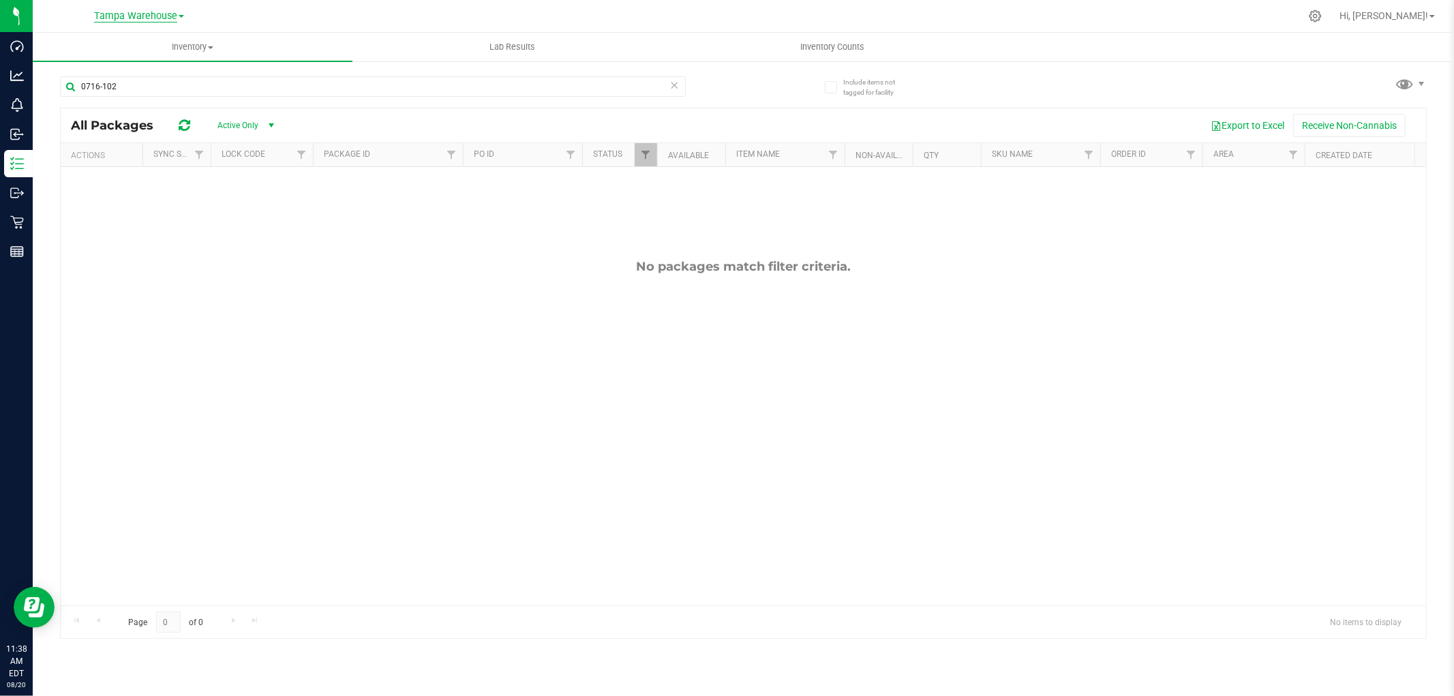
click at [161, 10] on span "Tampa Warehouse" at bounding box center [135, 16] width 83 height 12
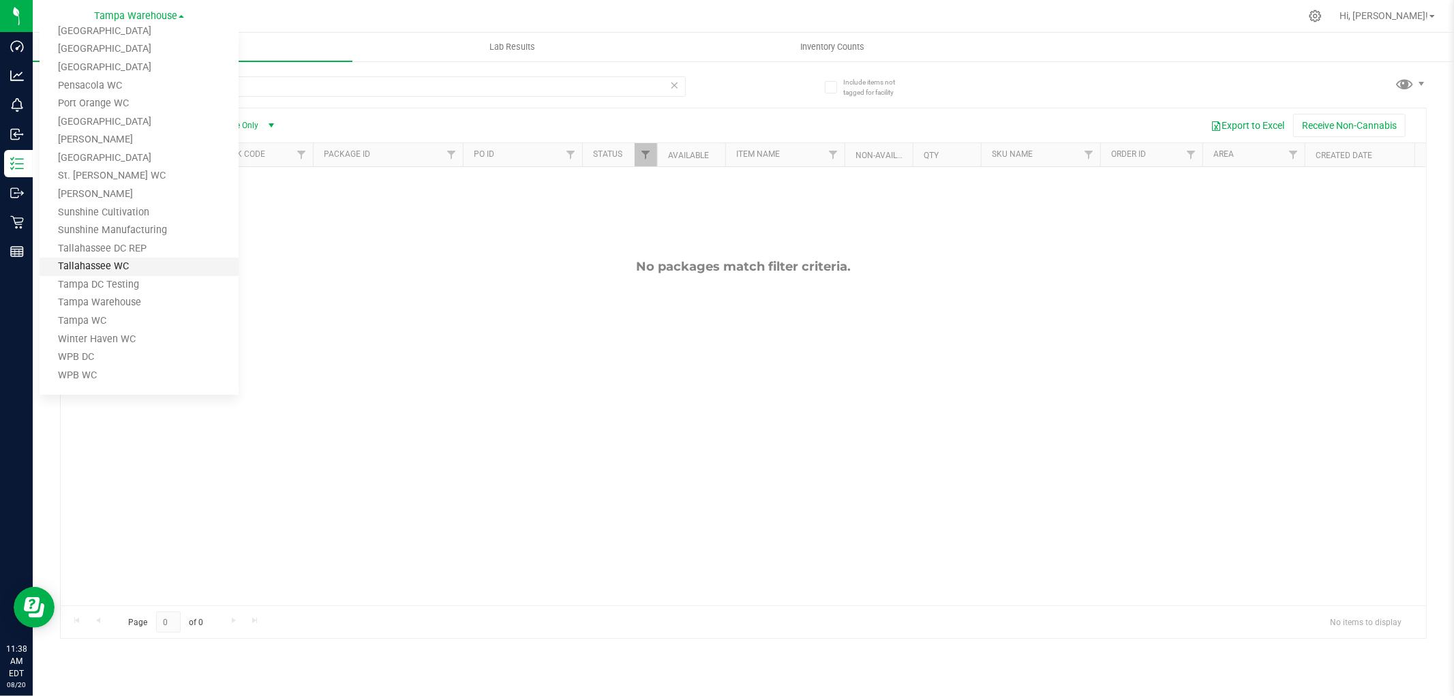
click at [119, 266] on link "Tallahassee WC" at bounding box center [139, 267] width 199 height 18
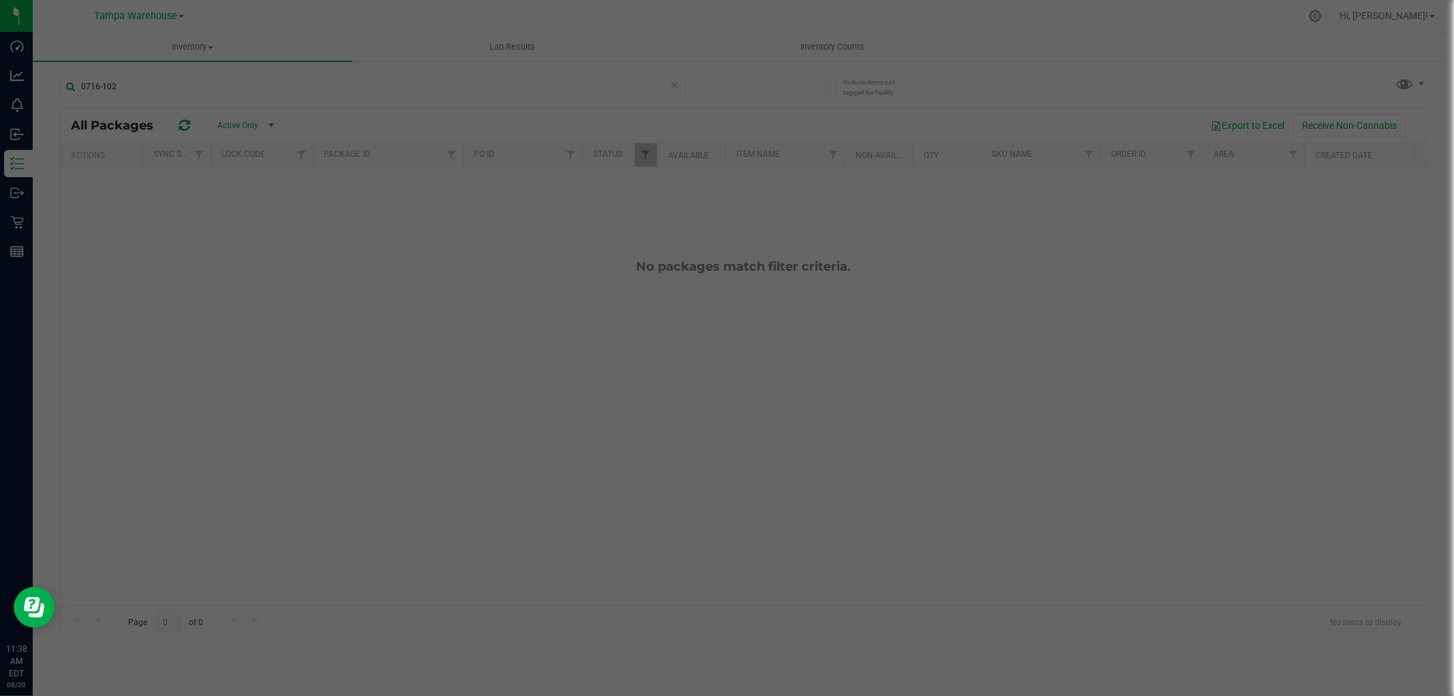
click at [134, 89] on div at bounding box center [727, 348] width 1454 height 696
click at [134, 87] on div at bounding box center [727, 348] width 1454 height 696
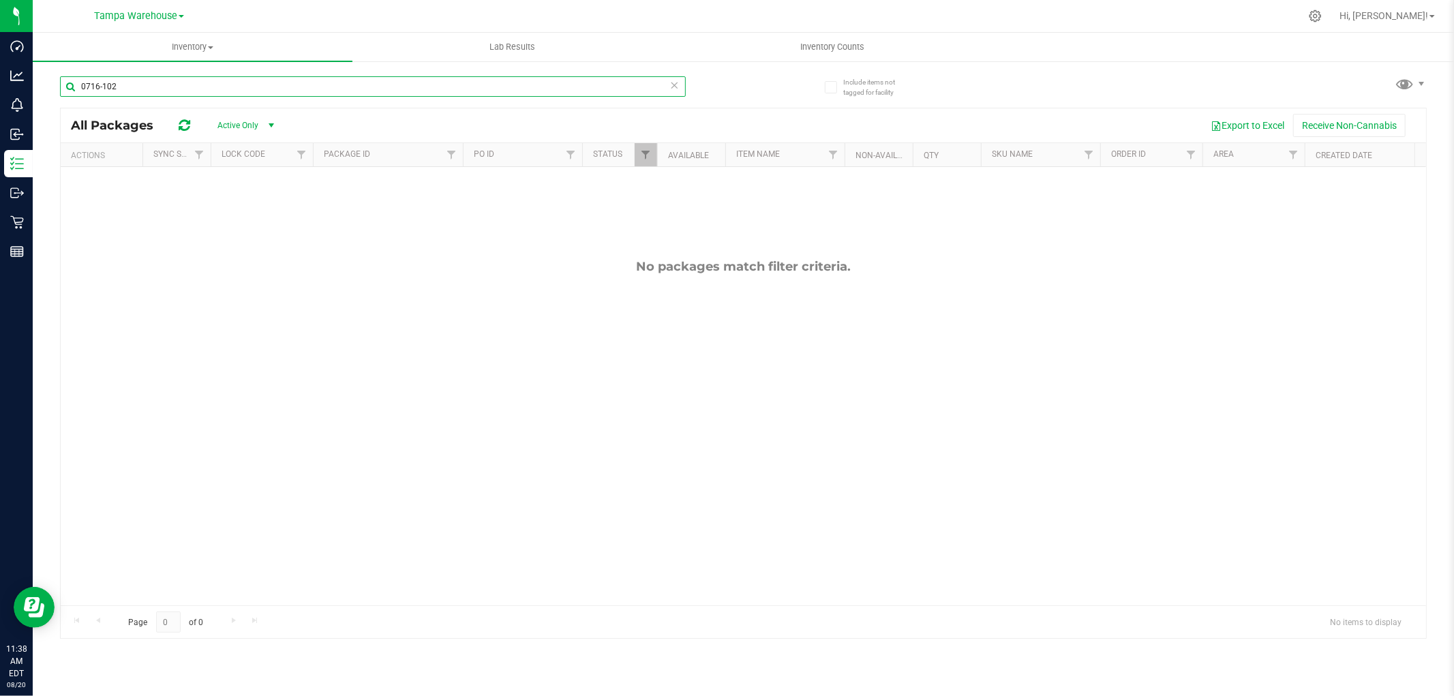
click at [177, 83] on input "0716-102" at bounding box center [373, 86] width 626 height 20
click at [224, 127] on span "Active Only" at bounding box center [242, 125] width 75 height 19
click at [233, 209] on li "All" at bounding box center [243, 209] width 74 height 20
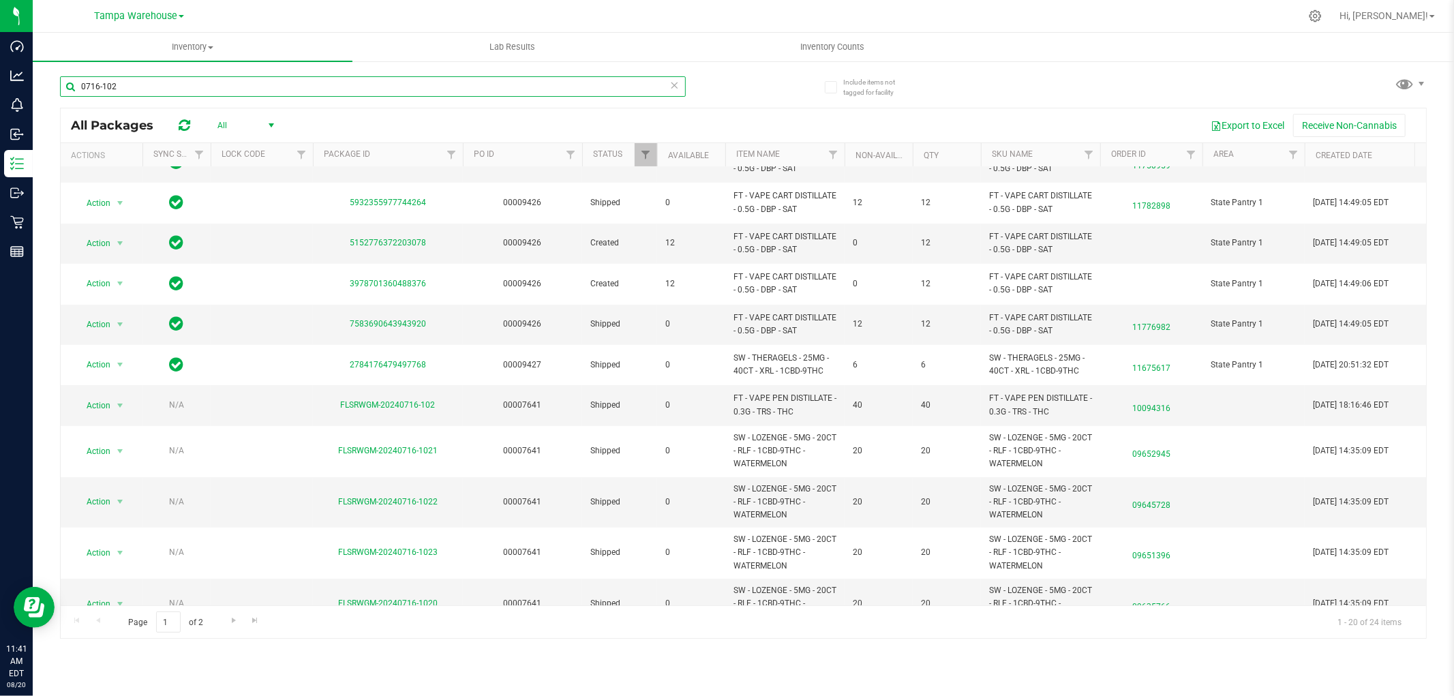
drag, startPoint x: 91, startPoint y: 85, endPoint x: 98, endPoint y: 82, distance: 7.3
click at [91, 85] on input "0716-102" at bounding box center [373, 86] width 626 height 20
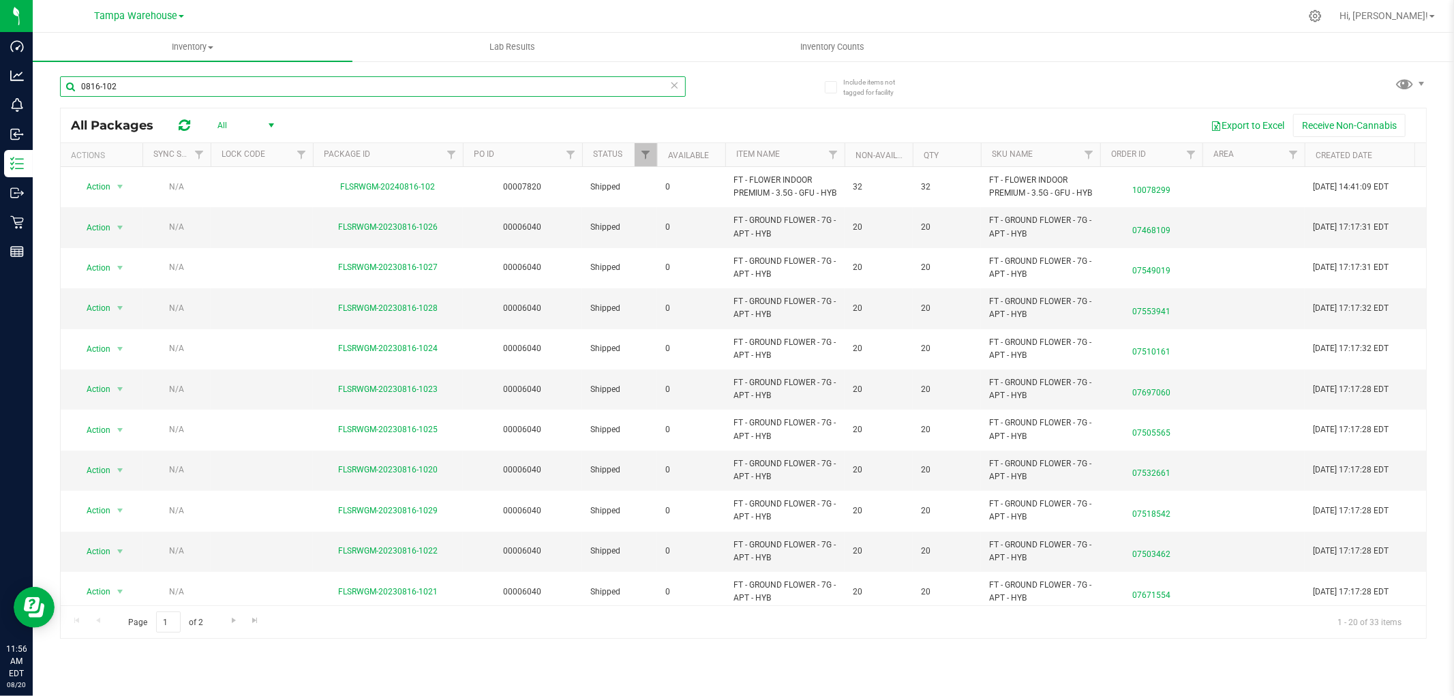
type input "0816-102"
click at [152, 12] on span "Tampa Warehouse" at bounding box center [135, 16] width 83 height 12
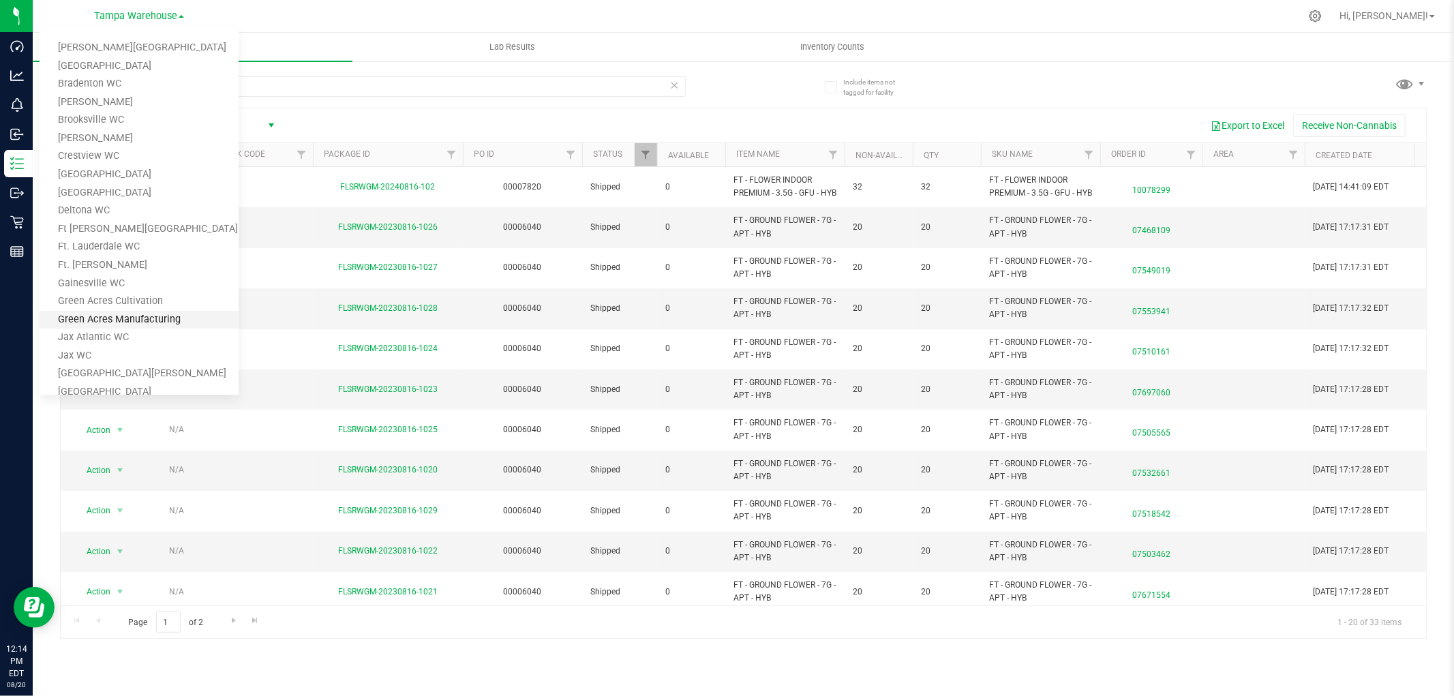
click at [114, 318] on link "Green Acres Manufacturing" at bounding box center [139, 320] width 199 height 18
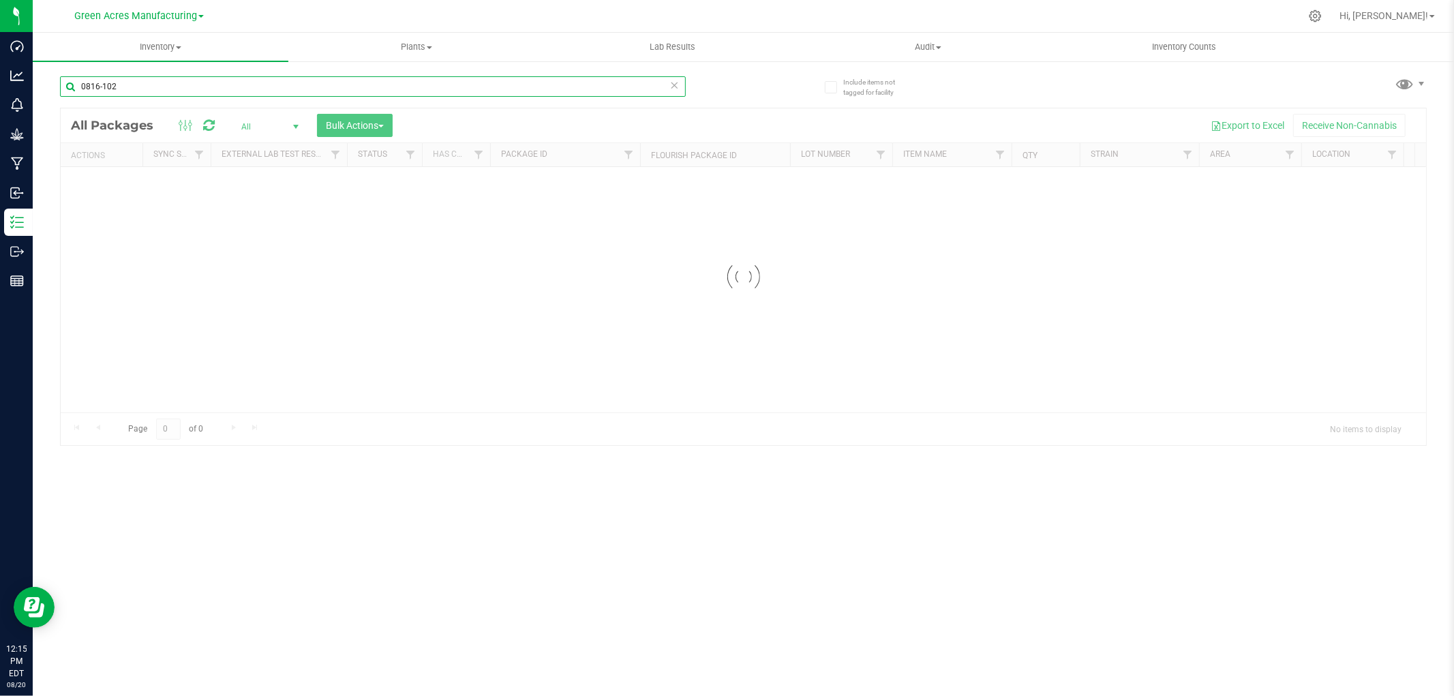
click at [103, 90] on input "0816-102" at bounding box center [373, 86] width 626 height 20
paste input "RE-WX-AUG25IED01-0814"
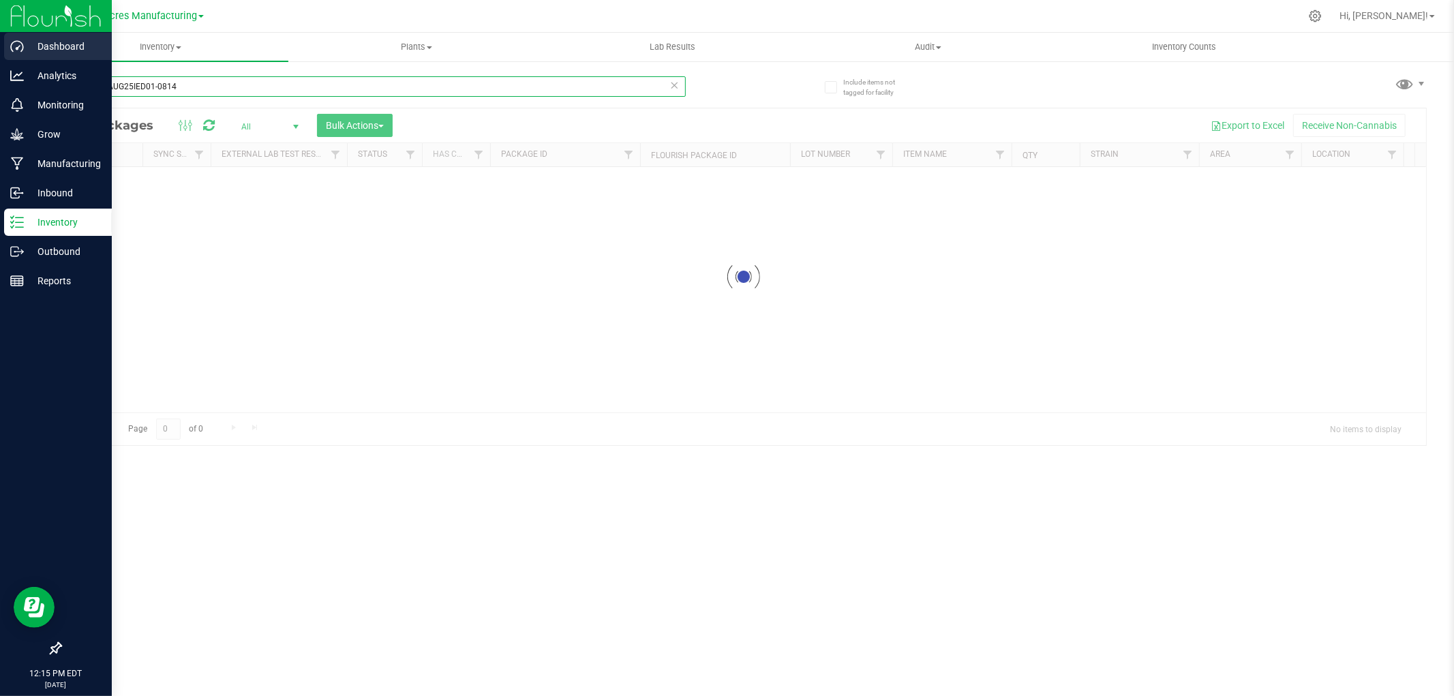
type input "RE-WX-AUG25IED01-0814"
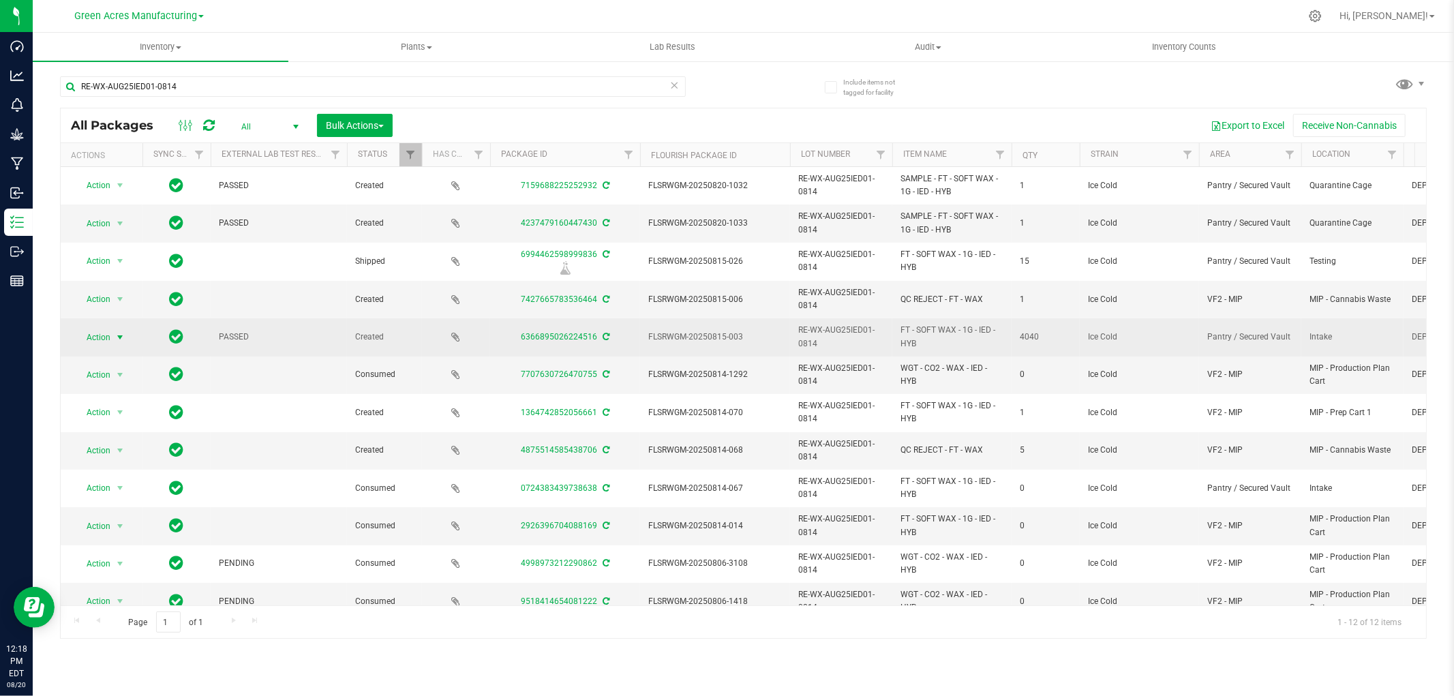
click at [113, 336] on span "select" at bounding box center [120, 337] width 17 height 19
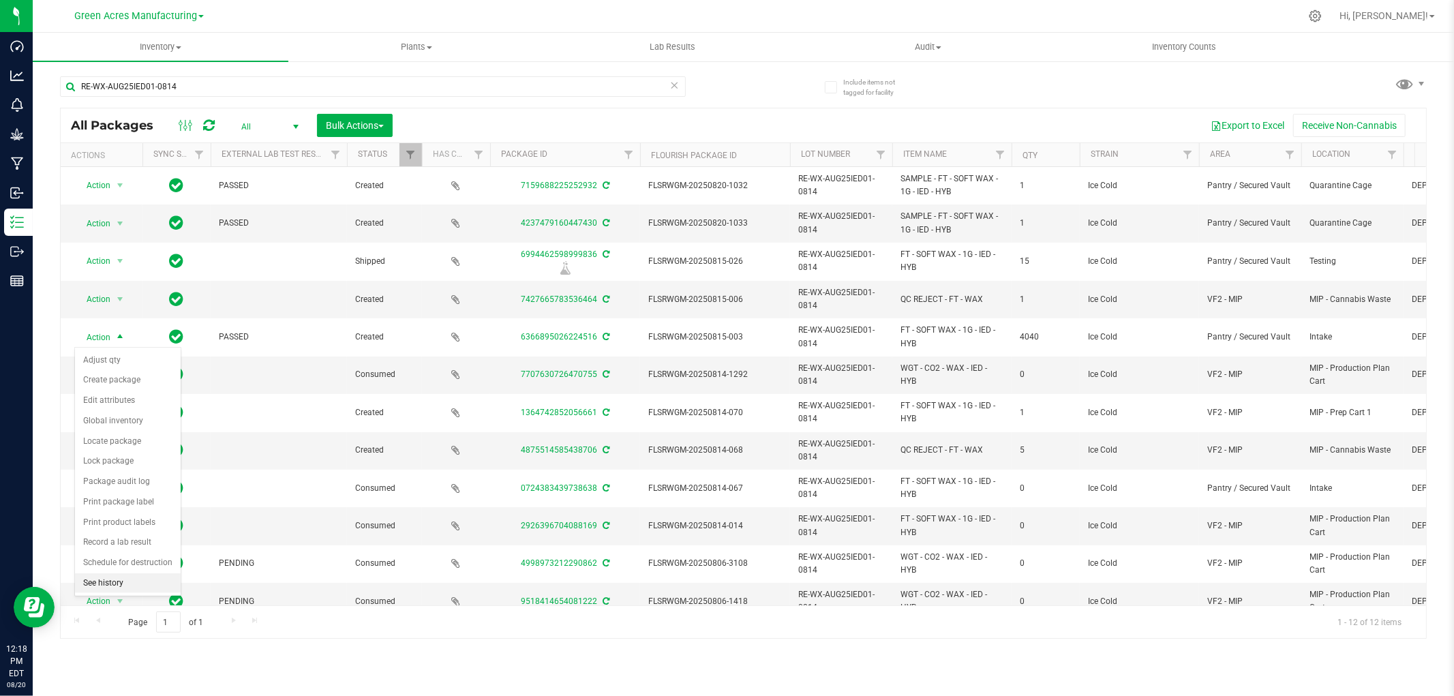
click at [90, 583] on li "See history" at bounding box center [128, 583] width 106 height 20
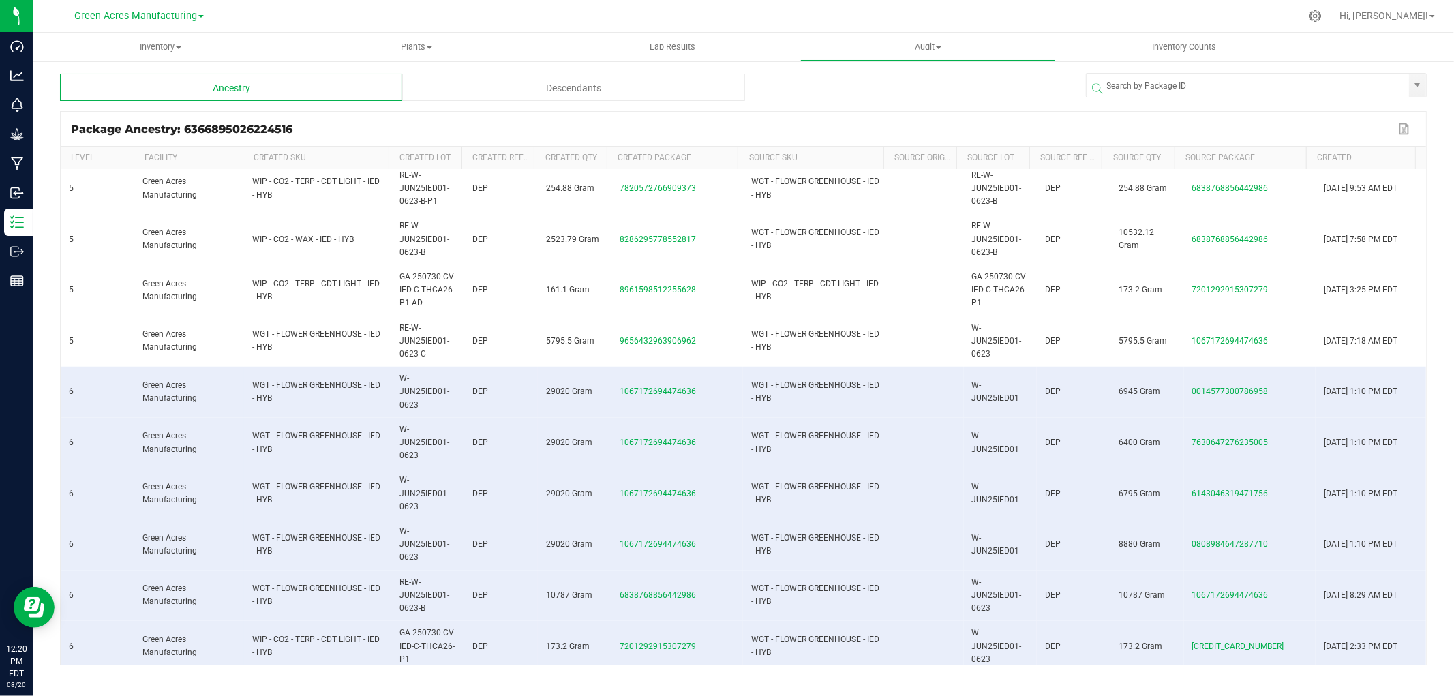
scroll to position [984, 0]
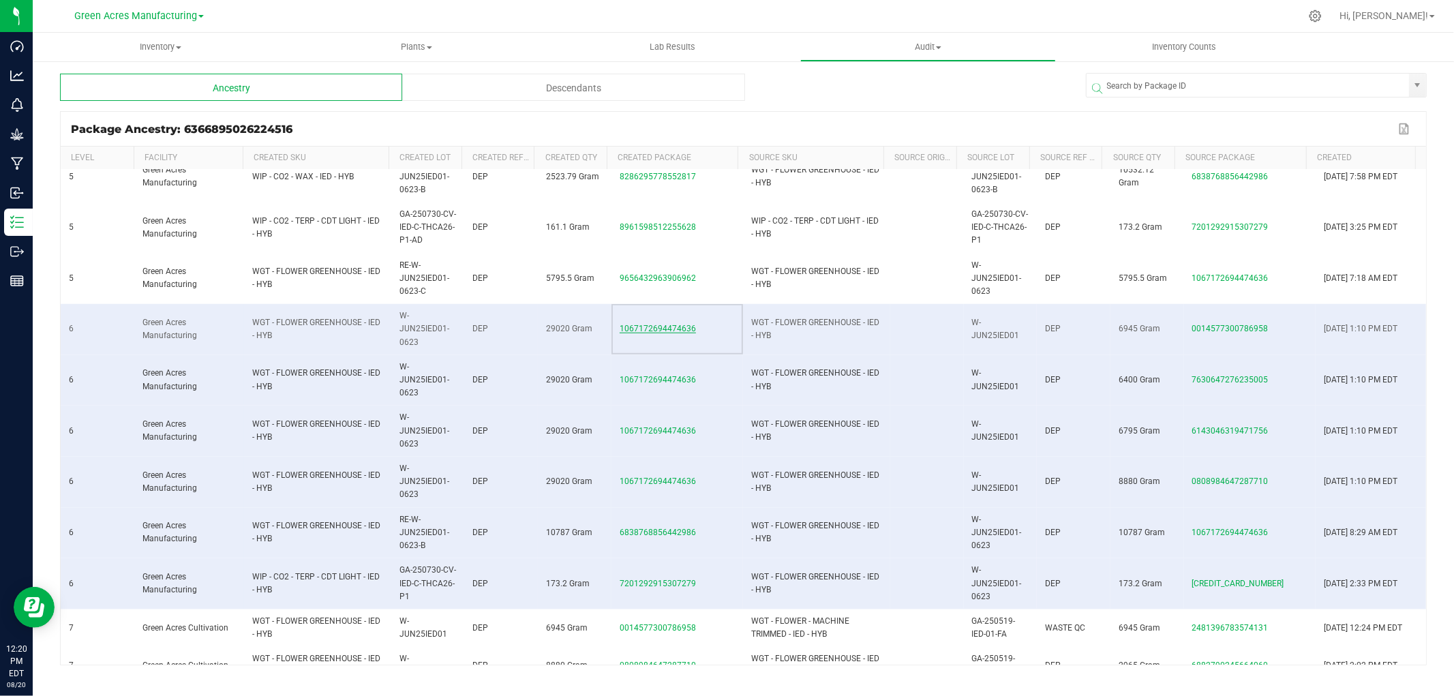
click at [651, 326] on span "1067172694474636" at bounding box center [657, 329] width 76 height 10
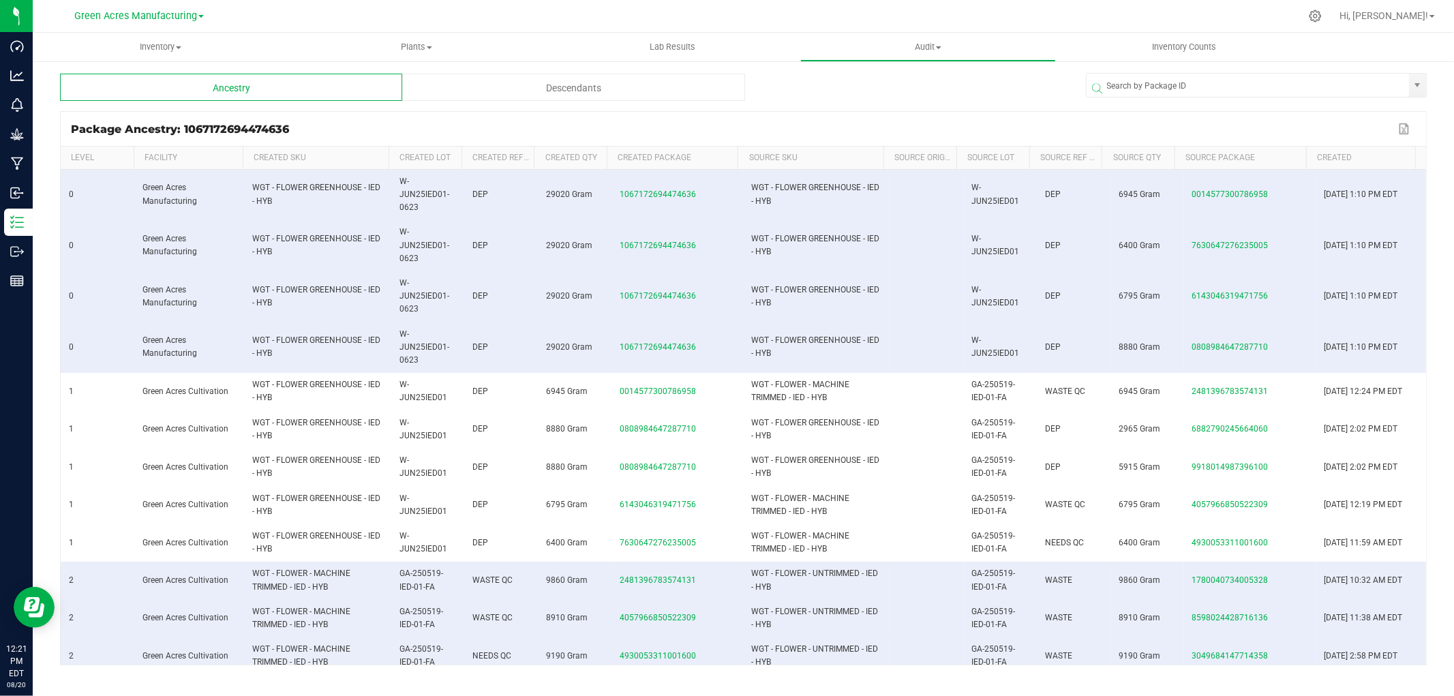
click at [525, 83] on div "Descendants" at bounding box center [573, 87] width 342 height 27
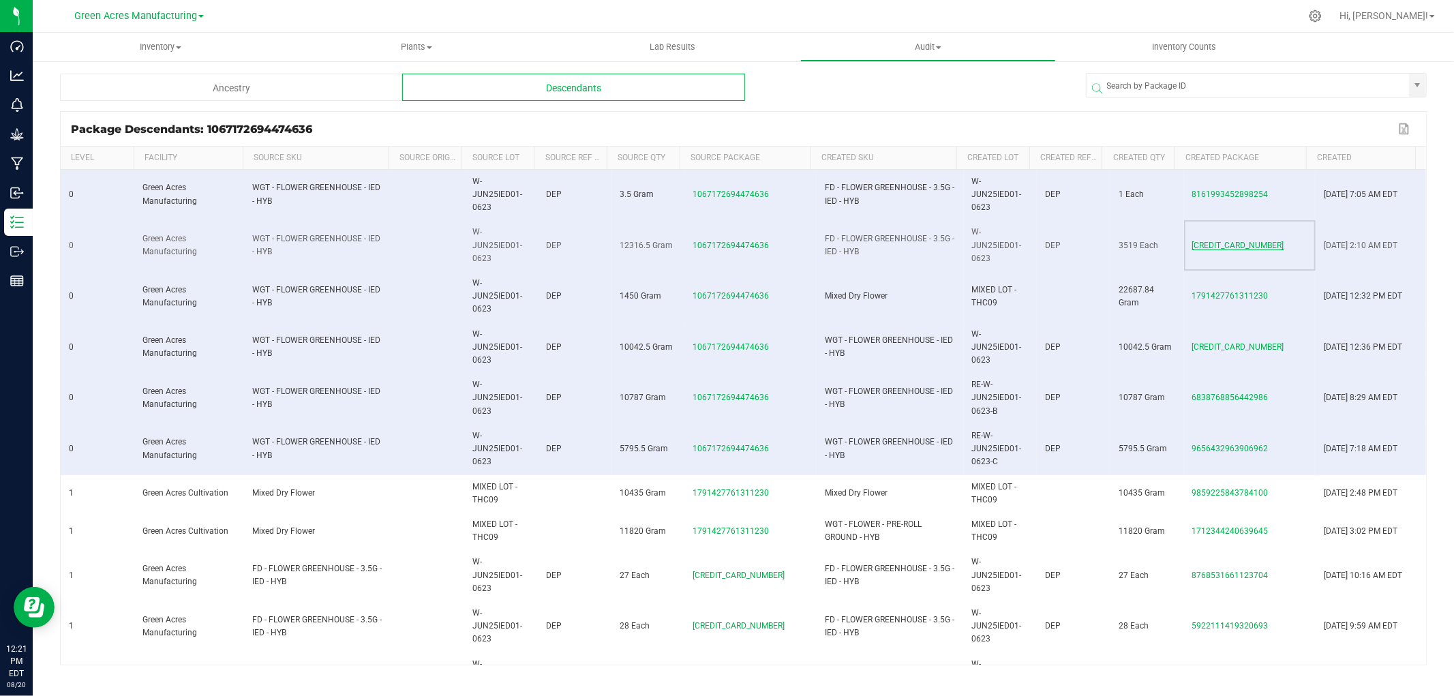
click at [1197, 242] on span "5749887189704781" at bounding box center [1238, 246] width 92 height 10
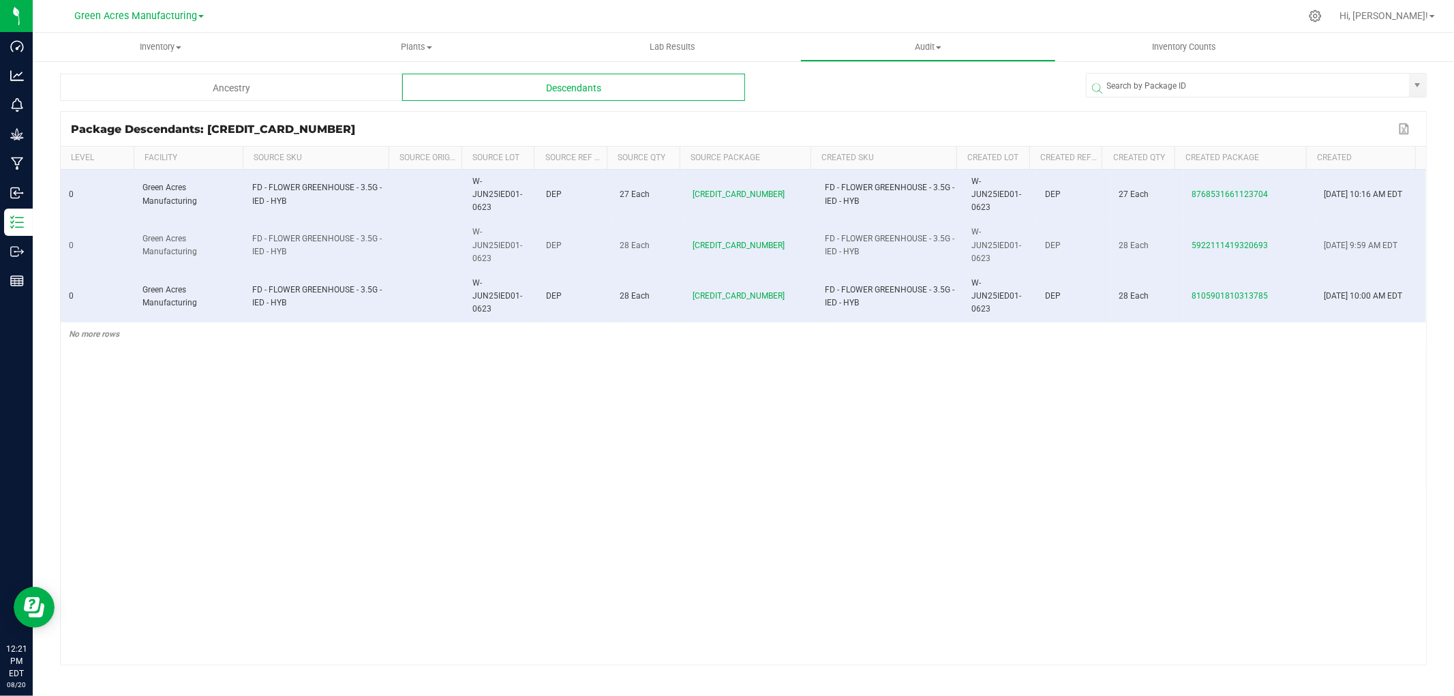
click at [275, 87] on div "Ancestry" at bounding box center [231, 87] width 342 height 27
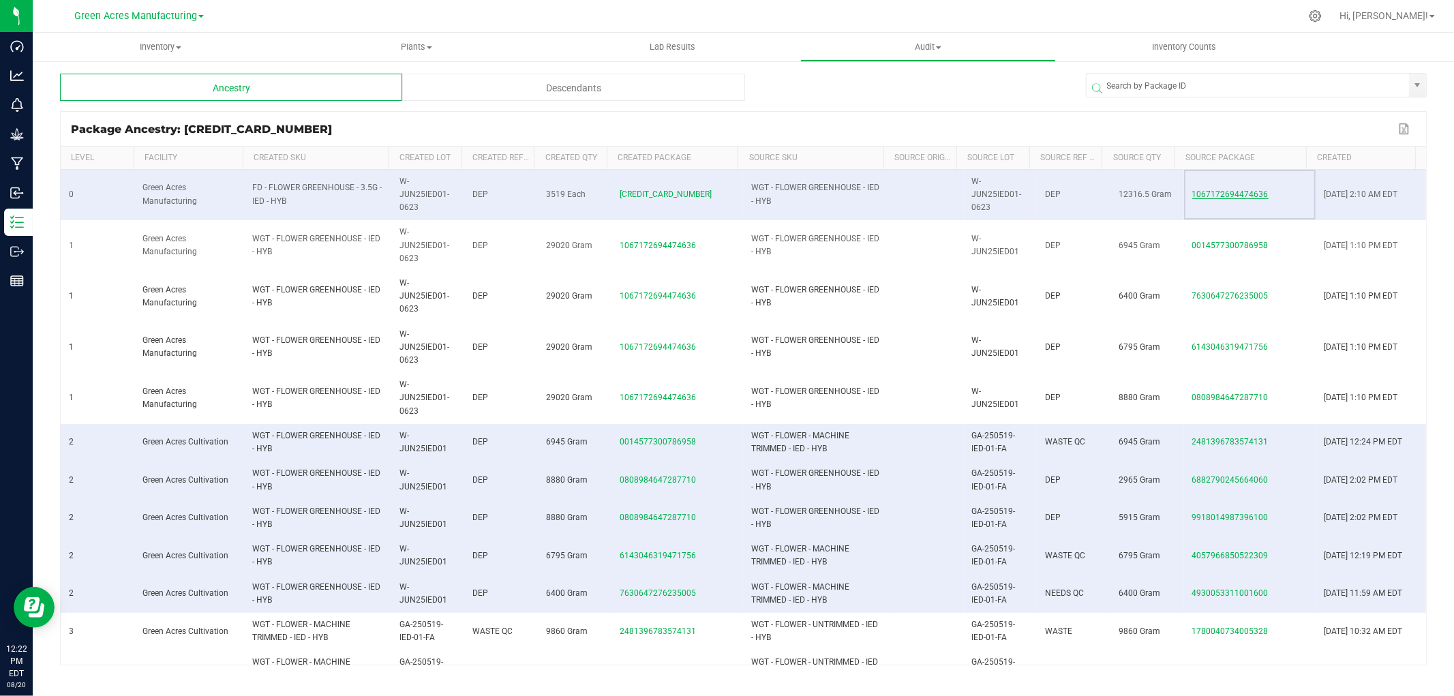
click at [1204, 196] on span "1067172694474636" at bounding box center [1230, 194] width 76 height 10
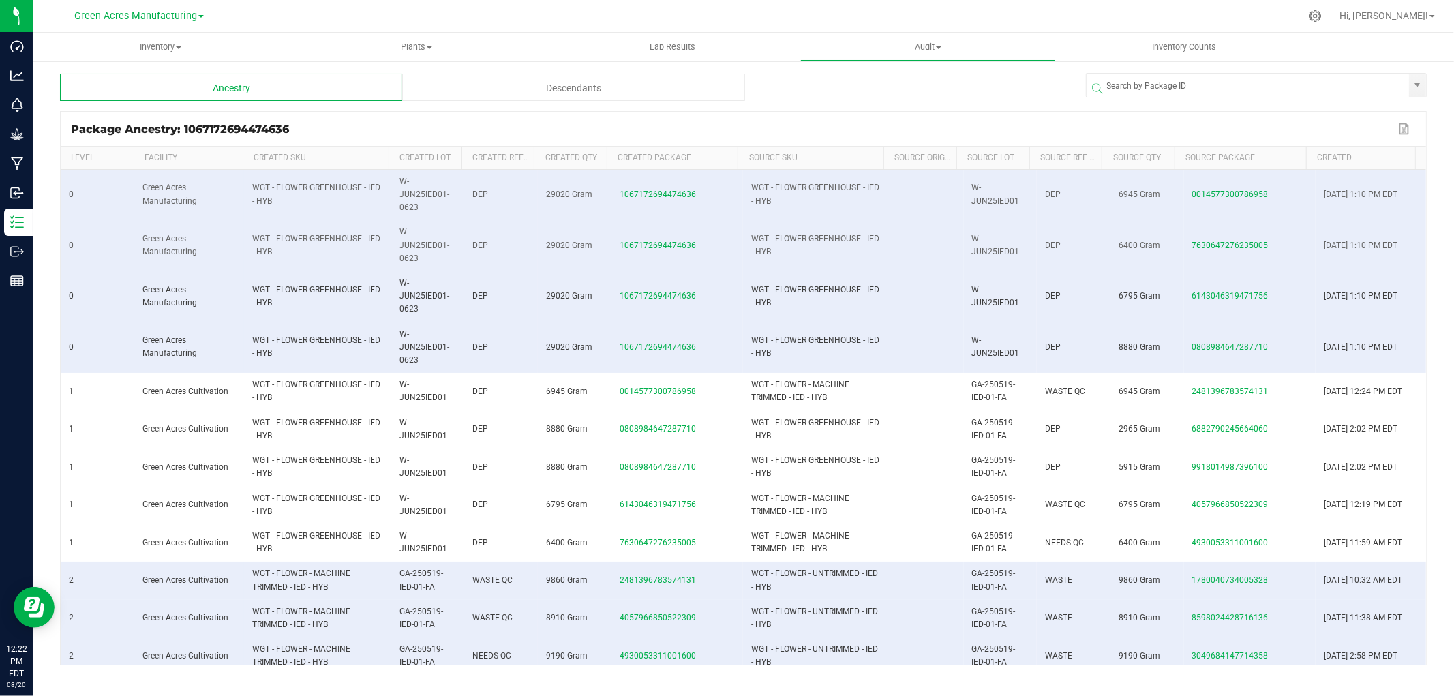
click at [532, 82] on div "Descendants" at bounding box center [573, 87] width 342 height 27
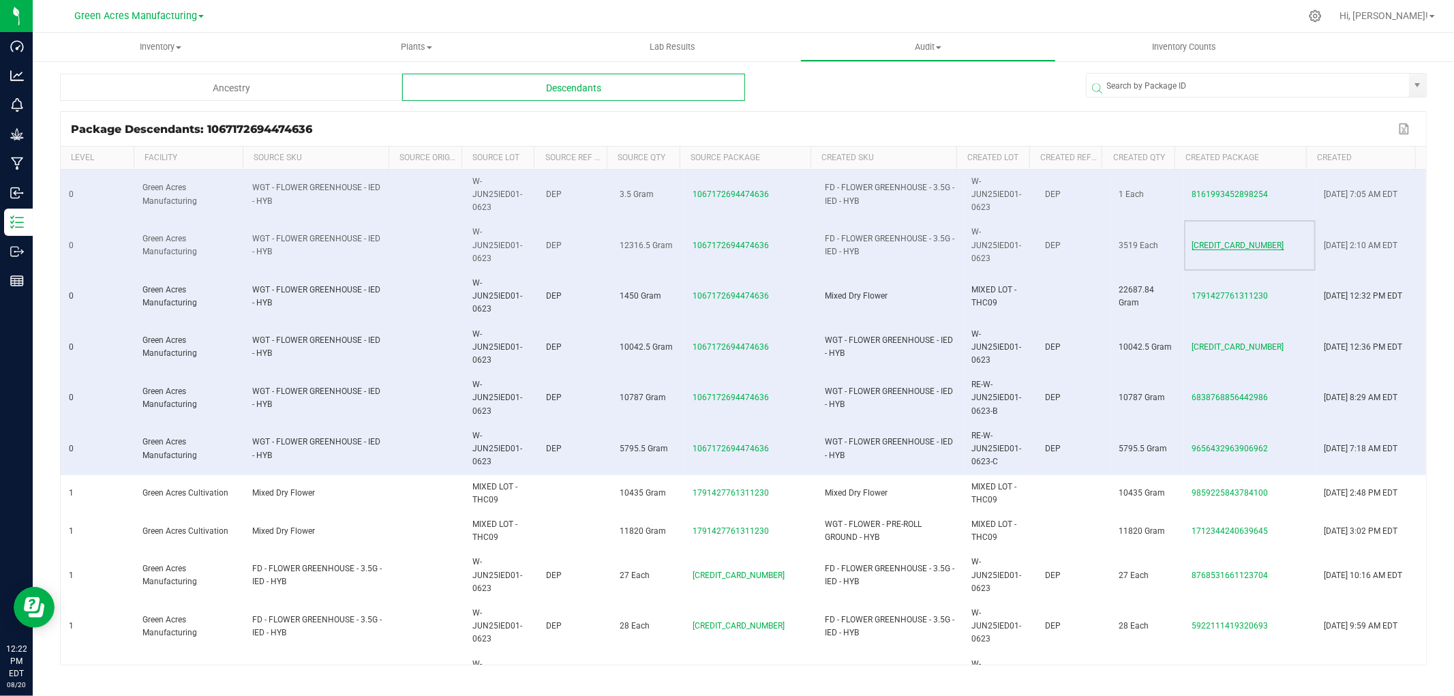
click at [1225, 242] on span "5749887189704781" at bounding box center [1238, 246] width 92 height 10
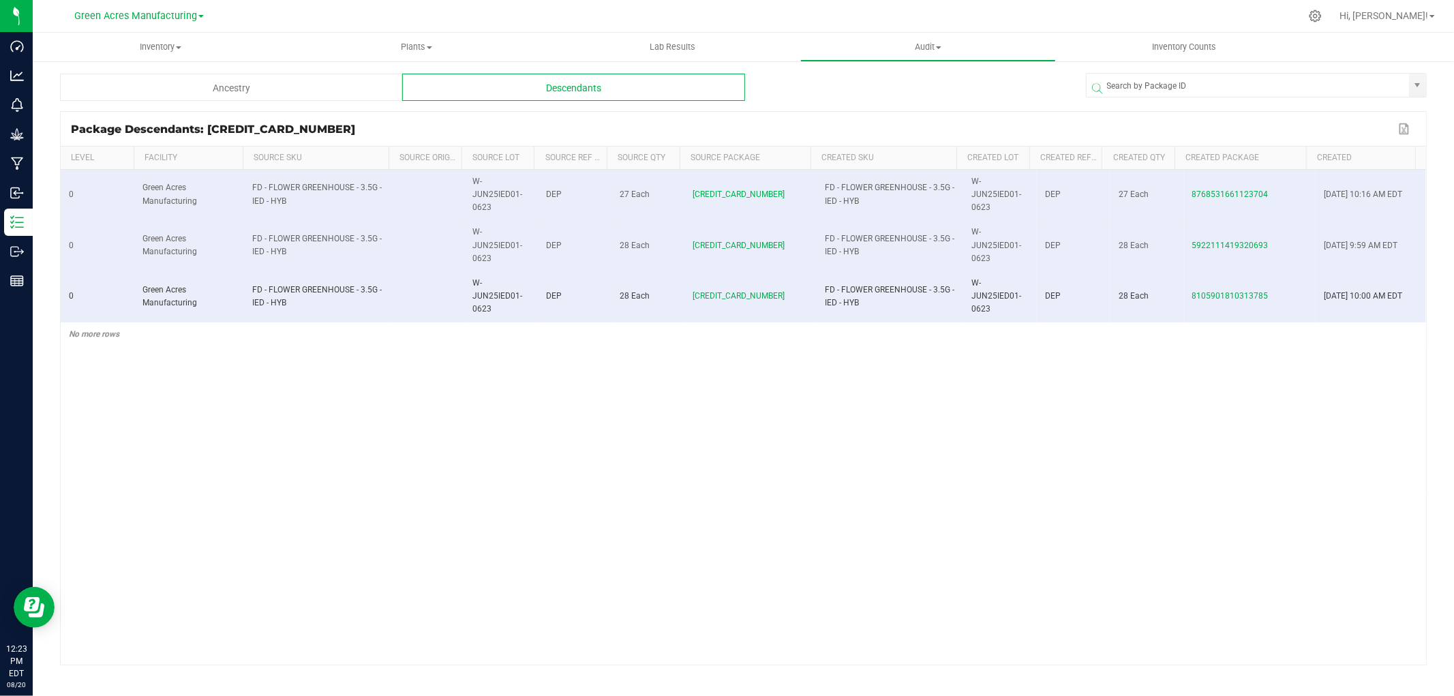
click at [206, 85] on div "Ancestry" at bounding box center [231, 87] width 342 height 27
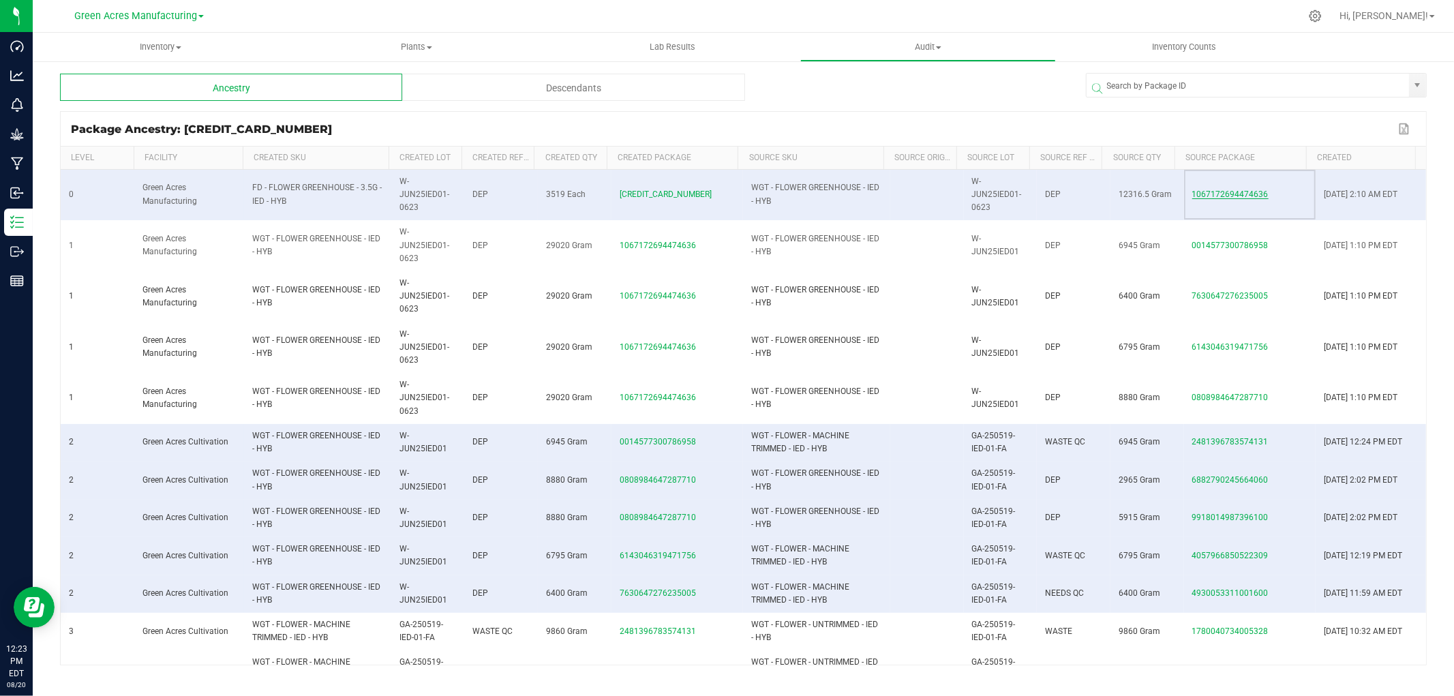
click at [1214, 193] on span "1067172694474636" at bounding box center [1230, 194] width 76 height 10
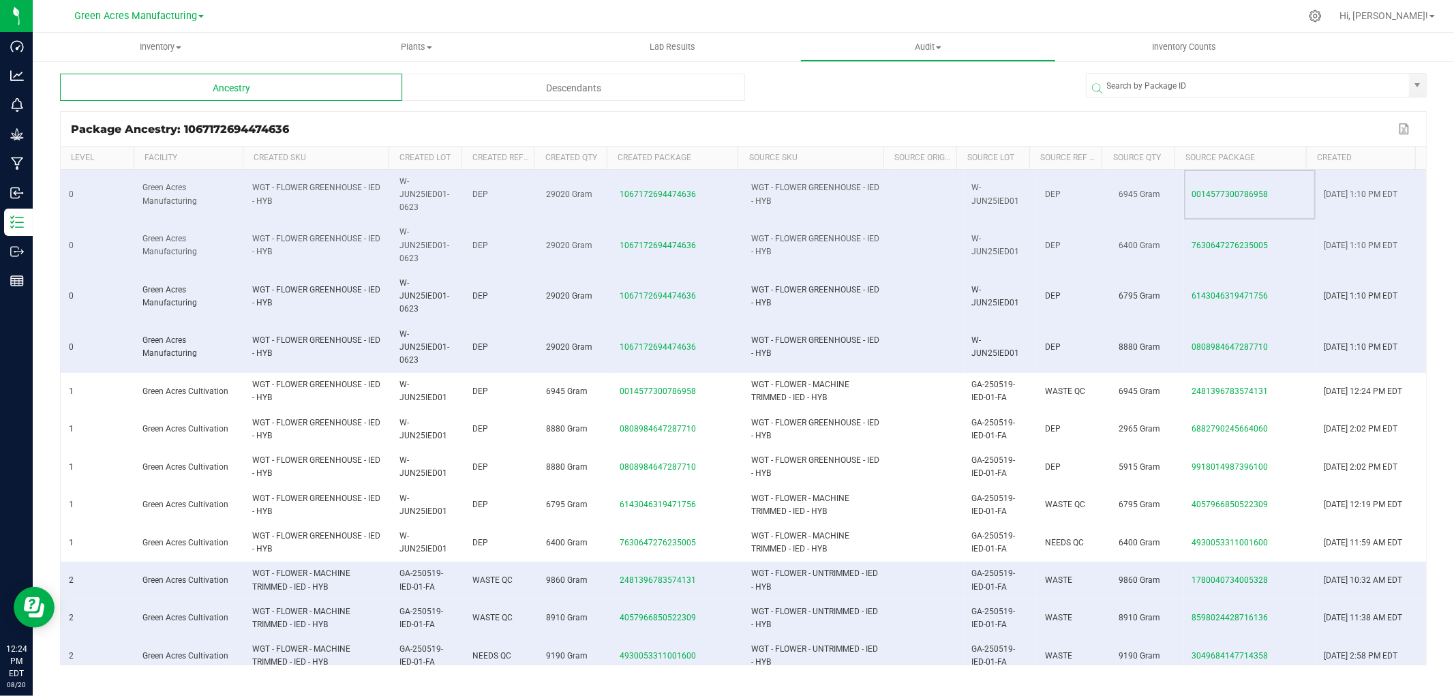
click at [566, 82] on div "Descendants" at bounding box center [573, 87] width 342 height 27
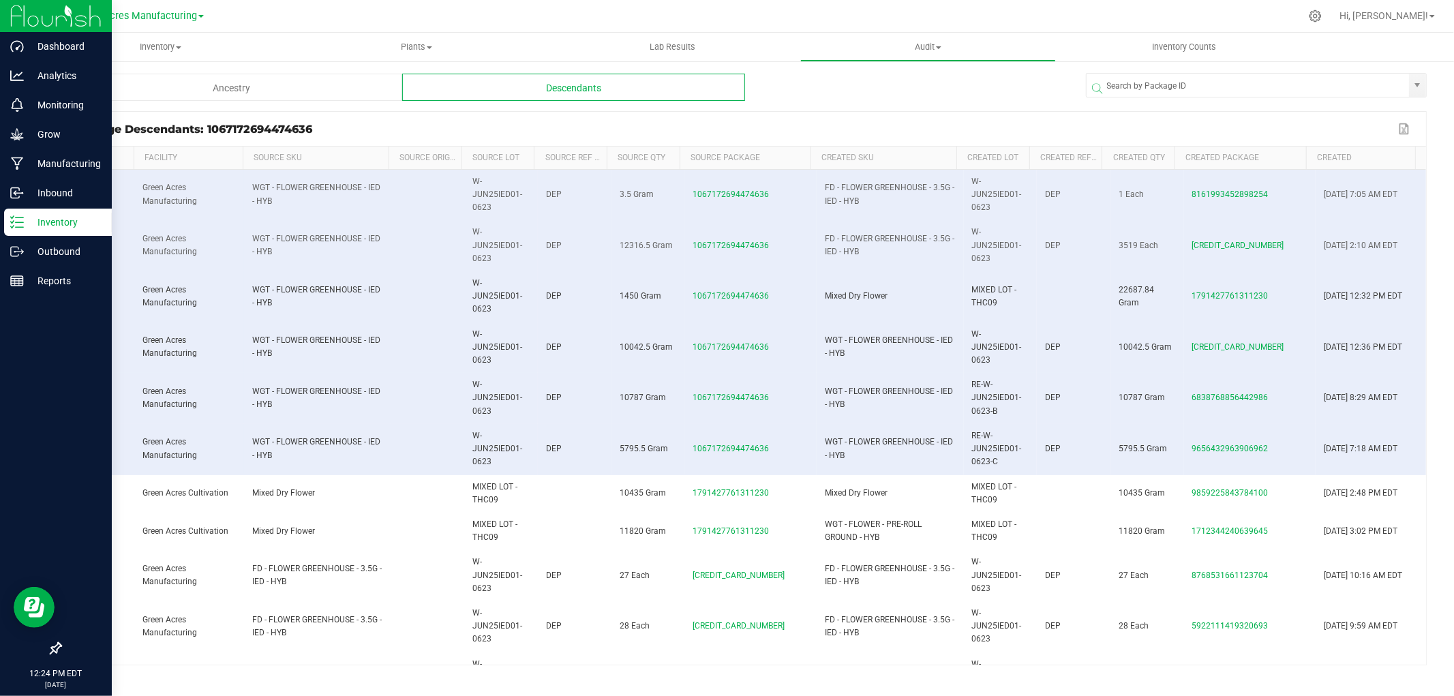
click at [33, 222] on p "Inventory" at bounding box center [65, 222] width 82 height 16
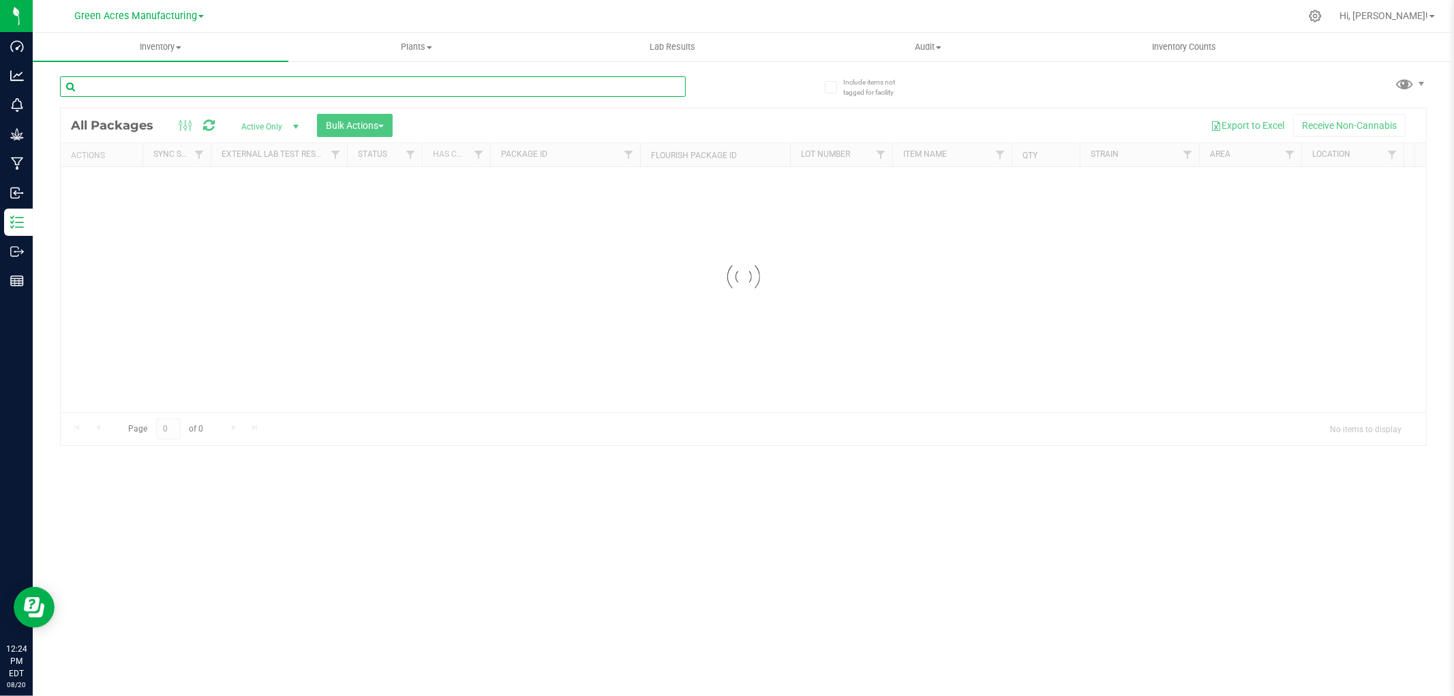
click at [153, 83] on input "text" at bounding box center [373, 86] width 626 height 20
paste input "RE-WX-AUG25IED01-0814"
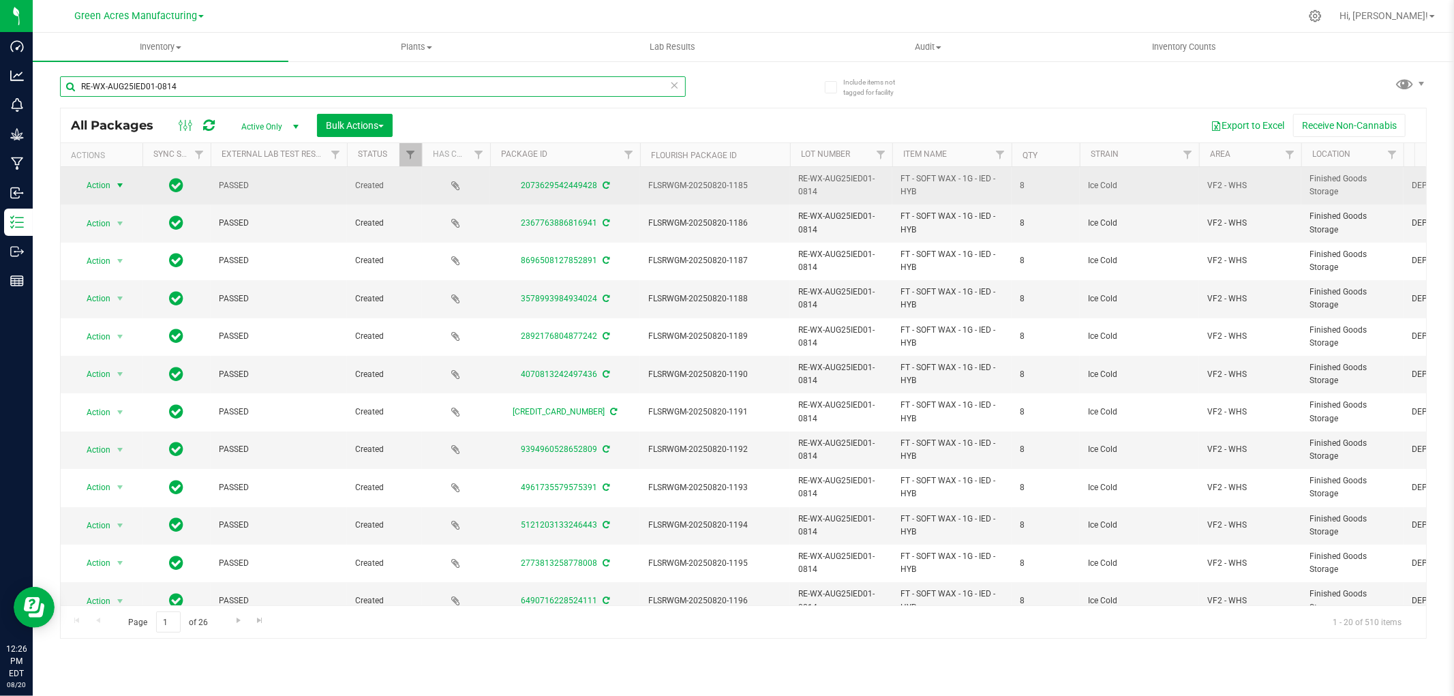
type input "RE-WX-AUG25IED01-0814"
click at [98, 181] on span "Action" at bounding box center [92, 185] width 37 height 19
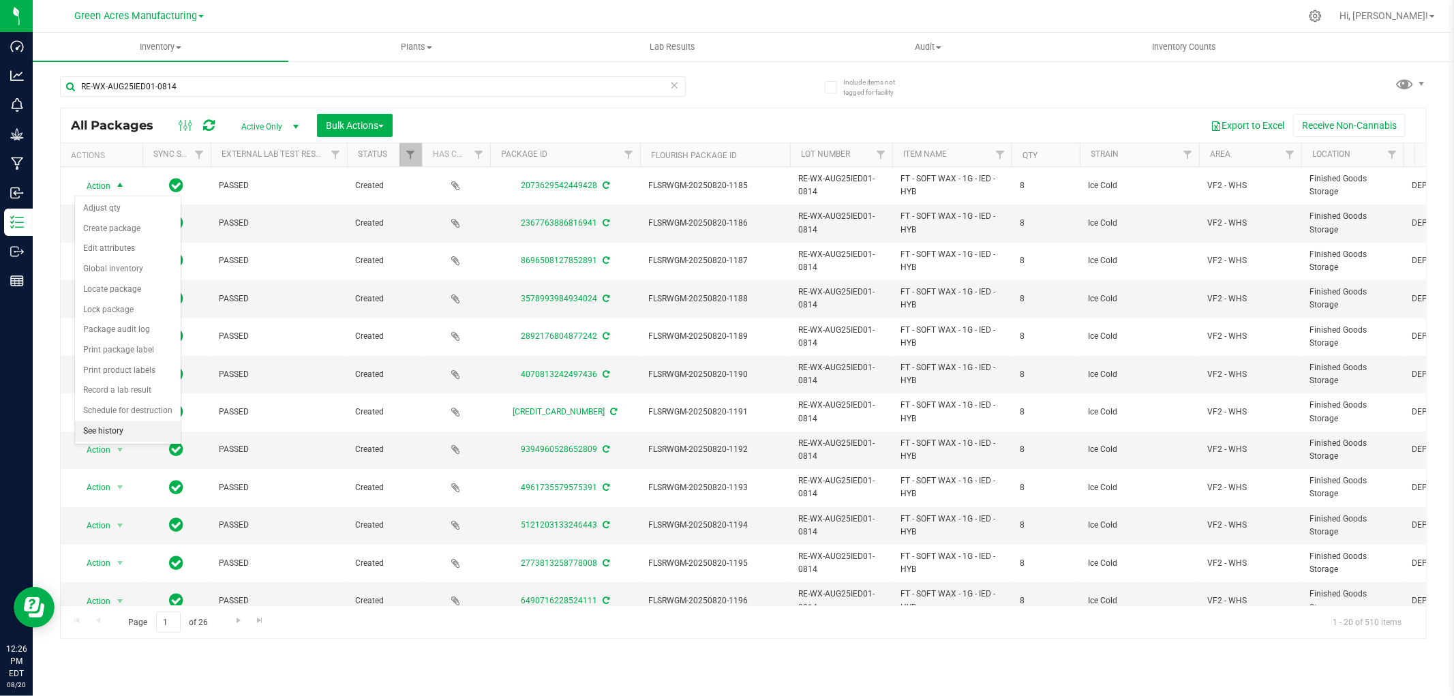
click at [89, 433] on li "See history" at bounding box center [128, 431] width 106 height 20
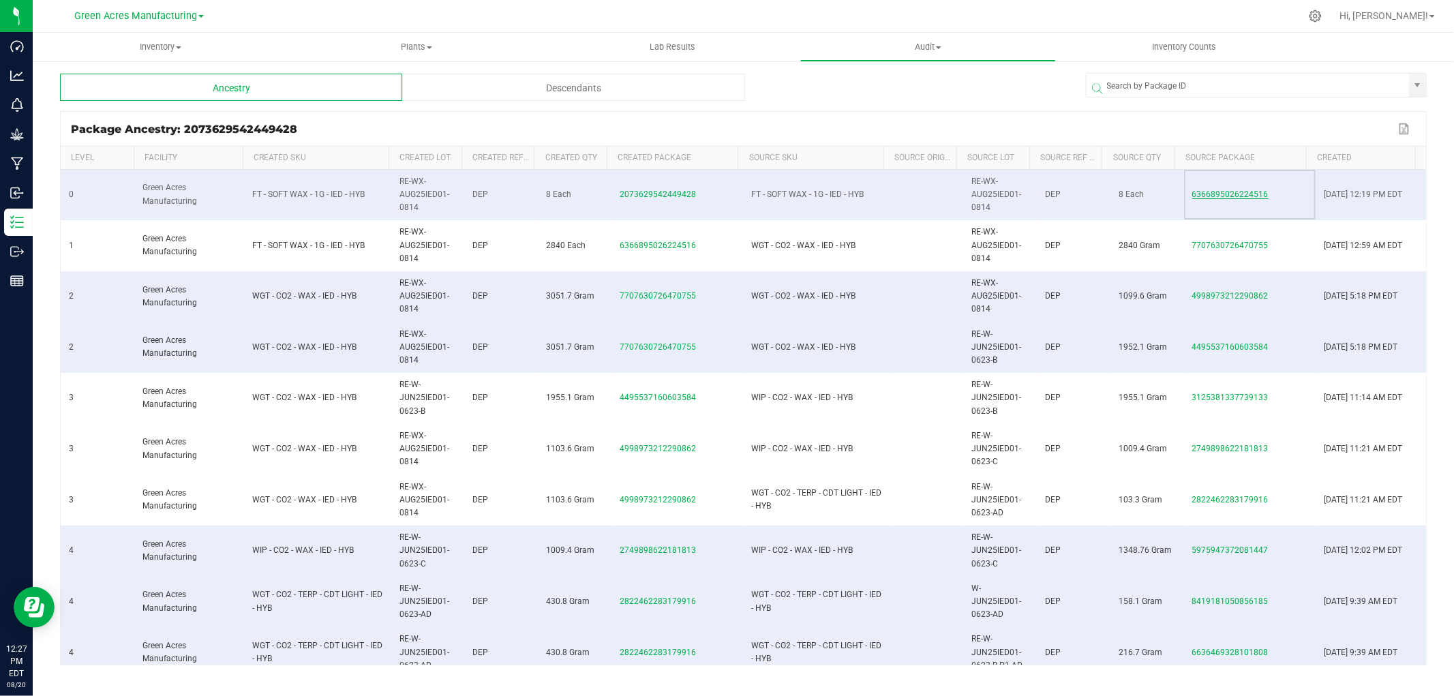
click at [1195, 196] on span "6366895026224516" at bounding box center [1230, 194] width 76 height 10
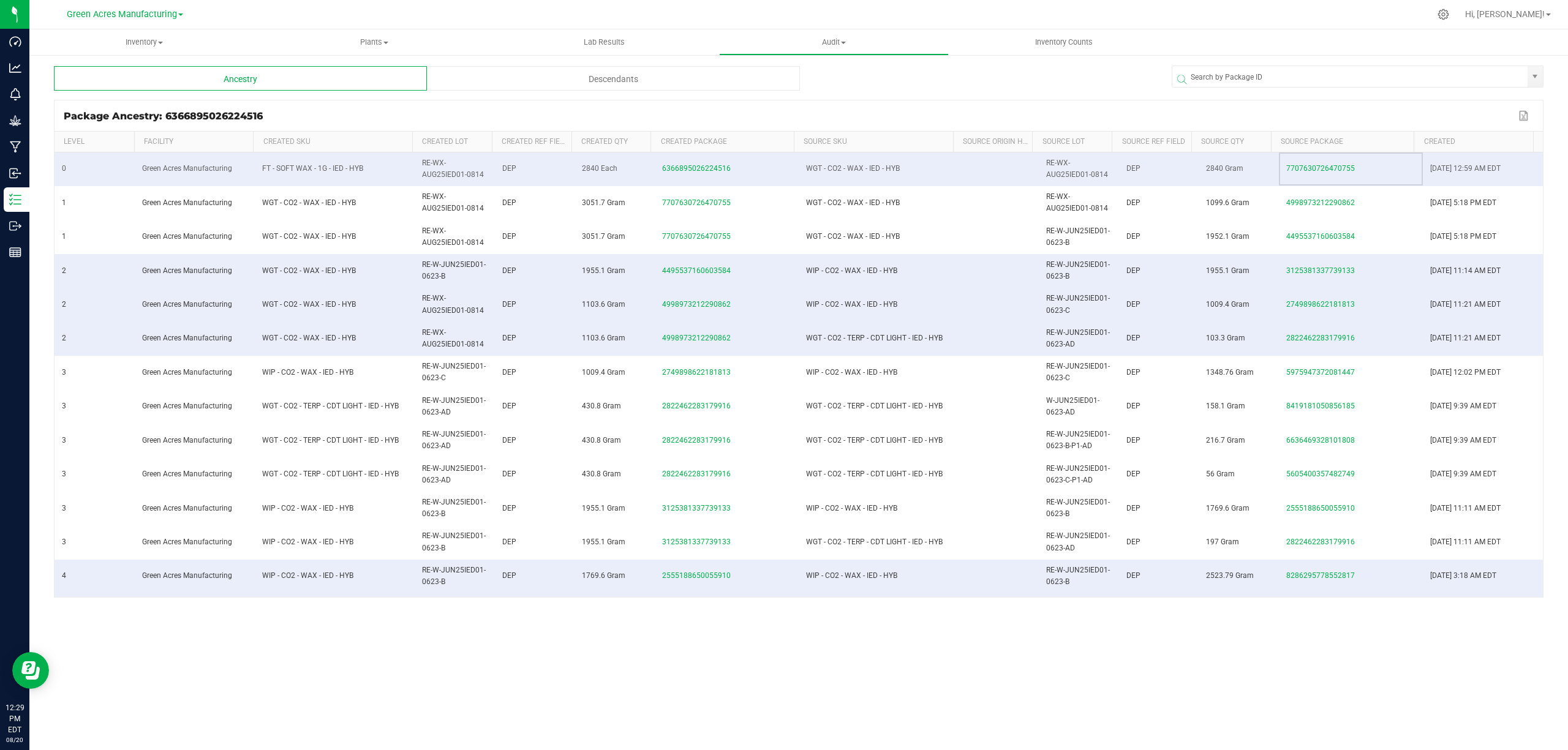
click at [1111, 137] on span at bounding box center [1110, 233] width 4 height 201
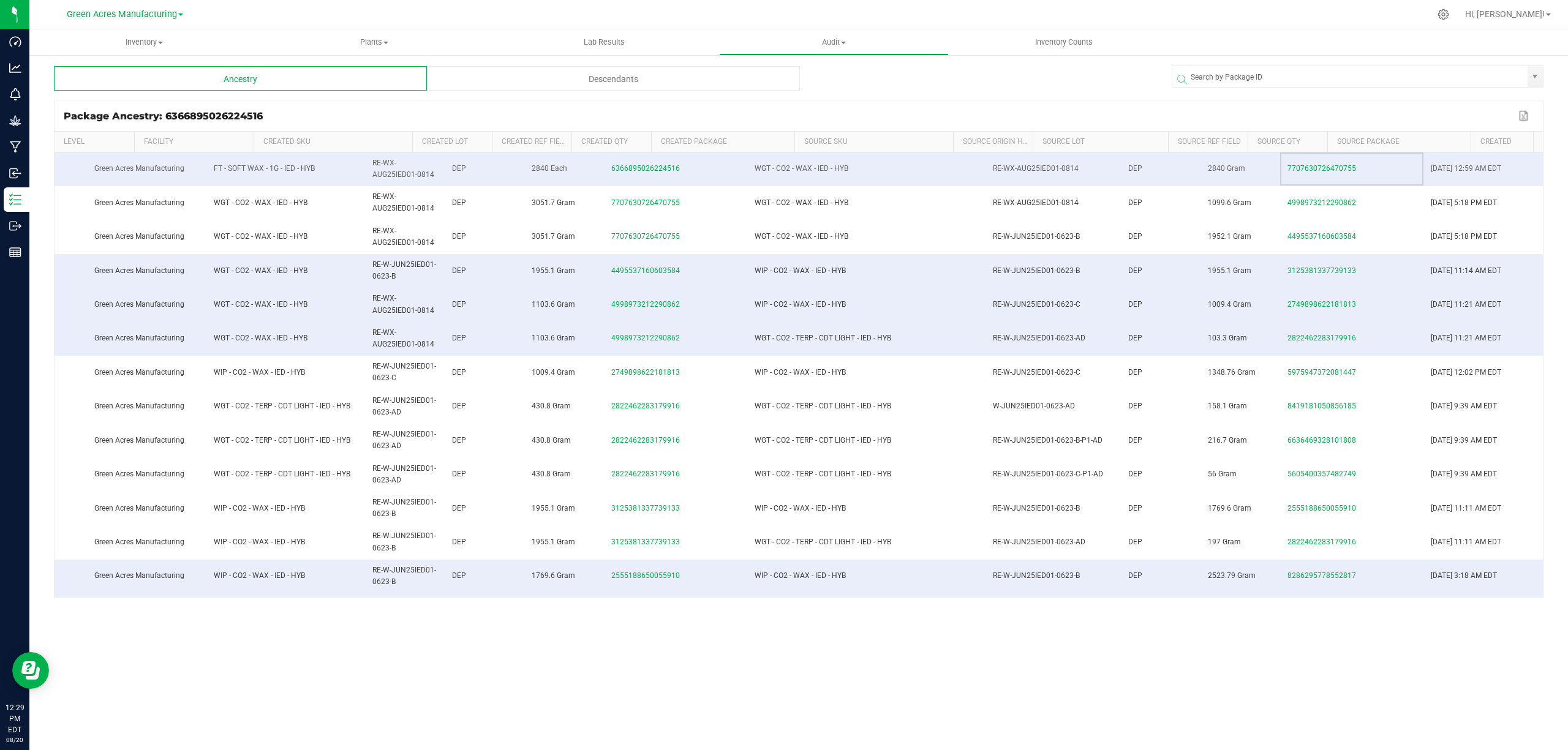
scroll to position [0, 57]
click at [431, 138] on span at bounding box center [433, 233] width 4 height 201
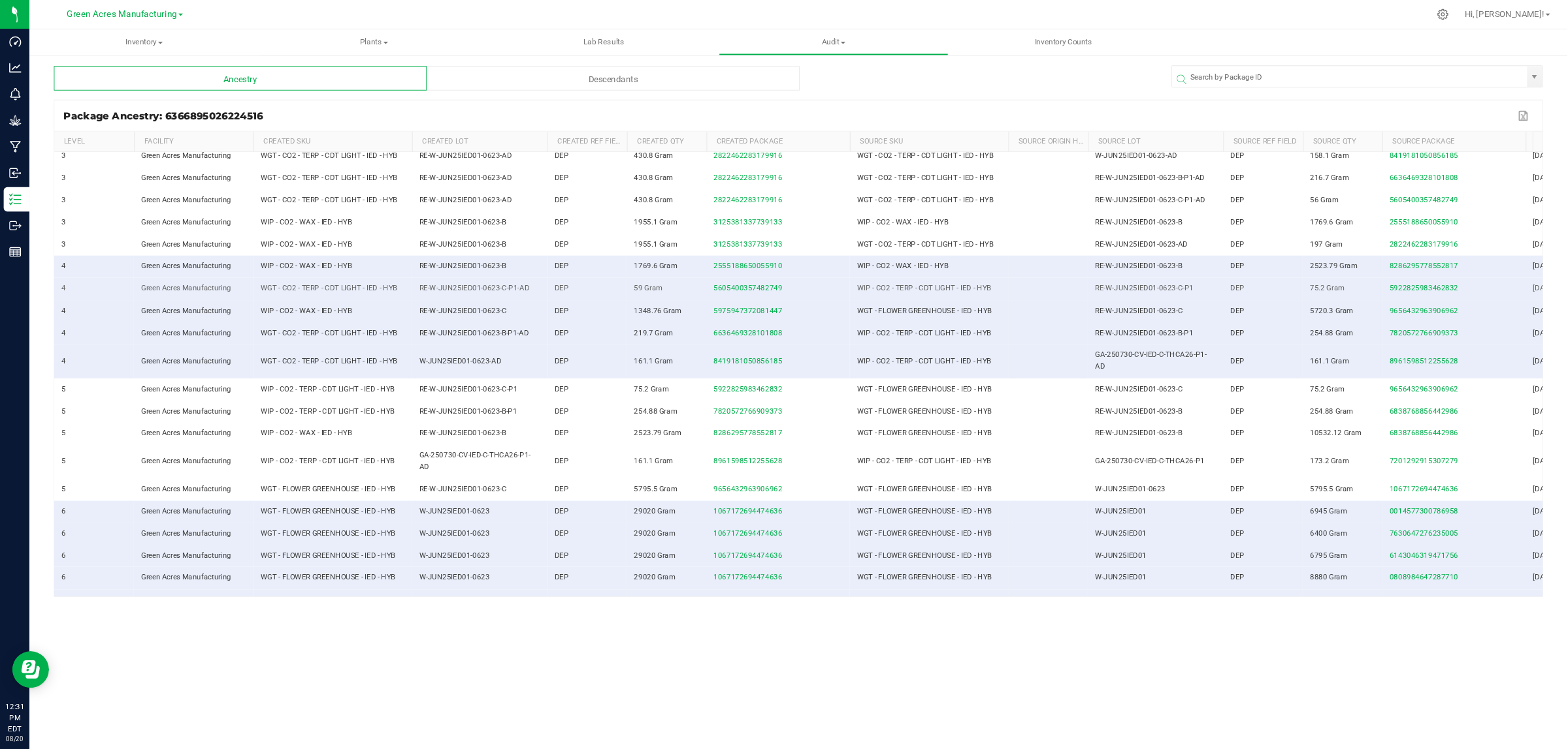
scroll to position [0, 0]
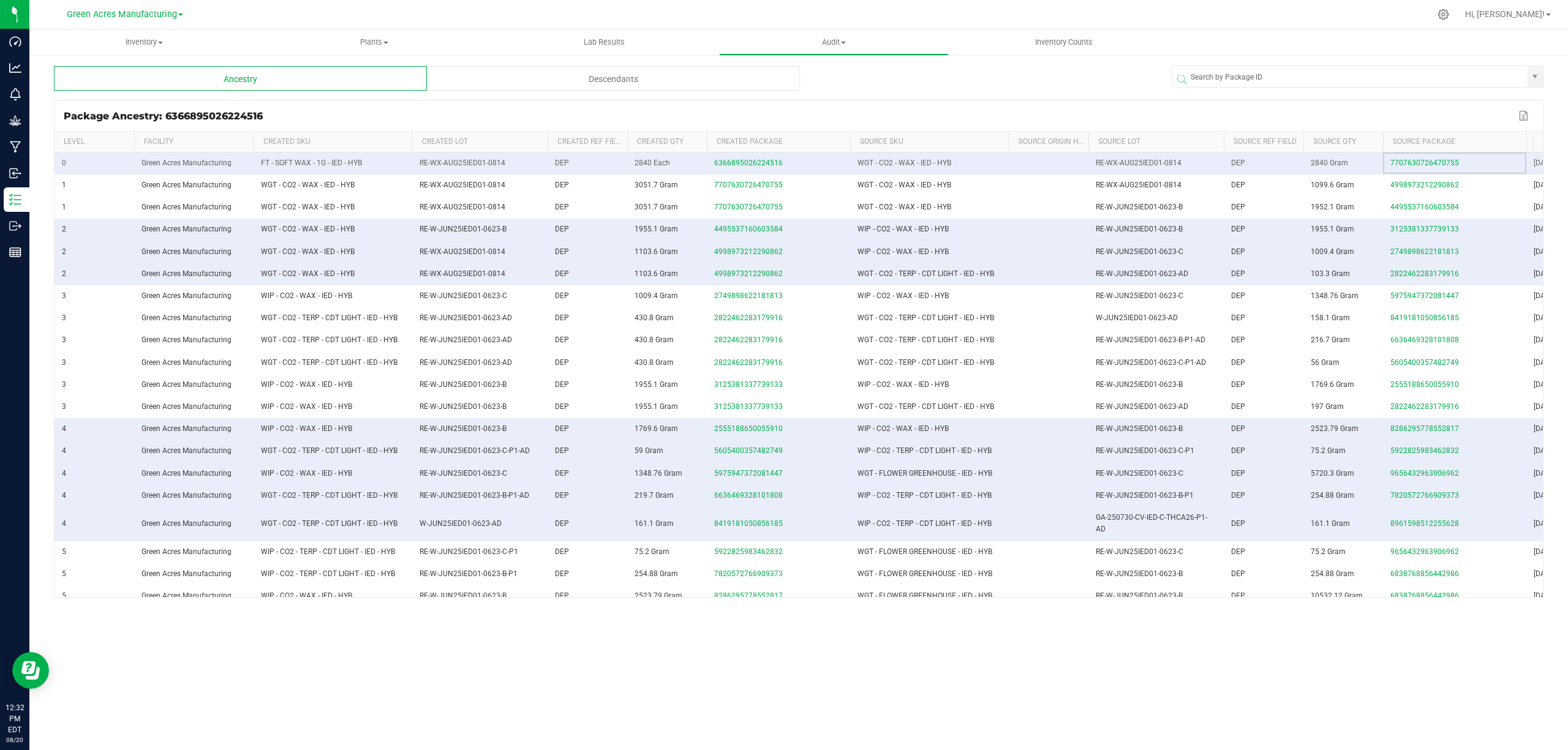
click at [848, 140] on span at bounding box center [848, 233] width 4 height 201
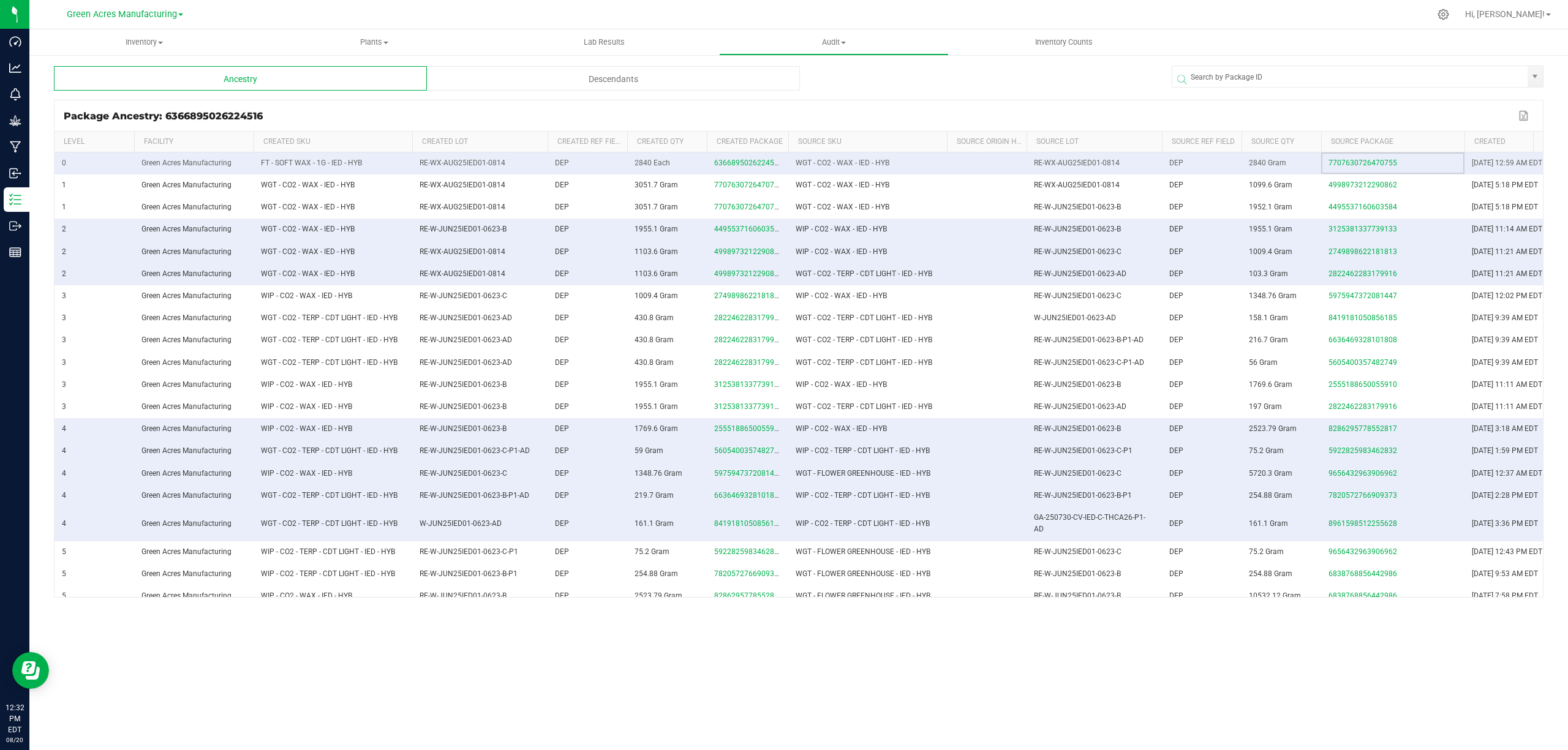
click at [1306, 137] on span at bounding box center [1462, 233] width 4 height 201
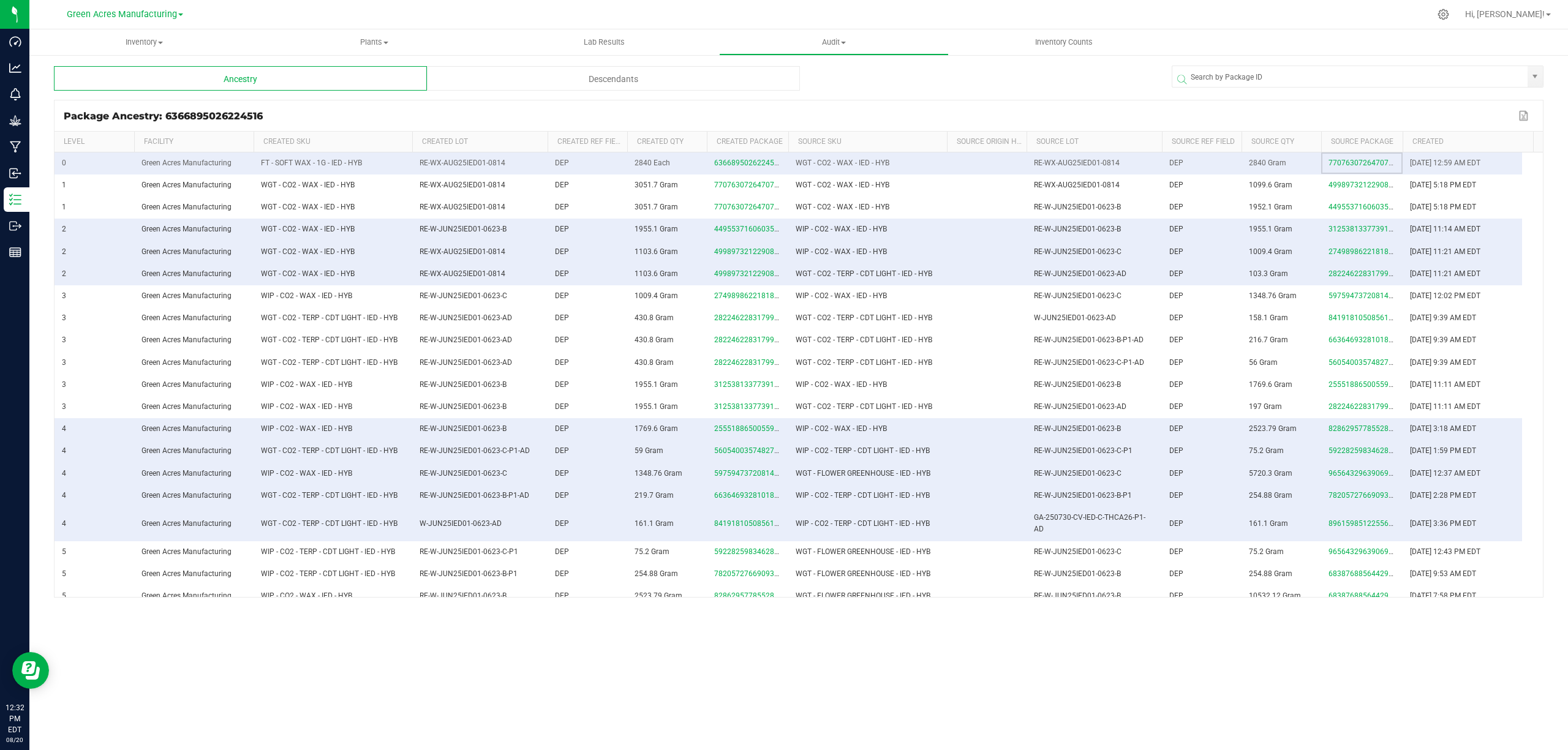
click at [1306, 137] on span at bounding box center [1319, 233] width 4 height 201
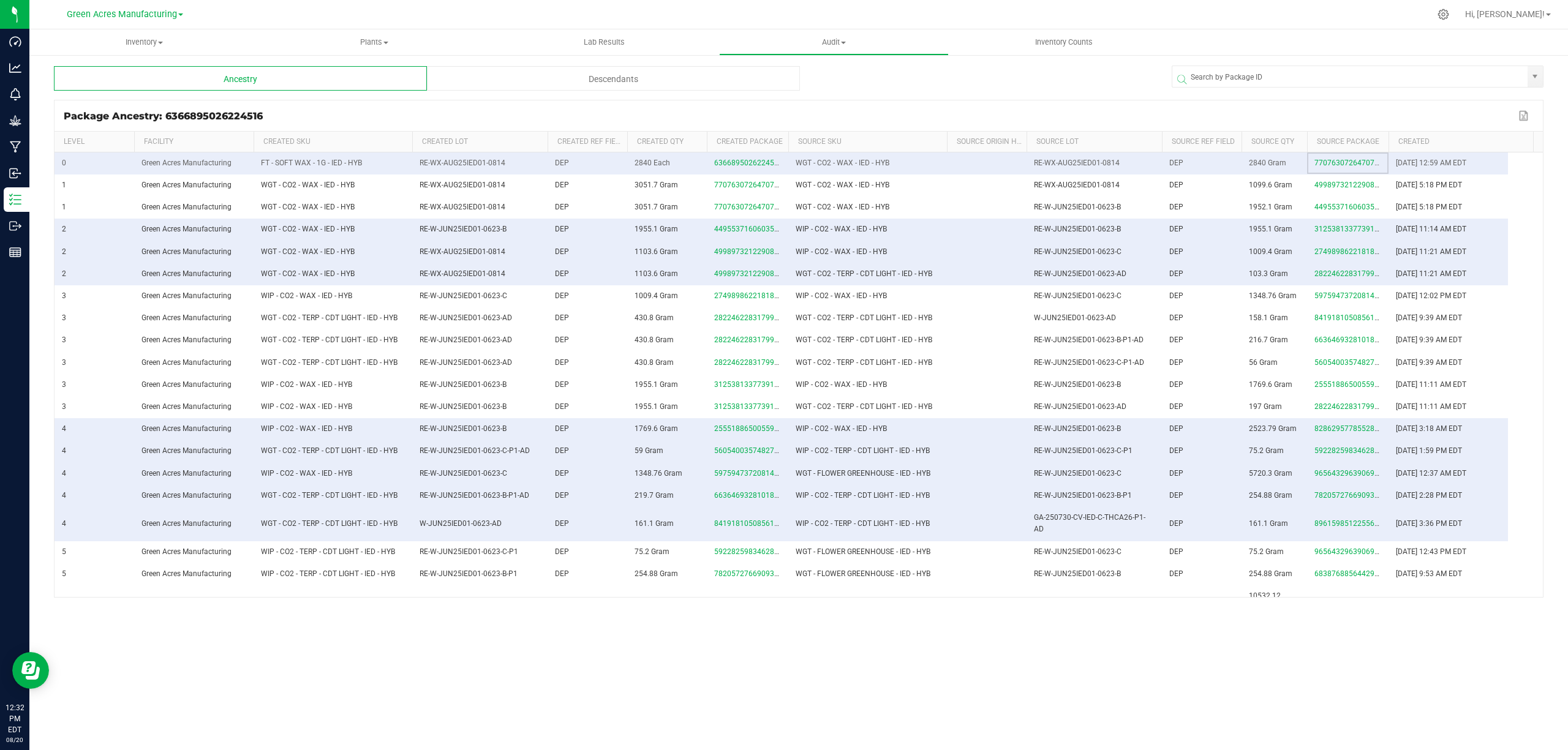
click at [1239, 135] on span at bounding box center [1239, 233] width 4 height 201
click at [1161, 136] on span at bounding box center [1160, 233] width 4 height 201
click at [134, 138] on tr "Level Facility Created SKU Created Lot Created Ref Field Created Qty Created Pa…" at bounding box center [781, 142] width 1452 height 21
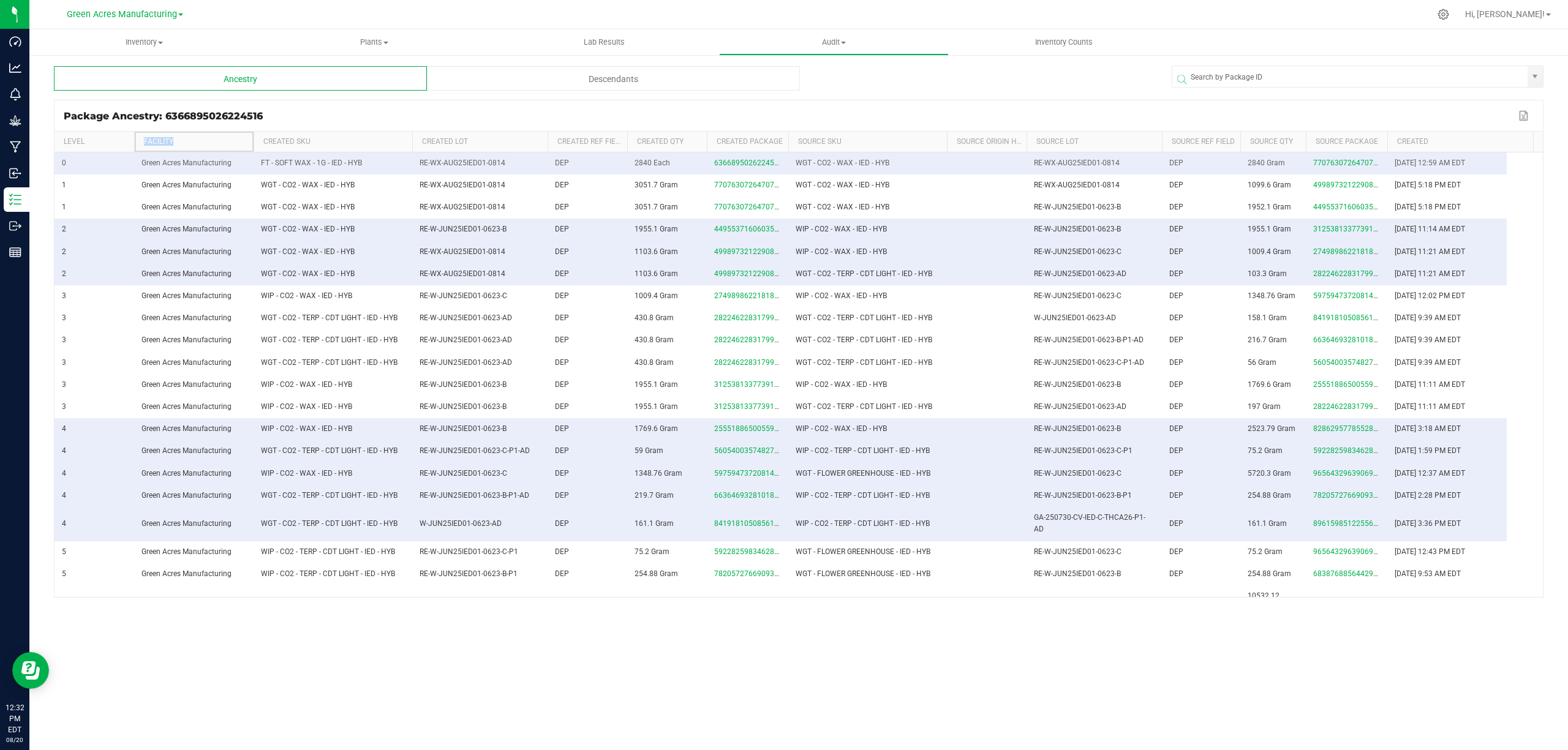
click at [134, 138] on th "Facility" at bounding box center [193, 142] width 120 height 21
click at [130, 138] on span at bounding box center [132, 233] width 4 height 201
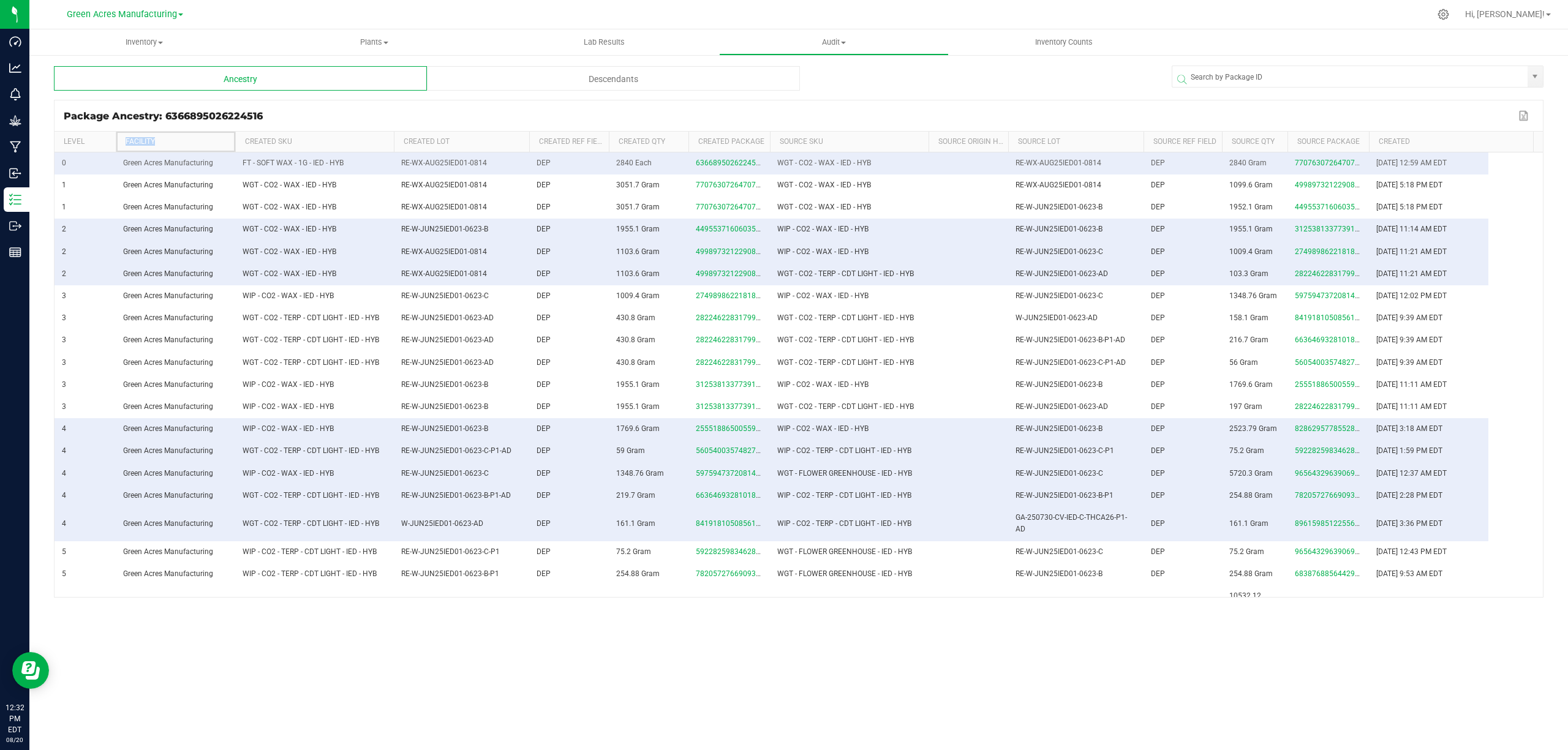
click at [213, 146] on th "Facility" at bounding box center [175, 142] width 120 height 21
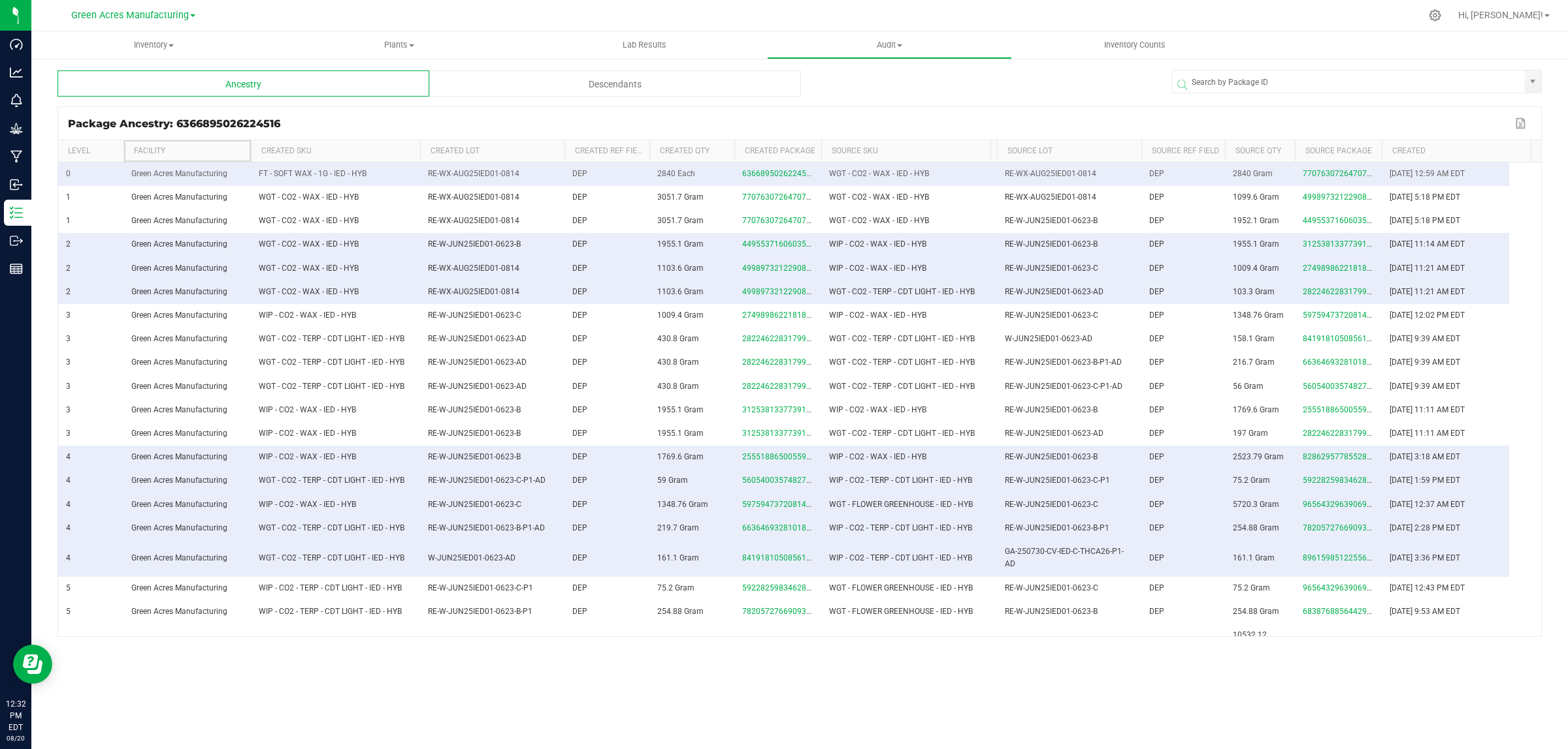
click at [985, 148] on tr "Level Facility Created SKU Created Lot Created Ref Field Created Qty Created Pa…" at bounding box center [784, 151] width 1451 height 22
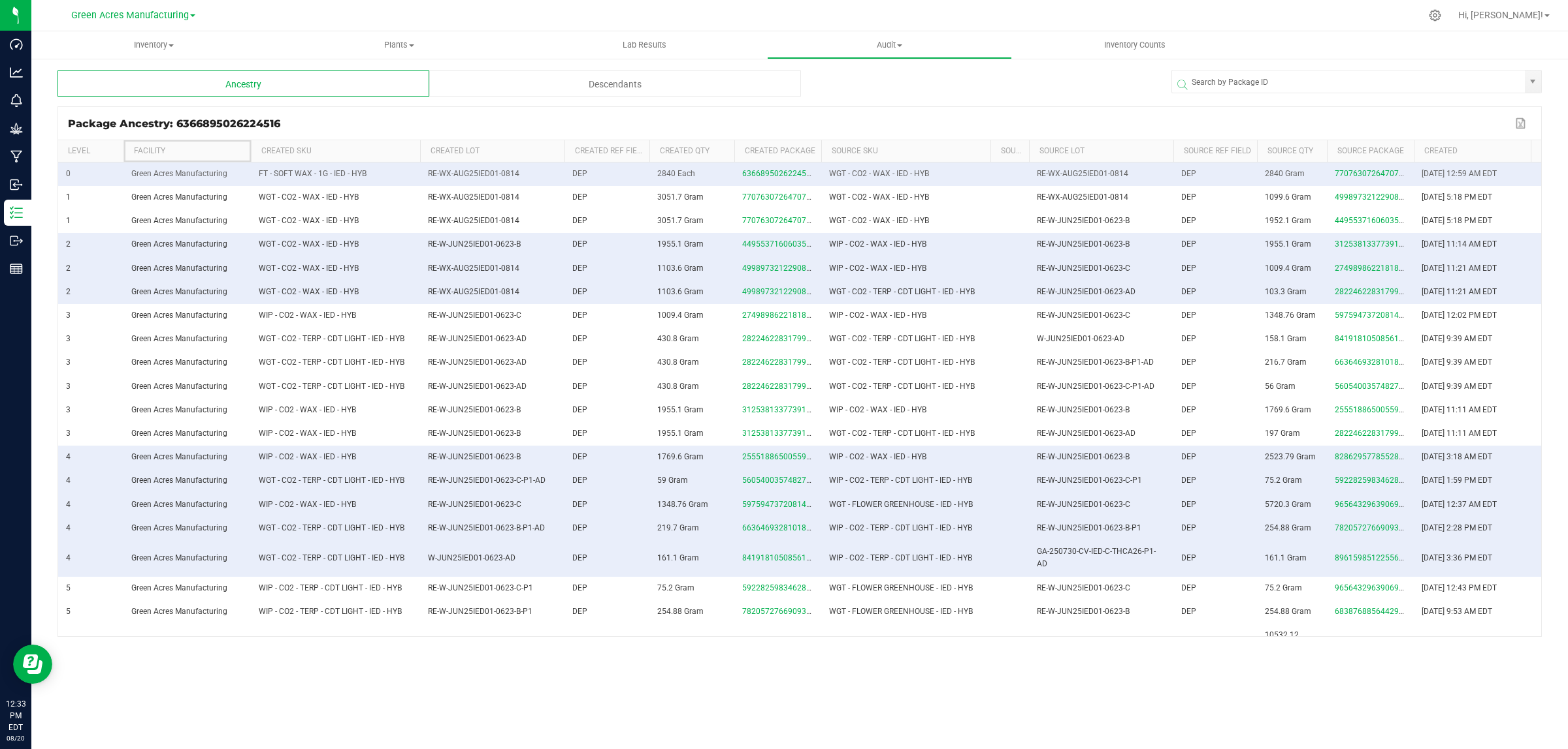
click at [1026, 148] on span at bounding box center [1026, 248] width 4 height 215
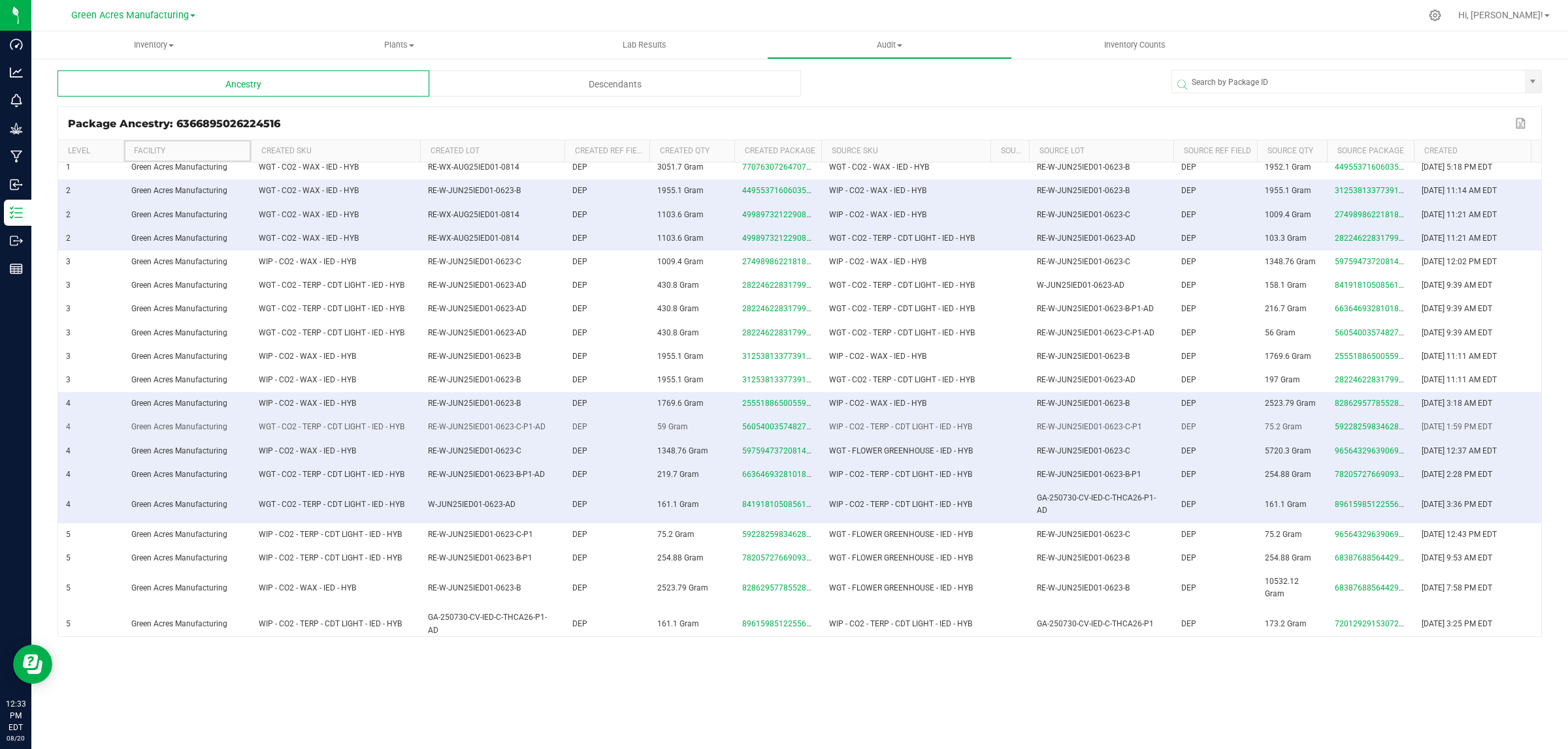
scroll to position [81, 0]
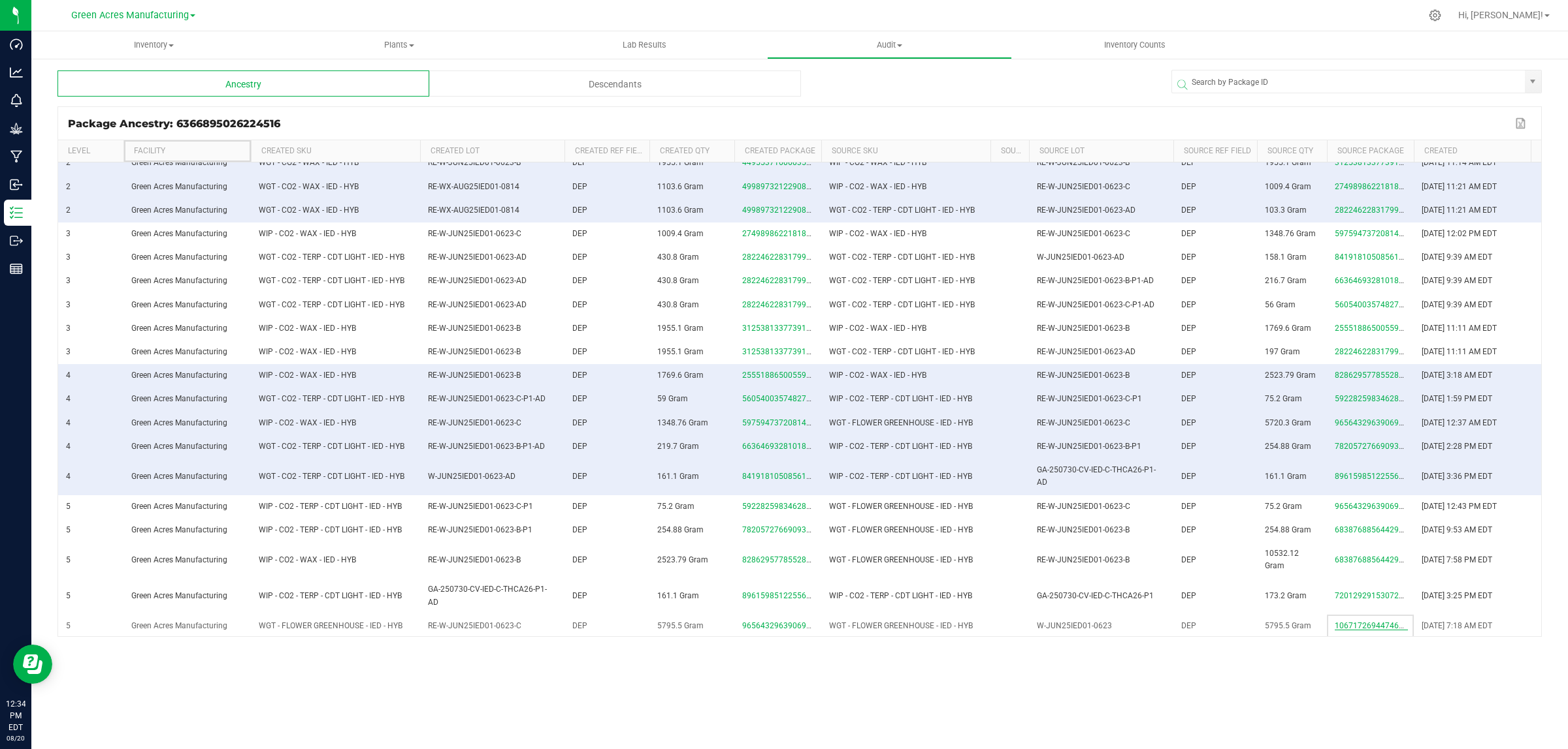
click at [1370, 622] on span "1067172694474636" at bounding box center [1371, 626] width 73 height 10
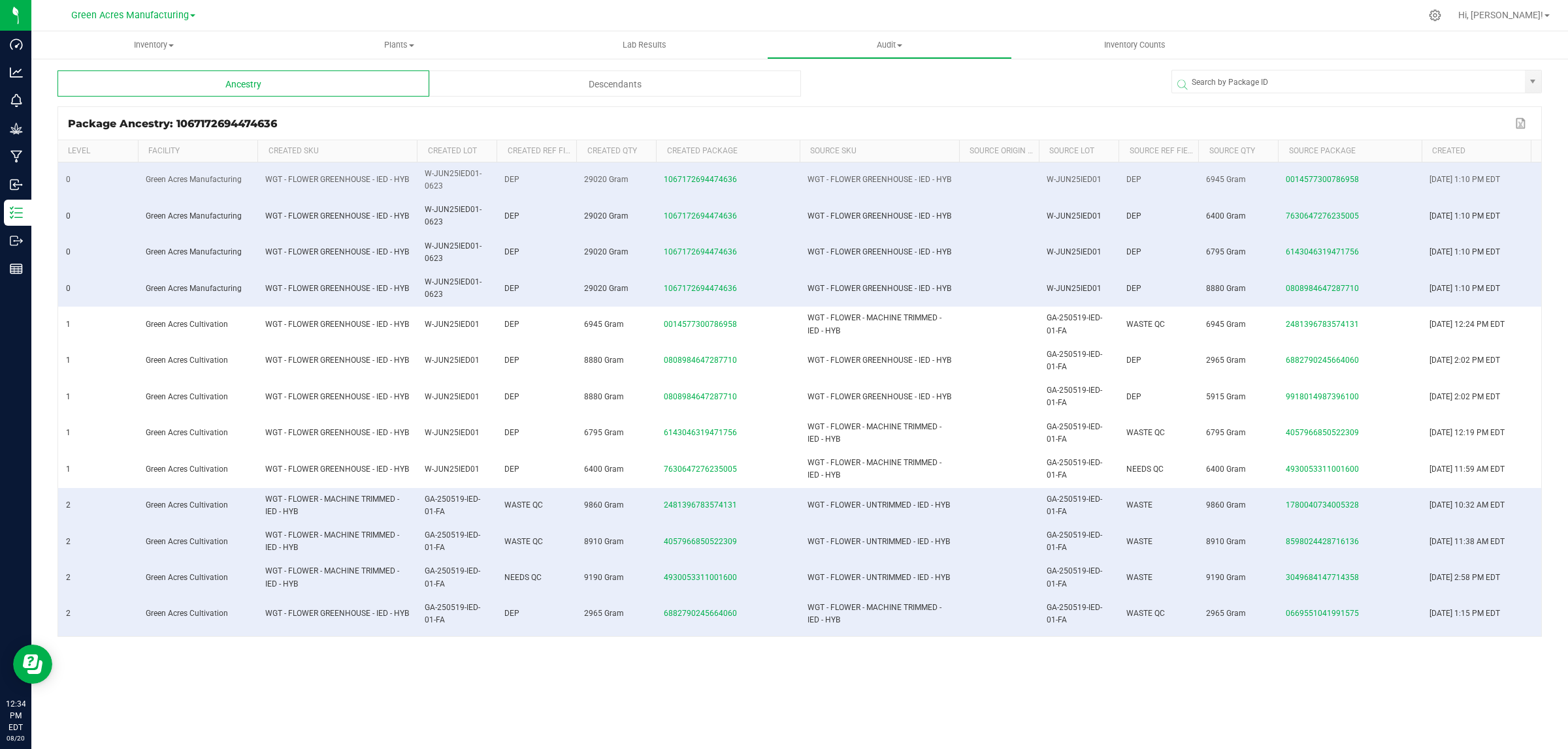
click at [609, 80] on div "Descendants" at bounding box center [615, 83] width 372 height 26
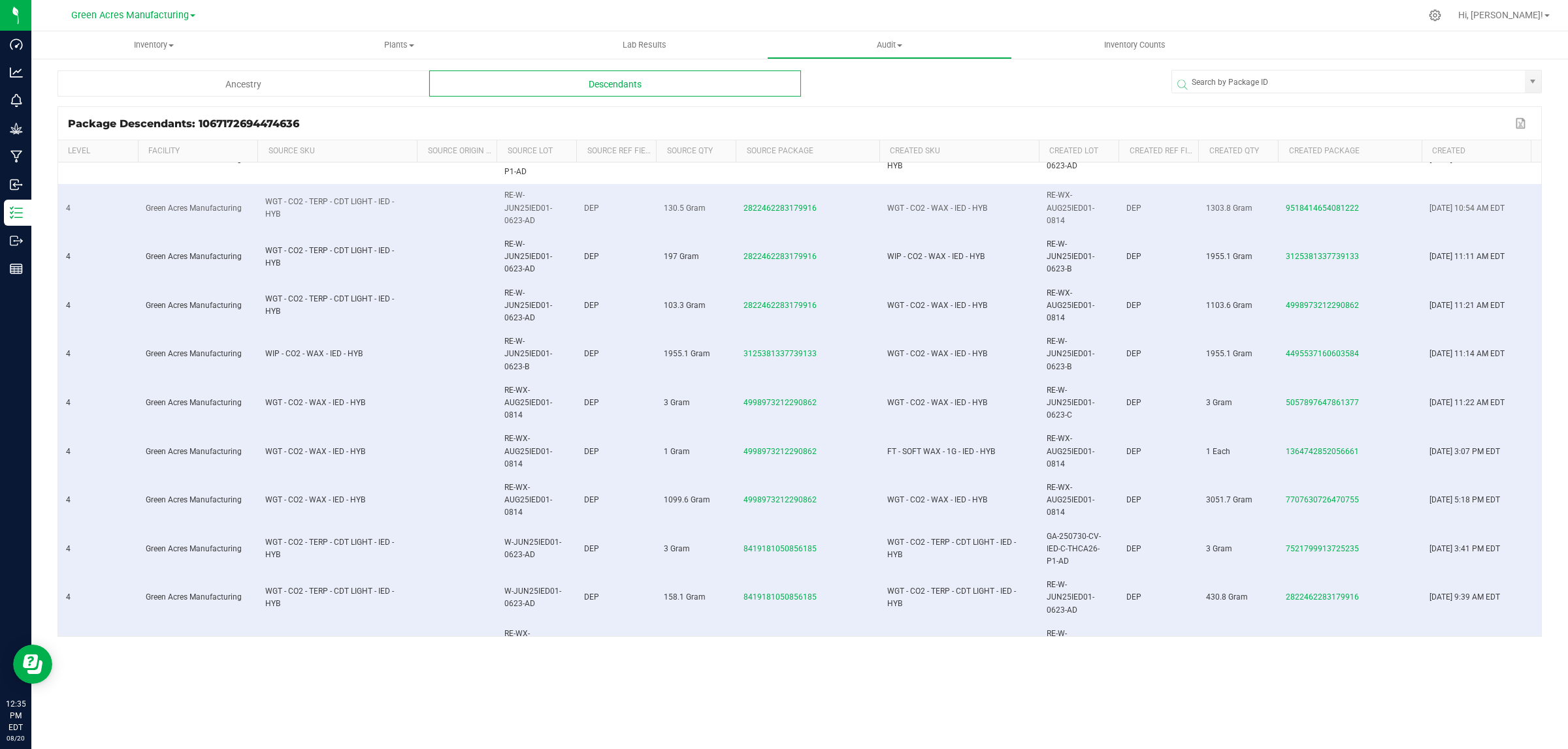
scroll to position [1447, 0]
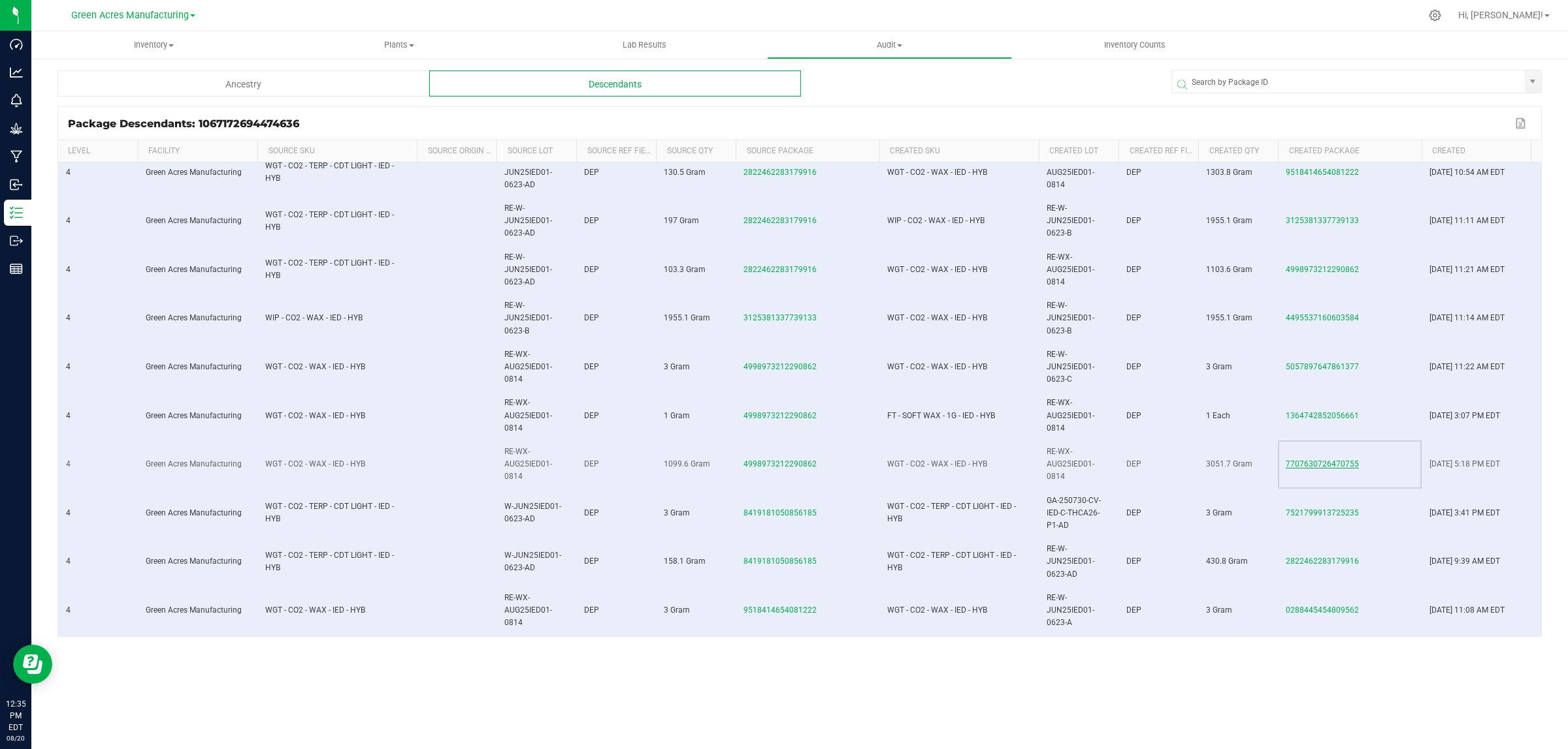
click at [1320, 465] on span "7707630726470755" at bounding box center [1322, 465] width 73 height 10
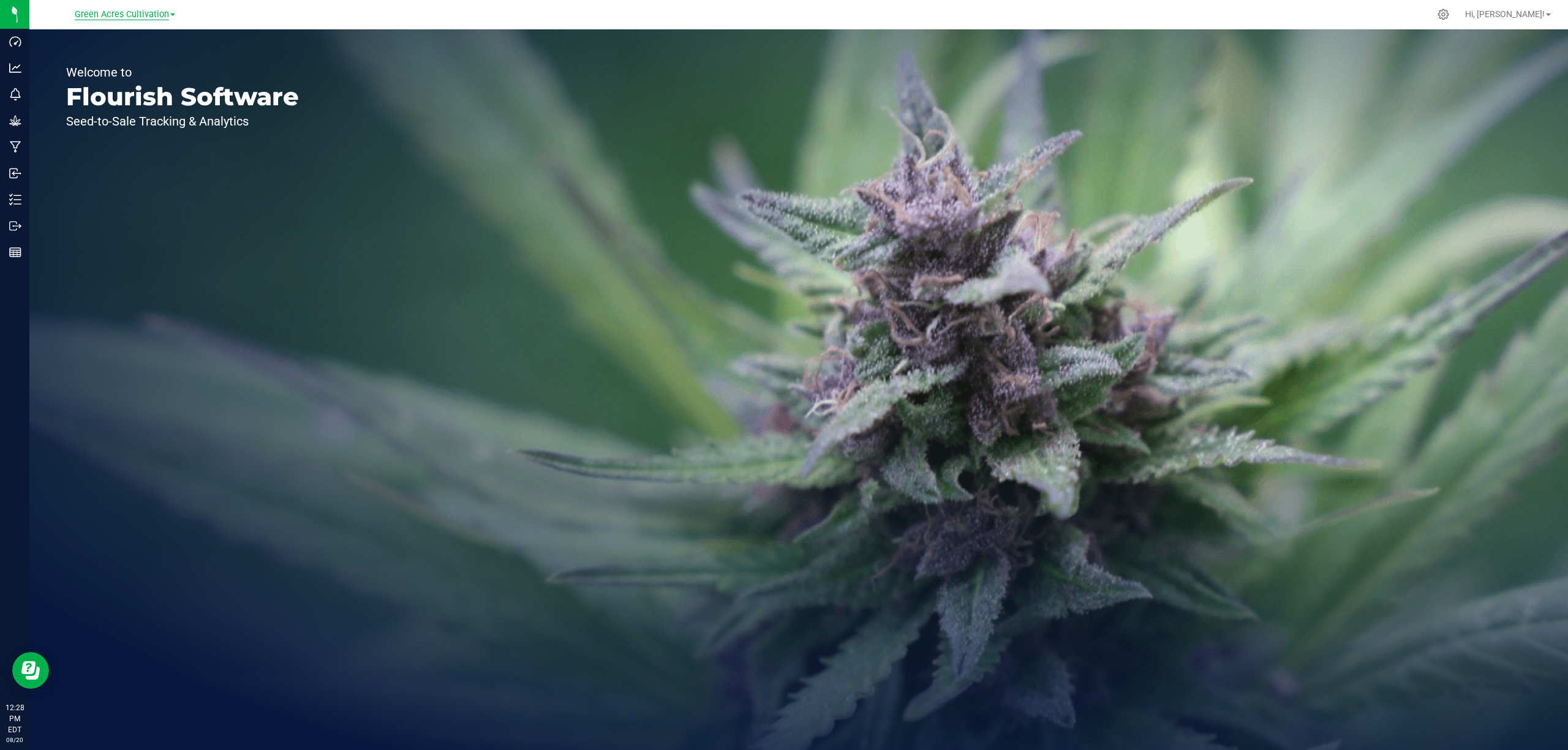
click at [128, 13] on span "Green Acres Cultivation" at bounding box center [121, 14] width 94 height 11
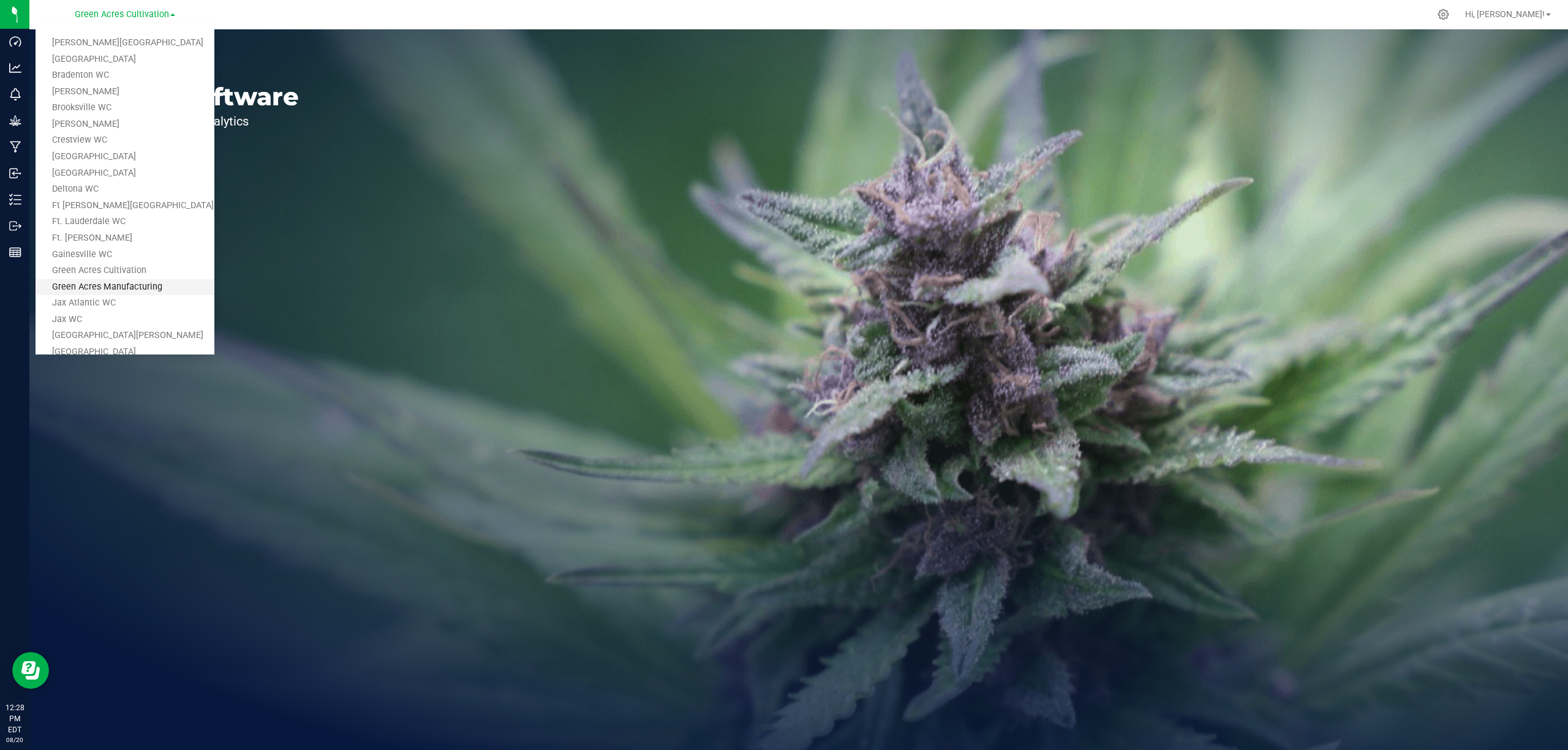
click at [150, 293] on link "Green Acres Manufacturing" at bounding box center [125, 287] width 179 height 16
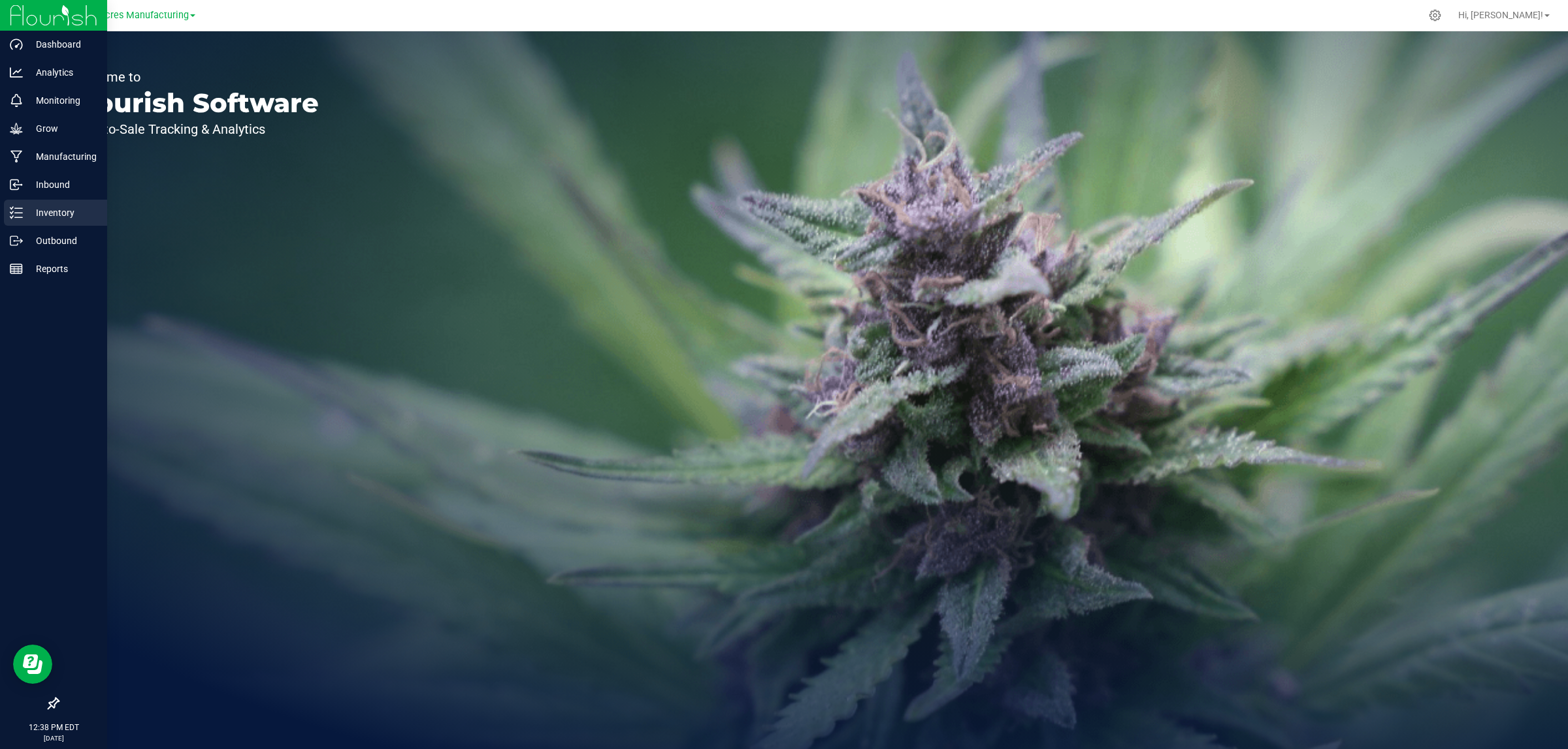
click at [11, 220] on div "Inventory" at bounding box center [56, 213] width 104 height 26
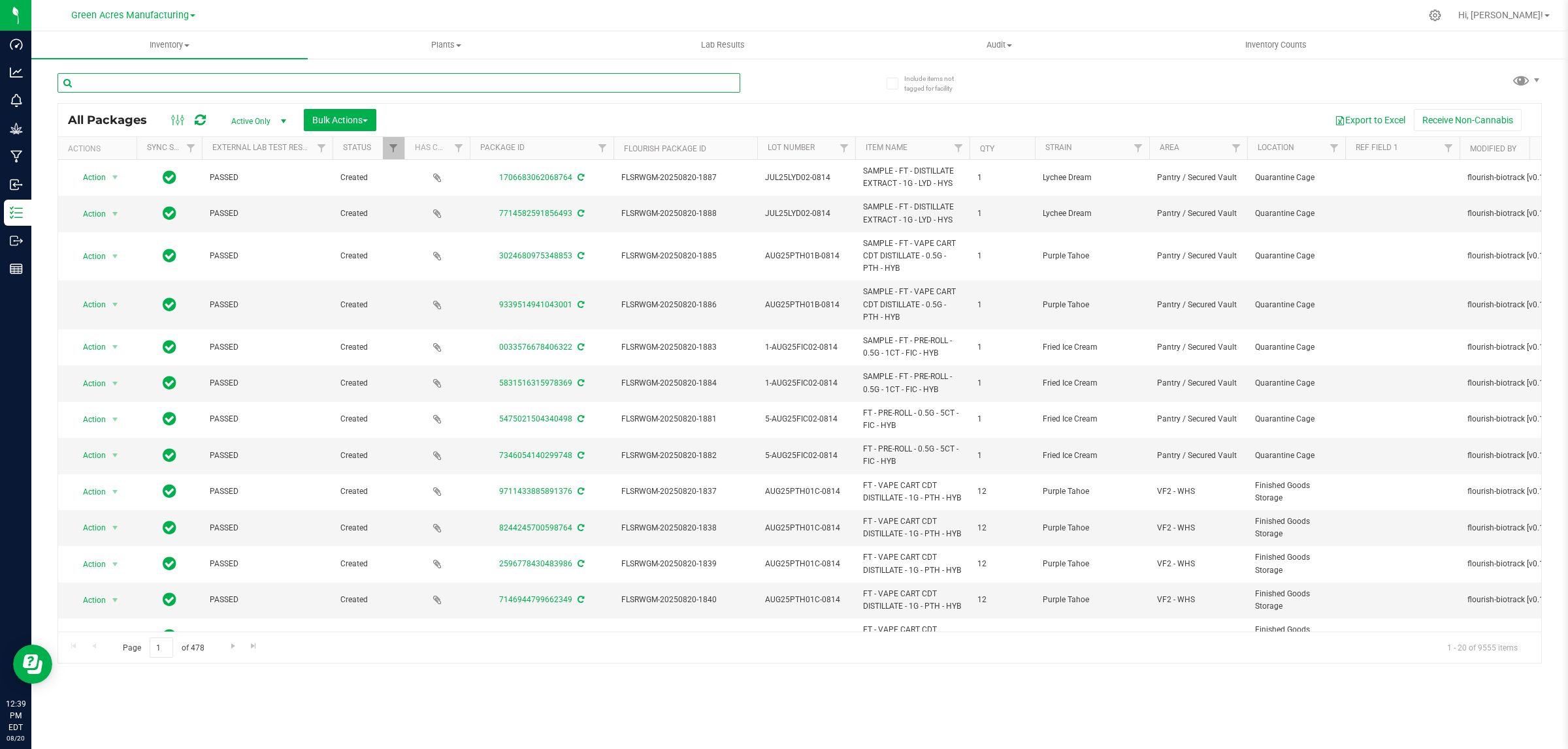
click at [415, 79] on input "text" at bounding box center [399, 82] width 682 height 19
paste input "RE-WX-AUG25IED01-0814"
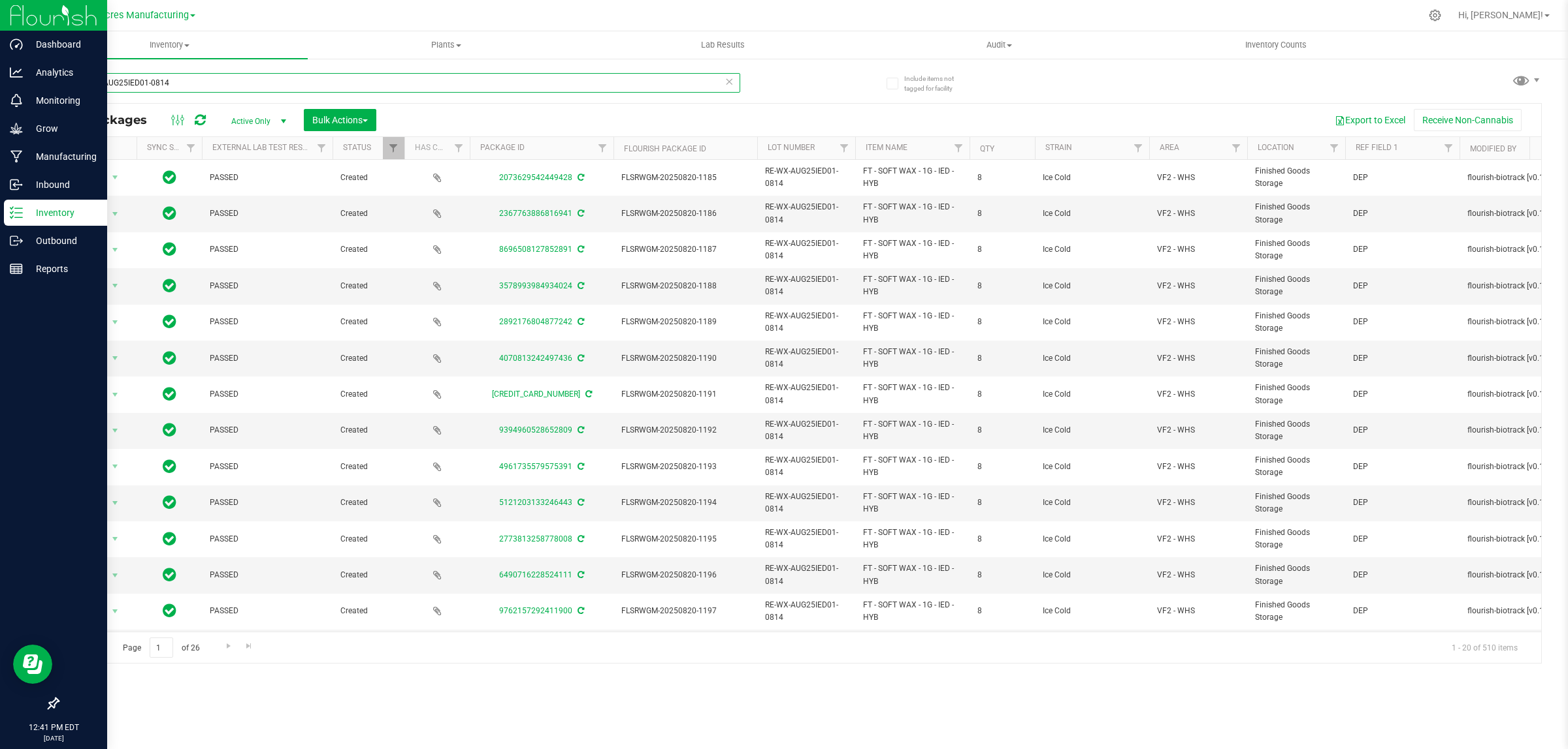
type input "RE-WX-AUG25IED01-0814"
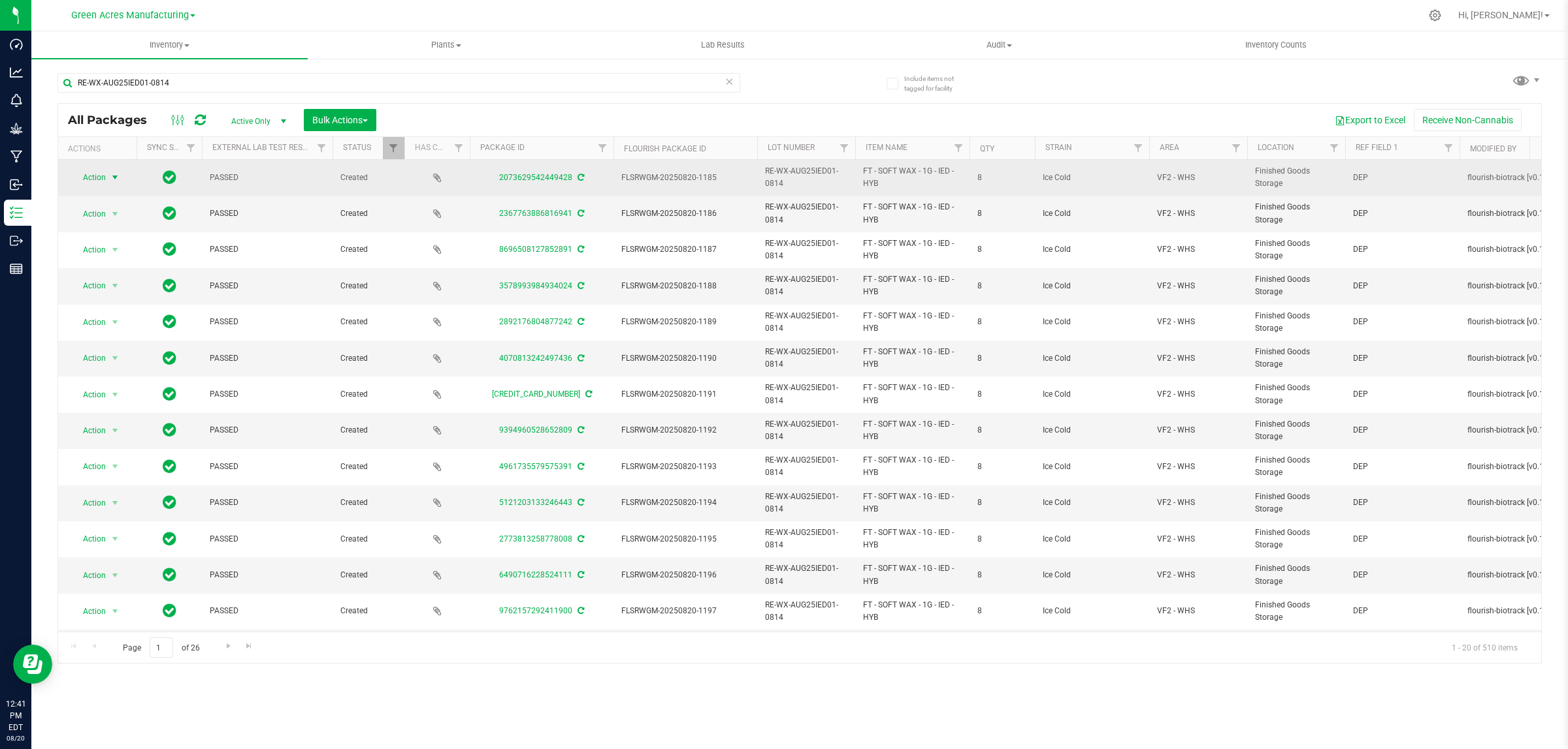
click at [107, 177] on span "select" at bounding box center [115, 177] width 16 height 18
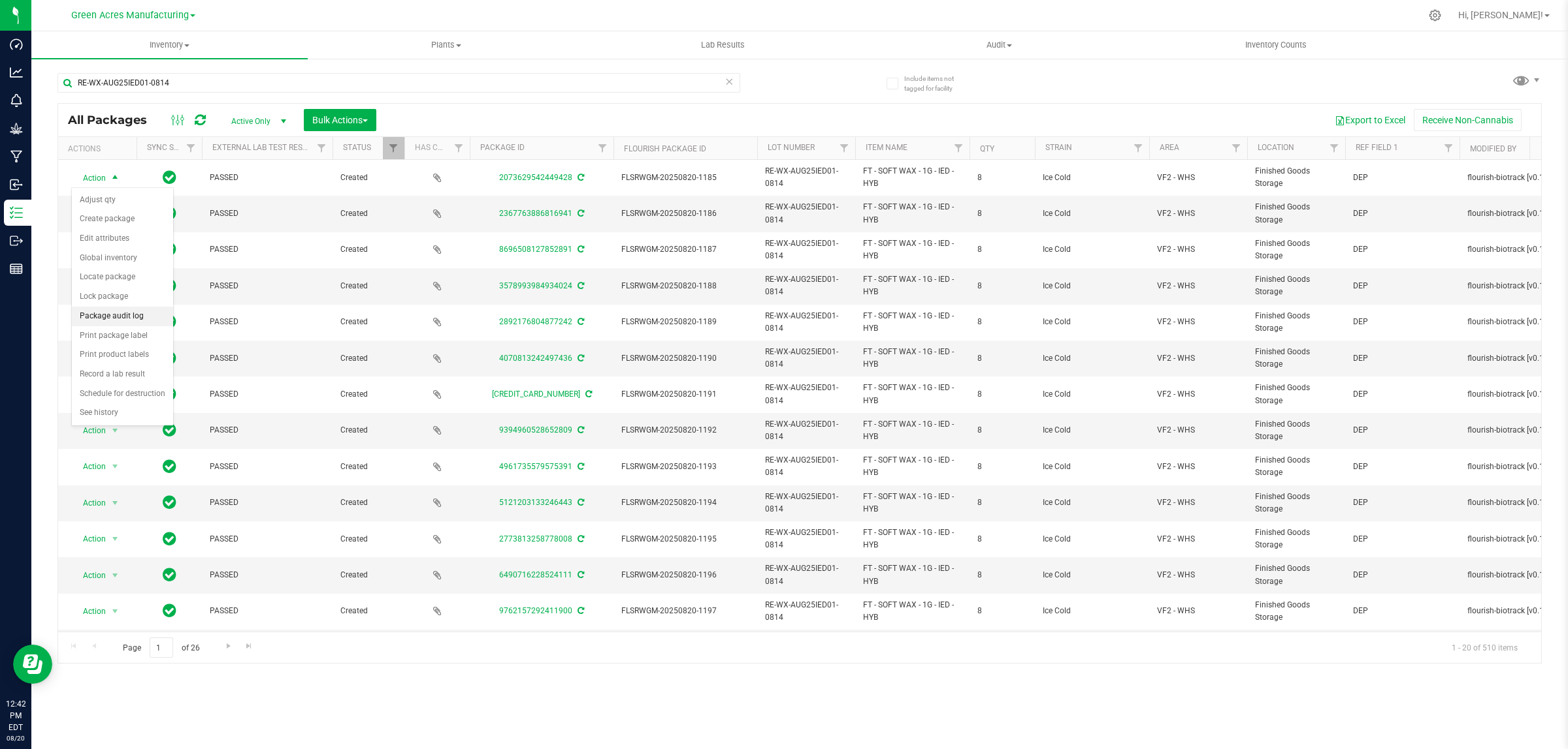
click at [100, 320] on li "Package audit log" at bounding box center [123, 316] width 102 height 19
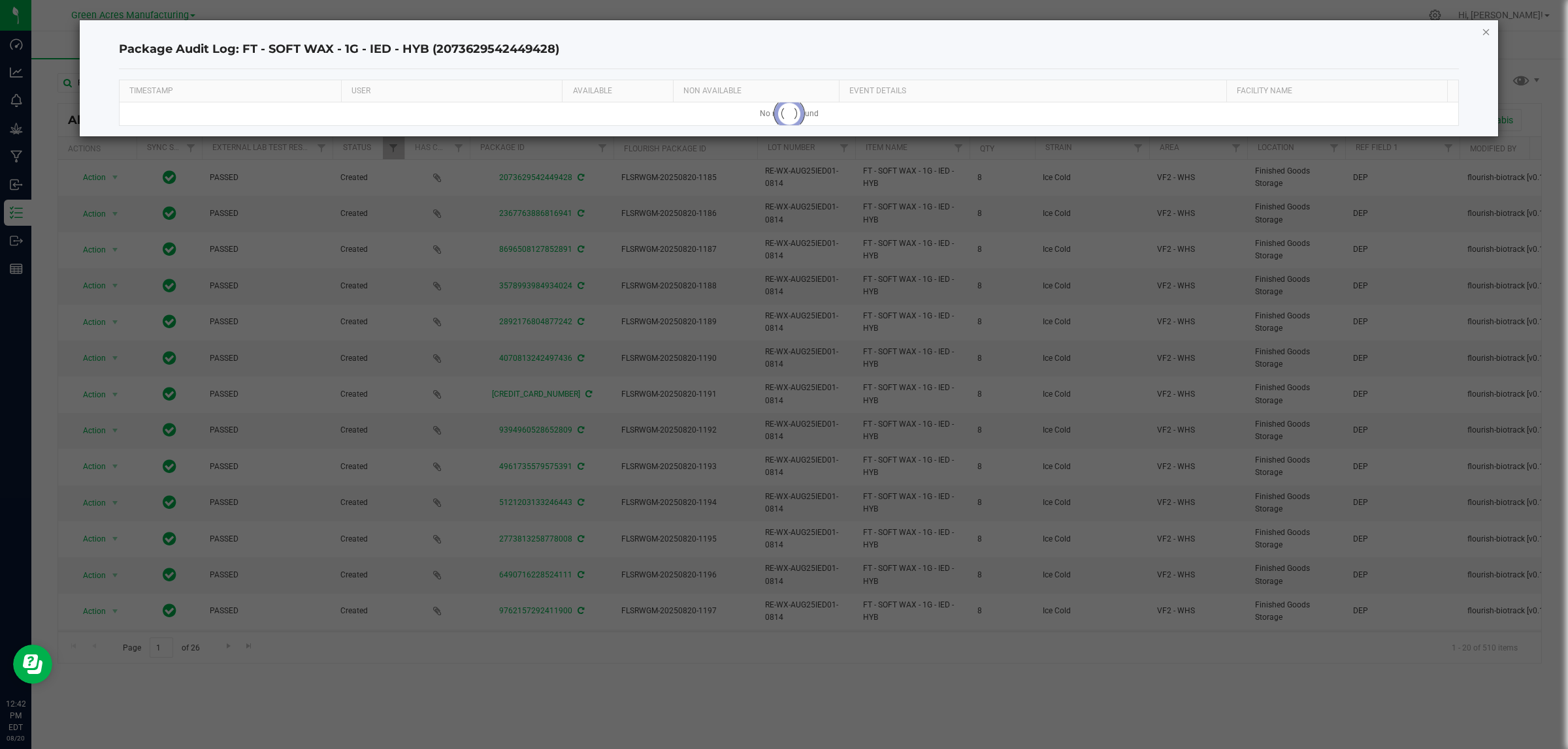
click at [1484, 33] on icon "button" at bounding box center [1487, 32] width 10 height 15
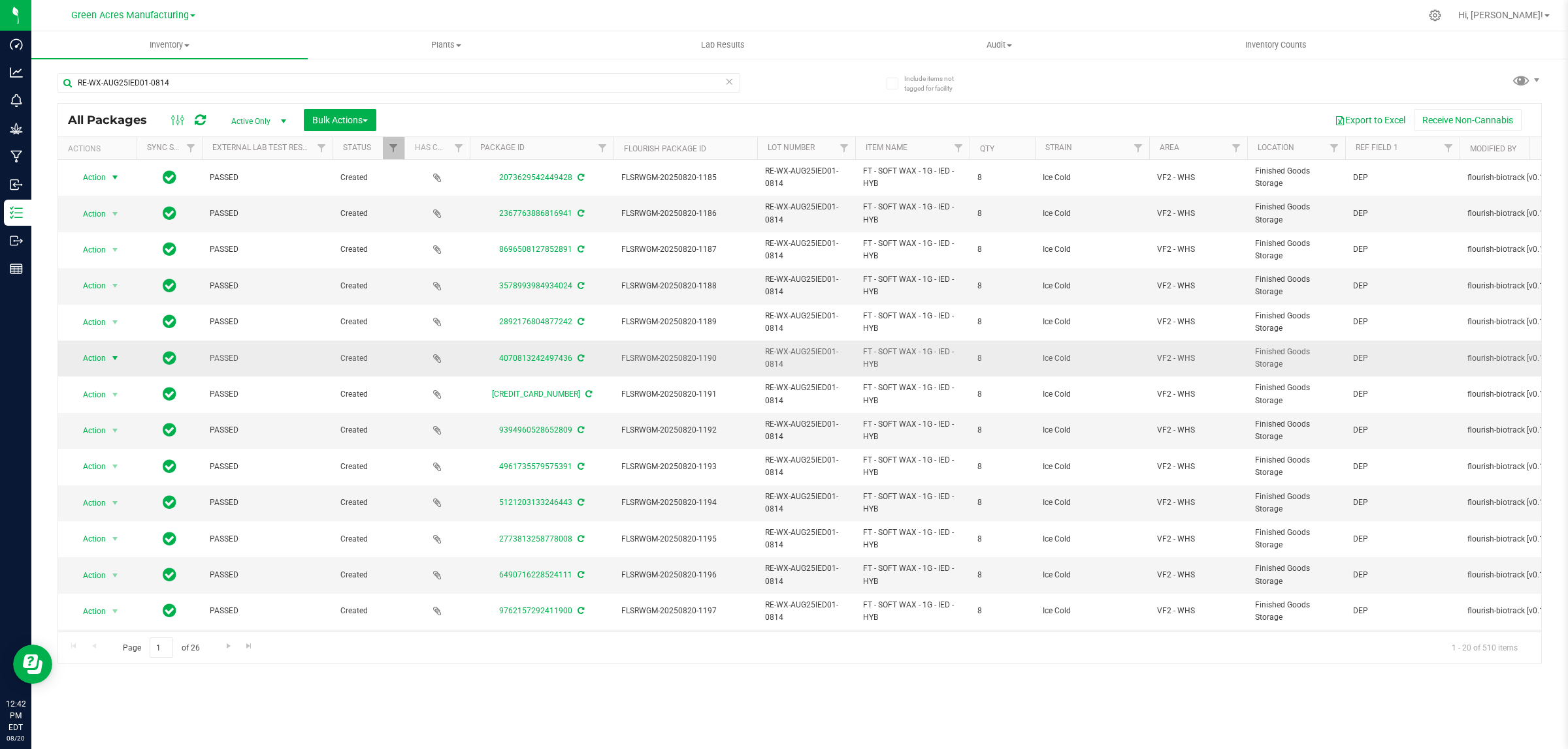
click at [104, 359] on span "Action" at bounding box center [88, 358] width 35 height 18
click at [92, 601] on li "See history" at bounding box center [123, 595] width 102 height 19
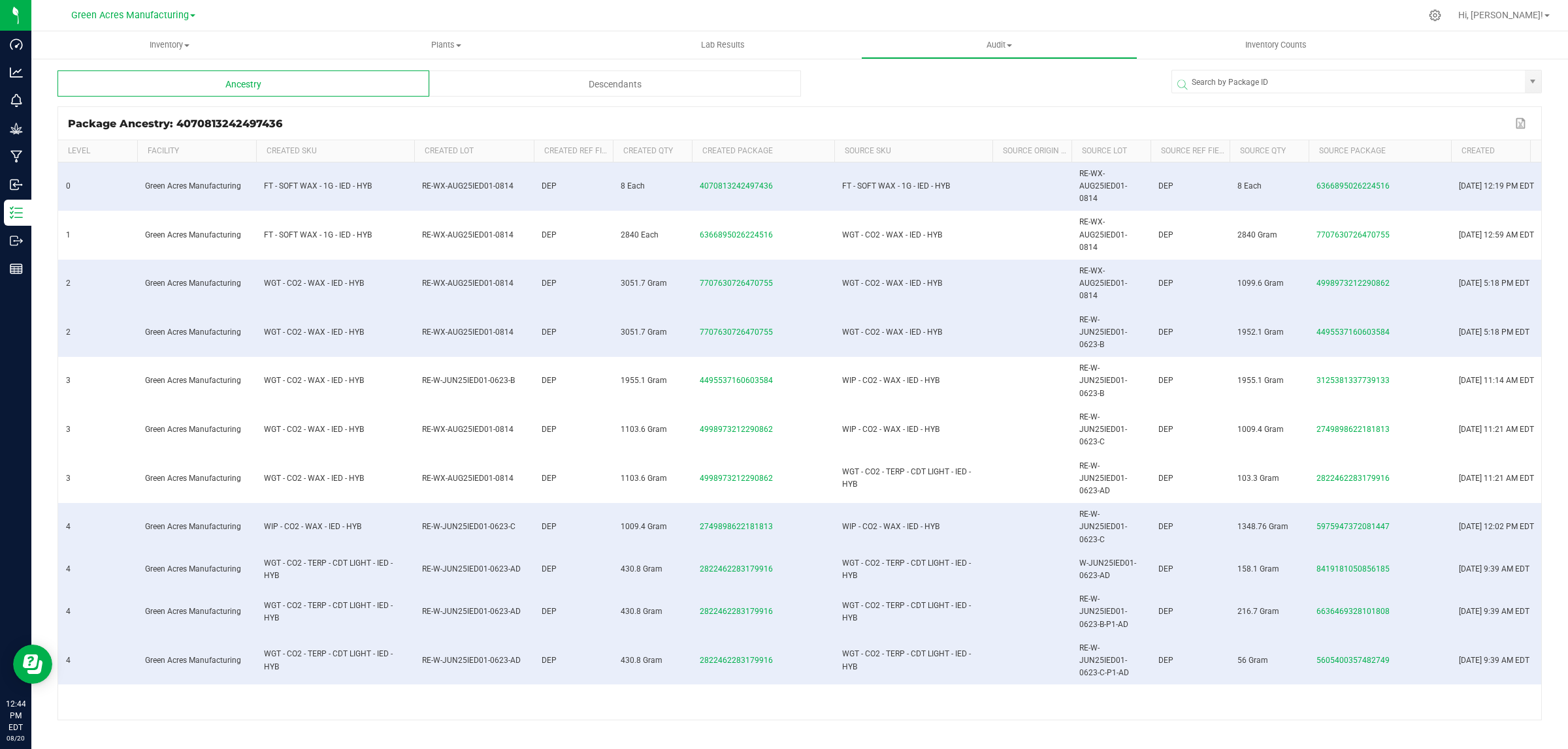
click at [530, 146] on span at bounding box center [532, 248] width 4 height 215
click at [1148, 148] on span at bounding box center [1148, 248] width 4 height 215
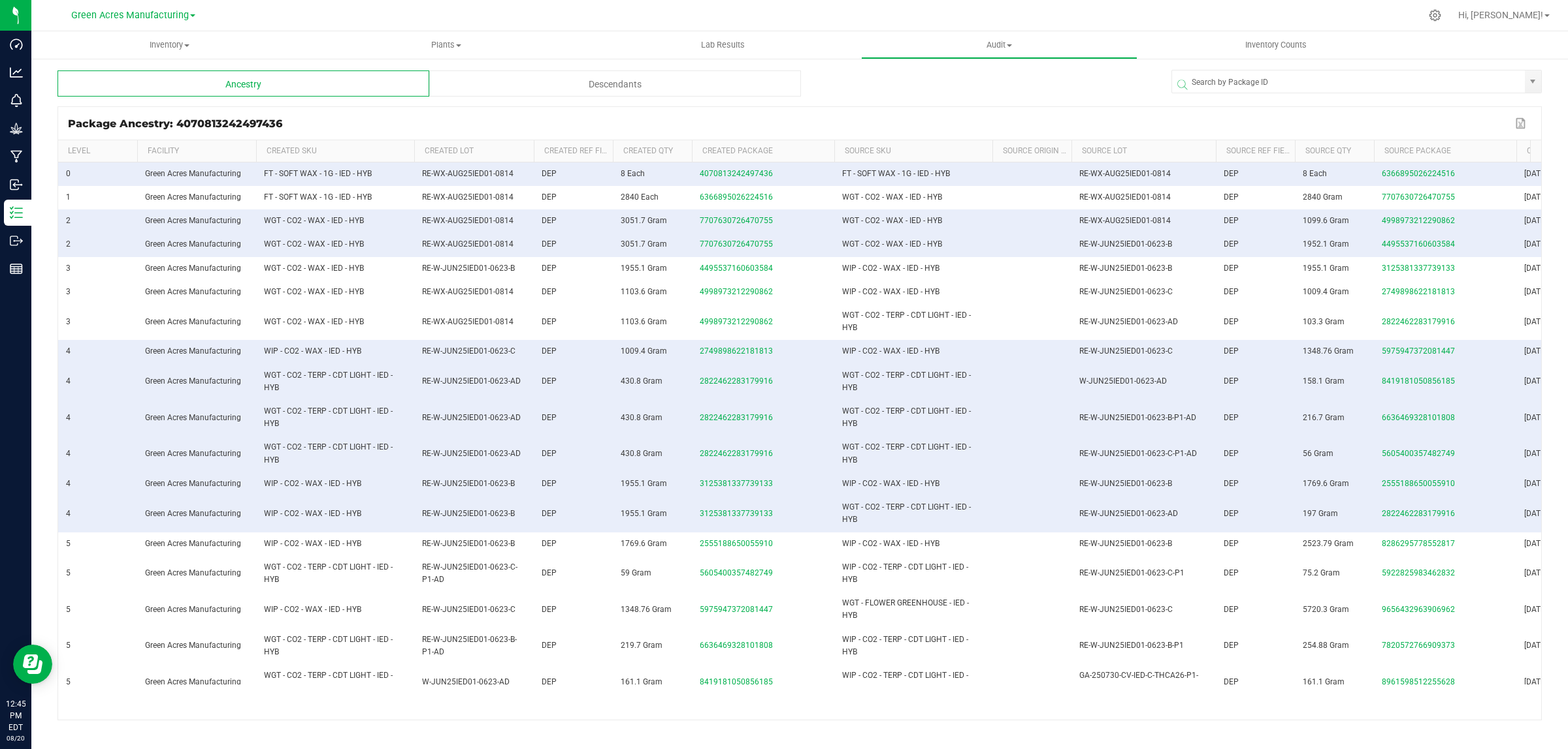
click at [830, 144] on span at bounding box center [832, 248] width 4 height 215
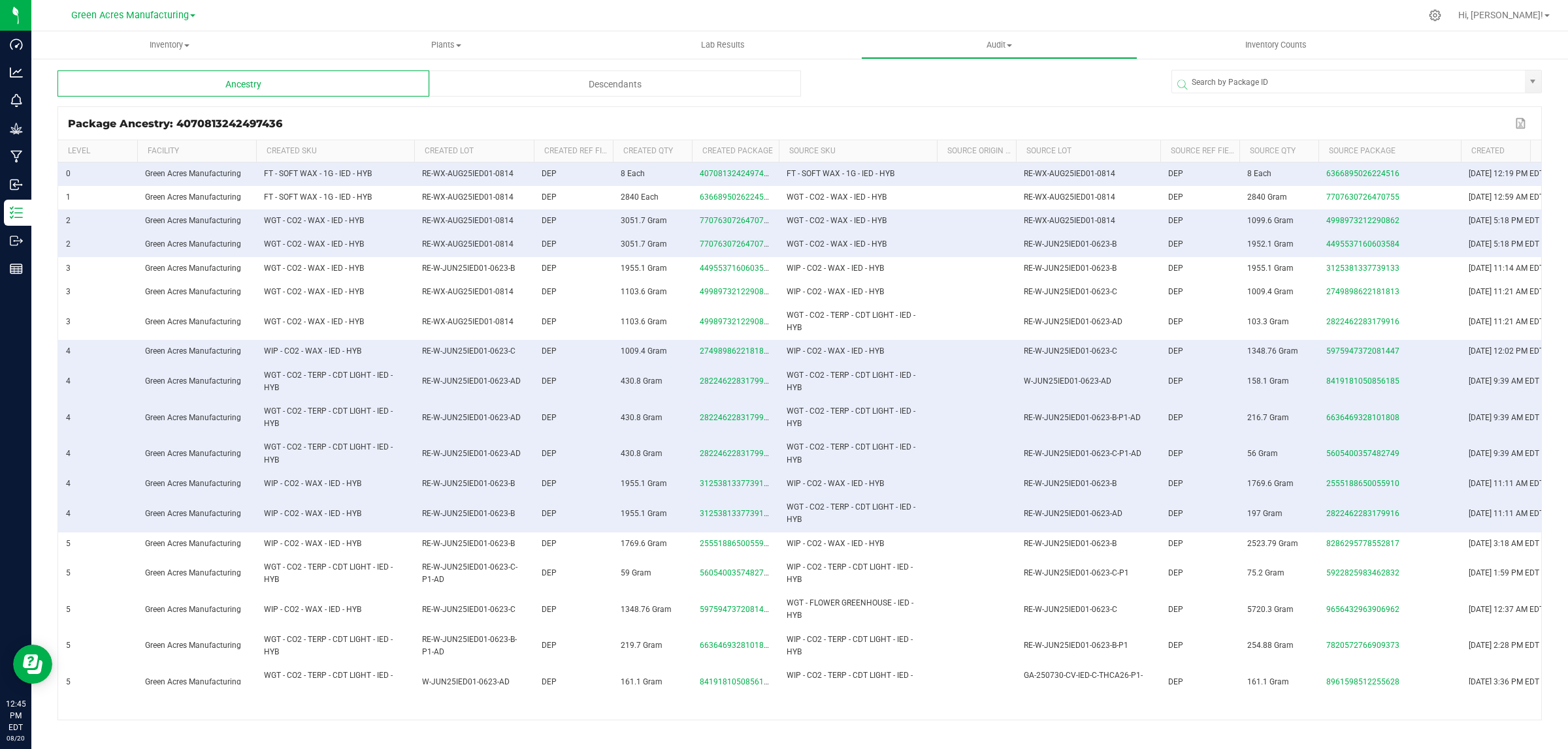
click at [1457, 145] on span at bounding box center [1459, 248] width 4 height 215
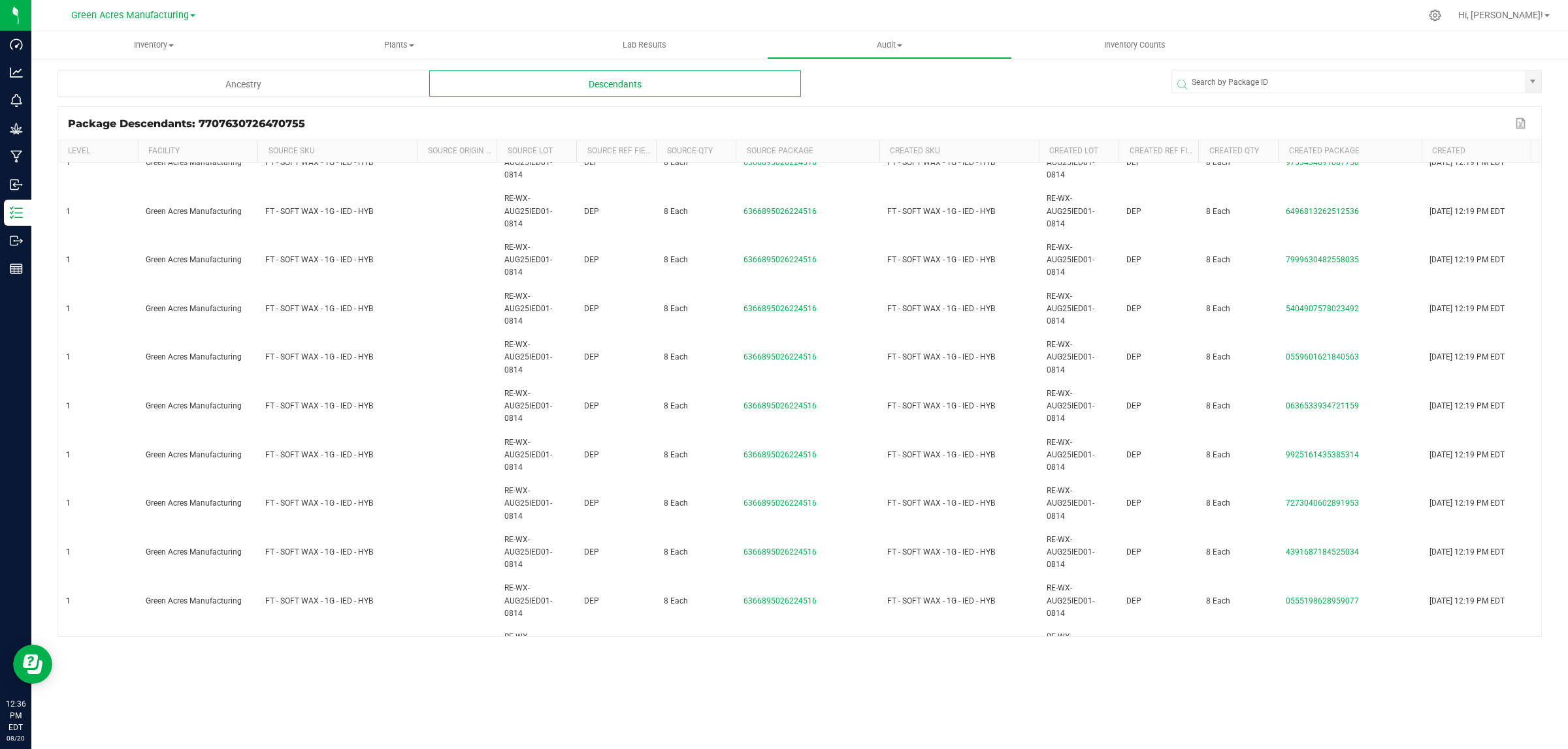
scroll to position [3161, 0]
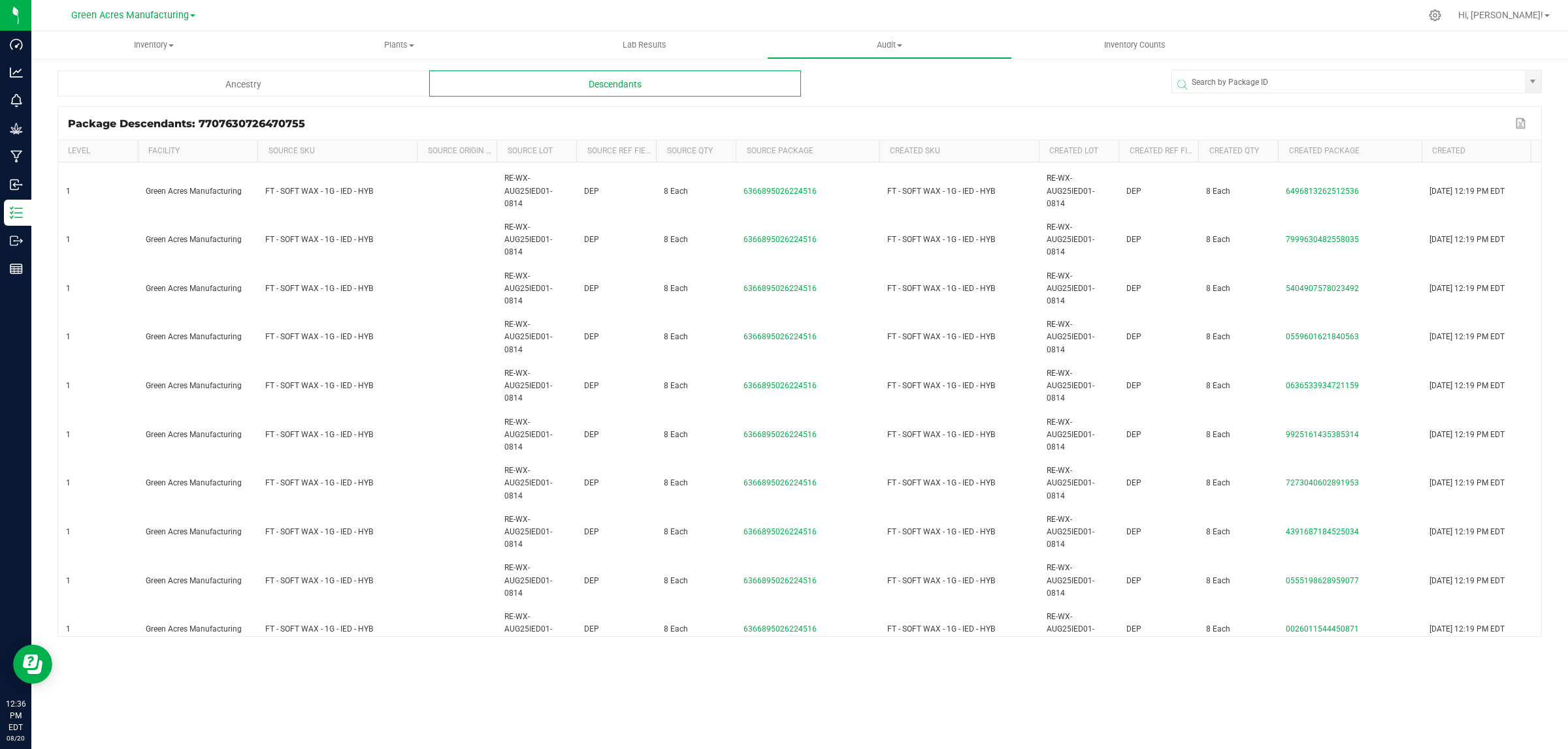
click at [196, 86] on div "Ancestry" at bounding box center [243, 83] width 372 height 26
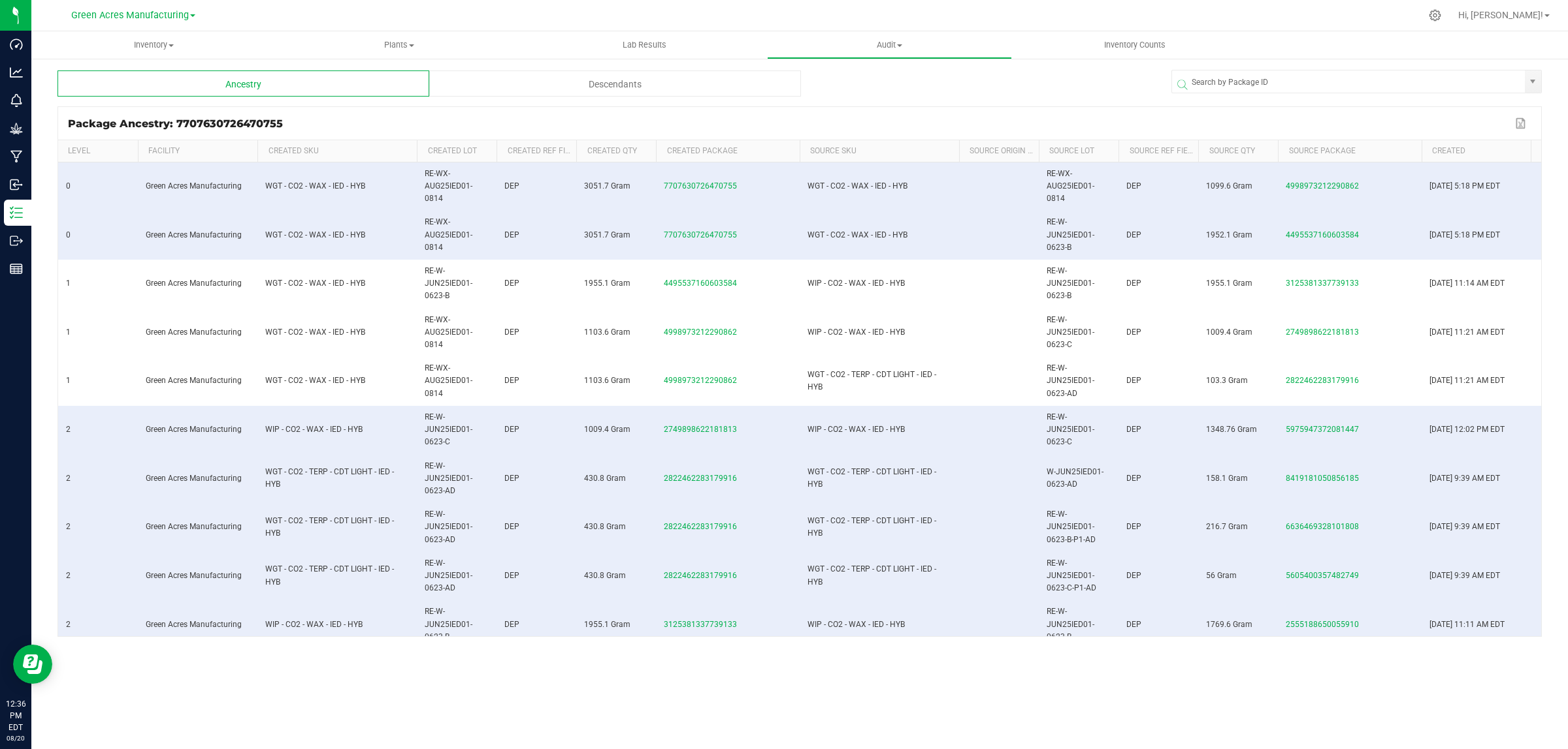
click at [495, 150] on span at bounding box center [495, 248] width 4 height 215
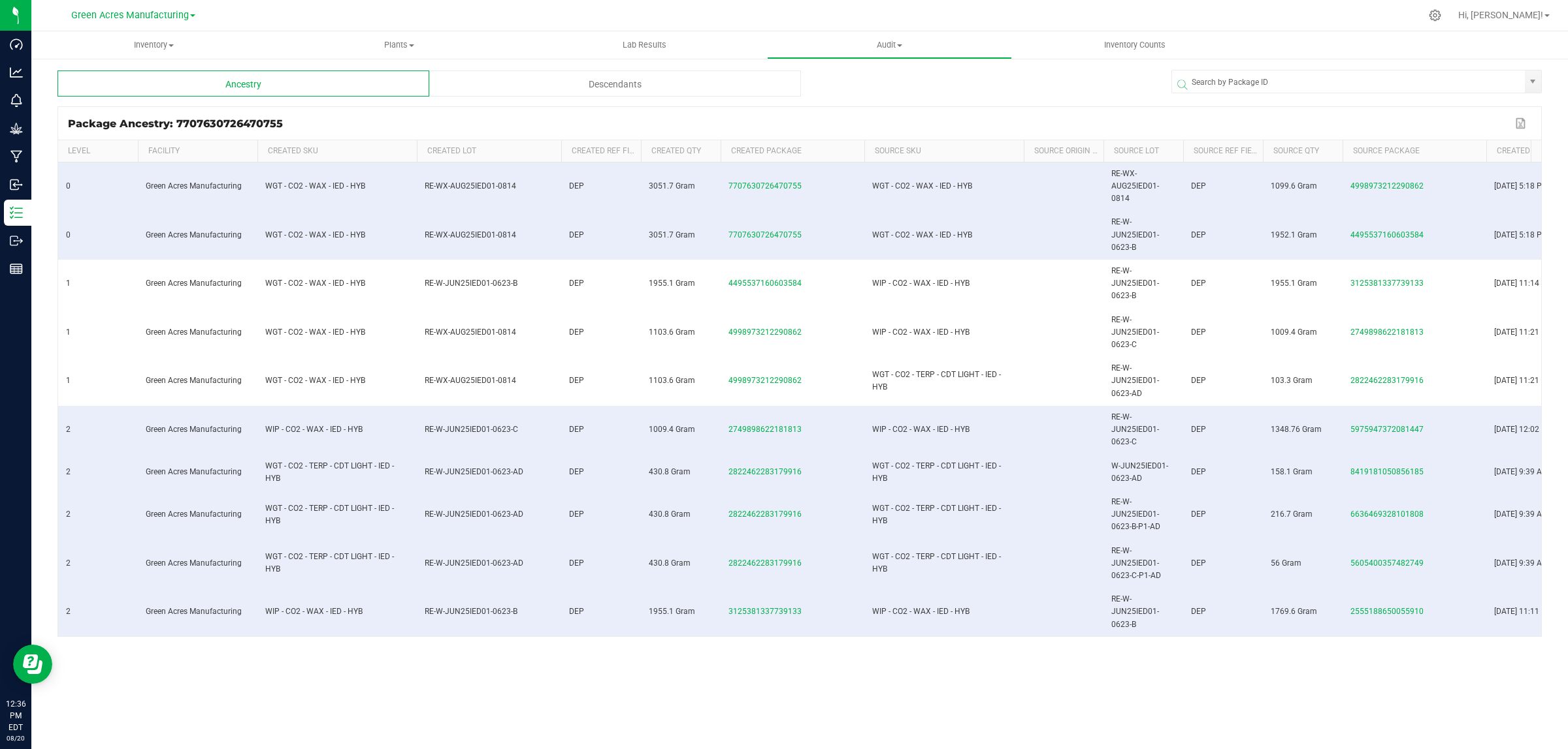
click at [1180, 145] on span at bounding box center [1181, 248] width 4 height 215
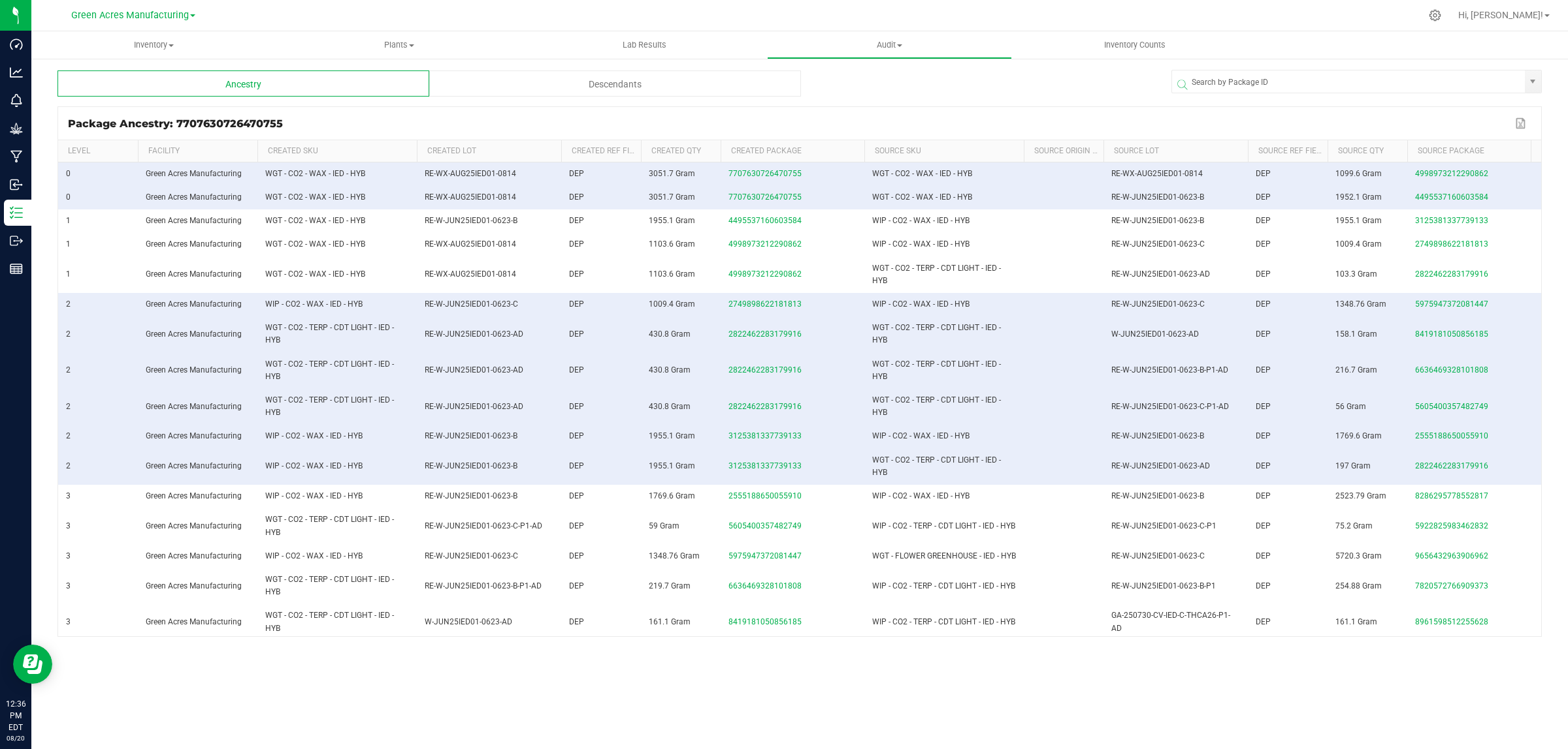
click at [861, 147] on span at bounding box center [863, 248] width 4 height 215
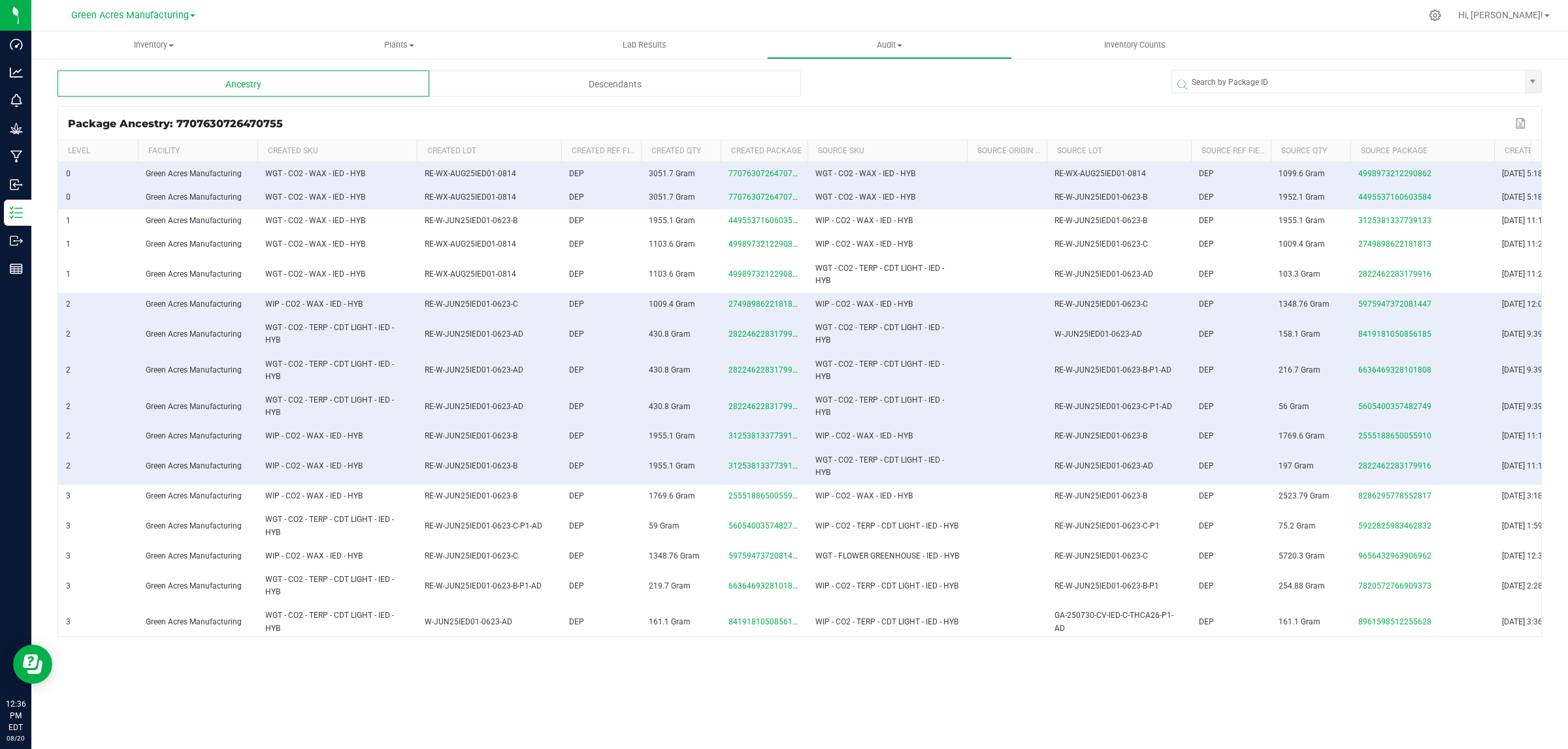
click at [1491, 146] on span at bounding box center [1491, 248] width 4 height 215
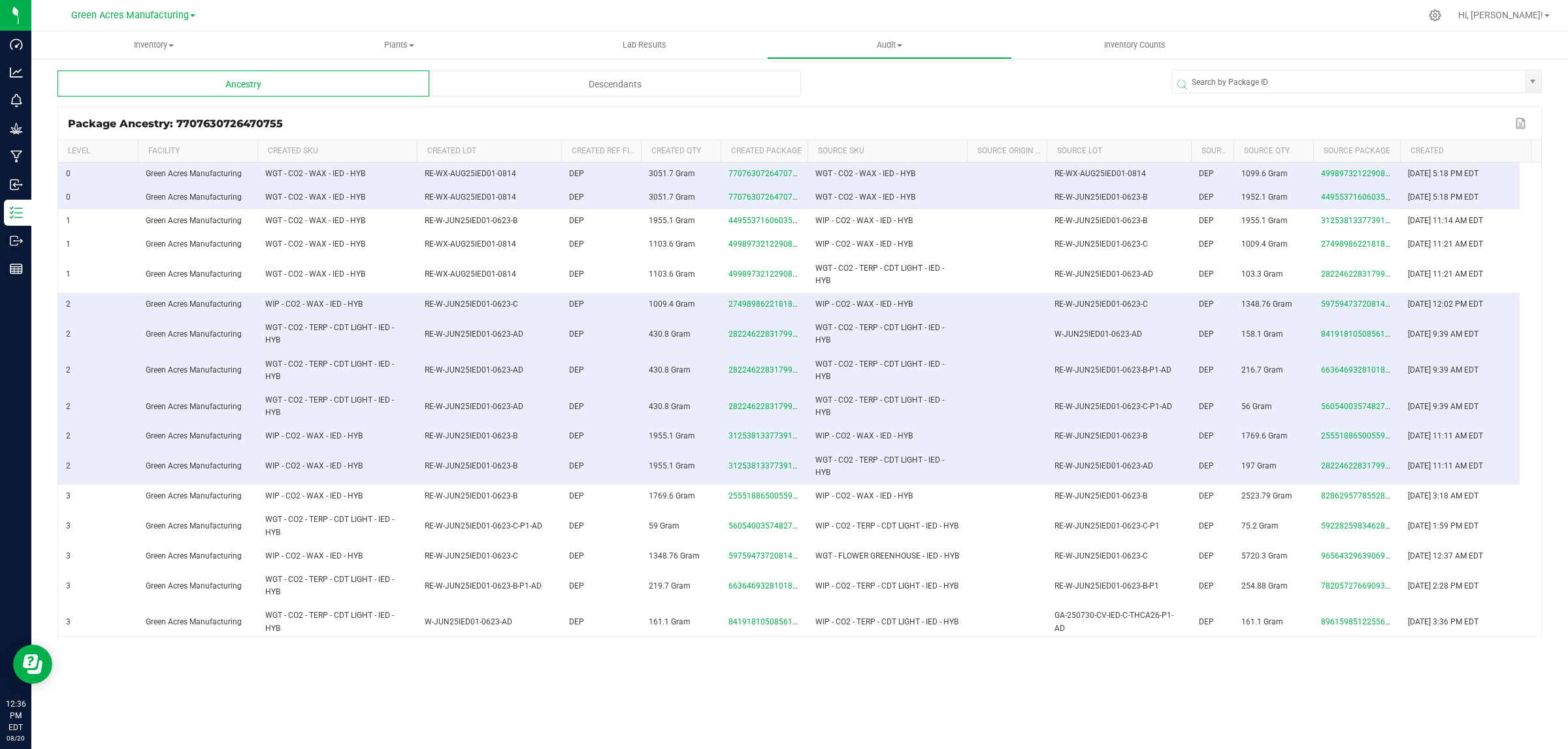
click at [1233, 147] on tr "Level Facility Created SKU Created Lot Created Ref Field Created Qty Created Pa…" at bounding box center [789, 151] width 1461 height 22
click at [1234, 148] on th "Source Qty" at bounding box center [1273, 151] width 80 height 22
click at [1241, 148] on span at bounding box center [1241, 248] width 4 height 215
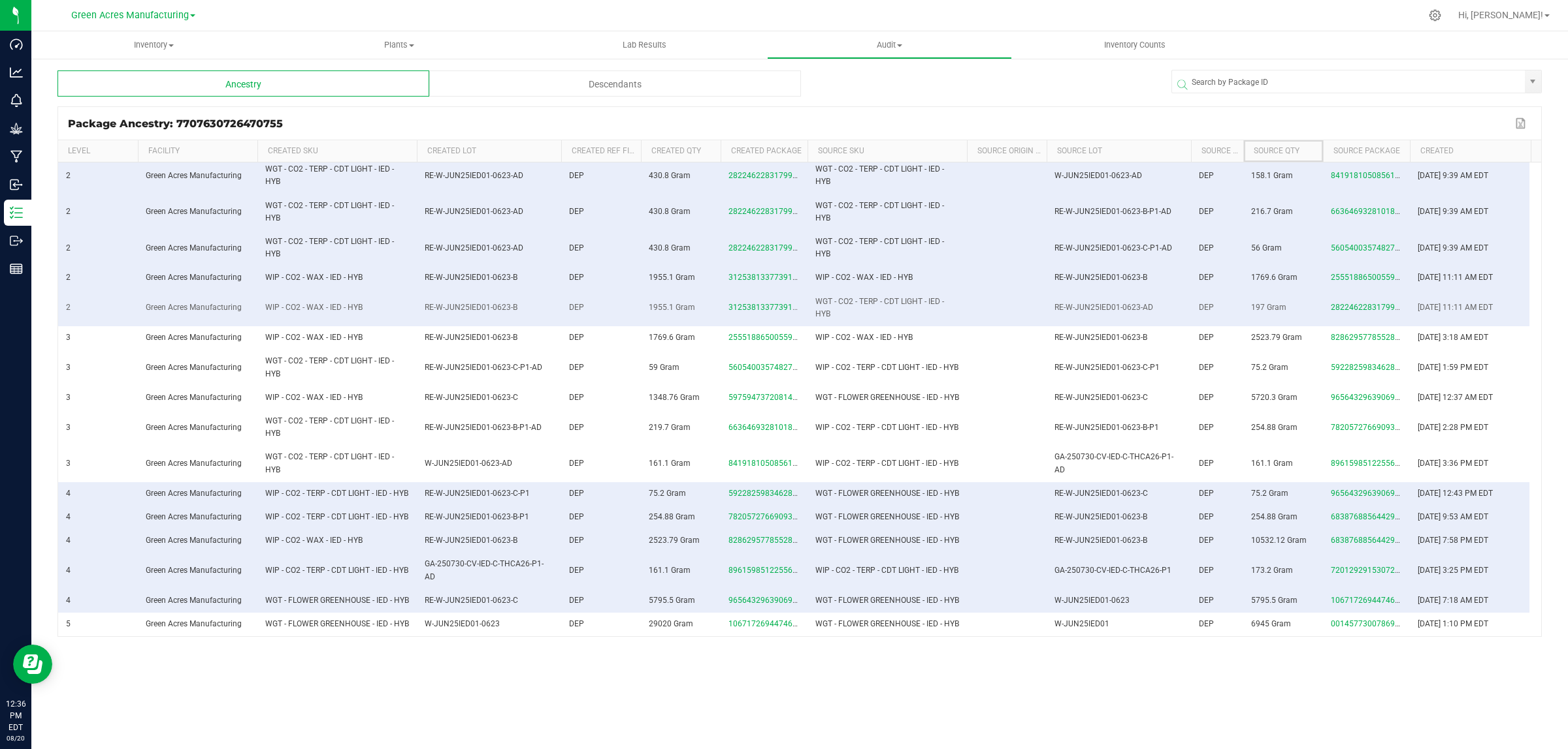
scroll to position [163, 0]
click at [415, 148] on span at bounding box center [415, 248] width 4 height 215
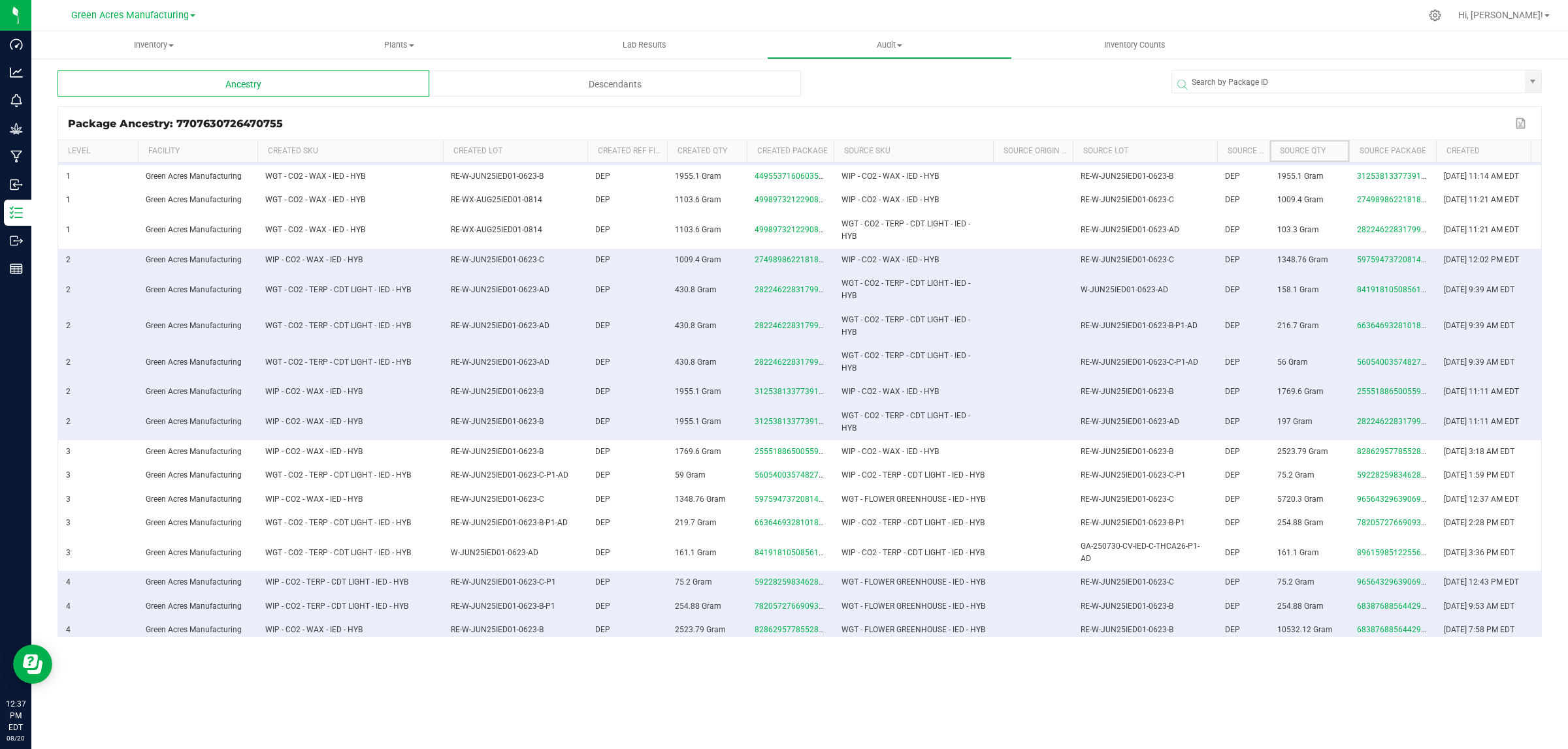
scroll to position [0, 0]
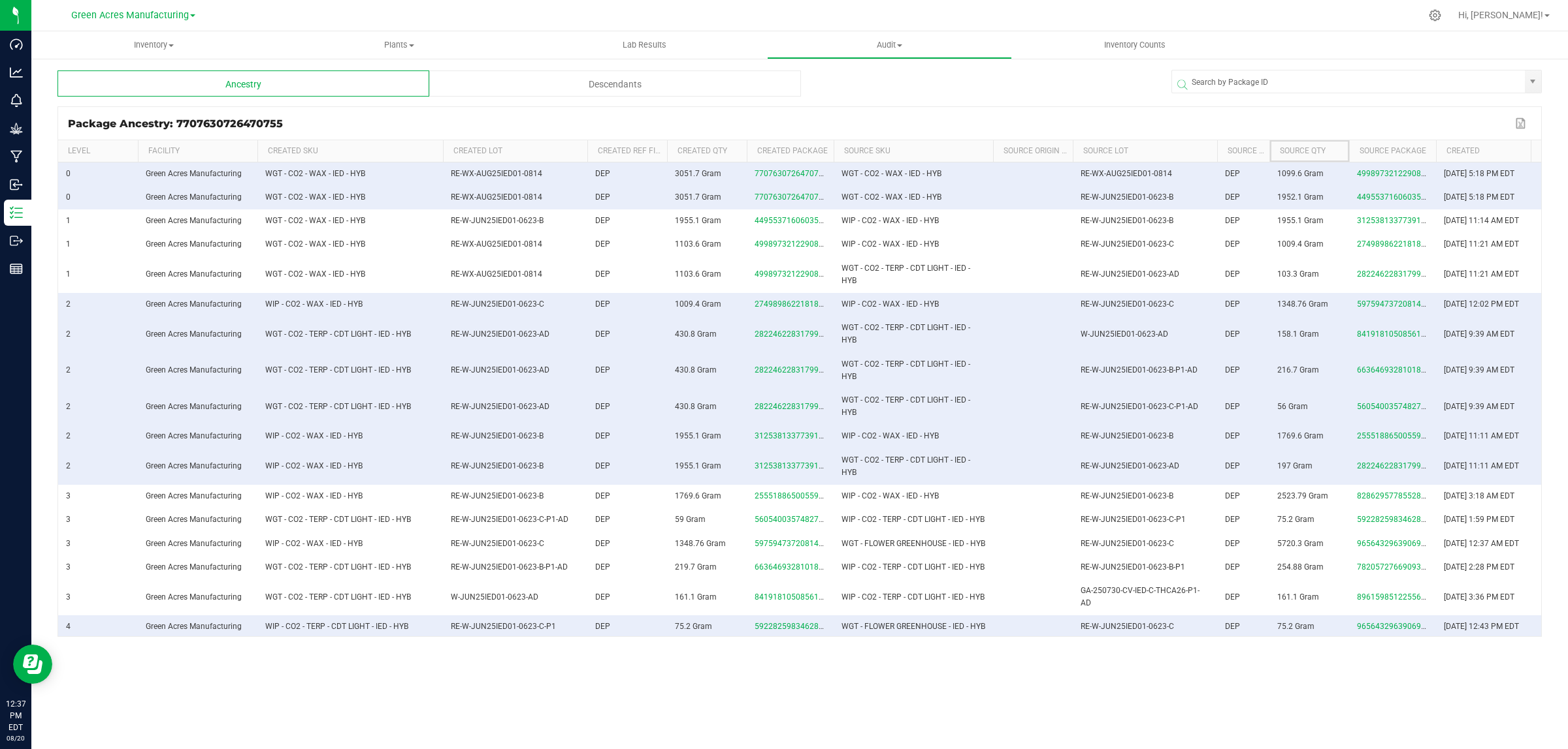
click at [989, 148] on span at bounding box center [991, 248] width 4 height 215
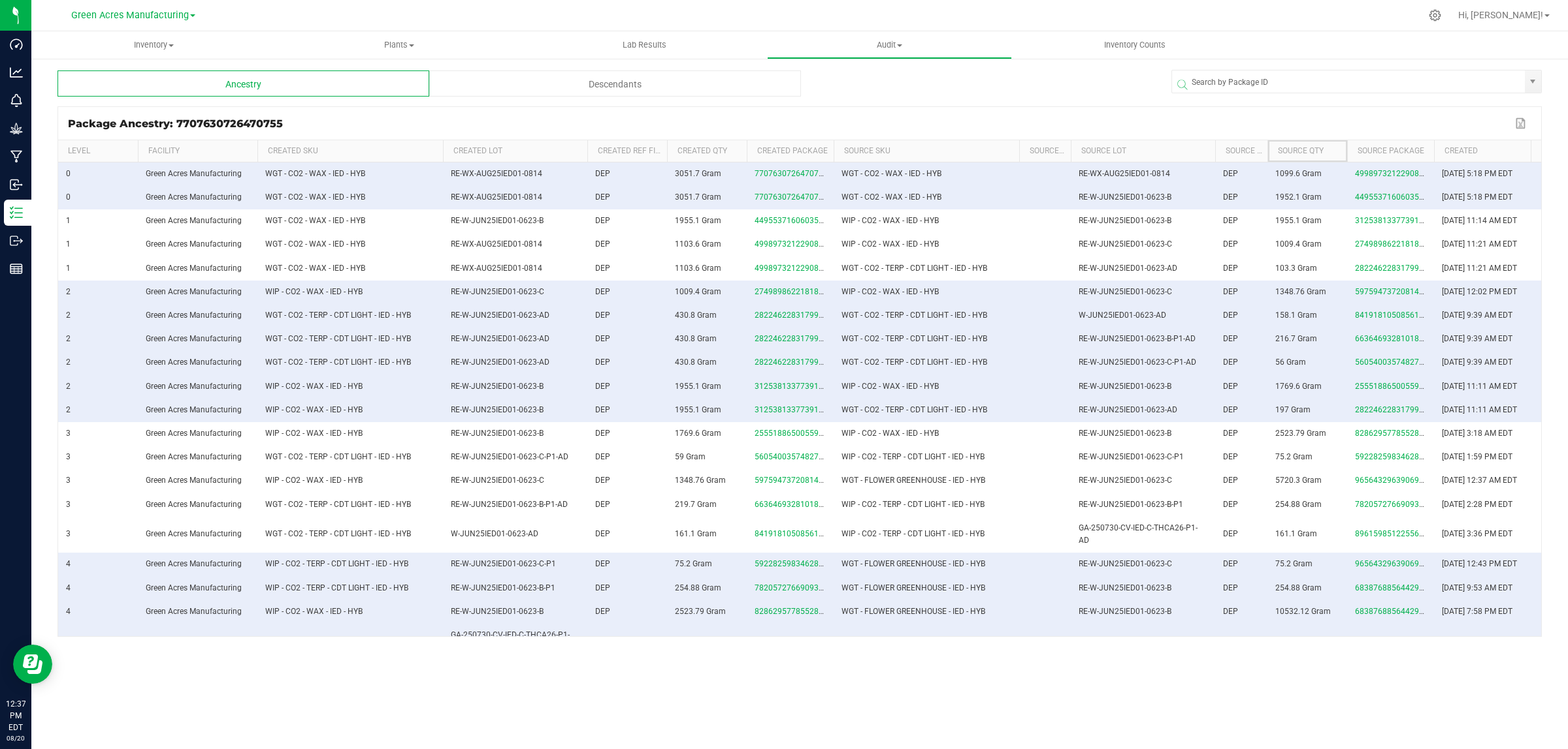
click at [1068, 146] on span at bounding box center [1069, 248] width 4 height 215
click at [653, 145] on span at bounding box center [655, 248] width 4 height 215
